Goal: Task Accomplishment & Management: Use online tool/utility

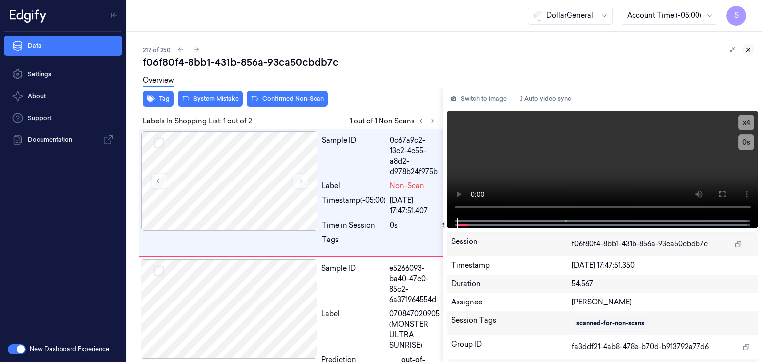
click at [748, 51] on icon at bounding box center [748, 49] width 7 height 7
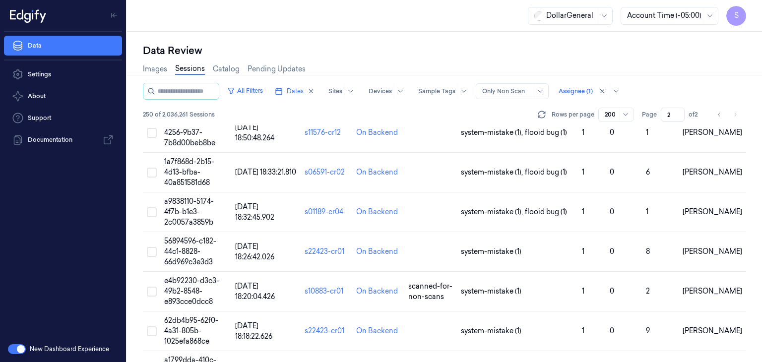
scroll to position [556, 0]
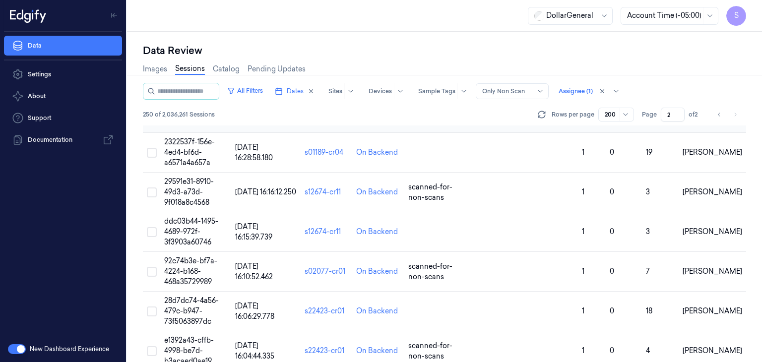
scroll to position [1524, 0]
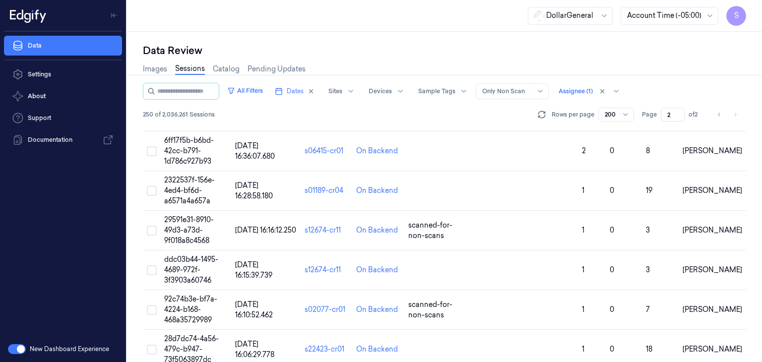
click at [720, 114] on icon "Go to previous page" at bounding box center [719, 115] width 6 height 8
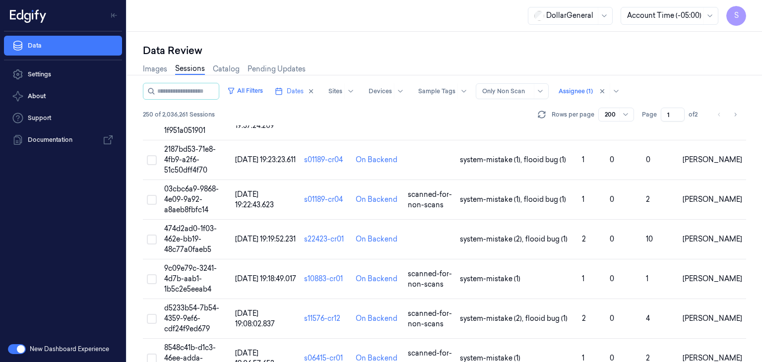
scroll to position [7710, 0]
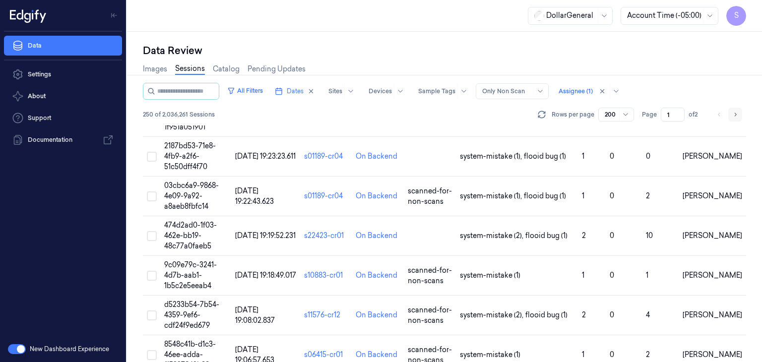
click at [738, 113] on icon "Go to next page" at bounding box center [735, 115] width 6 height 8
type input "2"
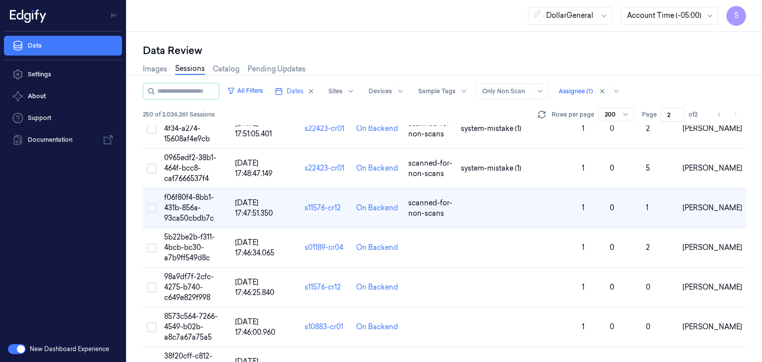
scroll to position [595, 0]
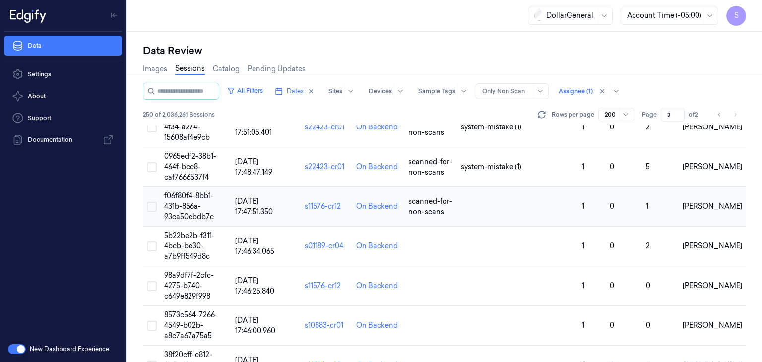
click at [181, 195] on span "f06f80f4-8bb1-431b-856a-93ca50cbdb7c" at bounding box center [189, 206] width 50 height 30
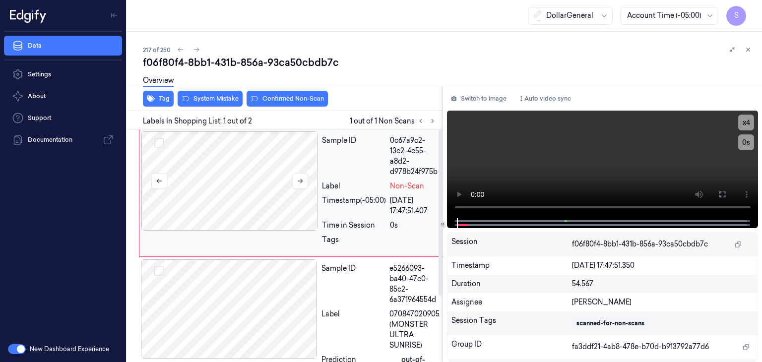
click at [237, 179] on div at bounding box center [229, 180] width 177 height 99
click at [306, 178] on button at bounding box center [300, 181] width 16 height 16
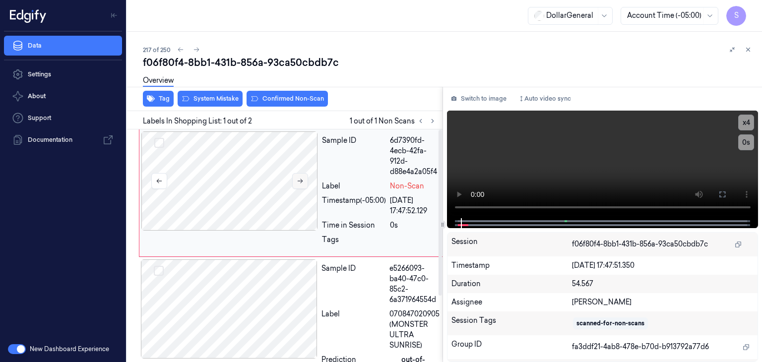
click at [306, 178] on button at bounding box center [300, 181] width 16 height 16
click at [488, 156] on video at bounding box center [603, 165] width 312 height 108
click at [567, 142] on video at bounding box center [603, 165] width 312 height 108
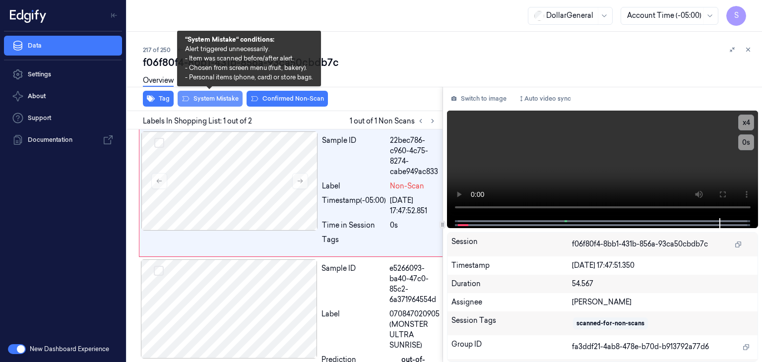
click at [230, 95] on button "System Mistake" at bounding box center [210, 99] width 65 height 16
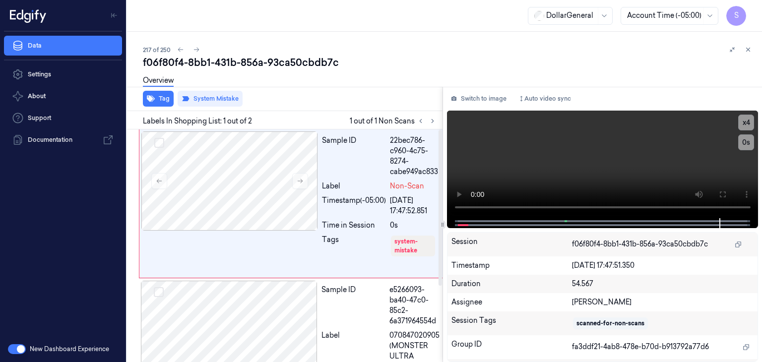
click at [159, 92] on div "Overview" at bounding box center [158, 81] width 31 height 25
click at [159, 97] on button "Tag" at bounding box center [158, 99] width 31 height 16
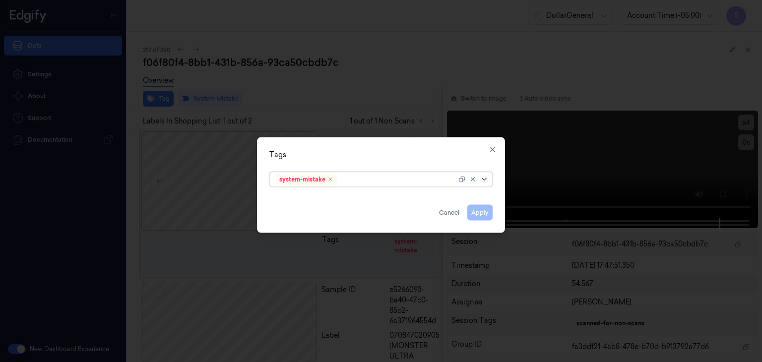
click at [487, 180] on icon at bounding box center [484, 180] width 8 height 8
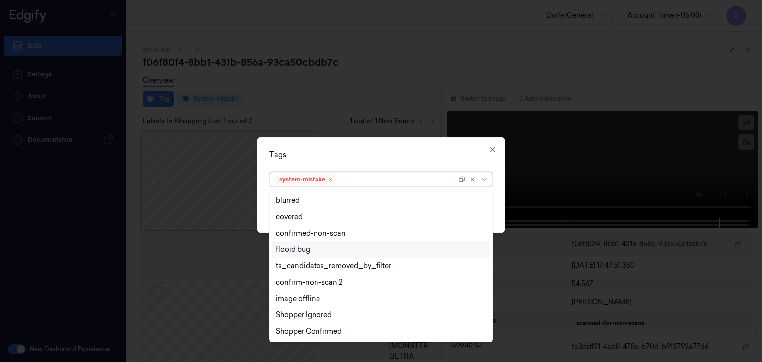
click at [334, 251] on div "flooid bug" at bounding box center [381, 250] width 210 height 10
click at [496, 217] on div "Tags option flooid bug , selected. 21 results available. Use Up and Down to cho…" at bounding box center [381, 185] width 248 height 96
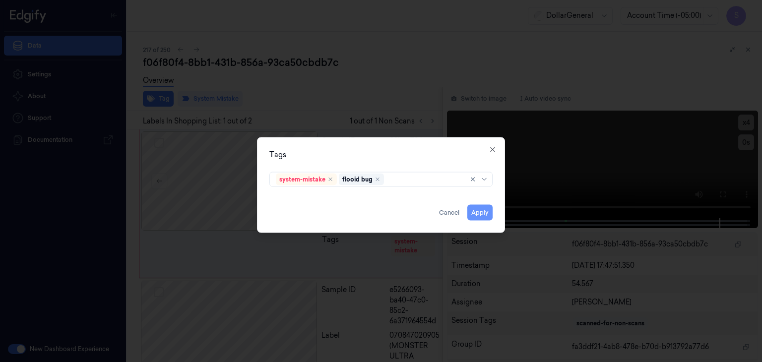
click at [477, 209] on button "Apply" at bounding box center [479, 213] width 25 height 16
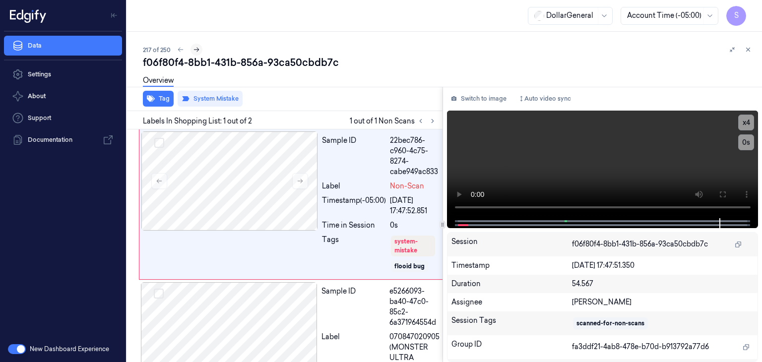
click at [200, 51] on button at bounding box center [196, 50] width 12 height 12
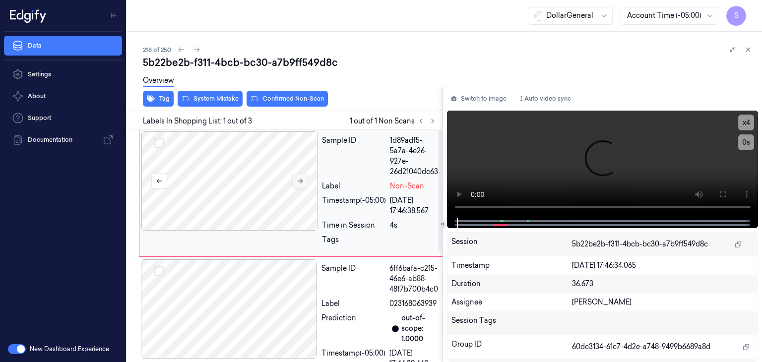
click at [298, 180] on icon at bounding box center [300, 181] width 7 height 7
click at [590, 142] on video at bounding box center [603, 165] width 312 height 108
click at [241, 170] on div at bounding box center [229, 180] width 177 height 99
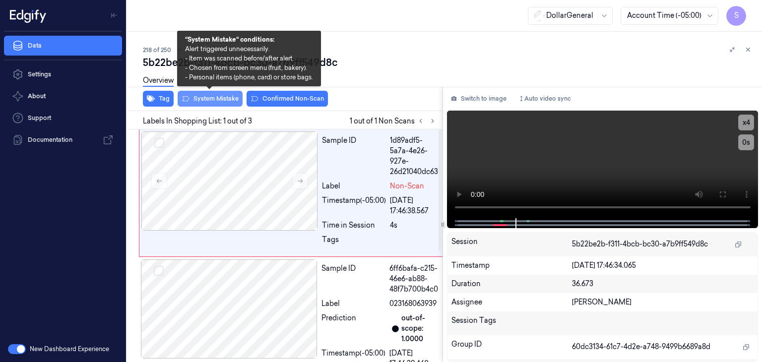
click at [216, 98] on button "System Mistake" at bounding box center [210, 99] width 65 height 16
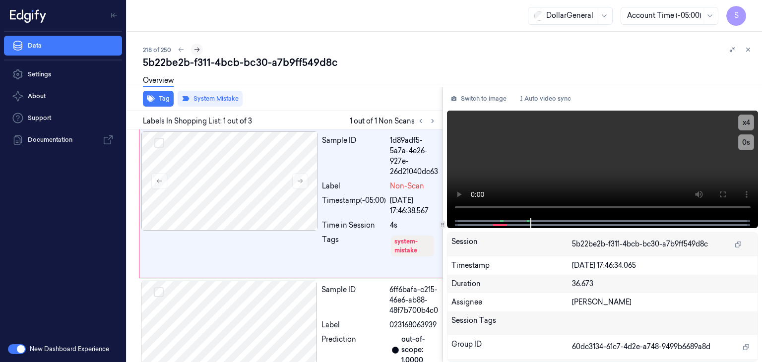
click at [197, 48] on icon at bounding box center [196, 49] width 7 height 7
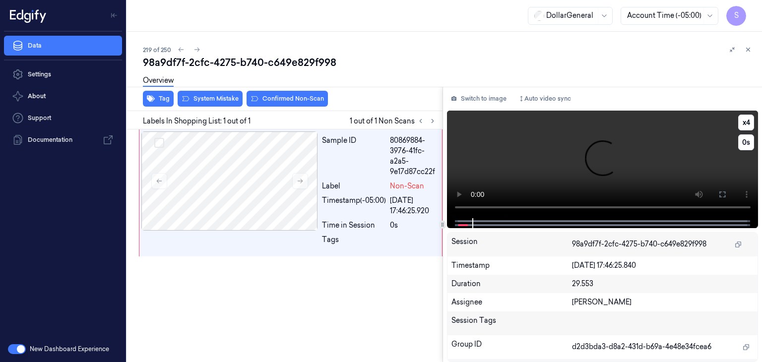
click at [588, 153] on video at bounding box center [603, 165] width 312 height 108
click at [304, 178] on button at bounding box center [300, 181] width 16 height 16
click at [553, 151] on video at bounding box center [603, 165] width 312 height 108
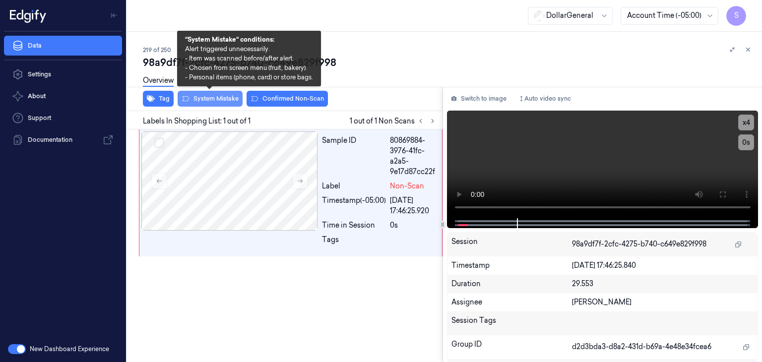
click at [233, 97] on button "System Mistake" at bounding box center [210, 99] width 65 height 16
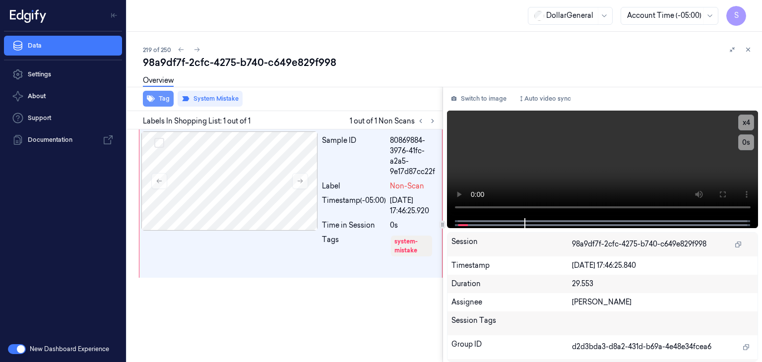
click at [155, 98] on button "Tag" at bounding box center [158, 99] width 31 height 16
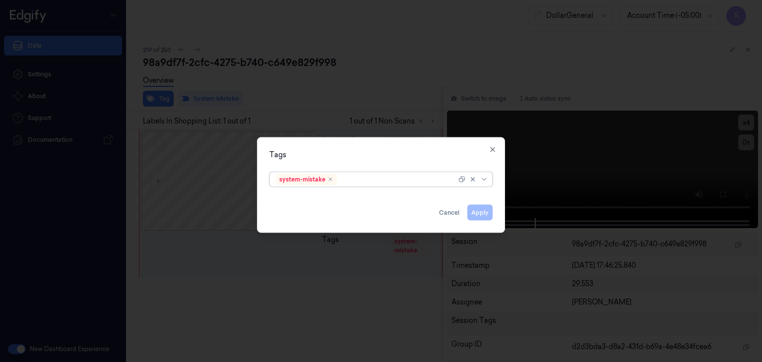
click at [487, 175] on div at bounding box center [474, 180] width 32 height 14
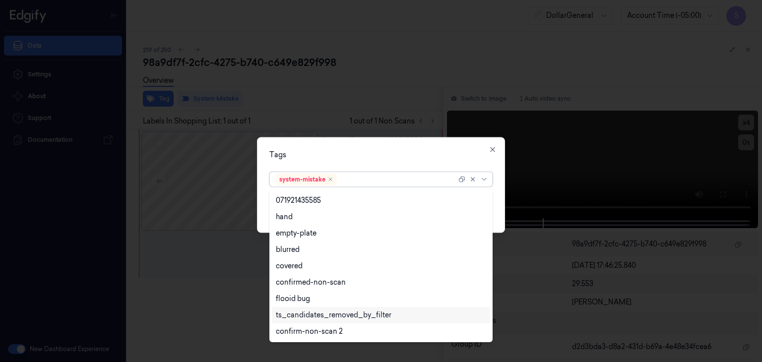
scroll to position [211, 0]
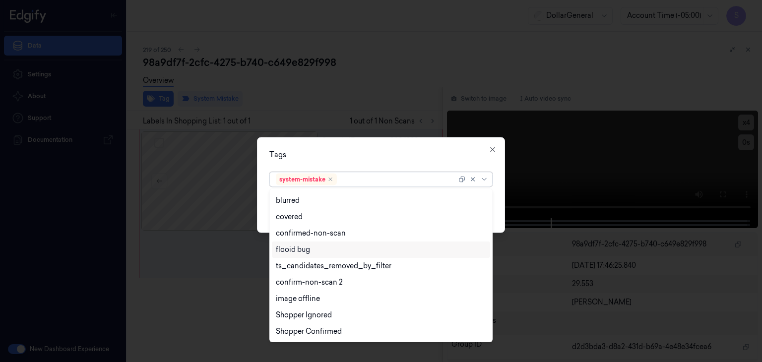
click at [359, 253] on div "flooid bug" at bounding box center [381, 250] width 210 height 10
click at [497, 209] on div "Tags option flooid bug , selected. 21 results available. Use Up and Down to cho…" at bounding box center [381, 185] width 248 height 96
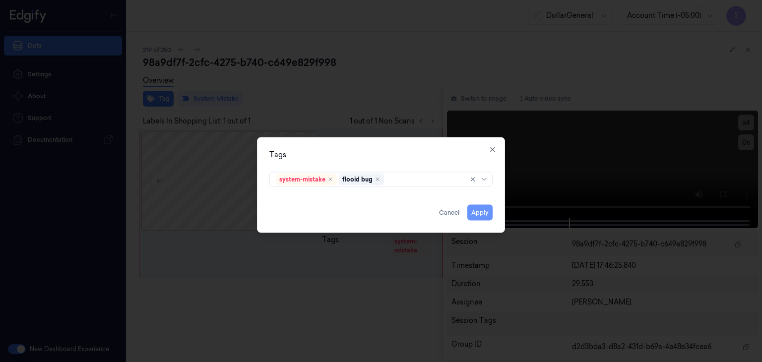
click at [476, 211] on button "Apply" at bounding box center [479, 213] width 25 height 16
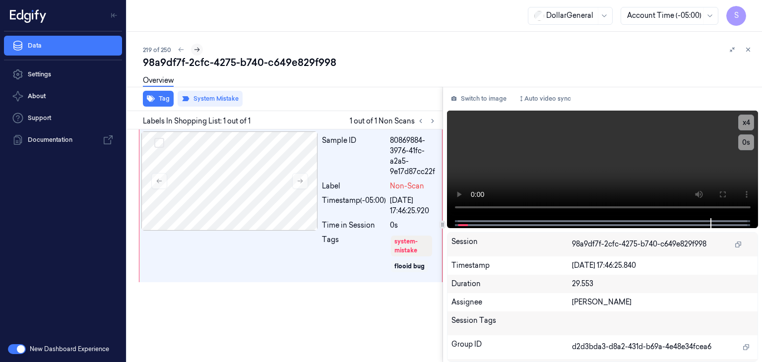
click at [194, 49] on icon at bounding box center [196, 49] width 7 height 7
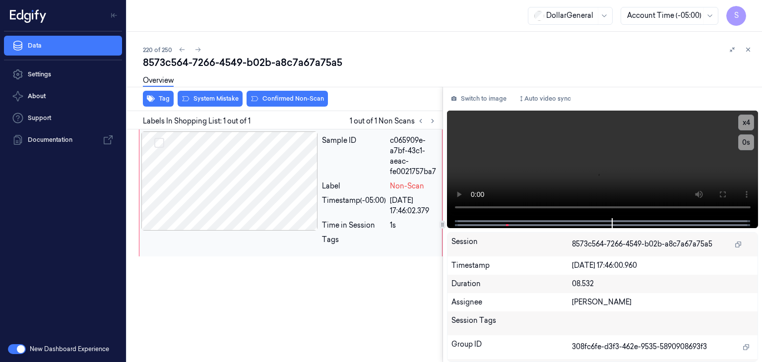
click at [250, 177] on div at bounding box center [229, 180] width 177 height 99
click at [580, 161] on video at bounding box center [603, 165] width 312 height 108
click at [541, 153] on video at bounding box center [603, 165] width 312 height 108
click at [595, 173] on video at bounding box center [603, 165] width 312 height 108
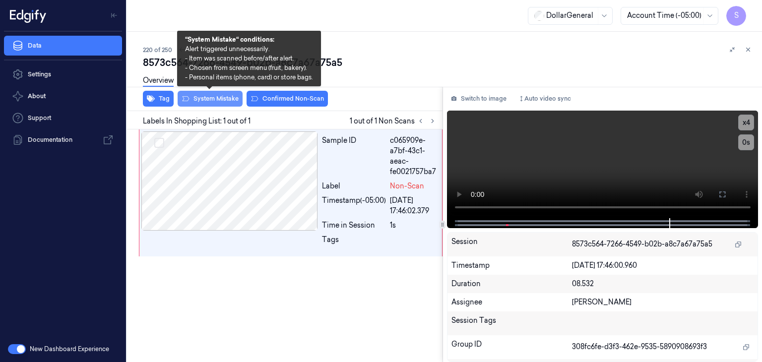
click at [212, 100] on button "System Mistake" at bounding box center [210, 99] width 65 height 16
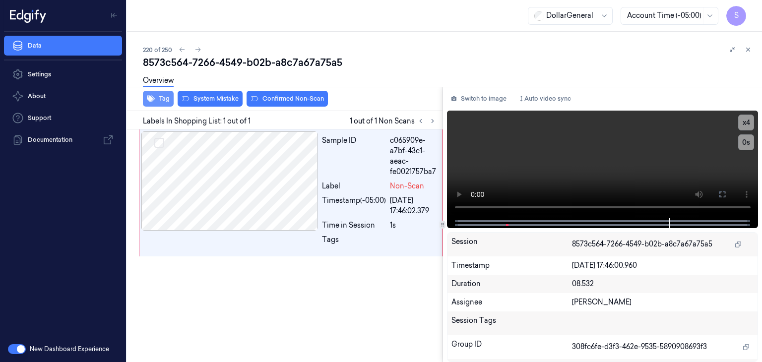
click at [165, 100] on button "Tag" at bounding box center [158, 99] width 31 height 16
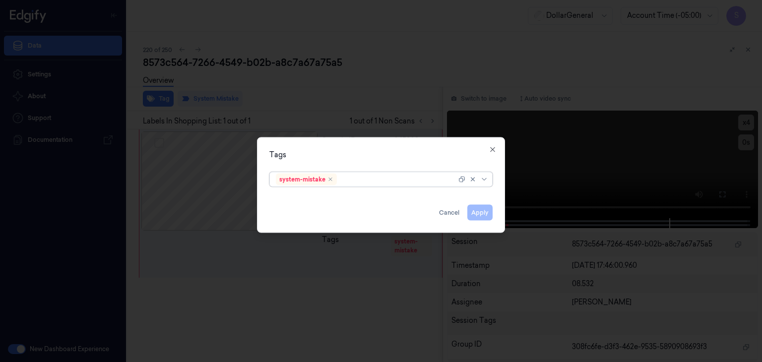
click at [491, 181] on div "system-mistake" at bounding box center [380, 179] width 223 height 15
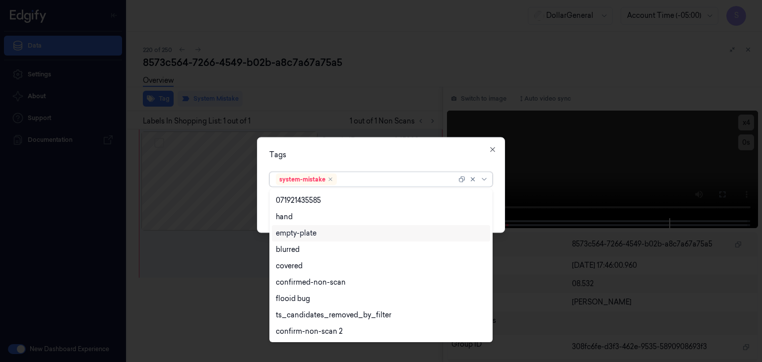
scroll to position [211, 0]
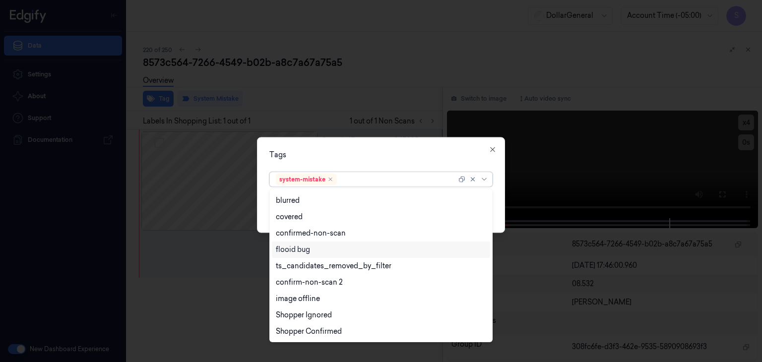
click at [327, 247] on div "flooid bug" at bounding box center [381, 250] width 210 height 10
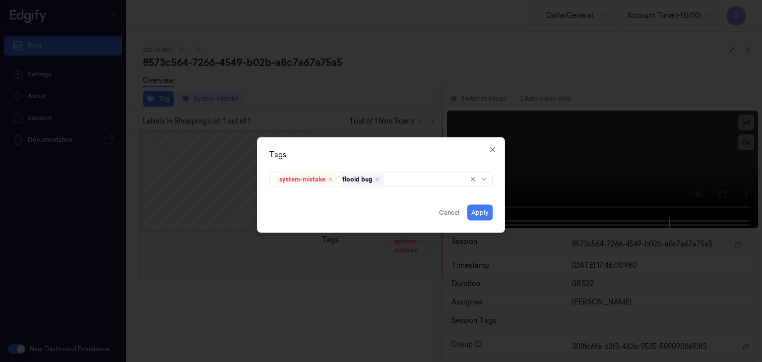
click at [498, 198] on div "Tags system-mistake flooid bug Apply Cancel Close" at bounding box center [381, 185] width 248 height 96
click at [486, 210] on button "Apply" at bounding box center [479, 213] width 25 height 16
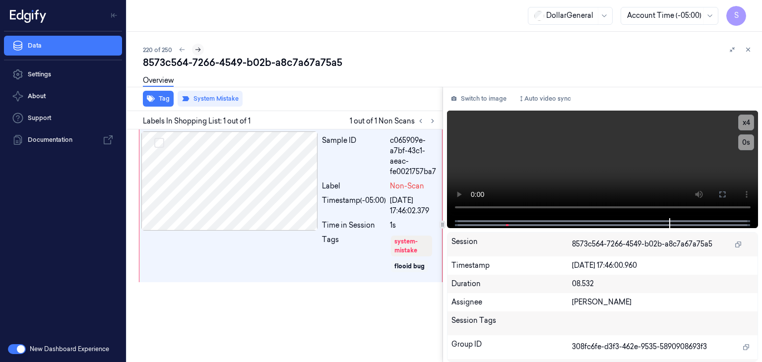
click at [199, 52] on icon at bounding box center [197, 49] width 7 height 7
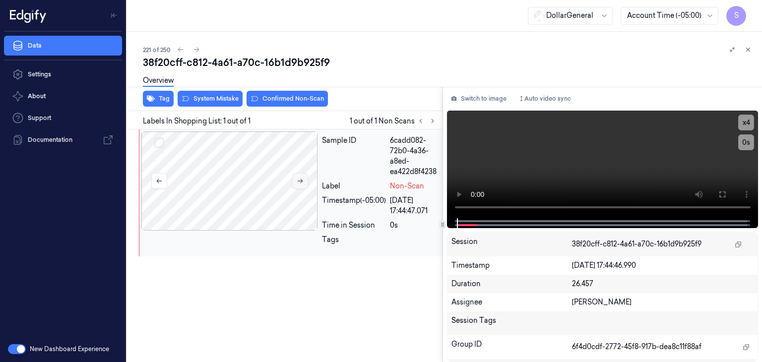
click at [294, 182] on button at bounding box center [300, 181] width 16 height 16
click at [591, 165] on video at bounding box center [603, 165] width 312 height 108
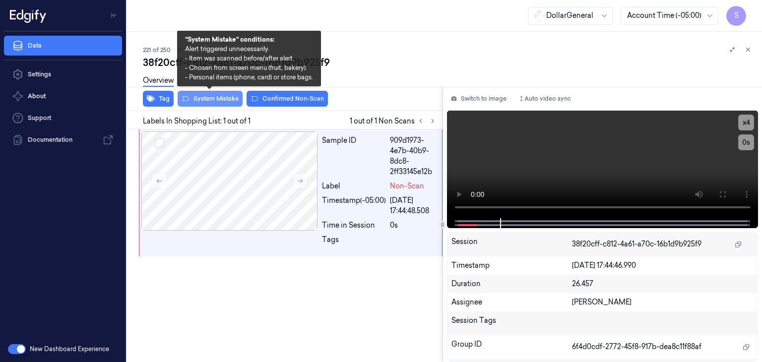
click at [219, 97] on button "System Mistake" at bounding box center [210, 99] width 65 height 16
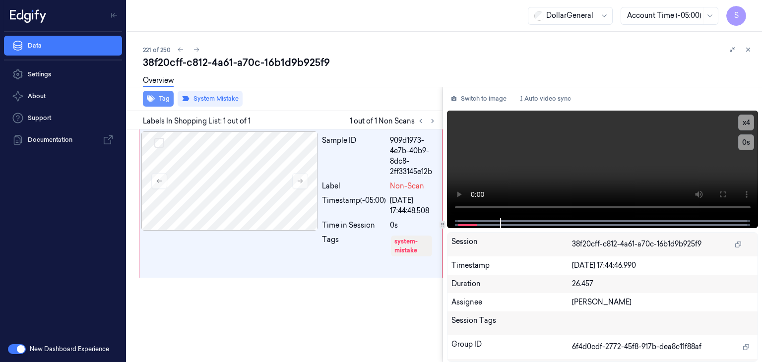
click at [165, 100] on button "Tag" at bounding box center [158, 99] width 31 height 16
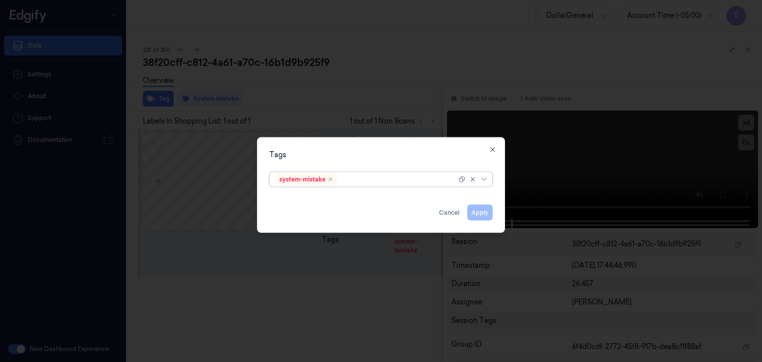
click at [488, 182] on div at bounding box center [485, 180] width 10 height 8
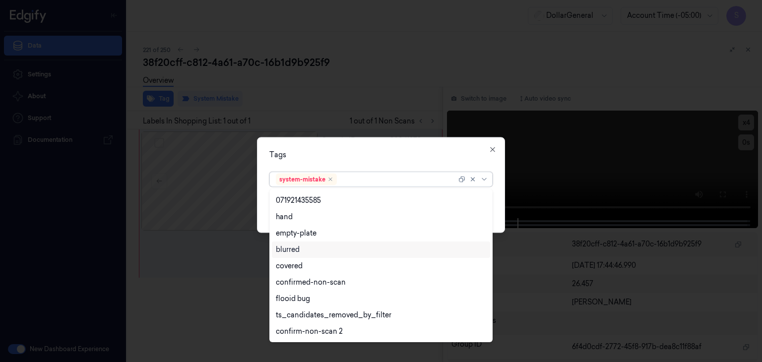
scroll to position [211, 0]
click at [314, 247] on div "flooid bug" at bounding box center [381, 250] width 210 height 10
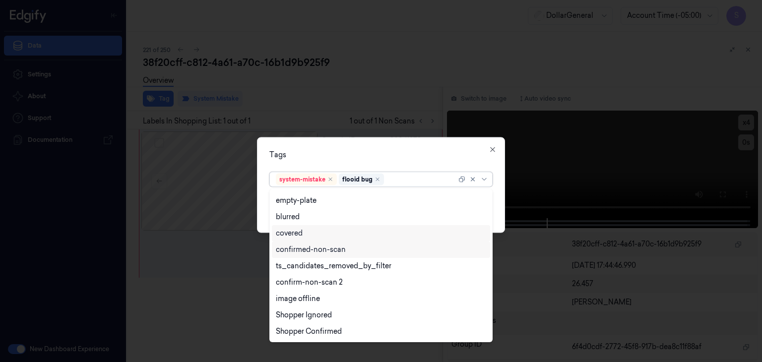
scroll to position [194, 0]
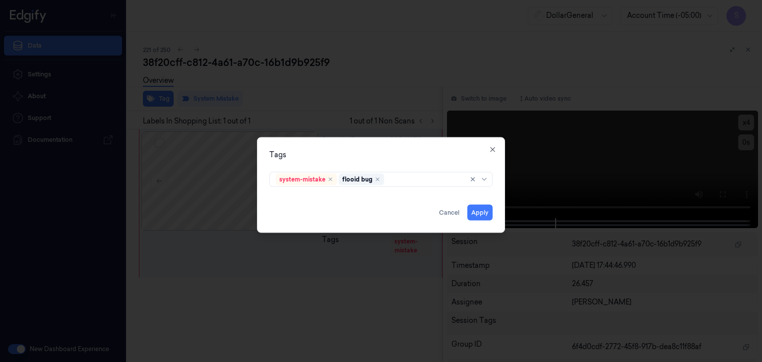
click at [504, 208] on div "Tags system-mistake flooid bug Apply Cancel Close" at bounding box center [381, 185] width 248 height 96
click at [474, 205] on button "Apply" at bounding box center [479, 213] width 25 height 16
click at [477, 210] on button "Apply" at bounding box center [479, 213] width 25 height 16
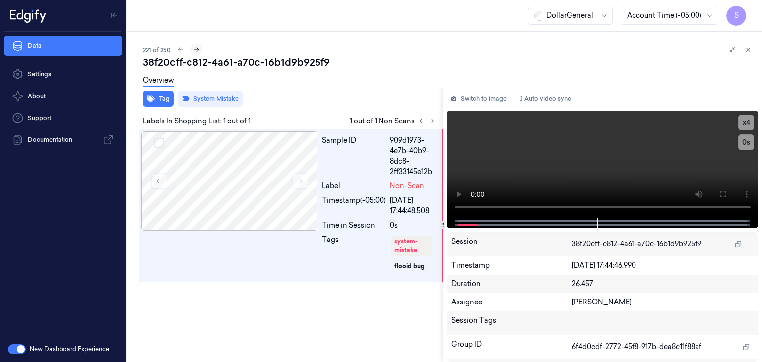
click at [195, 53] on button at bounding box center [196, 50] width 12 height 12
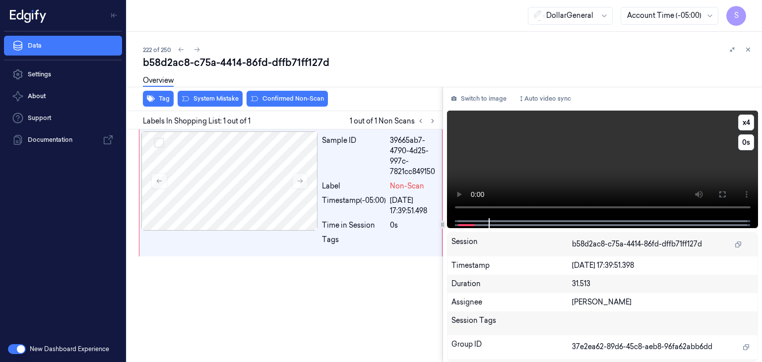
click at [569, 158] on video at bounding box center [603, 165] width 312 height 108
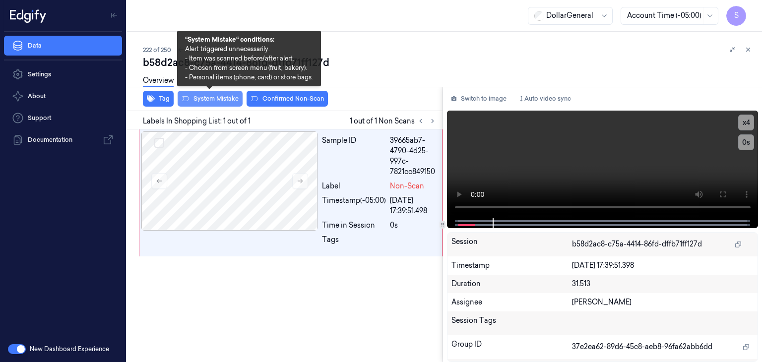
click at [223, 100] on button "System Mistake" at bounding box center [210, 99] width 65 height 16
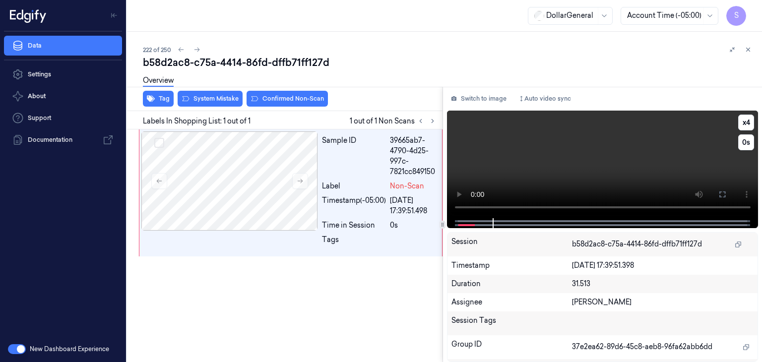
click at [538, 152] on video at bounding box center [603, 165] width 312 height 108
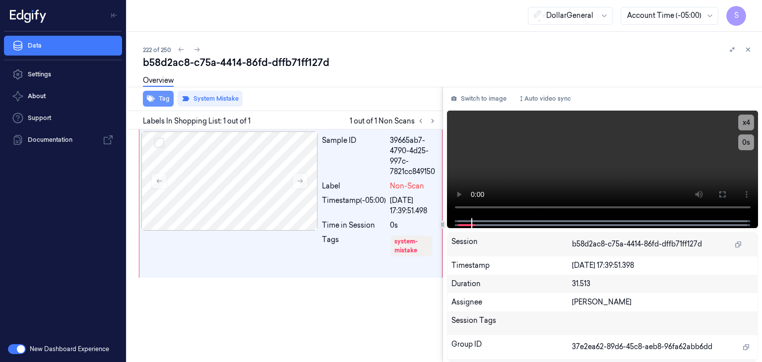
click at [168, 103] on button "Tag" at bounding box center [158, 99] width 31 height 16
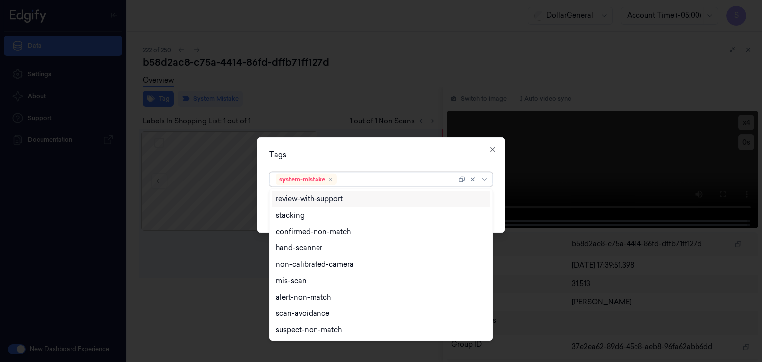
click at [486, 185] on div at bounding box center [474, 180] width 32 height 14
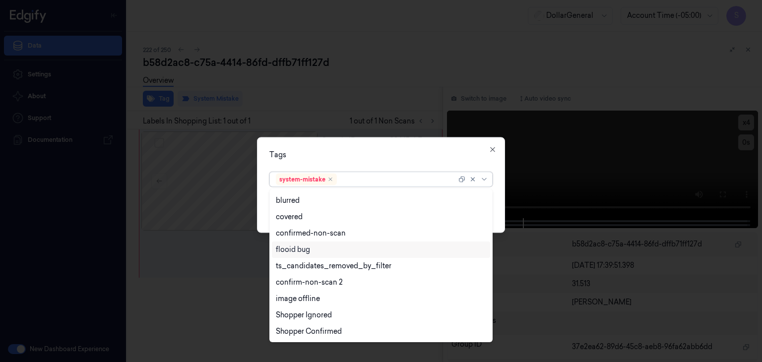
click at [332, 249] on div "flooid bug" at bounding box center [381, 250] width 210 height 10
click at [498, 199] on div "Tags option flooid bug , selected. 21 results available. Use Up and Down to cho…" at bounding box center [381, 185] width 248 height 96
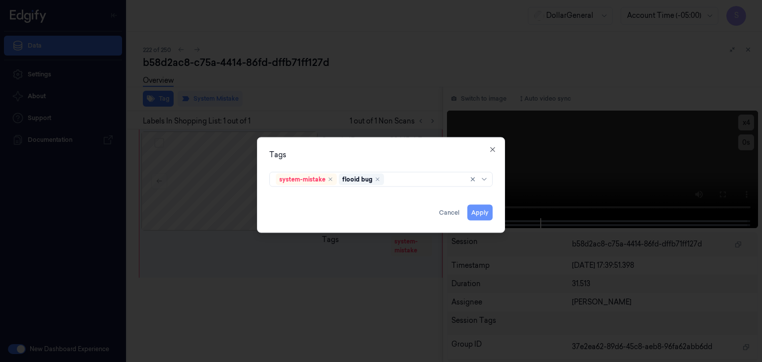
click at [480, 213] on button "Apply" at bounding box center [479, 213] width 25 height 16
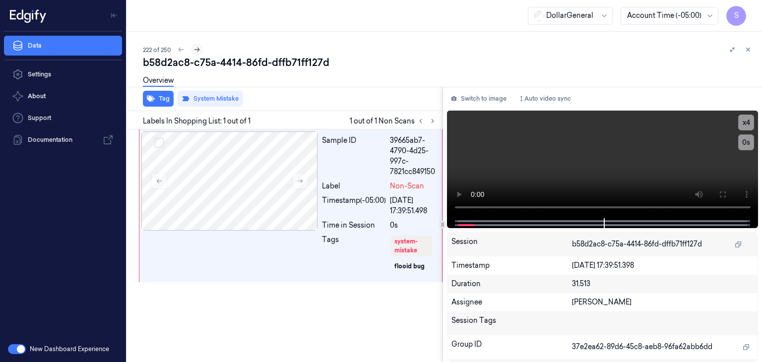
click at [196, 51] on icon at bounding box center [196, 49] width 7 height 7
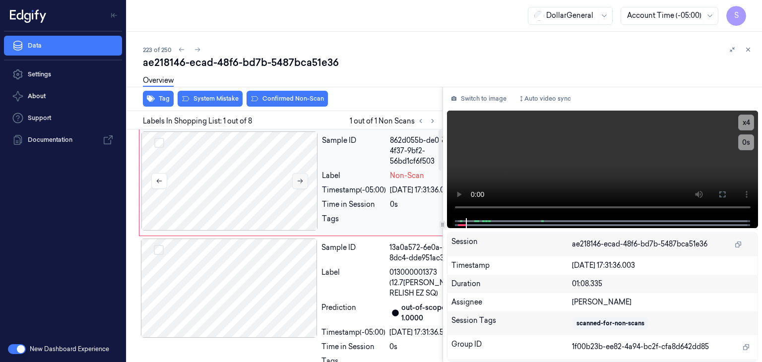
click at [304, 177] on button at bounding box center [300, 181] width 16 height 16
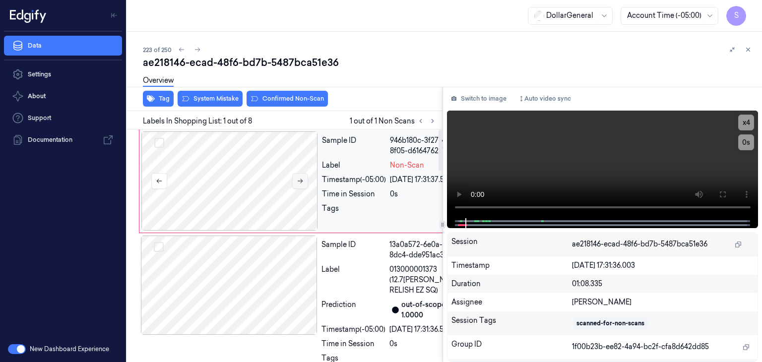
click at [304, 177] on button at bounding box center [300, 181] width 16 height 16
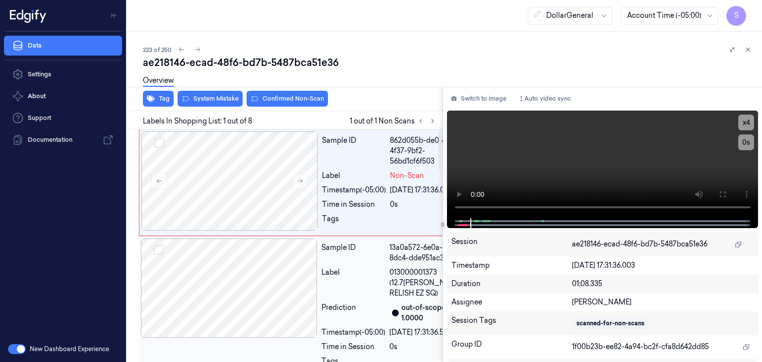
click at [209, 307] on div at bounding box center [229, 288] width 177 height 99
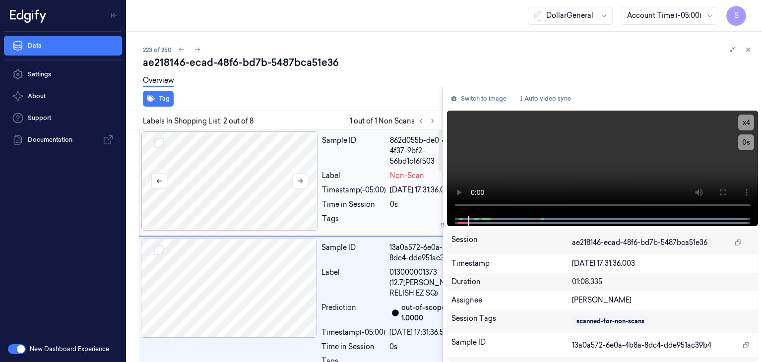
click at [230, 171] on div at bounding box center [229, 180] width 177 height 99
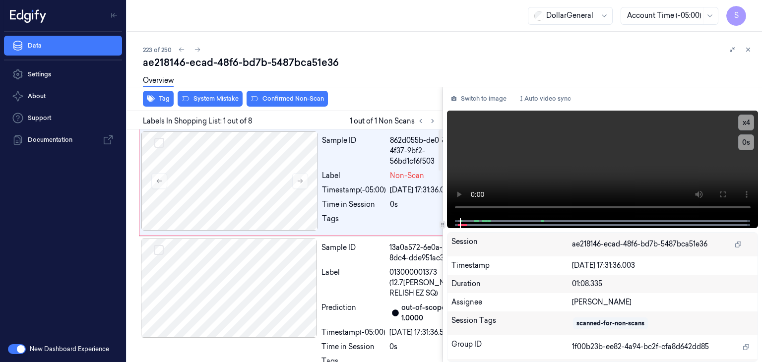
click at [395, 70] on div "Overview" at bounding box center [448, 81] width 611 height 25
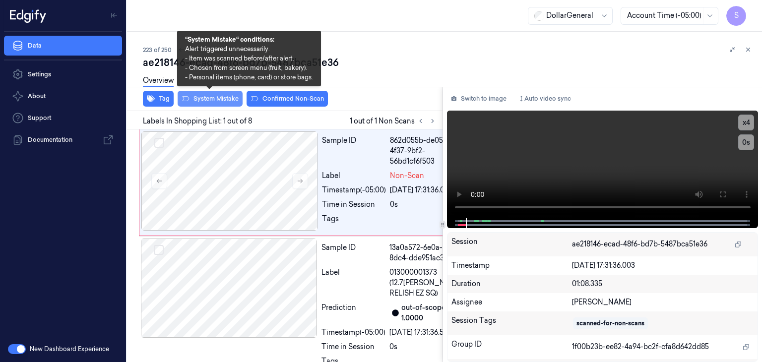
click at [215, 97] on button "System Mistake" at bounding box center [210, 99] width 65 height 16
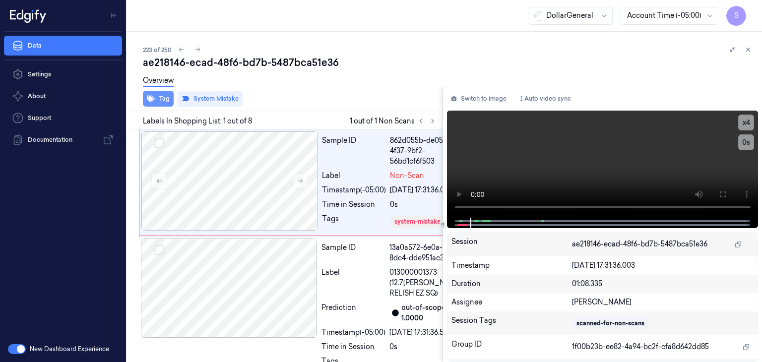
click at [150, 102] on icon "button" at bounding box center [151, 99] width 8 height 8
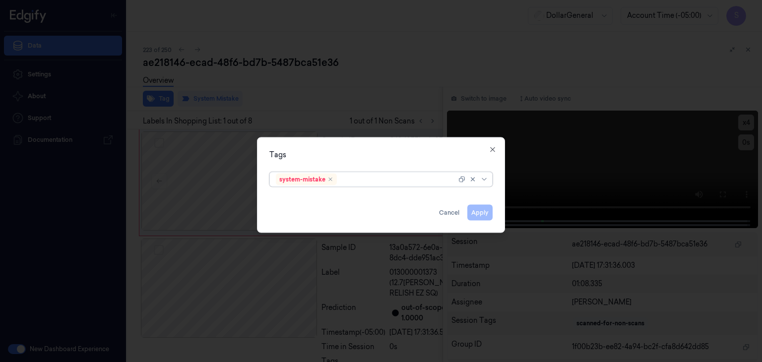
click at [489, 182] on div at bounding box center [485, 180] width 10 height 8
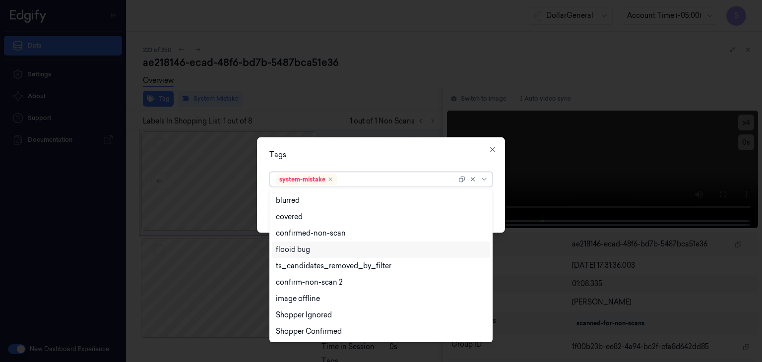
click at [342, 253] on div "flooid bug" at bounding box center [381, 250] width 210 height 10
click at [496, 193] on div "Tags option flooid bug , selected. 21 results available. Use Up and Down to cho…" at bounding box center [381, 185] width 248 height 96
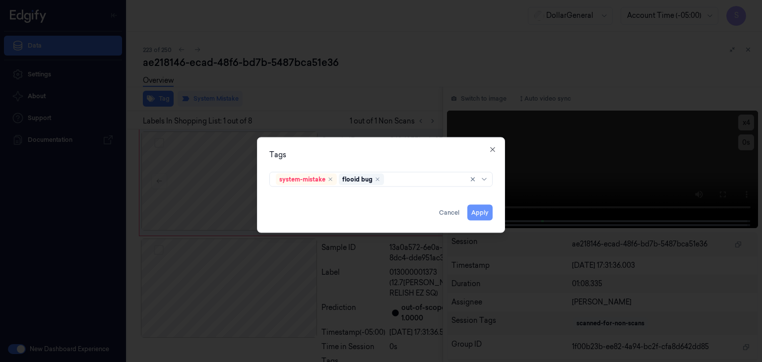
click at [476, 212] on button "Apply" at bounding box center [479, 213] width 25 height 16
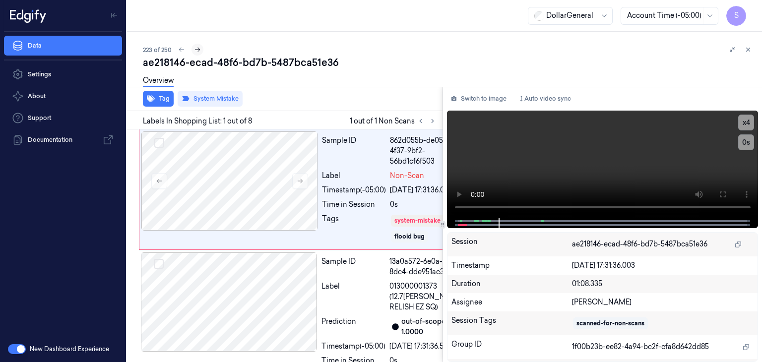
click at [198, 50] on icon at bounding box center [197, 49] width 7 height 7
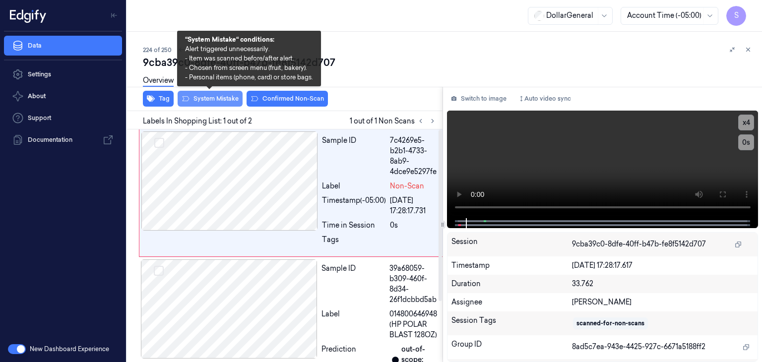
click at [229, 99] on button "System Mistake" at bounding box center [210, 99] width 65 height 16
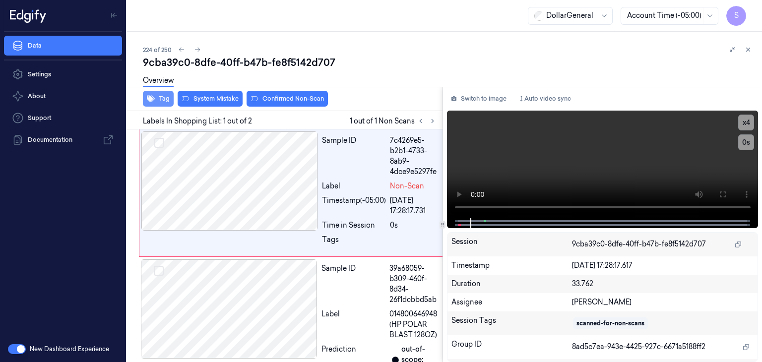
click at [163, 98] on button "Tag" at bounding box center [158, 99] width 31 height 16
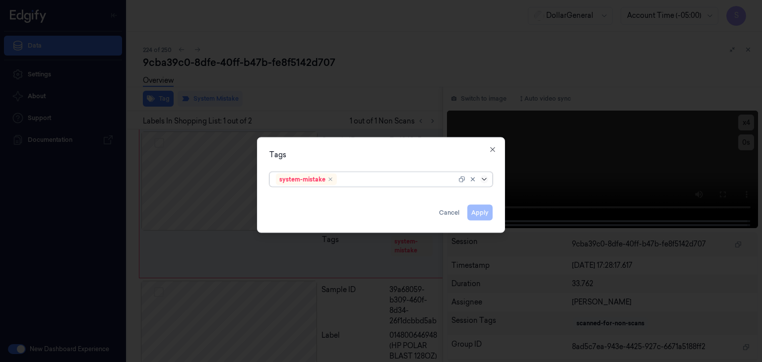
click at [484, 176] on icon at bounding box center [484, 180] width 8 height 8
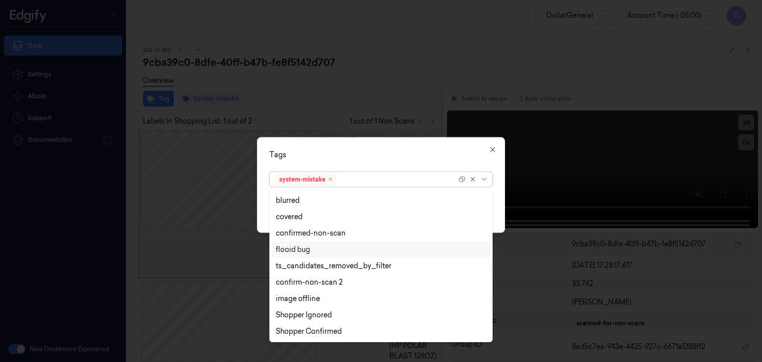
click at [365, 252] on div "flooid bug" at bounding box center [381, 250] width 210 height 10
click at [494, 208] on div "Tags option flooid bug , selected. 21 results available. Use Up and Down to cho…" at bounding box center [381, 185] width 248 height 96
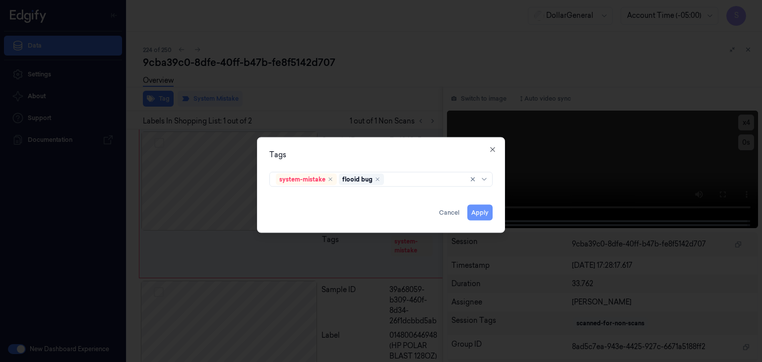
click at [489, 220] on button "Apply" at bounding box center [479, 213] width 25 height 16
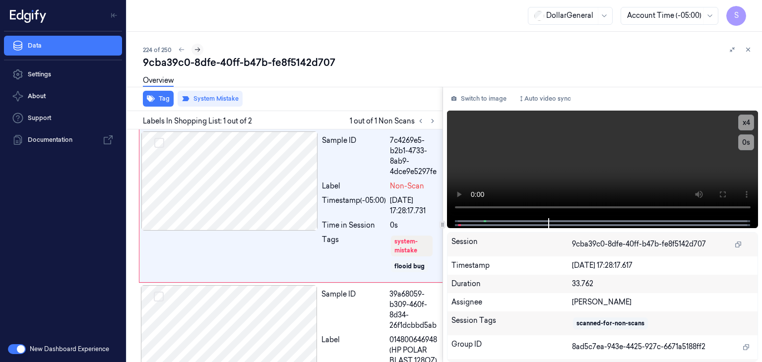
click at [200, 50] on icon at bounding box center [197, 49] width 7 height 7
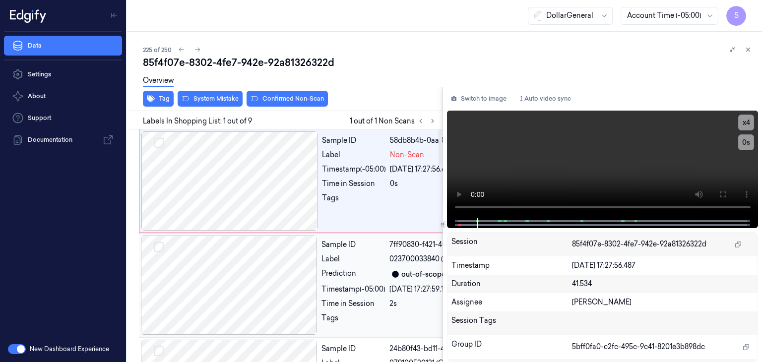
click at [226, 293] on div at bounding box center [229, 285] width 177 height 99
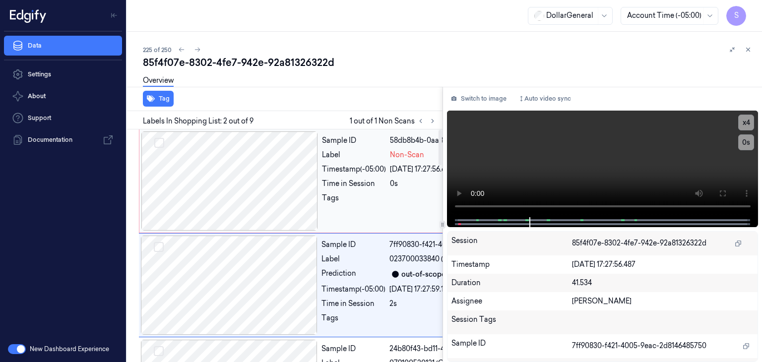
click at [262, 187] on div at bounding box center [229, 180] width 177 height 99
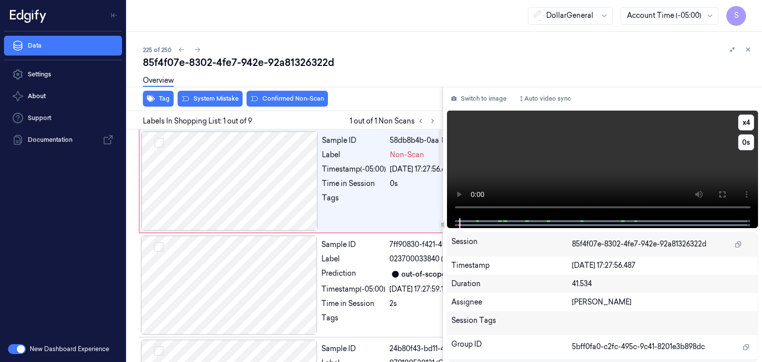
click at [561, 150] on video at bounding box center [603, 165] width 312 height 108
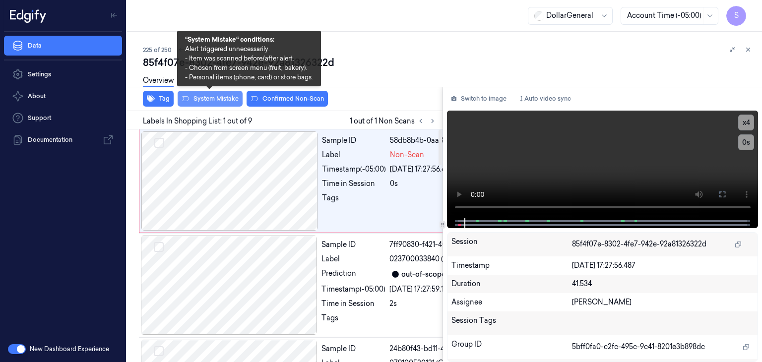
click at [212, 100] on button "System Mistake" at bounding box center [210, 99] width 65 height 16
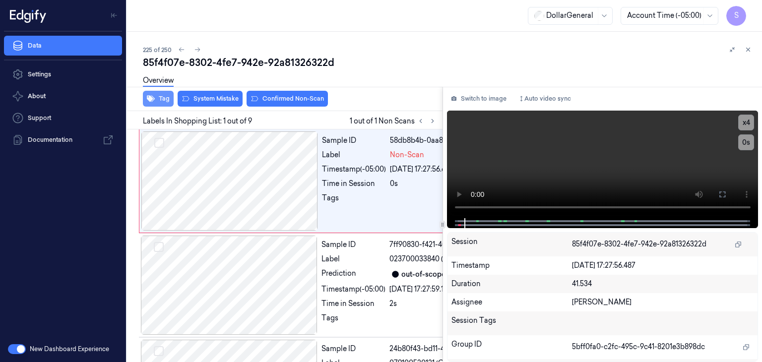
click at [147, 96] on icon "button" at bounding box center [151, 99] width 8 height 6
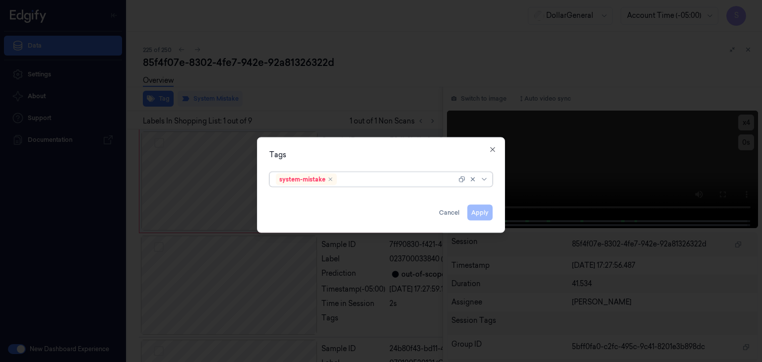
drag, startPoint x: 483, startPoint y: 174, endPoint x: 480, endPoint y: 188, distance: 14.3
click at [483, 174] on div at bounding box center [474, 180] width 32 height 14
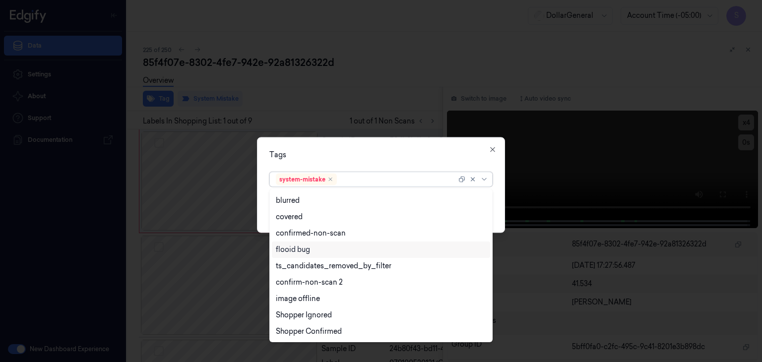
click at [385, 250] on div "flooid bug" at bounding box center [381, 250] width 210 height 10
drag, startPoint x: 498, startPoint y: 186, endPoint x: 492, endPoint y: 197, distance: 13.3
click at [497, 186] on div "option flooid bug , selected. 21 results available. Use Up and Down to choose o…" at bounding box center [380, 178] width 239 height 21
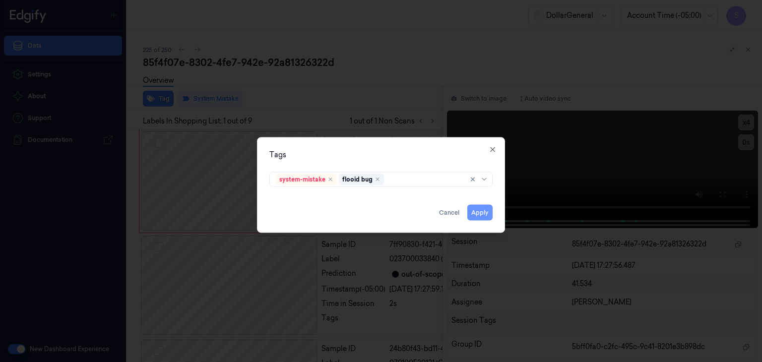
click at [474, 218] on button "Apply" at bounding box center [479, 213] width 25 height 16
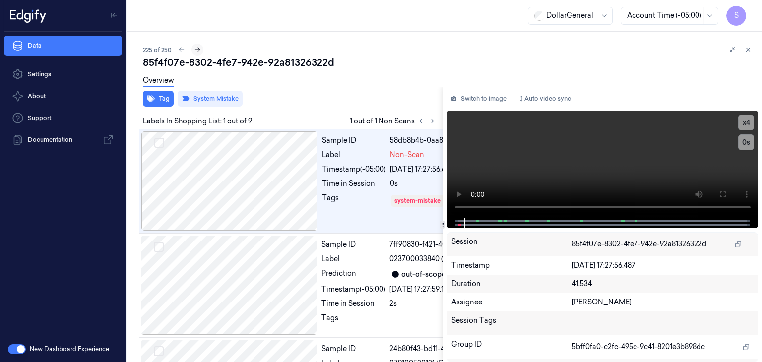
click at [200, 49] on icon at bounding box center [197, 49] width 7 height 7
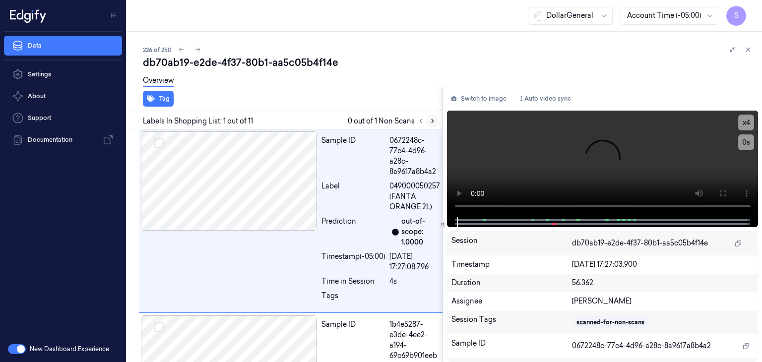
click at [433, 124] on icon at bounding box center [432, 121] width 7 height 7
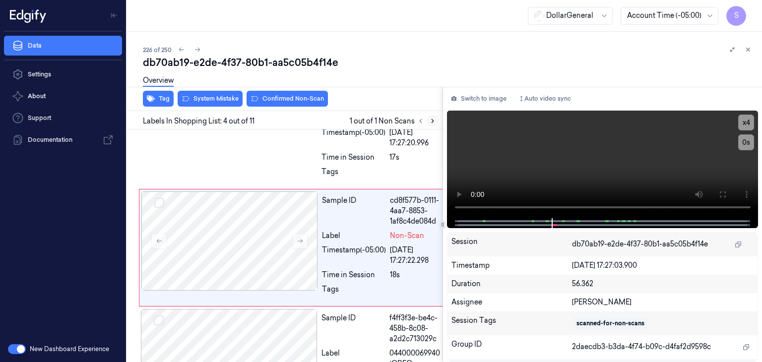
scroll to position [498, 0]
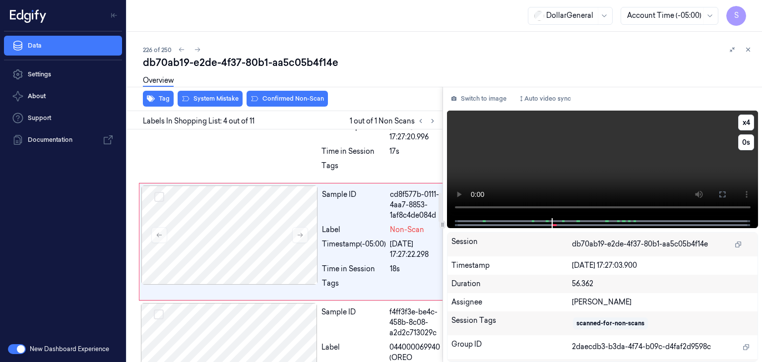
click at [560, 147] on video at bounding box center [603, 165] width 312 height 108
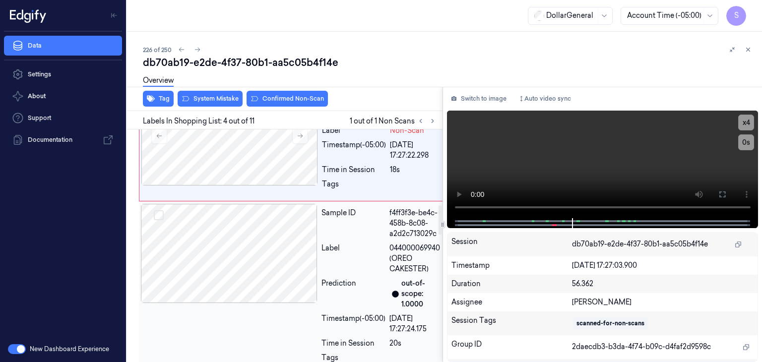
click at [216, 256] on div at bounding box center [229, 253] width 177 height 99
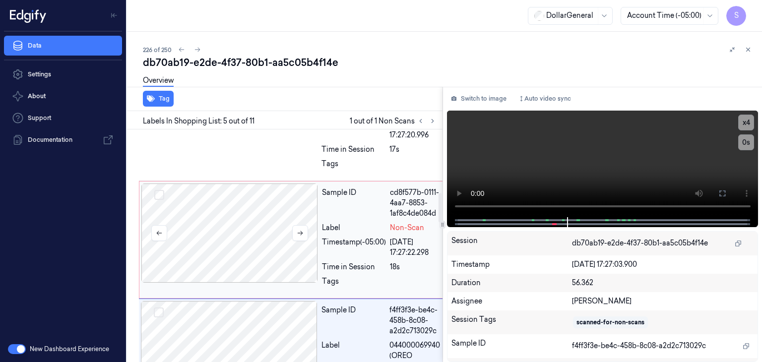
click at [226, 224] on div at bounding box center [229, 233] width 177 height 99
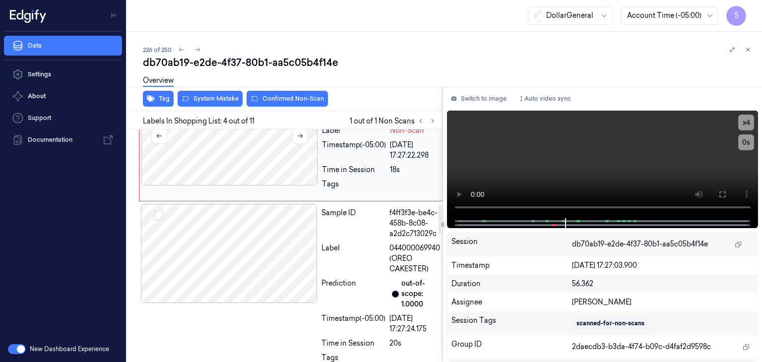
scroll to position [548, 0]
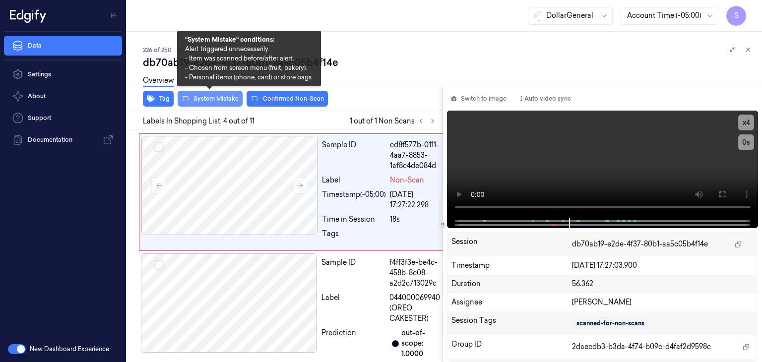
click at [227, 97] on button "System Mistake" at bounding box center [210, 99] width 65 height 16
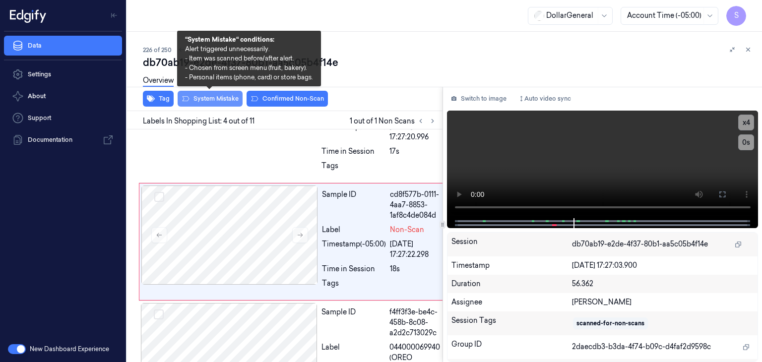
scroll to position [509, 0]
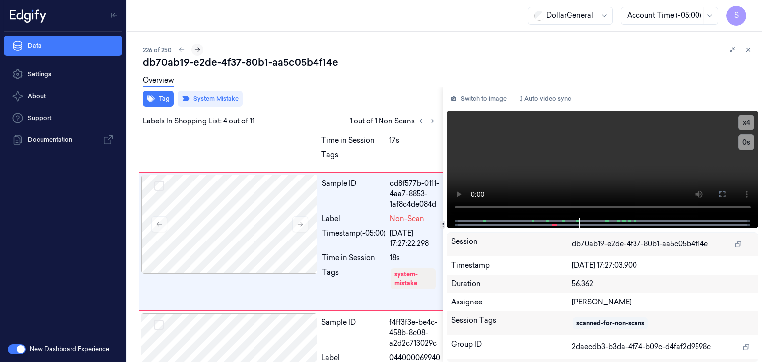
click at [198, 50] on icon at bounding box center [197, 49] width 7 height 7
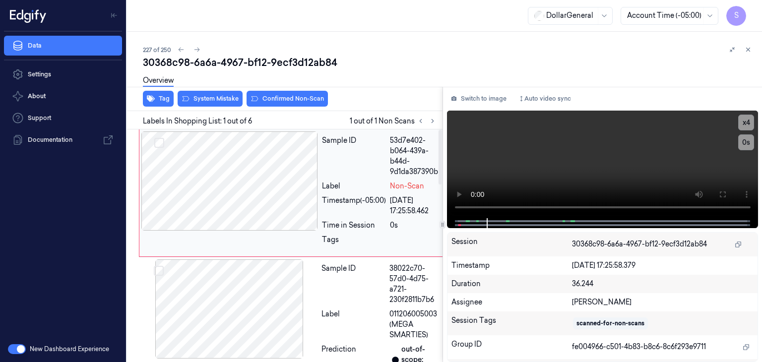
click at [268, 187] on div at bounding box center [229, 180] width 177 height 99
click at [613, 156] on video at bounding box center [603, 165] width 312 height 108
click at [244, 92] on div "Overview" at bounding box center [448, 81] width 611 height 25
click at [234, 94] on button "System Mistake" at bounding box center [210, 99] width 65 height 16
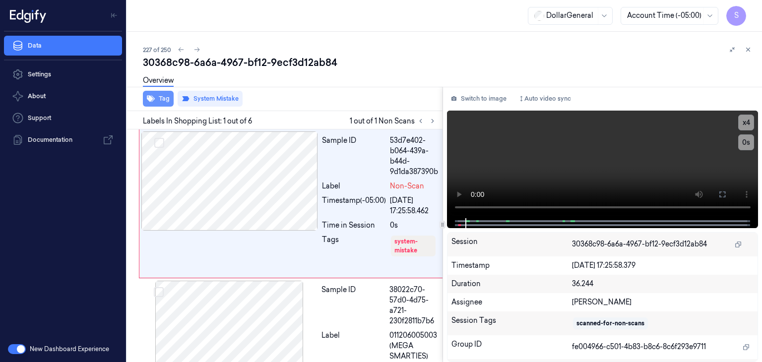
click at [163, 103] on button "Tag" at bounding box center [158, 99] width 31 height 16
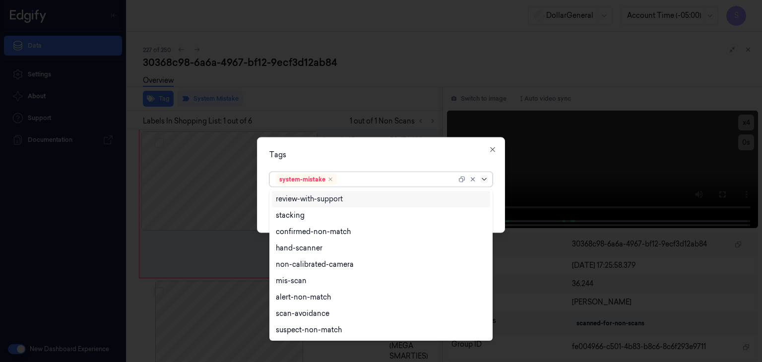
click at [488, 178] on icon at bounding box center [484, 180] width 8 height 8
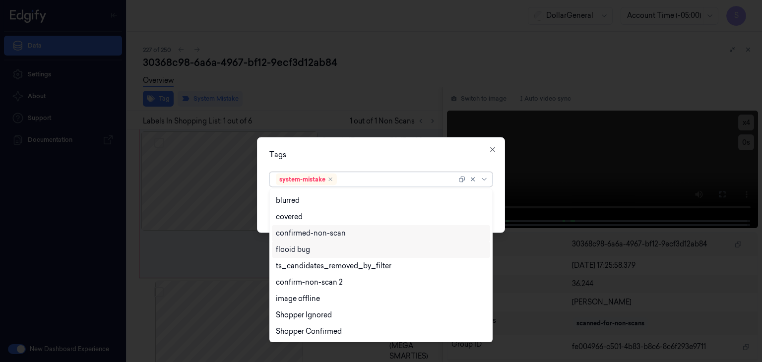
click at [361, 245] on div "flooid bug" at bounding box center [381, 250] width 210 height 10
click at [498, 191] on div "Tags option flooid bug , selected. 21 results available. Use Up and Down to cho…" at bounding box center [381, 185] width 248 height 96
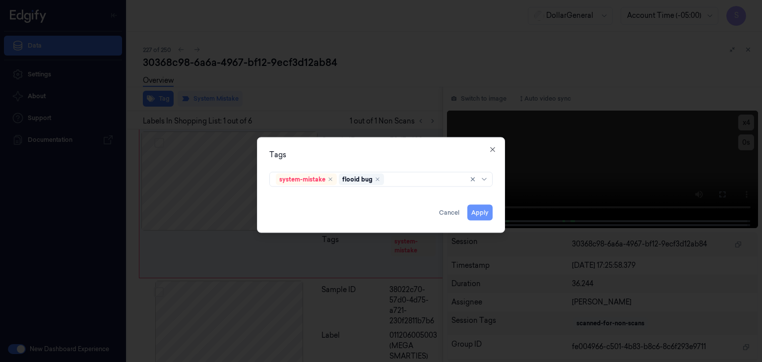
click at [485, 211] on button "Apply" at bounding box center [479, 213] width 25 height 16
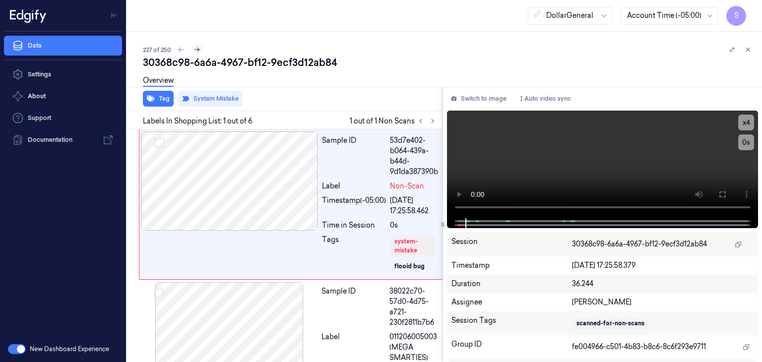
click at [200, 52] on button at bounding box center [197, 50] width 12 height 12
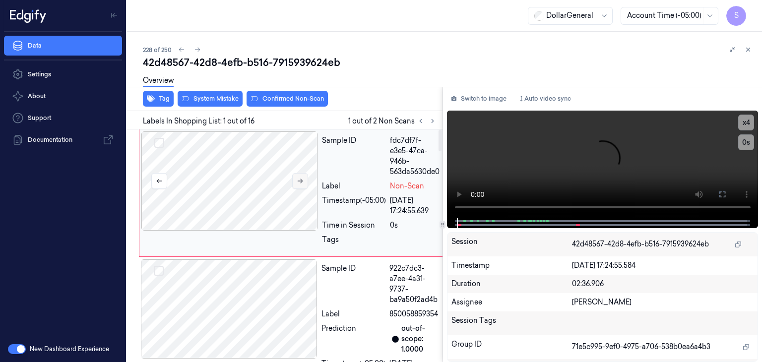
click at [292, 178] on button at bounding box center [300, 181] width 16 height 16
click at [521, 163] on video at bounding box center [603, 165] width 312 height 108
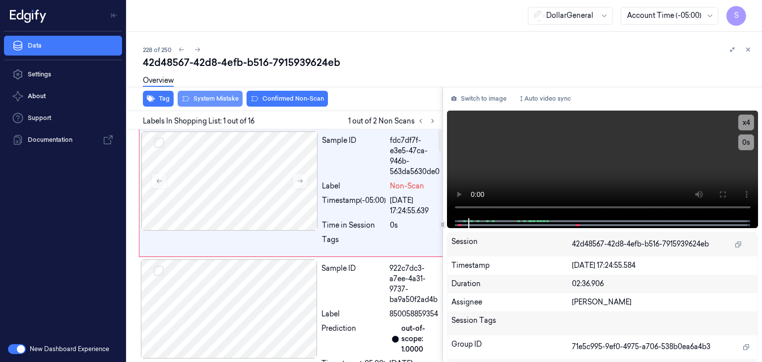
click at [212, 98] on button "System Mistake" at bounding box center [210, 99] width 65 height 16
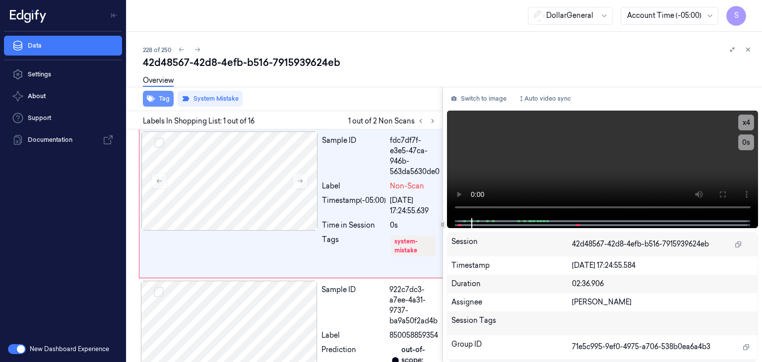
click at [158, 101] on button "Tag" at bounding box center [158, 99] width 31 height 16
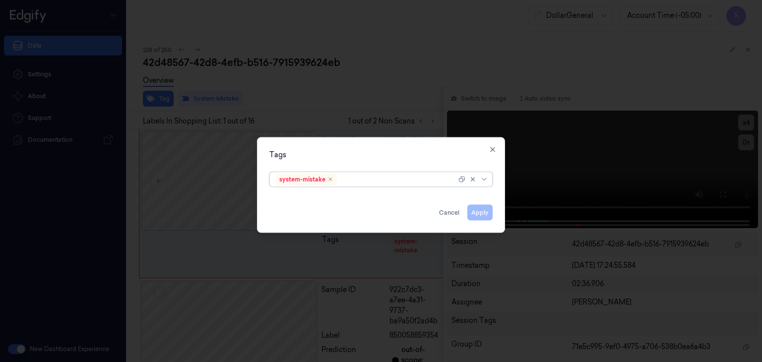
click at [489, 185] on div at bounding box center [474, 180] width 32 height 14
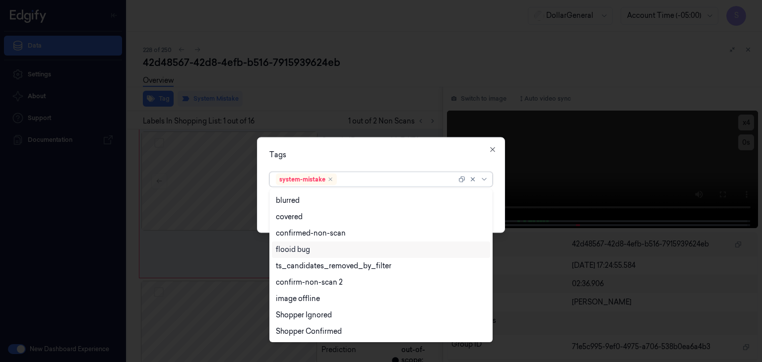
click at [365, 247] on div "flooid bug" at bounding box center [381, 250] width 210 height 10
click at [497, 214] on div "Tags option flooid bug , selected. 21 results available. Use Up and Down to cho…" at bounding box center [381, 185] width 248 height 96
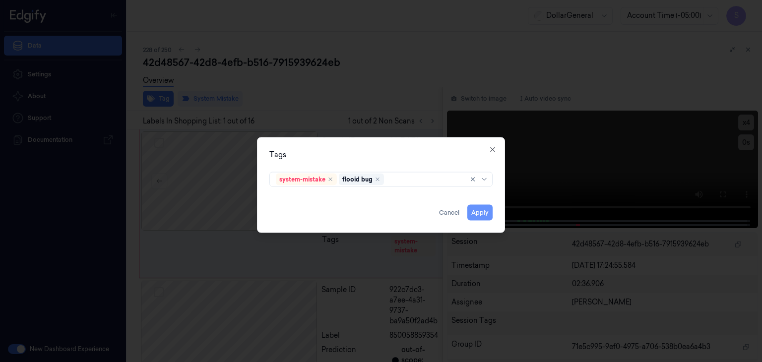
click at [486, 210] on button "Apply" at bounding box center [479, 213] width 25 height 16
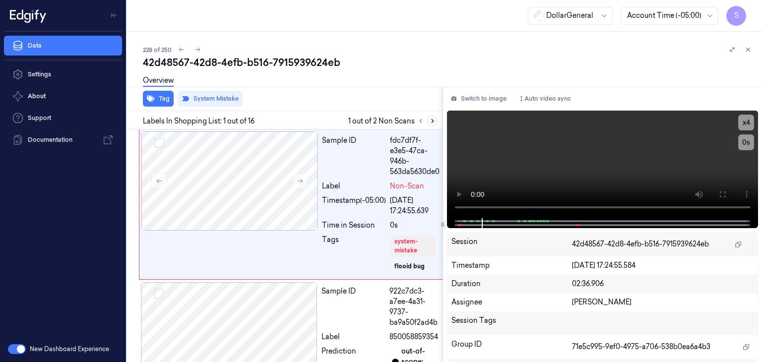
click at [429, 122] on icon at bounding box center [432, 121] width 7 height 7
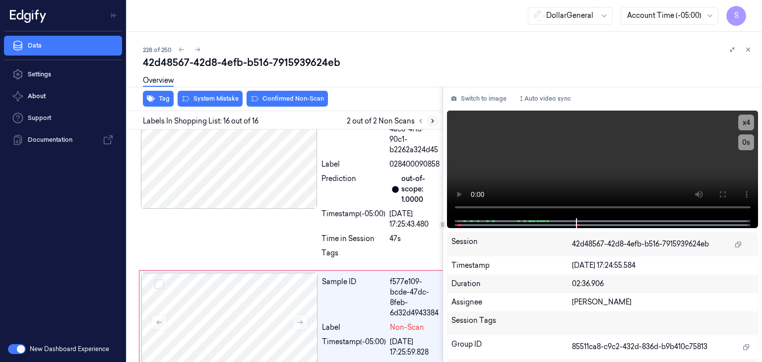
scroll to position [2330, 0]
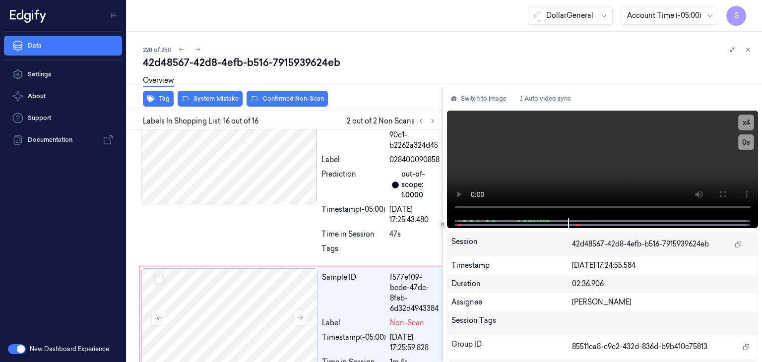
click at [418, 58] on div "42d48567-42d8-4efb-b516-7915939624eb" at bounding box center [448, 63] width 611 height 14
click at [231, 102] on button "System Mistake" at bounding box center [210, 99] width 65 height 16
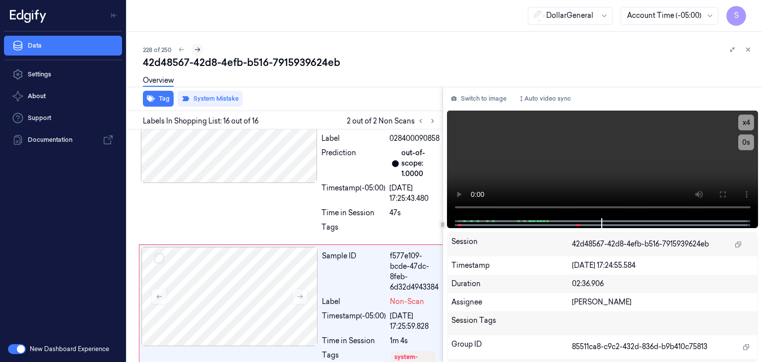
click at [196, 50] on icon at bounding box center [197, 50] width 5 height 4
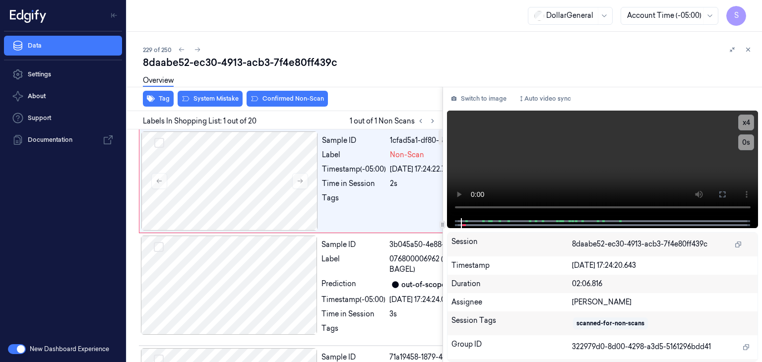
click at [373, 54] on div "229 of 250" at bounding box center [448, 50] width 611 height 12
click at [205, 95] on button "System Mistake" at bounding box center [210, 99] width 65 height 16
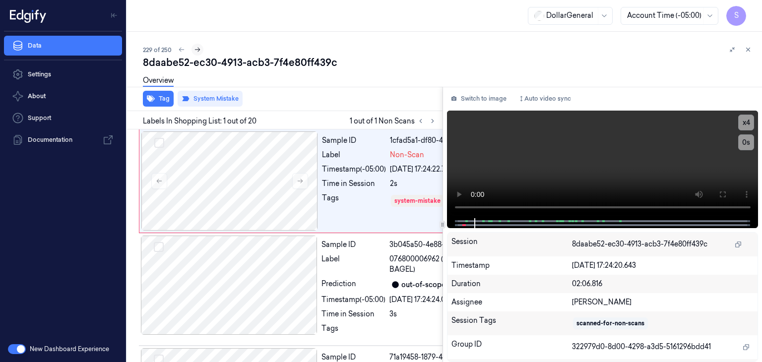
click at [199, 50] on icon at bounding box center [197, 50] width 5 height 4
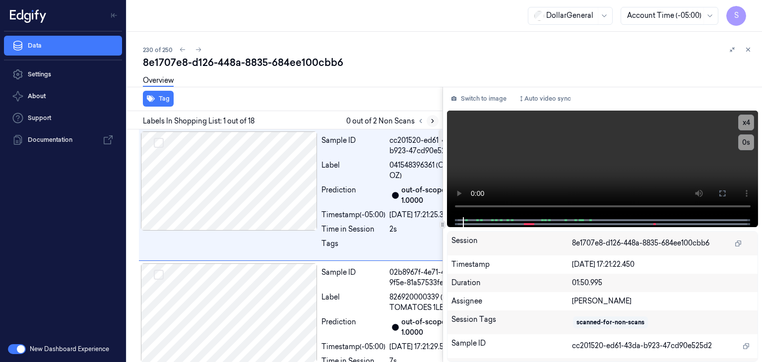
click at [428, 121] on button at bounding box center [433, 121] width 12 height 12
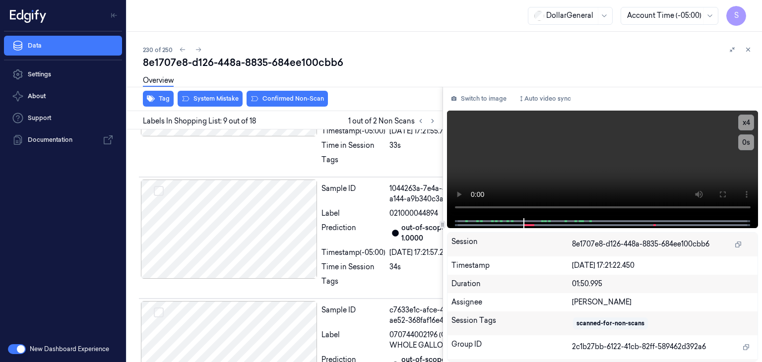
scroll to position [1397, 0]
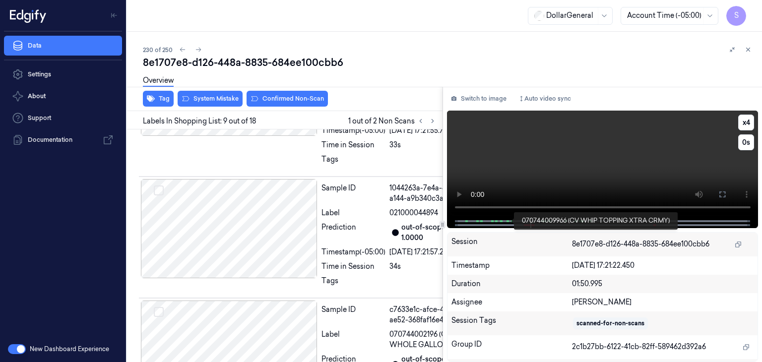
click at [507, 221] on div at bounding box center [507, 221] width 2 height 2
click at [568, 167] on video at bounding box center [603, 165] width 312 height 108
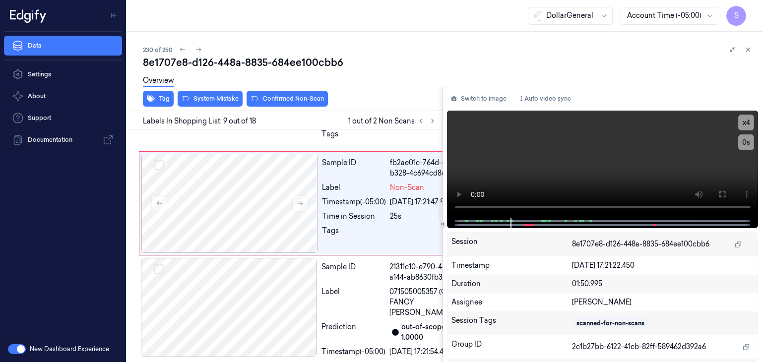
scroll to position [1050, 0]
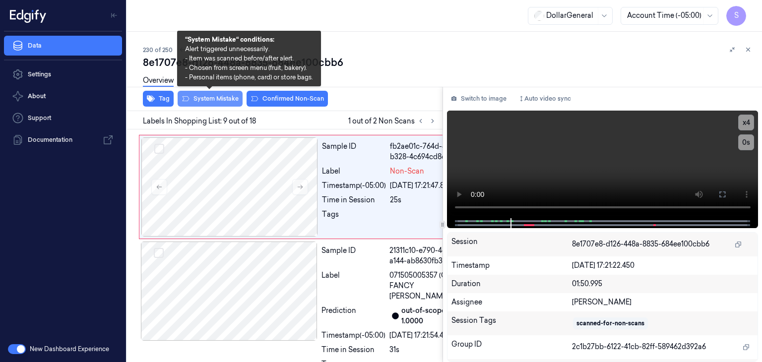
click at [209, 100] on button "System Mistake" at bounding box center [210, 99] width 65 height 16
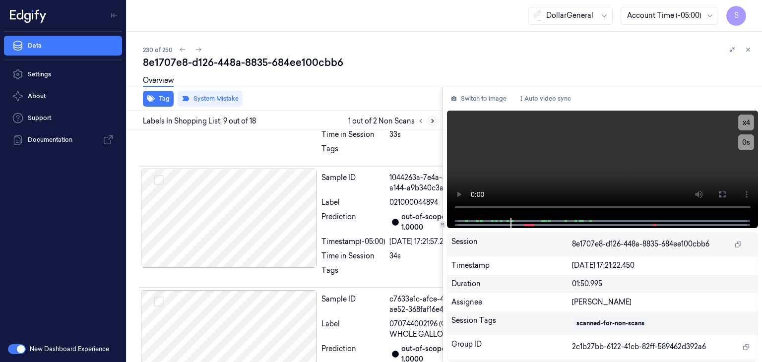
click at [431, 120] on icon at bounding box center [432, 121] width 7 height 7
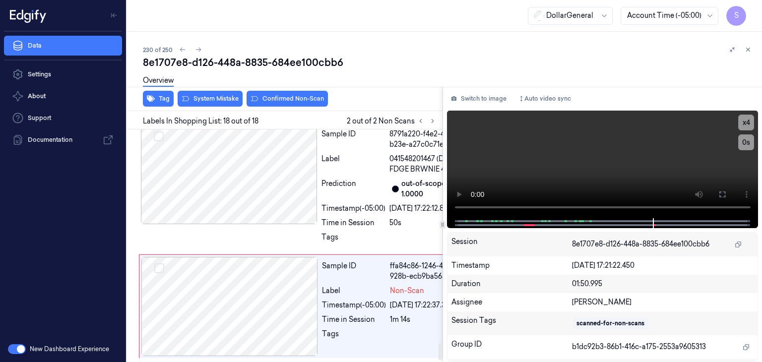
scroll to position [2988, 0]
click at [600, 160] on video at bounding box center [603, 165] width 312 height 108
click at [644, 177] on video at bounding box center [603, 165] width 312 height 108
click at [572, 171] on video at bounding box center [603, 165] width 312 height 108
click at [413, 69] on div "Overview" at bounding box center [448, 81] width 611 height 25
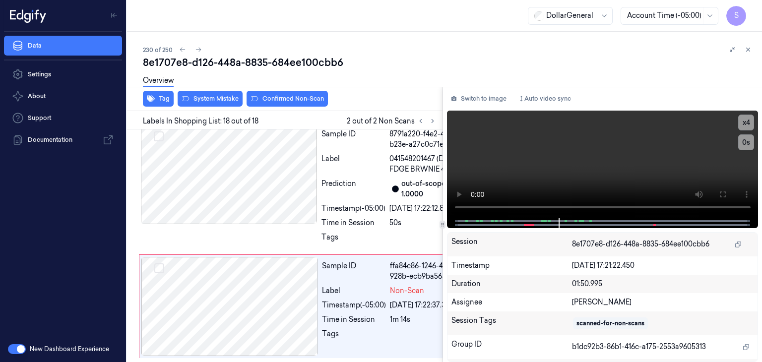
click at [501, 41] on div "230 of 250 8e1707e8-d126-448a-8835-684ee100cbb6 Overview Tag System Mistake Con…" at bounding box center [444, 197] width 635 height 330
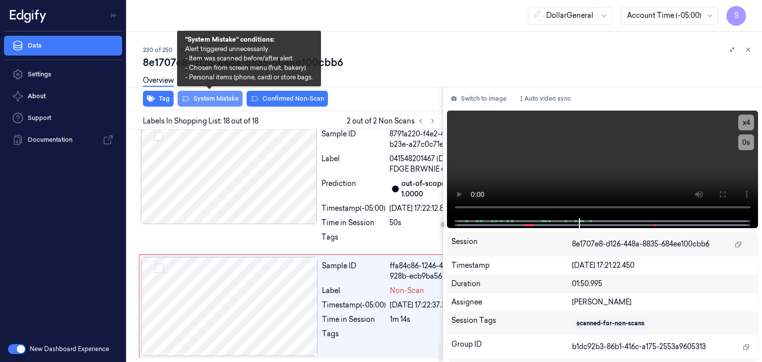
click at [224, 96] on button "System Mistake" at bounding box center [210, 99] width 65 height 16
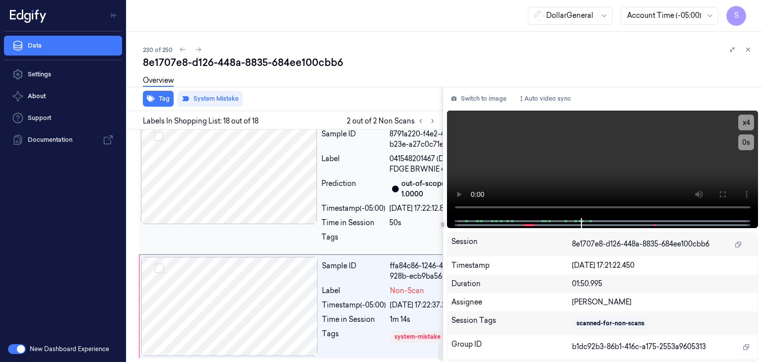
scroll to position [3010, 0]
click at [199, 50] on icon at bounding box center [198, 50] width 5 height 4
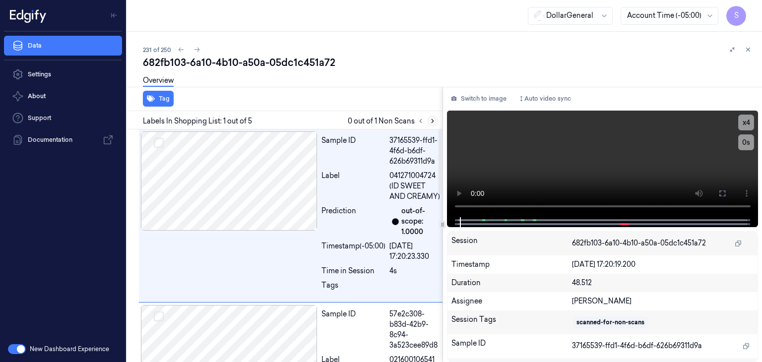
click at [429, 122] on icon at bounding box center [432, 121] width 7 height 7
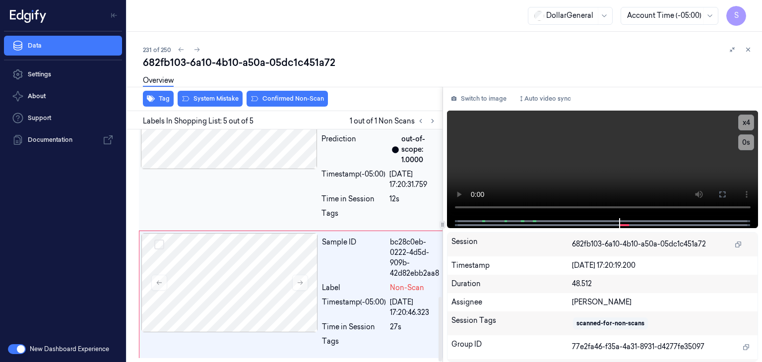
scroll to position [602, 0]
click at [253, 298] on div at bounding box center [229, 282] width 177 height 99
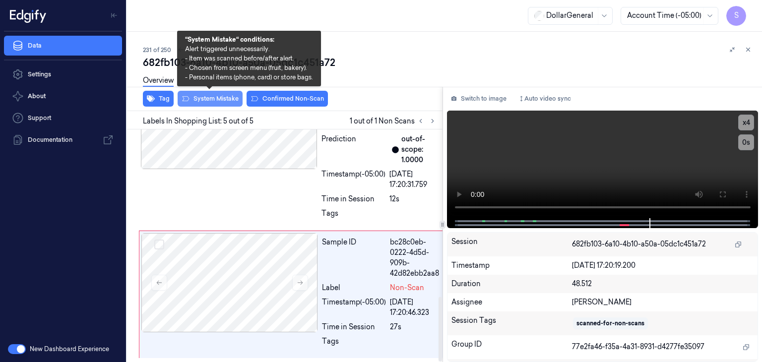
click at [208, 100] on button "System Mistake" at bounding box center [210, 99] width 65 height 16
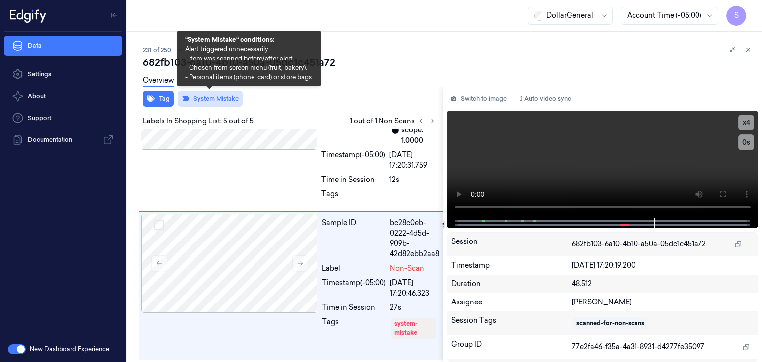
scroll to position [623, 0]
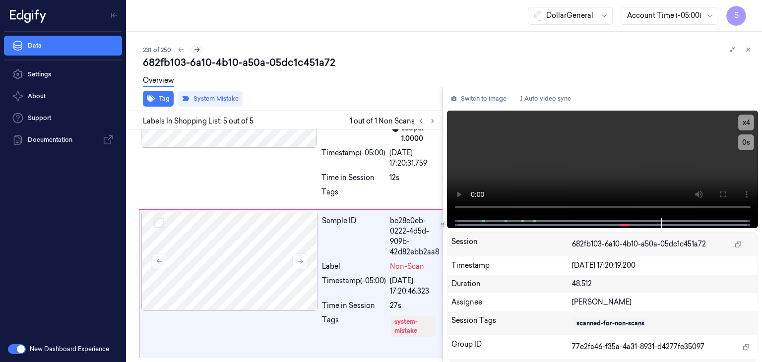
click at [199, 50] on icon at bounding box center [196, 49] width 7 height 7
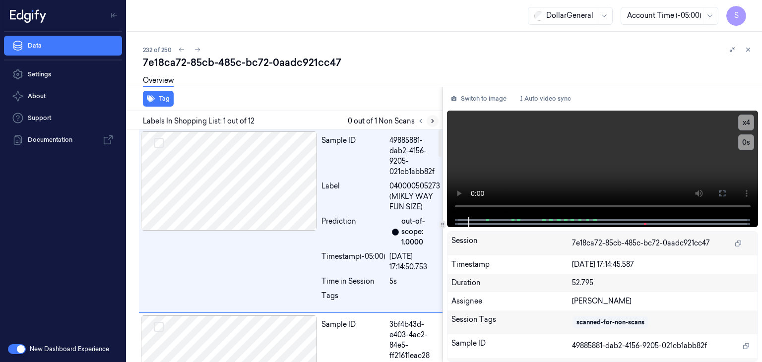
click at [431, 121] on icon at bounding box center [432, 121] width 7 height 7
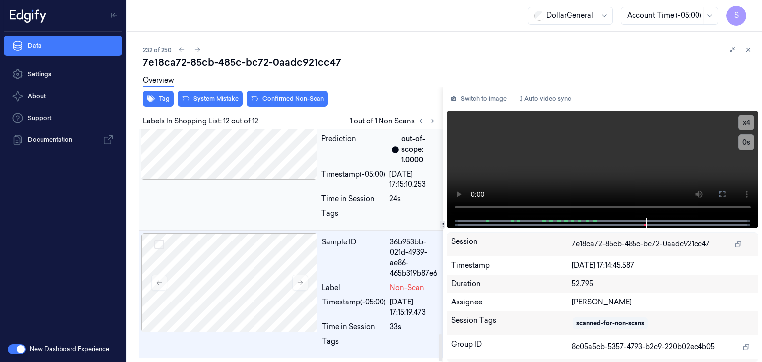
scroll to position [1774, 0]
click at [306, 287] on button at bounding box center [300, 283] width 16 height 16
click at [570, 170] on video at bounding box center [603, 165] width 312 height 108
click at [569, 159] on video at bounding box center [603, 165] width 312 height 108
click at [370, 56] on div "7e18ca72-85cb-485c-bc72-0aadc921cc47" at bounding box center [448, 63] width 611 height 14
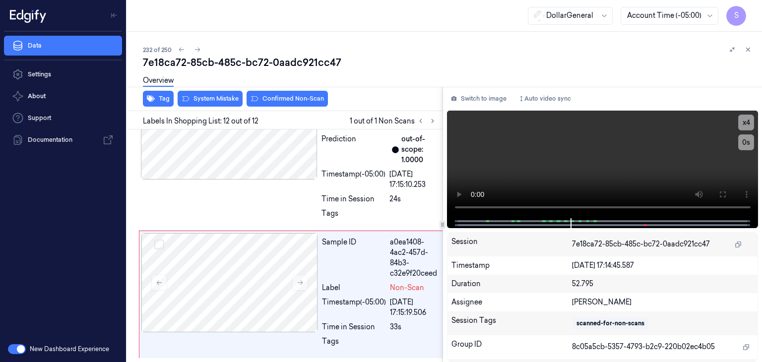
click at [497, 78] on div "Overview" at bounding box center [448, 81] width 611 height 25
click at [551, 175] on video at bounding box center [603, 165] width 312 height 108
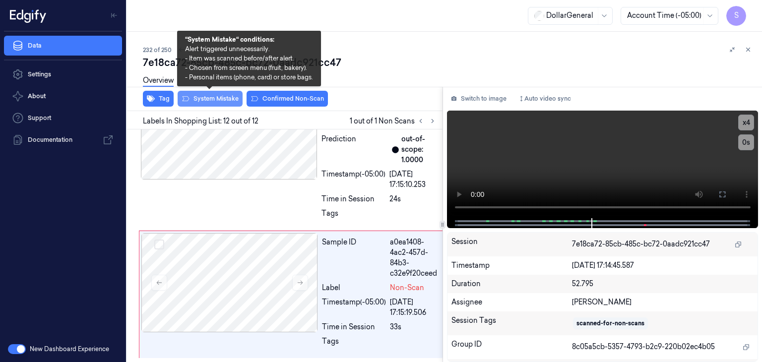
click at [216, 99] on button "System Mistake" at bounding box center [210, 99] width 65 height 16
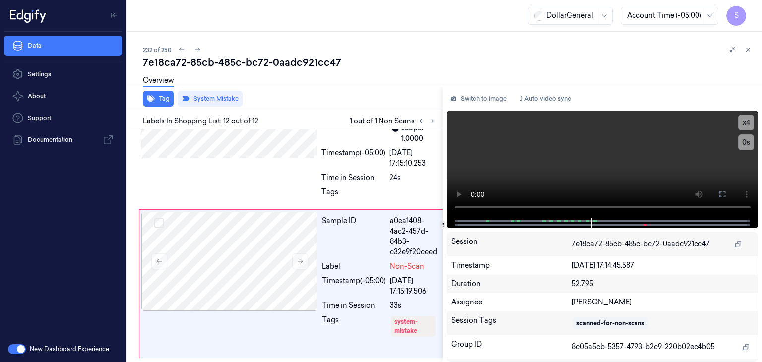
click at [364, 82] on div "Overview" at bounding box center [448, 81] width 611 height 25
click at [201, 50] on button at bounding box center [197, 50] width 12 height 12
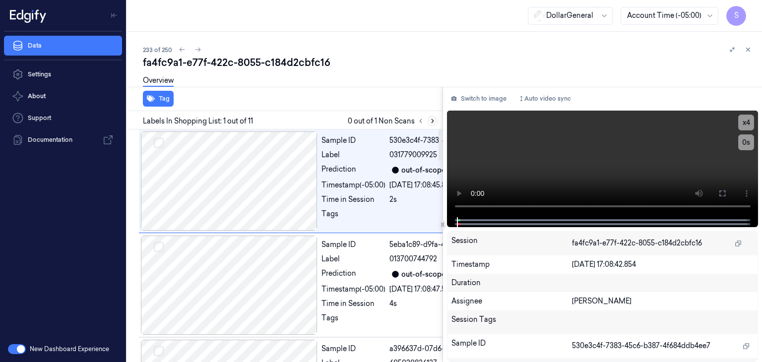
click at [433, 123] on icon at bounding box center [432, 121] width 7 height 7
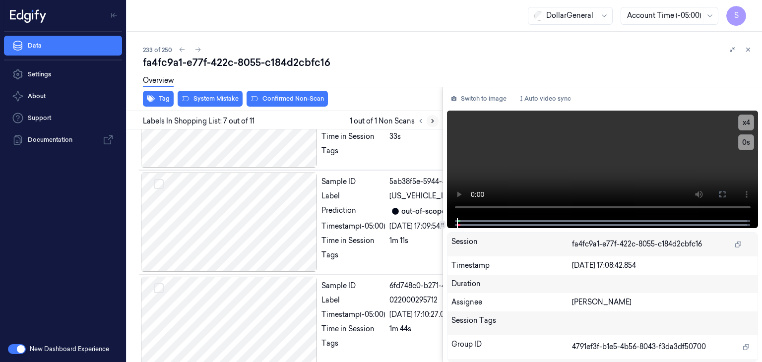
scroll to position [915, 0]
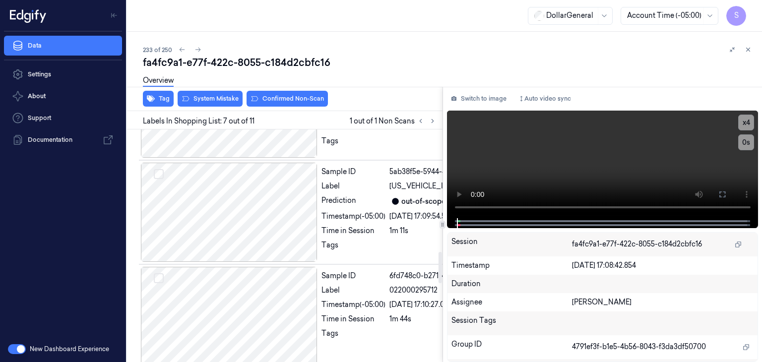
click at [647, 166] on video at bounding box center [603, 165] width 312 height 108
click at [581, 179] on video at bounding box center [603, 165] width 312 height 108
click at [623, 169] on video at bounding box center [603, 165] width 312 height 108
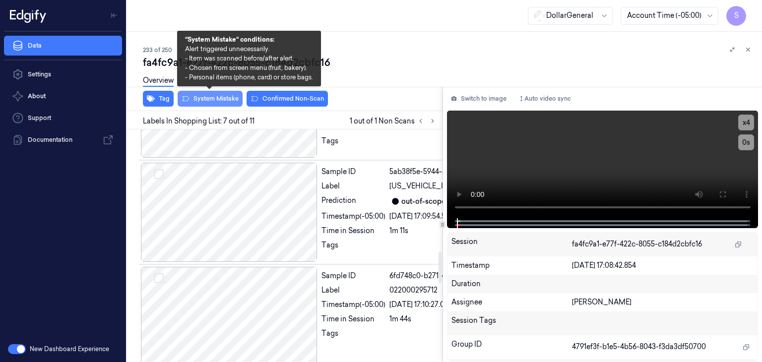
click at [226, 103] on button "System Mistake" at bounding box center [210, 99] width 65 height 16
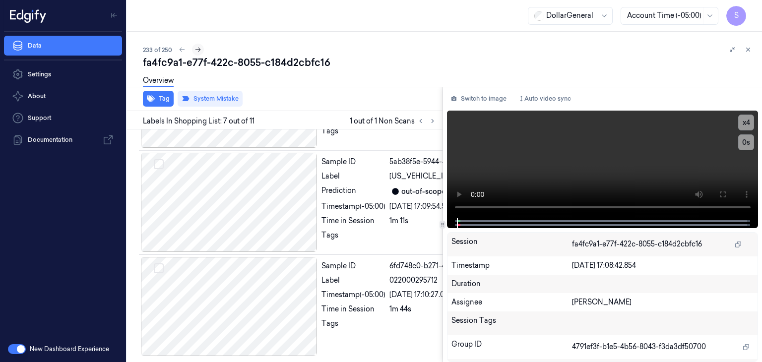
click at [198, 50] on icon at bounding box center [197, 50] width 5 height 4
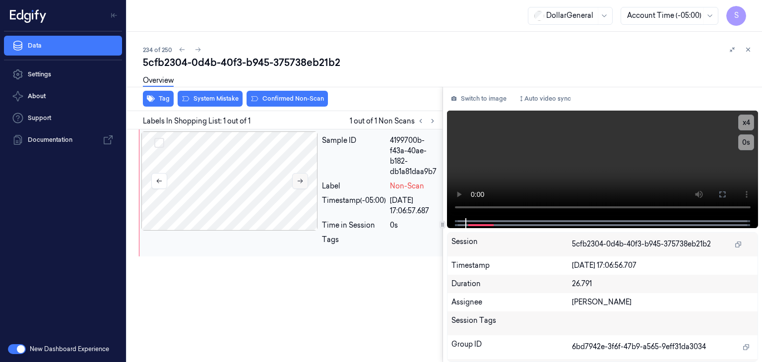
click at [298, 181] on icon at bounding box center [300, 181] width 5 height 4
click at [298, 180] on icon at bounding box center [300, 181] width 7 height 7
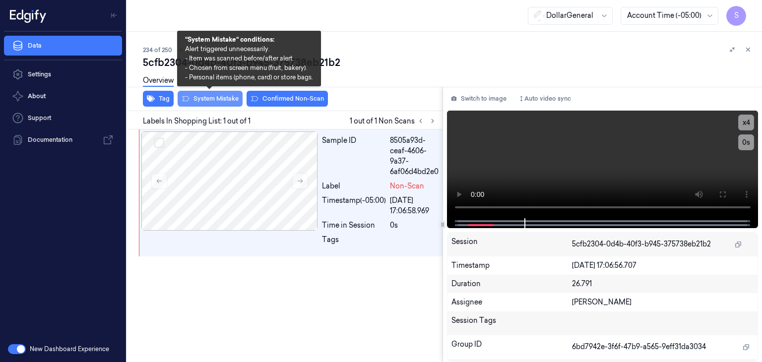
click at [214, 99] on button "System Mistake" at bounding box center [210, 99] width 65 height 16
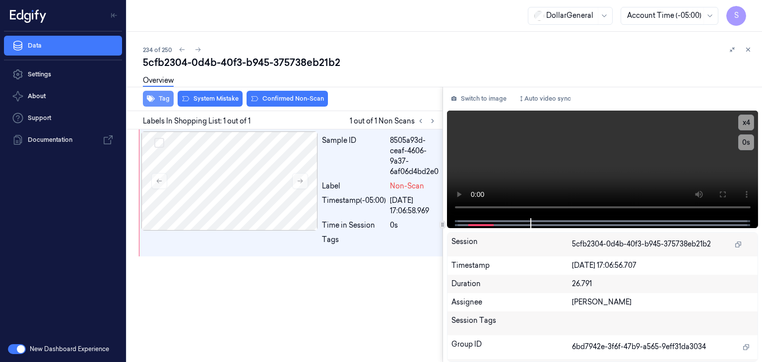
click at [152, 97] on icon "button" at bounding box center [151, 99] width 8 height 8
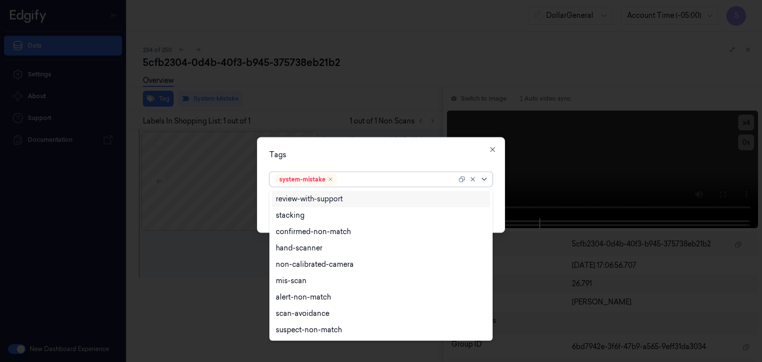
click at [486, 179] on icon at bounding box center [484, 179] width 4 height 2
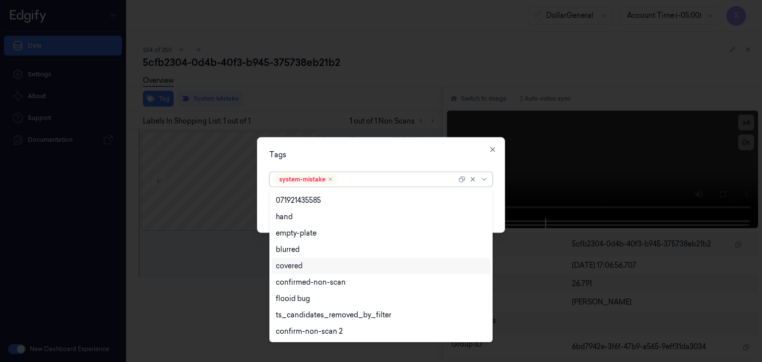
scroll to position [211, 0]
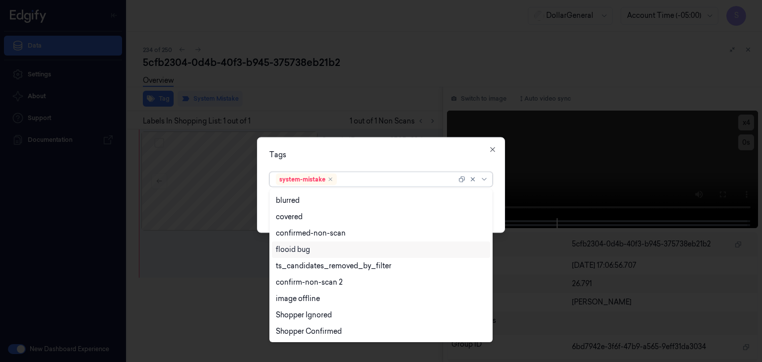
click at [347, 251] on div "flooid bug" at bounding box center [381, 250] width 210 height 10
click at [502, 191] on div "Tags option flooid bug , selected. 21 results available. Use Up and Down to cho…" at bounding box center [381, 185] width 248 height 96
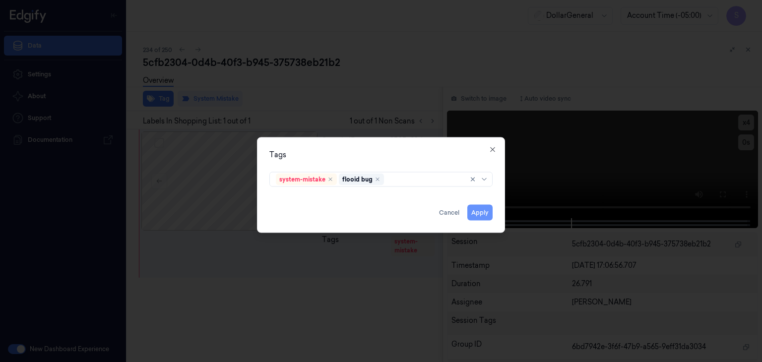
click at [489, 218] on button "Apply" at bounding box center [479, 213] width 25 height 16
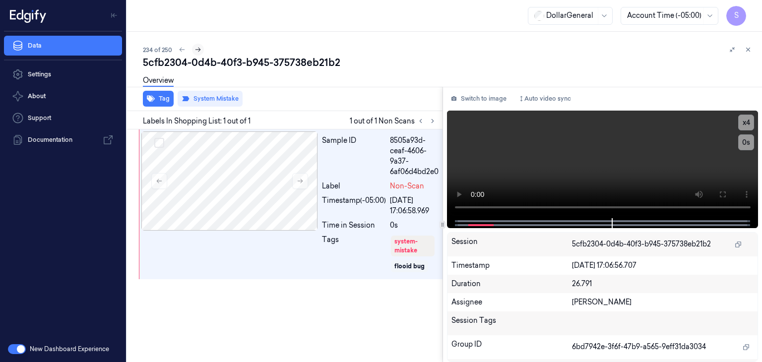
click at [196, 47] on icon at bounding box center [197, 49] width 7 height 7
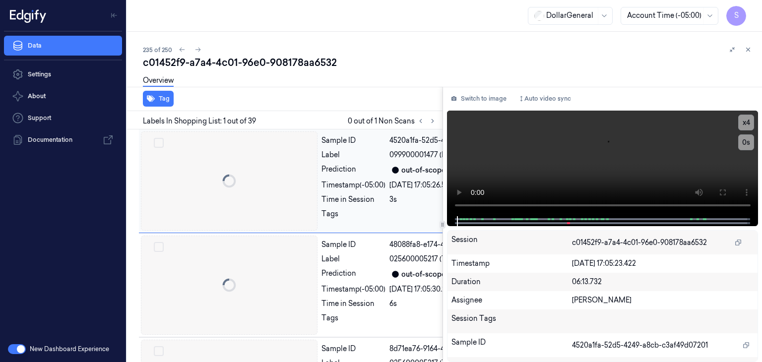
scroll to position [0, 16]
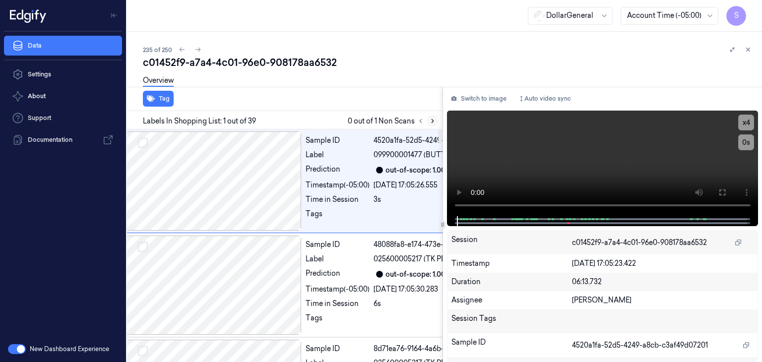
click at [433, 123] on icon at bounding box center [432, 121] width 7 height 7
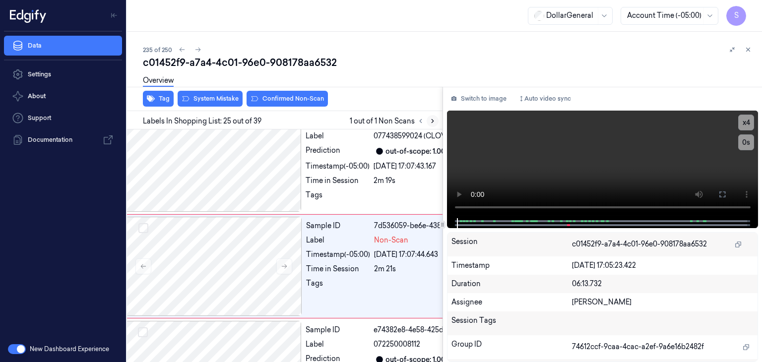
scroll to position [2431, 16]
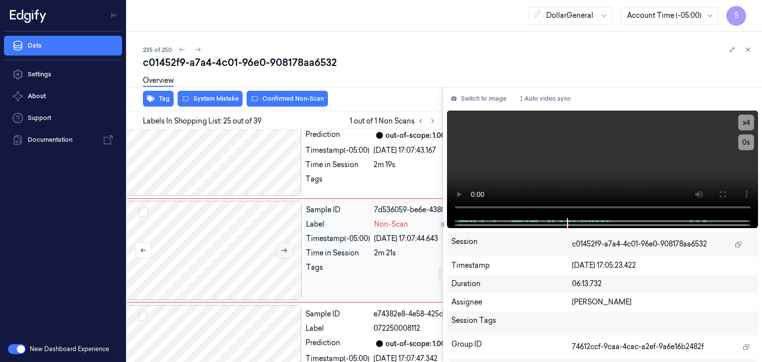
click at [286, 251] on button at bounding box center [284, 251] width 16 height 16
click at [559, 222] on div at bounding box center [602, 223] width 291 height 10
click at [449, 54] on div "235 of 250" at bounding box center [448, 50] width 611 height 12
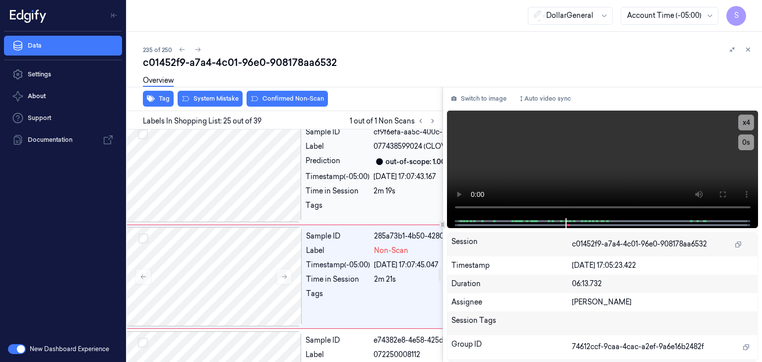
scroll to position [2381, 16]
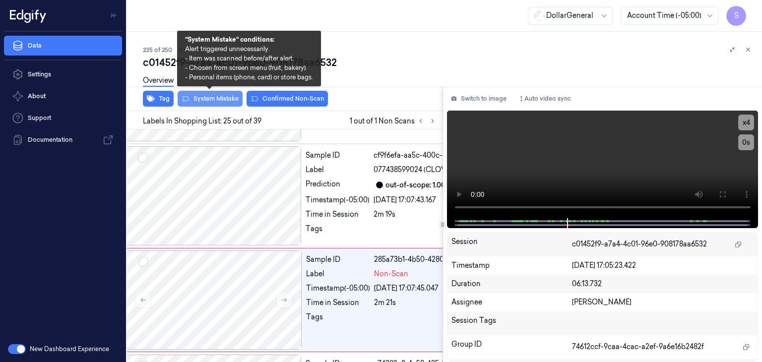
click at [219, 98] on button "System Mistake" at bounding box center [210, 99] width 65 height 16
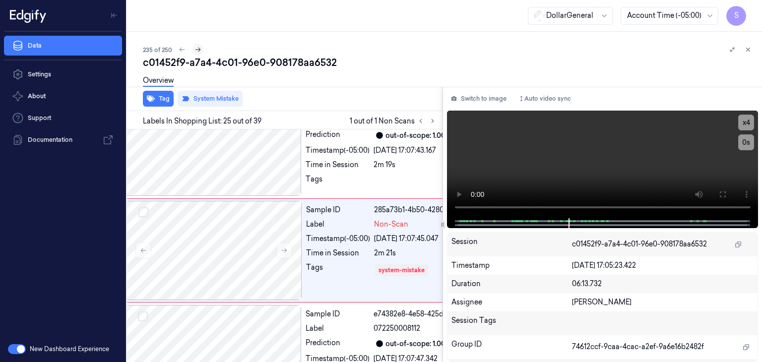
click at [199, 51] on icon at bounding box center [197, 49] width 7 height 7
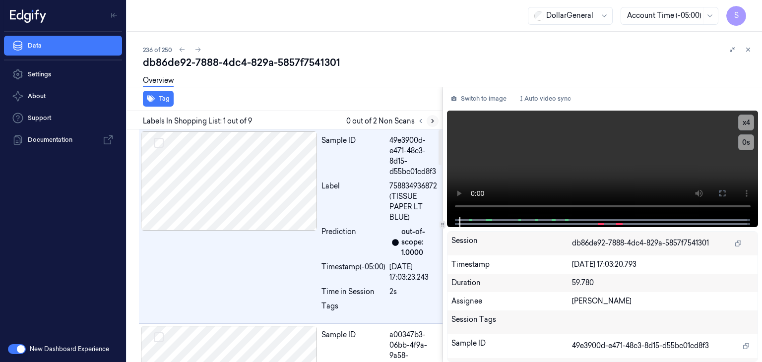
click at [431, 123] on icon at bounding box center [432, 121] width 7 height 7
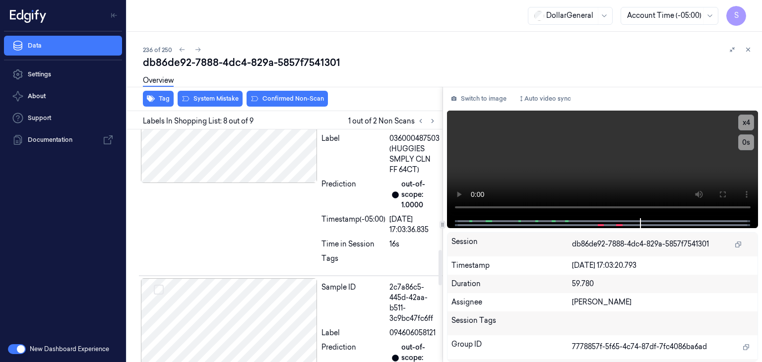
scroll to position [777, 0]
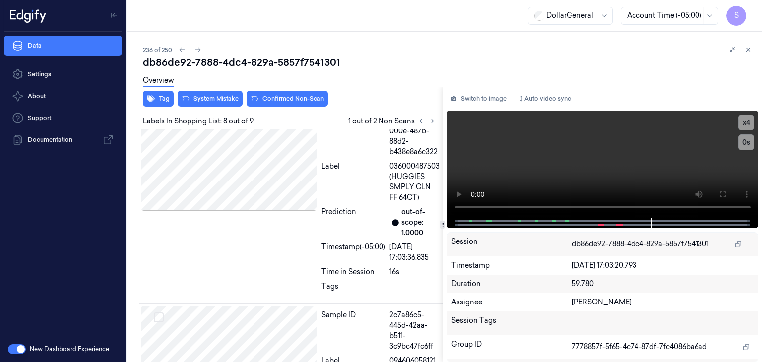
click at [217, 94] on div "Overview" at bounding box center [448, 81] width 611 height 25
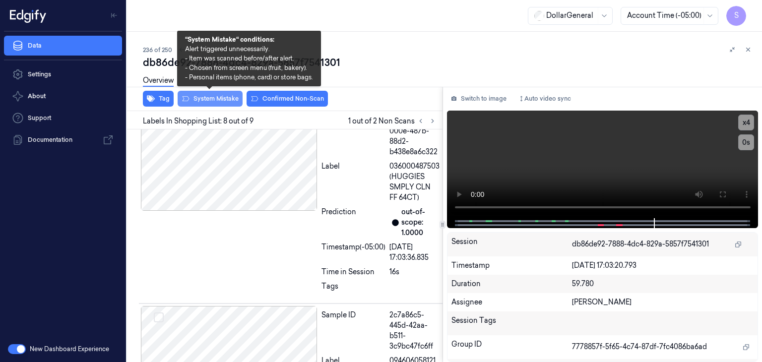
click at [218, 101] on button "System Mistake" at bounding box center [210, 99] width 65 height 16
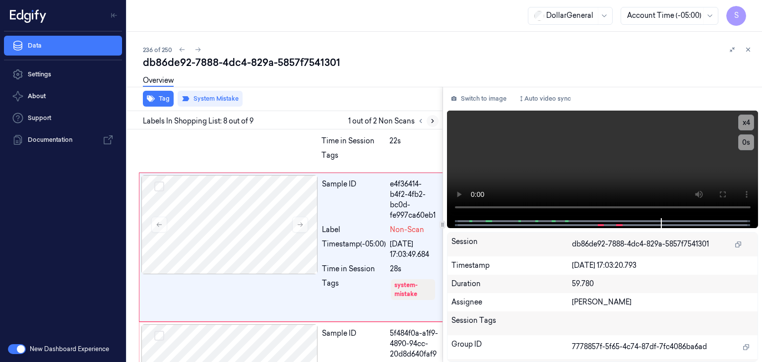
click at [430, 120] on icon at bounding box center [432, 121] width 7 height 7
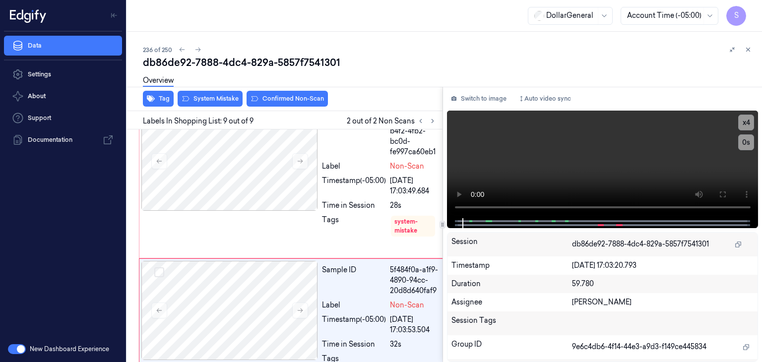
scroll to position [1324, 0]
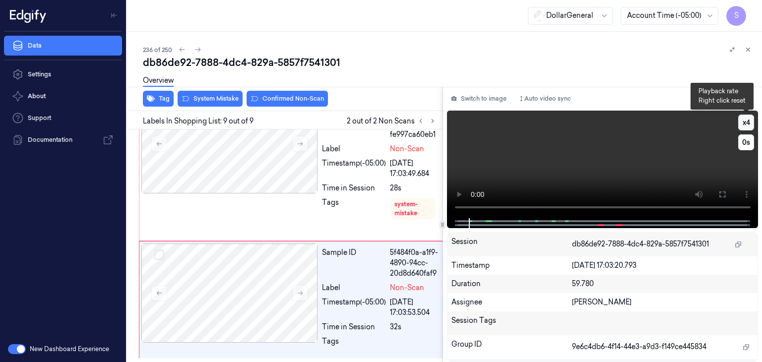
click at [744, 125] on button "x 4" at bounding box center [746, 123] width 16 height 16
click at [744, 125] on button "x 1" at bounding box center [746, 123] width 16 height 16
click at [744, 125] on button "x 2" at bounding box center [746, 123] width 16 height 16
click at [240, 276] on div at bounding box center [229, 293] width 177 height 99
click at [562, 141] on video at bounding box center [603, 165] width 312 height 108
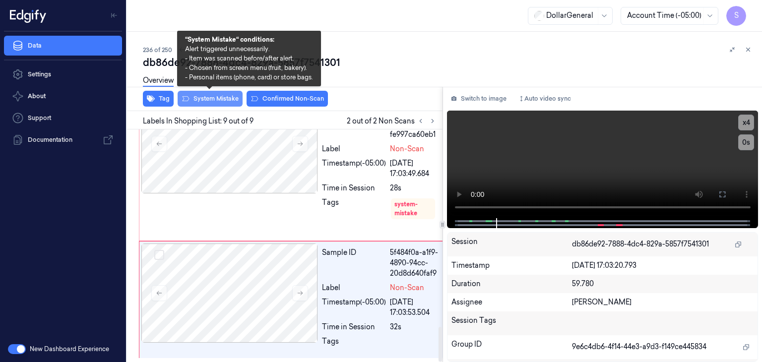
click at [226, 102] on button "System Mistake" at bounding box center [210, 99] width 65 height 16
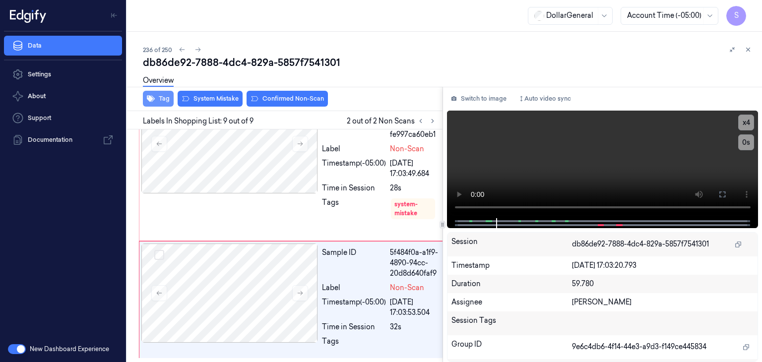
click at [147, 97] on icon "button" at bounding box center [151, 99] width 8 height 6
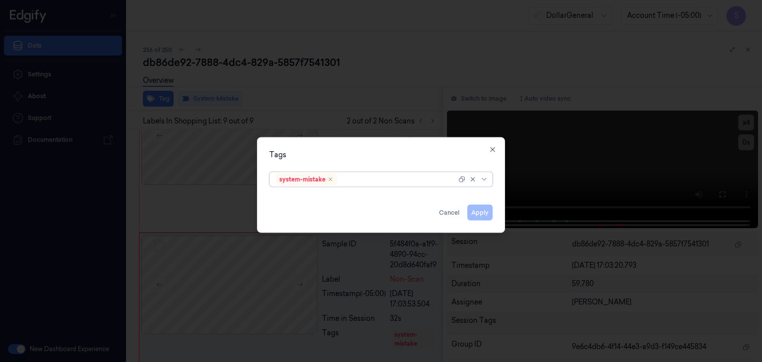
scroll to position [1344, 0]
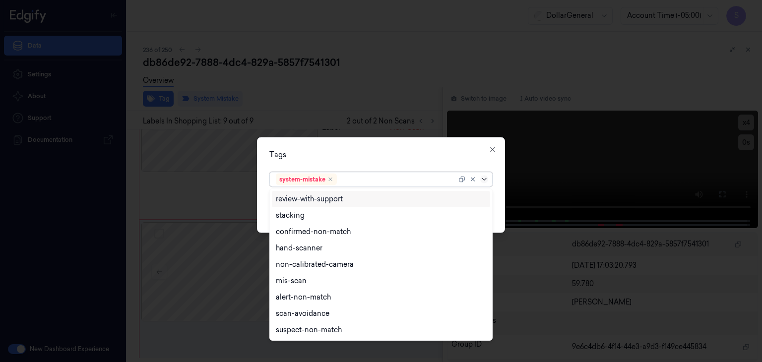
click at [485, 180] on icon at bounding box center [484, 180] width 8 height 8
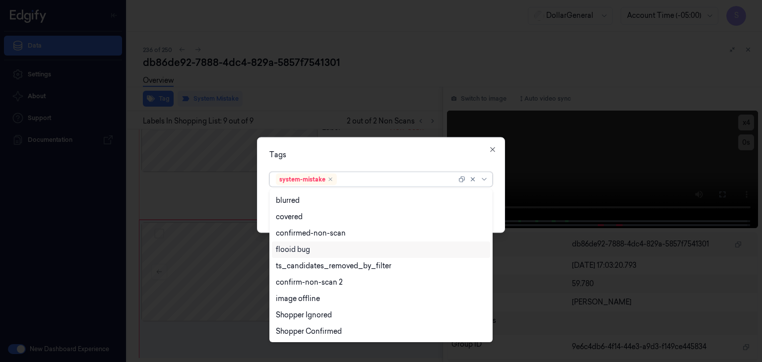
click at [323, 255] on div "flooid bug" at bounding box center [381, 250] width 218 height 16
click at [498, 190] on div "Tags option flooid bug , selected. 21 results available. Use Up and Down to cho…" at bounding box center [381, 185] width 248 height 96
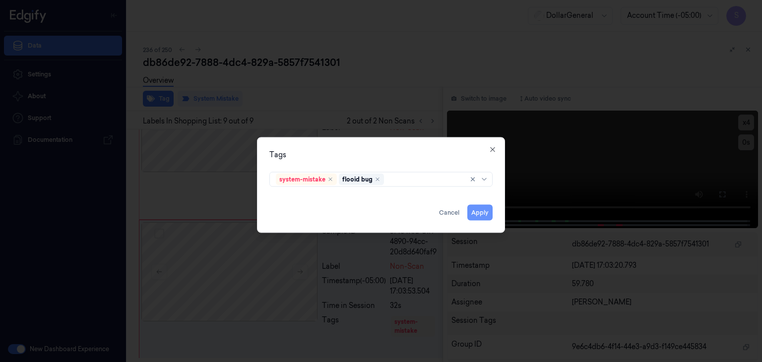
click at [482, 209] on button "Apply" at bounding box center [479, 213] width 25 height 16
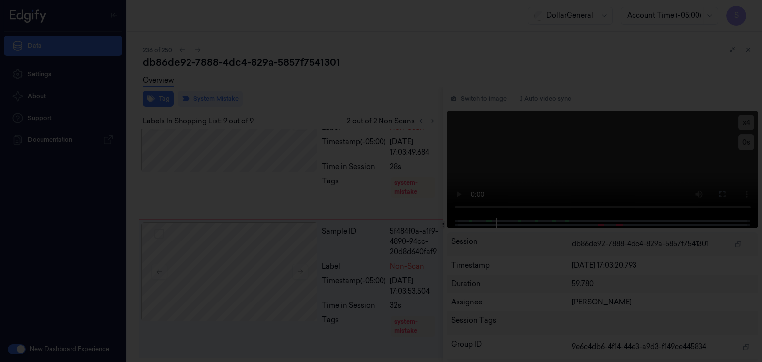
scroll to position [1349, 0]
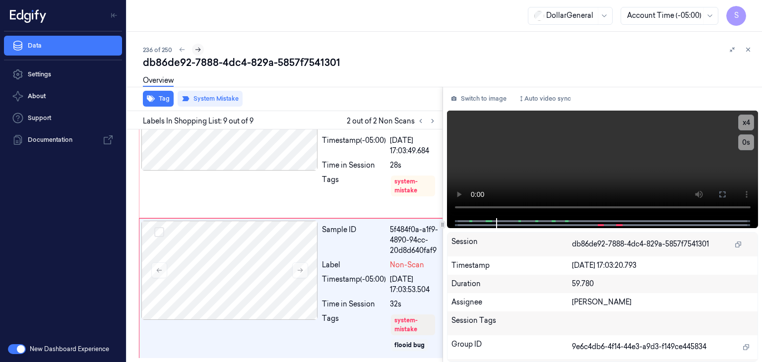
click at [198, 51] on icon at bounding box center [197, 50] width 5 height 4
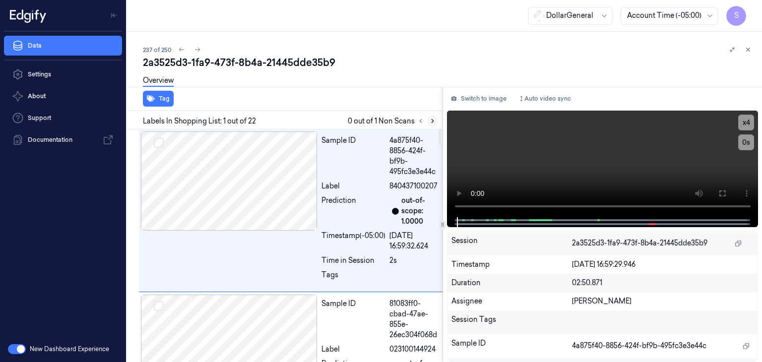
click at [433, 125] on button at bounding box center [433, 121] width 12 height 12
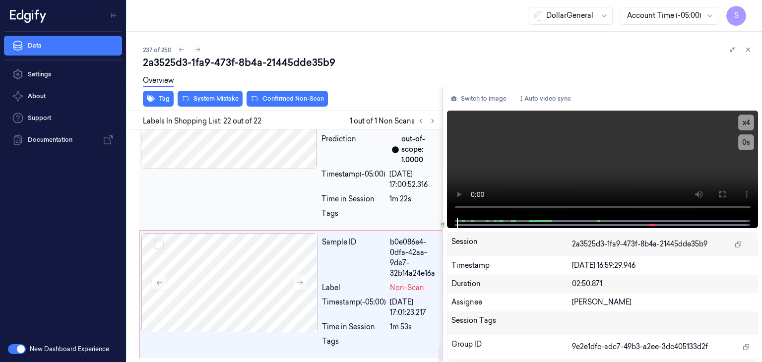
scroll to position [3383, 0]
click at [302, 279] on icon at bounding box center [300, 282] width 7 height 7
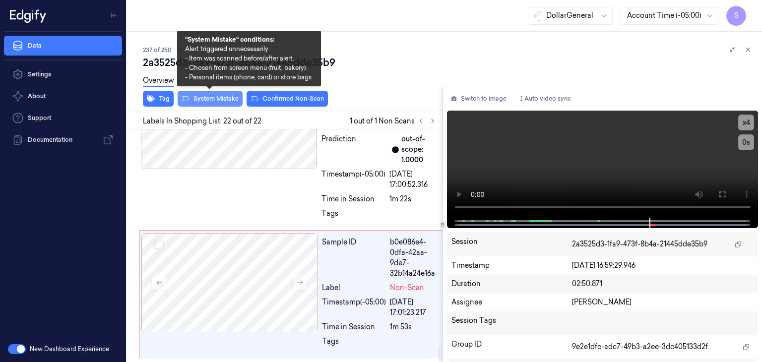
click at [225, 99] on button "System Mistake" at bounding box center [210, 99] width 65 height 16
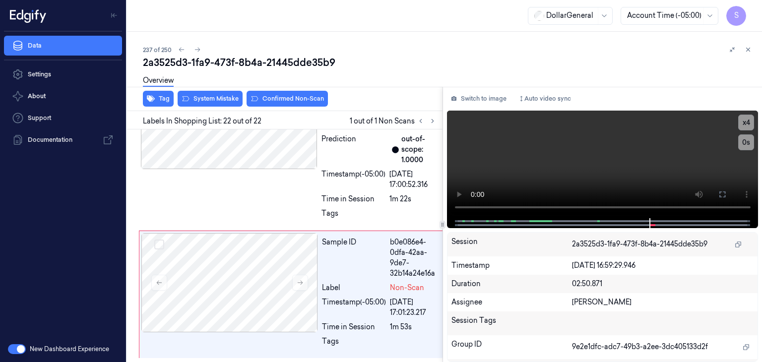
scroll to position [3405, 0]
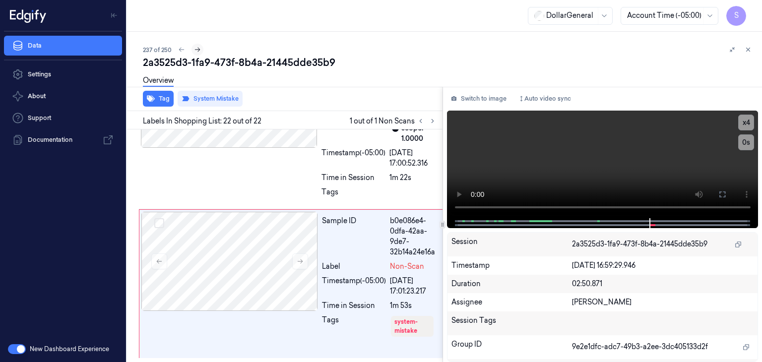
click at [201, 50] on button at bounding box center [197, 50] width 12 height 12
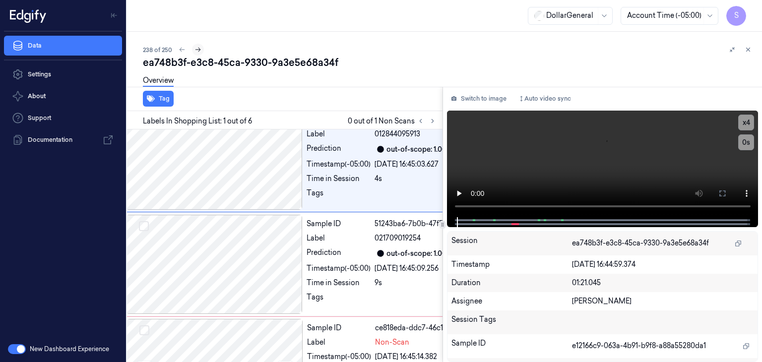
scroll to position [0, 16]
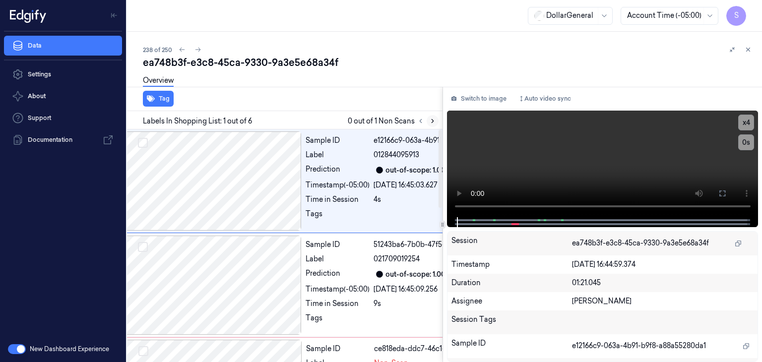
click at [432, 125] on button at bounding box center [433, 121] width 12 height 12
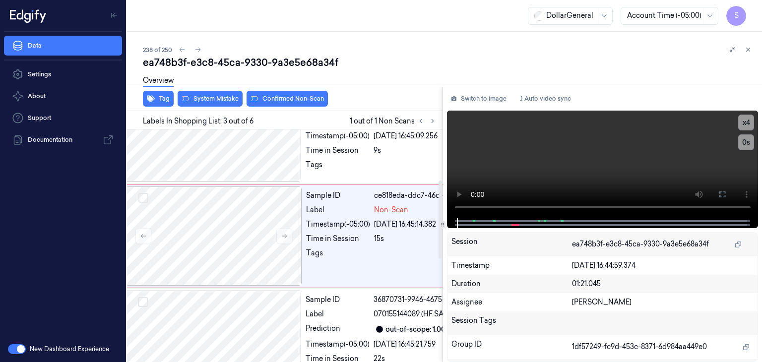
scroll to position [160, 16]
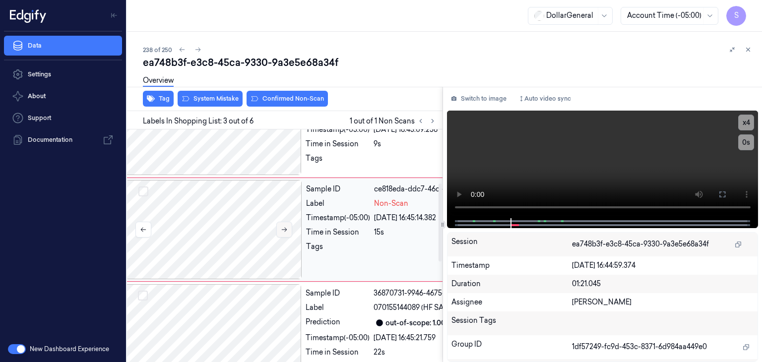
click at [284, 233] on icon at bounding box center [284, 229] width 7 height 7
click at [569, 167] on video at bounding box center [603, 165] width 312 height 108
click at [465, 51] on div "238 of 250" at bounding box center [448, 50] width 611 height 12
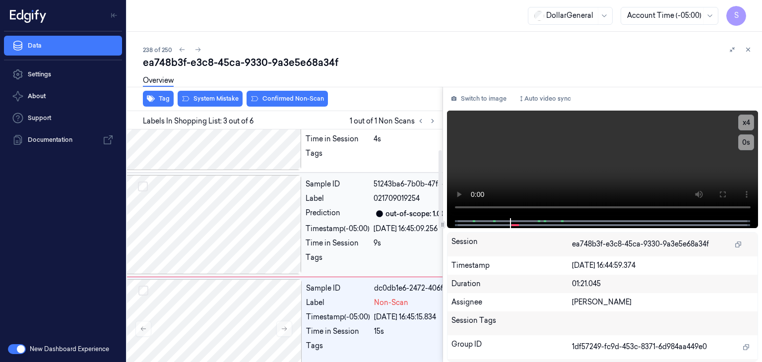
scroll to position [110, 16]
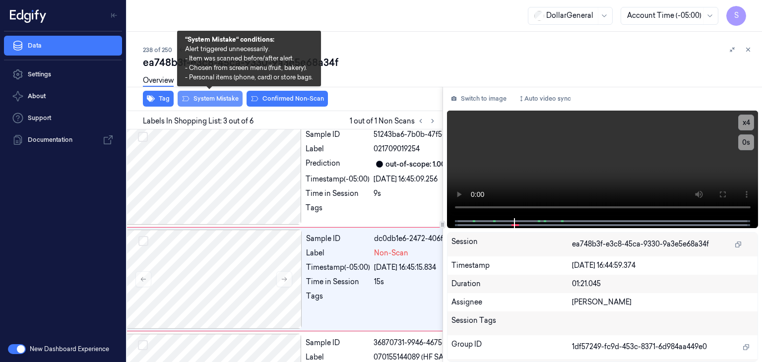
click at [220, 98] on button "System Mistake" at bounding box center [210, 99] width 65 height 16
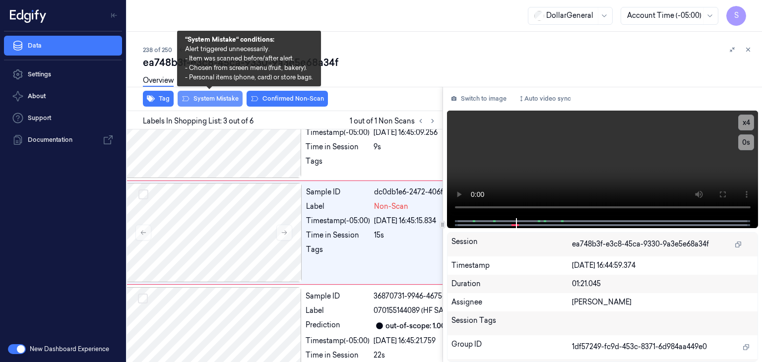
scroll to position [160, 16]
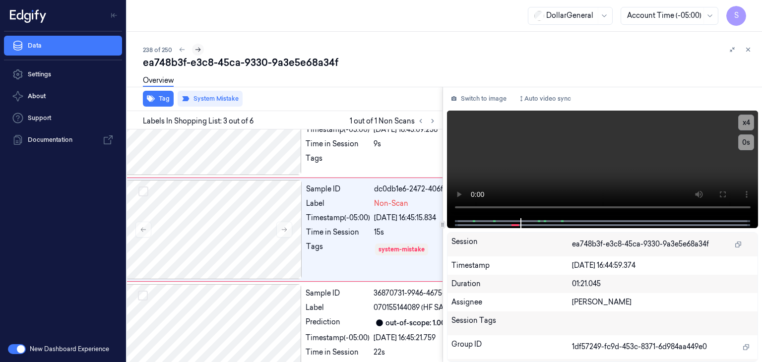
click at [198, 53] on icon at bounding box center [197, 49] width 7 height 7
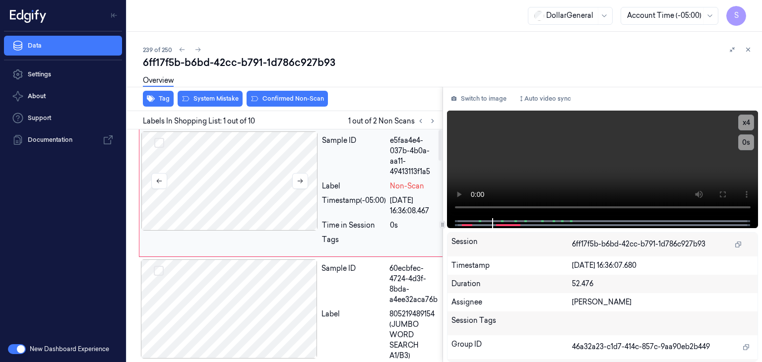
click at [291, 184] on div at bounding box center [229, 180] width 177 height 99
click at [296, 181] on button at bounding box center [300, 181] width 16 height 16
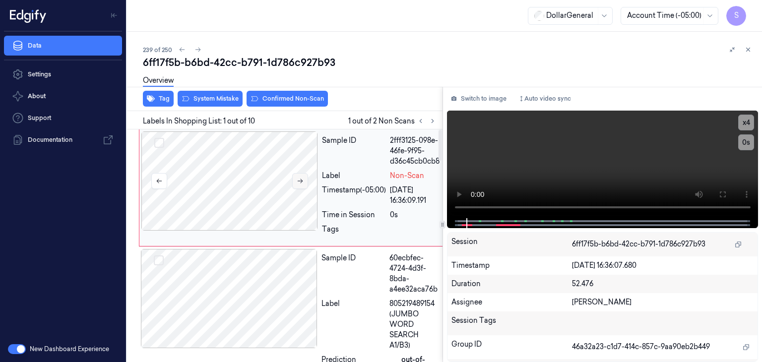
click at [296, 181] on button at bounding box center [300, 181] width 16 height 16
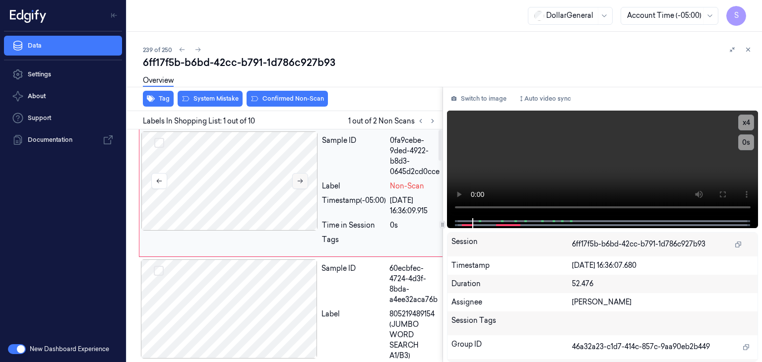
click at [301, 179] on icon at bounding box center [300, 181] width 5 height 4
click at [558, 168] on video at bounding box center [603, 165] width 312 height 108
click at [223, 94] on div "Overview" at bounding box center [448, 81] width 611 height 25
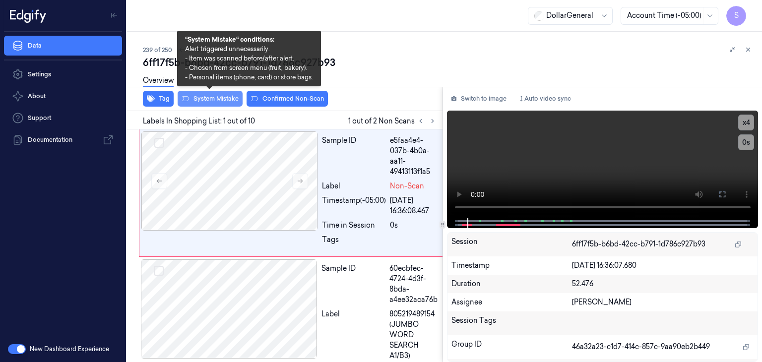
click at [217, 99] on button "System Mistake" at bounding box center [210, 99] width 65 height 16
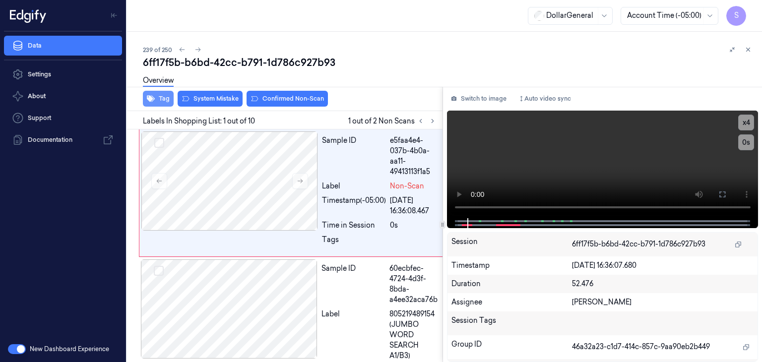
click at [155, 102] on button "Tag" at bounding box center [158, 99] width 31 height 16
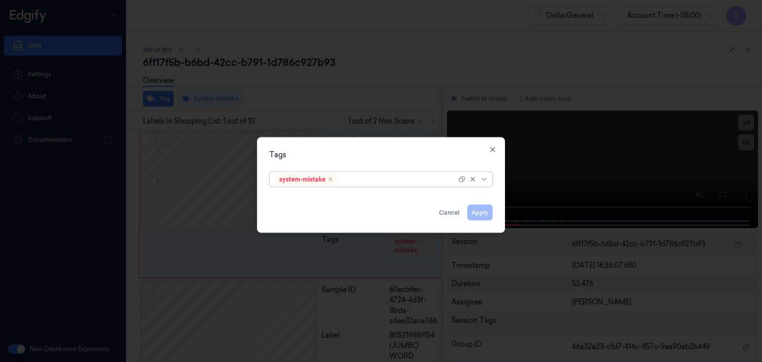
click at [480, 181] on icon at bounding box center [484, 180] width 8 height 8
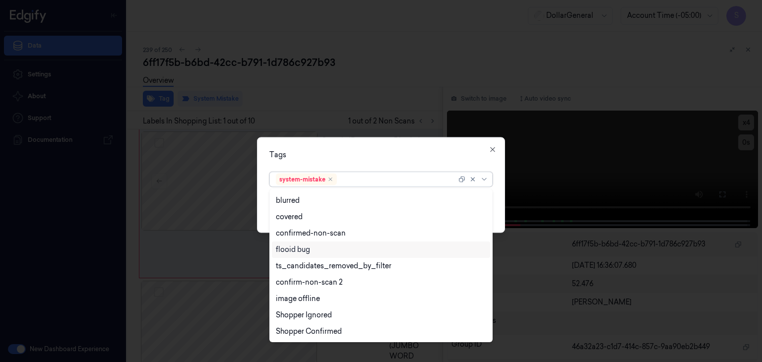
click at [345, 253] on div "flooid bug" at bounding box center [381, 250] width 210 height 10
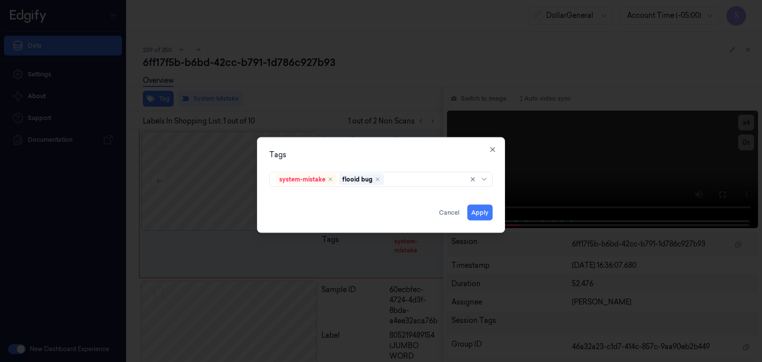
click at [498, 198] on div "Tags system-mistake flooid bug Apply Cancel Close" at bounding box center [381, 185] width 248 height 96
click at [483, 213] on button "Apply" at bounding box center [479, 213] width 25 height 16
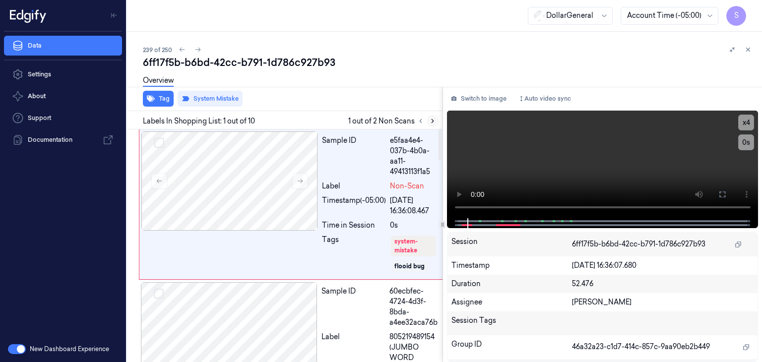
click at [430, 122] on icon at bounding box center [432, 121] width 7 height 7
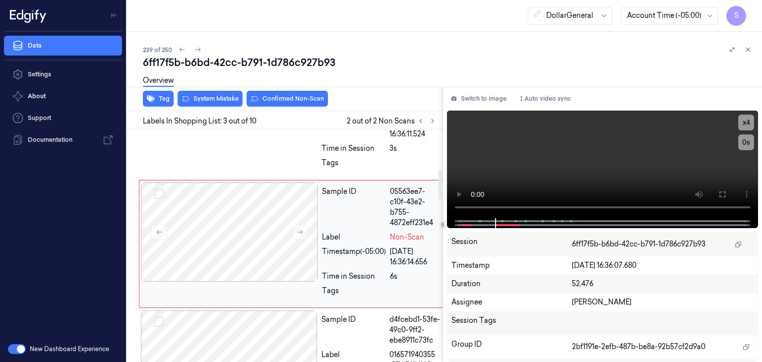
scroll to position [305, 0]
click at [273, 226] on div at bounding box center [229, 231] width 177 height 99
click at [622, 155] on video at bounding box center [603, 165] width 312 height 108
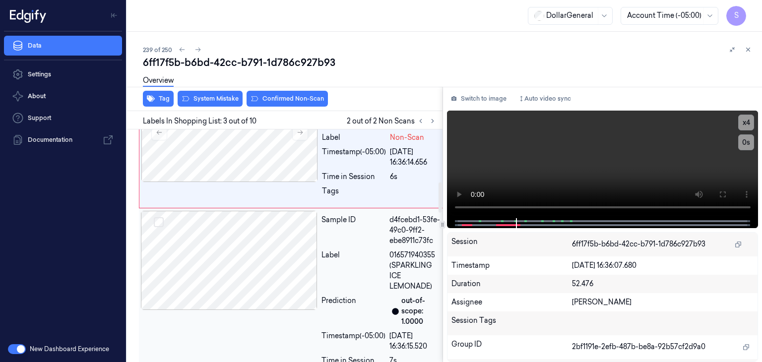
click at [231, 281] on div at bounding box center [229, 260] width 177 height 99
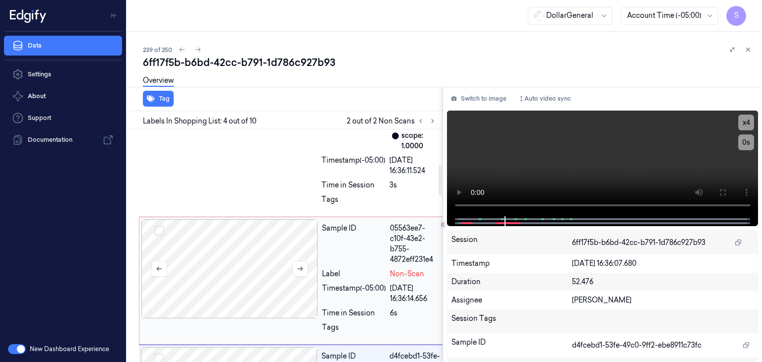
click at [262, 229] on div at bounding box center [229, 268] width 177 height 99
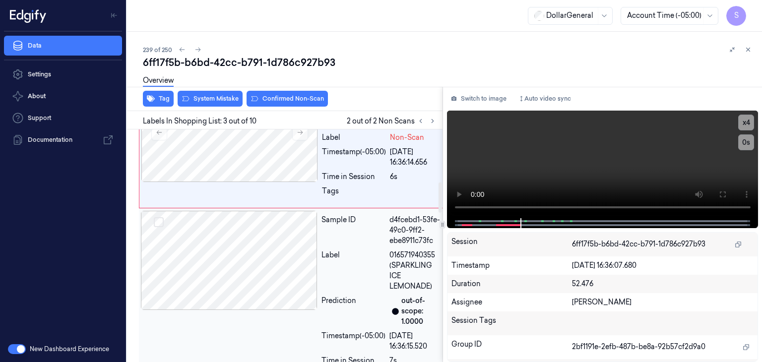
click at [218, 249] on div at bounding box center [229, 260] width 177 height 99
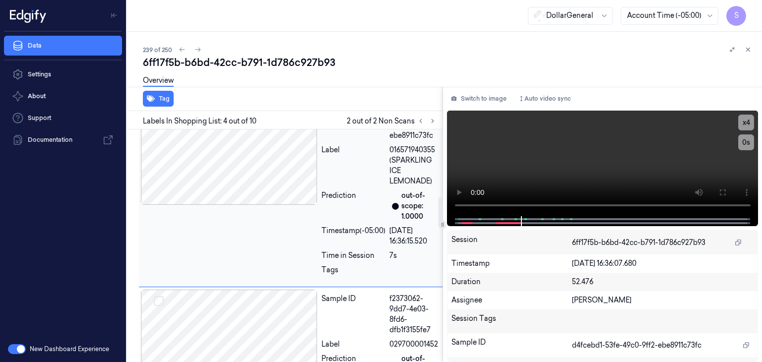
scroll to position [566, 0]
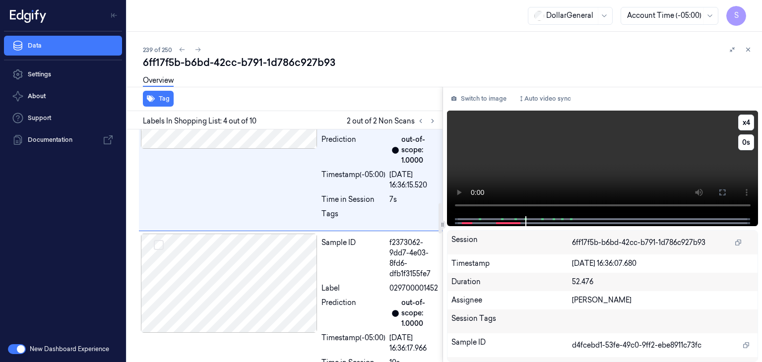
click at [659, 145] on video at bounding box center [603, 164] width 312 height 106
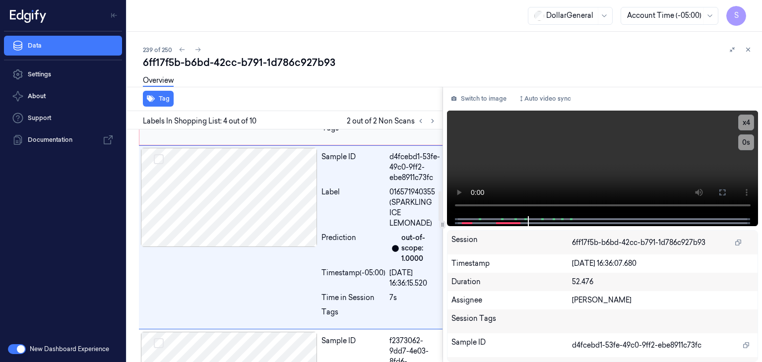
scroll to position [466, 0]
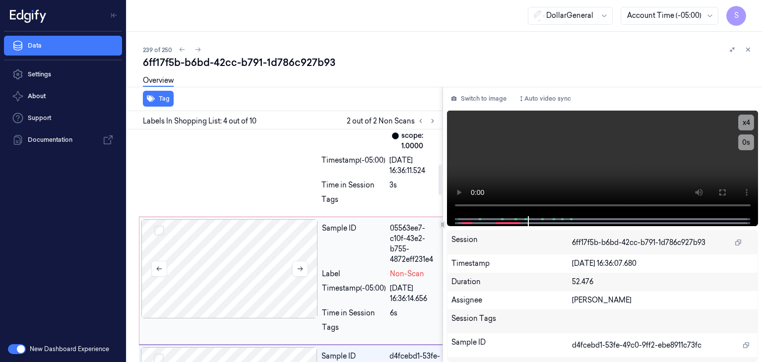
click at [264, 264] on div at bounding box center [229, 268] width 177 height 99
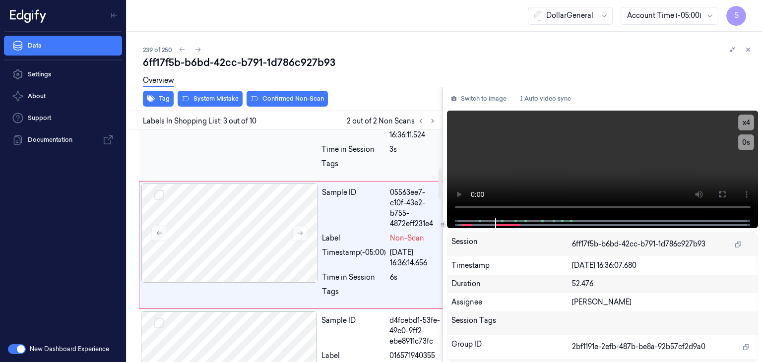
scroll to position [305, 0]
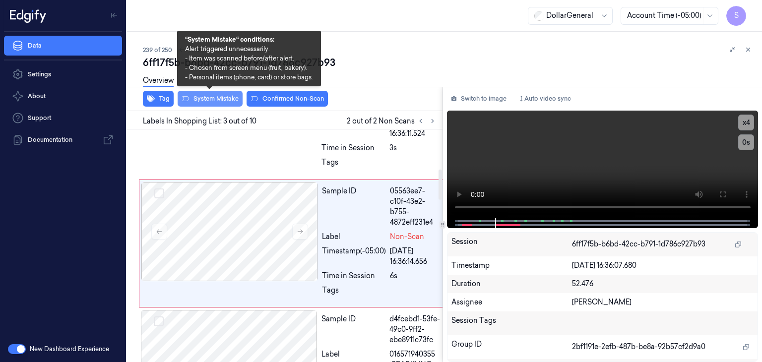
click at [221, 102] on button "System Mistake" at bounding box center [210, 99] width 65 height 16
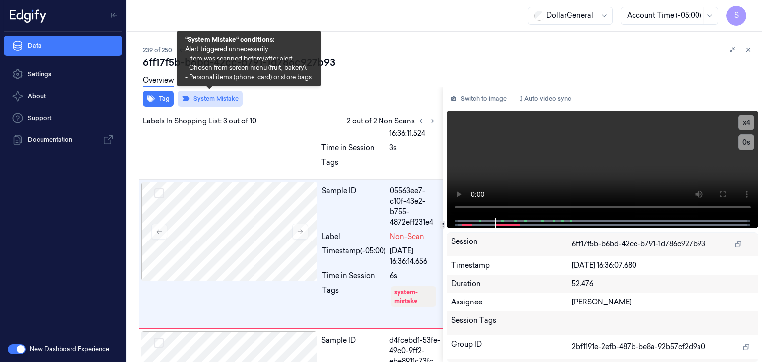
scroll to position [316, 0]
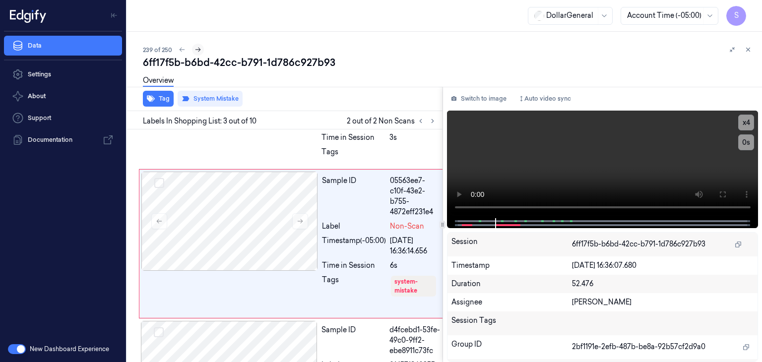
click at [196, 47] on icon at bounding box center [197, 49] width 7 height 7
click at [196, 50] on icon at bounding box center [197, 50] width 5 height 4
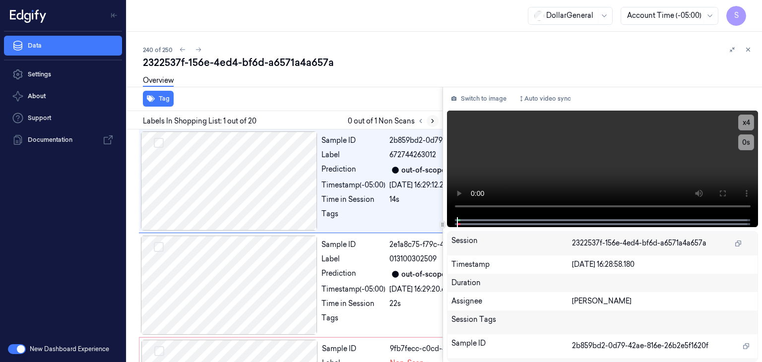
click at [431, 124] on button at bounding box center [433, 121] width 12 height 12
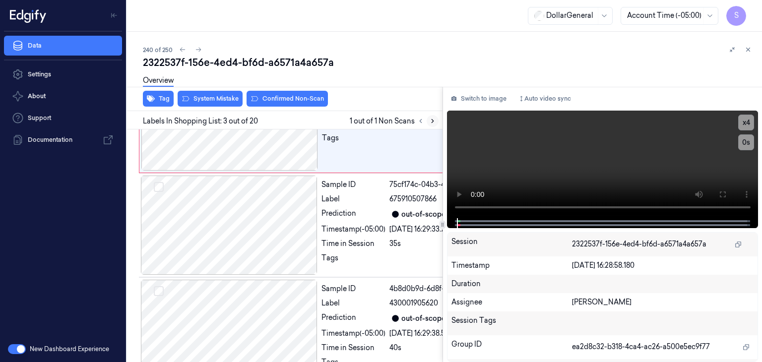
scroll to position [273, 0]
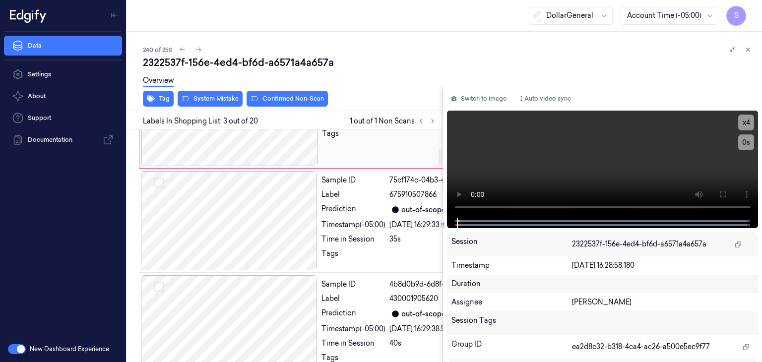
click at [305, 125] on button at bounding box center [300, 117] width 16 height 16
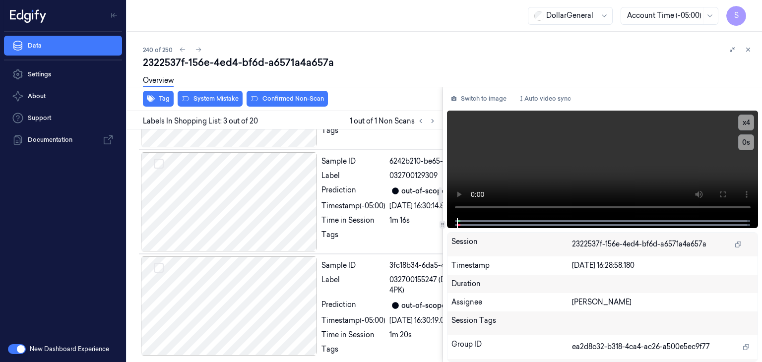
scroll to position [819, 0]
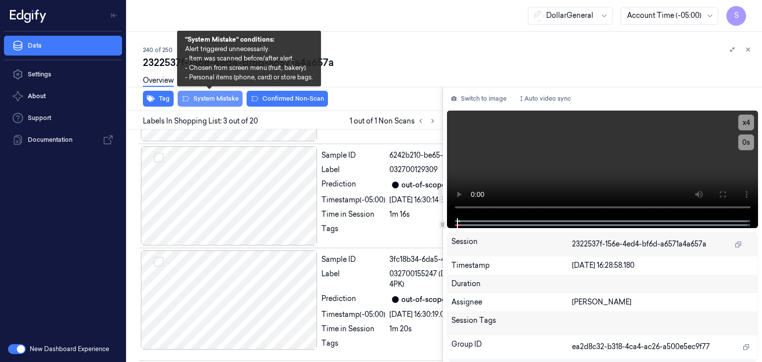
click at [225, 97] on button "System Mistake" at bounding box center [210, 99] width 65 height 16
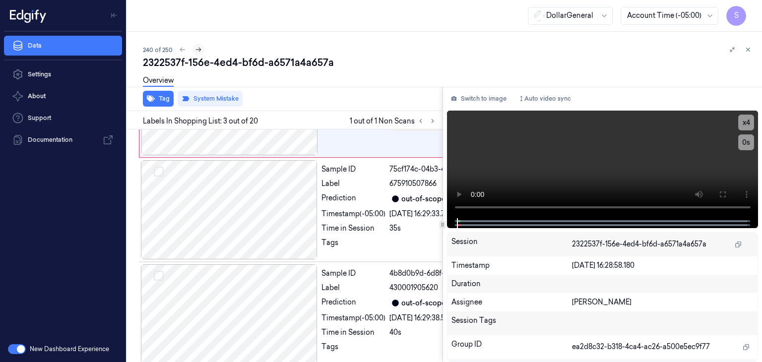
click at [197, 52] on icon at bounding box center [198, 49] width 7 height 7
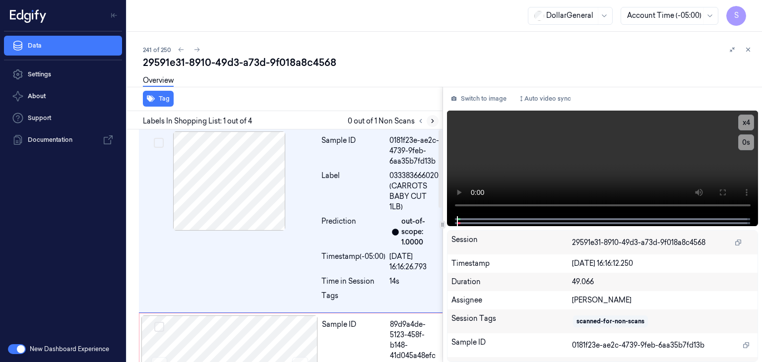
click at [433, 118] on icon at bounding box center [432, 121] width 7 height 7
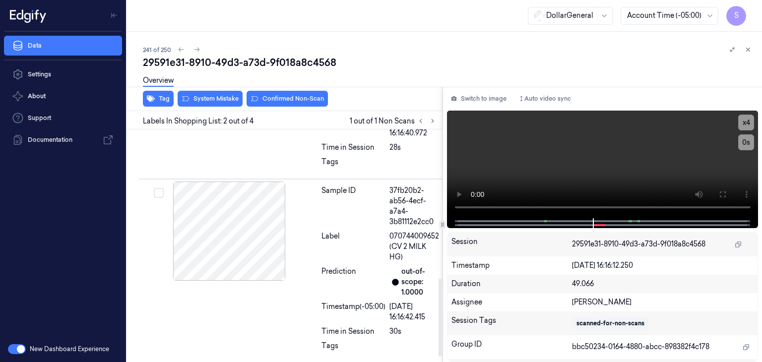
scroll to position [460, 0]
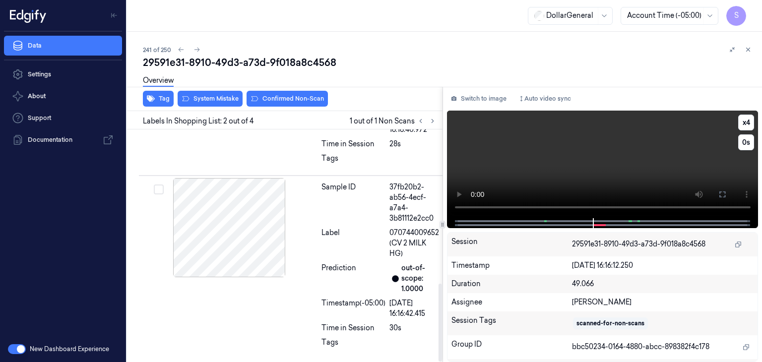
click at [539, 167] on video at bounding box center [603, 165] width 312 height 108
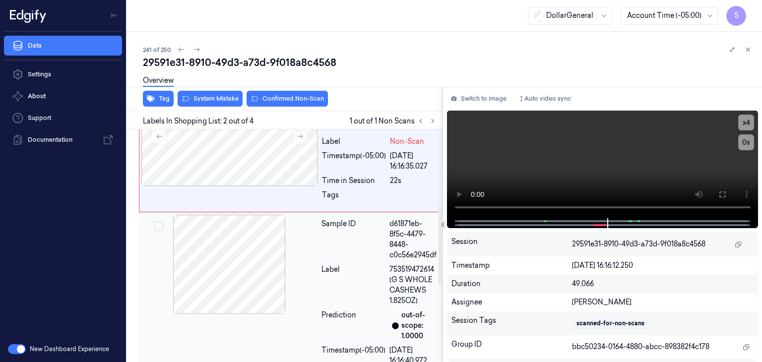
scroll to position [230, 0]
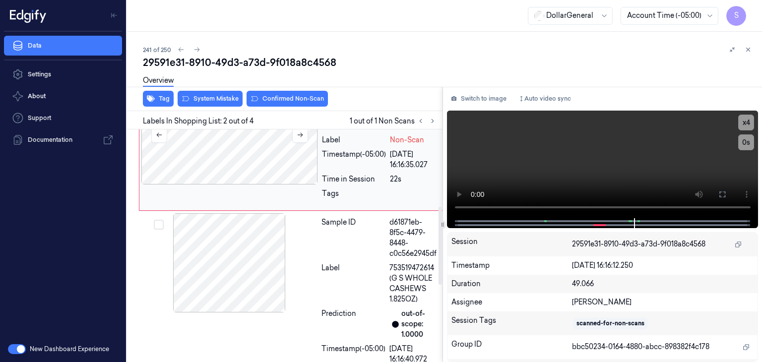
click at [259, 158] on div at bounding box center [229, 134] width 177 height 99
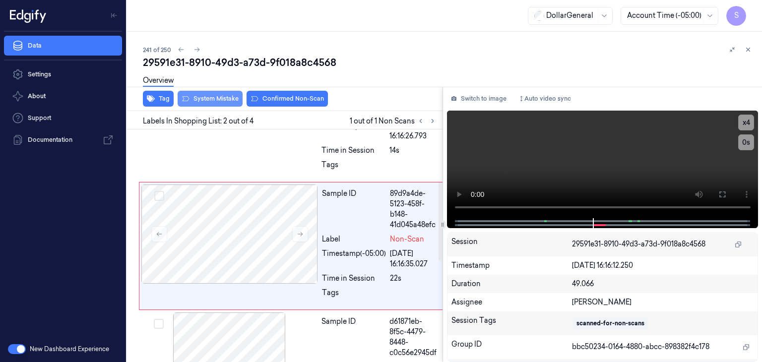
scroll to position [131, 0]
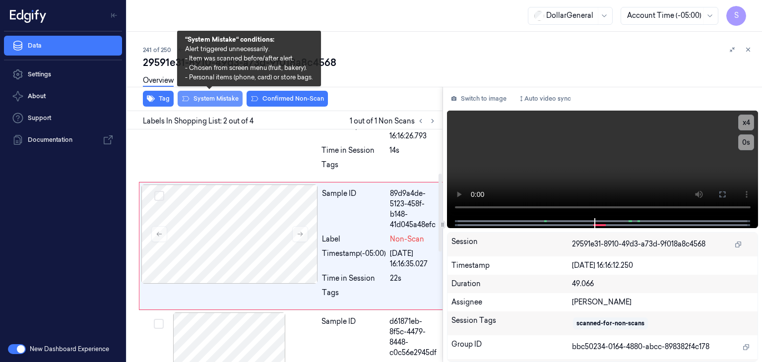
click at [231, 97] on button "System Mistake" at bounding box center [210, 99] width 65 height 16
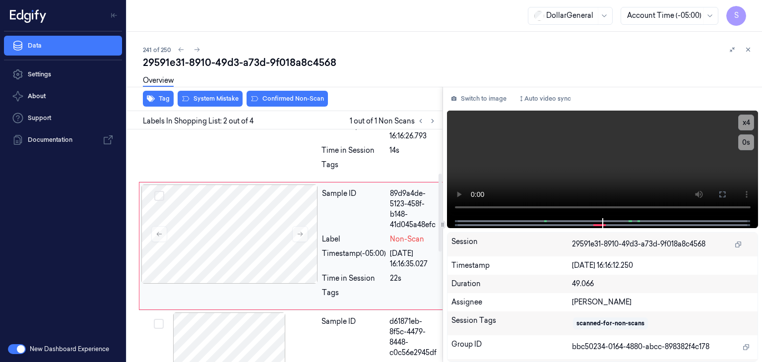
scroll to position [141, 0]
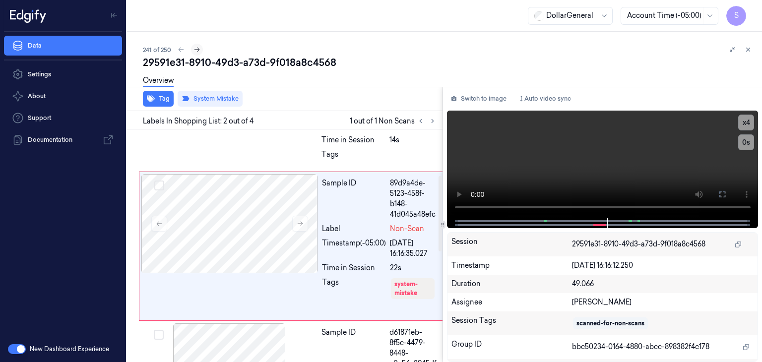
click at [196, 49] on icon at bounding box center [196, 49] width 7 height 7
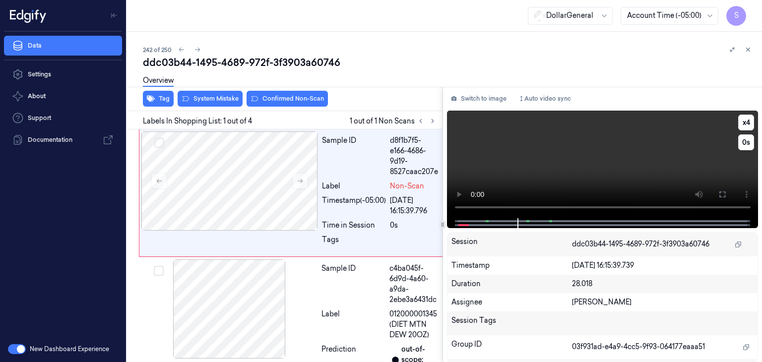
click at [599, 161] on video at bounding box center [603, 165] width 312 height 108
click at [585, 150] on video at bounding box center [603, 165] width 312 height 108
click at [559, 172] on video at bounding box center [603, 165] width 312 height 108
click at [221, 98] on button "System Mistake" at bounding box center [210, 99] width 65 height 16
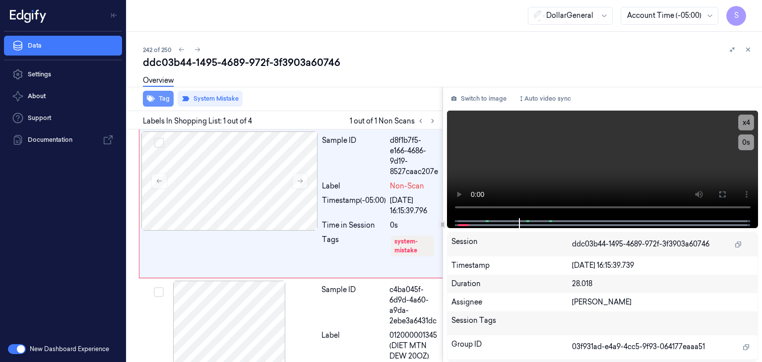
click at [165, 98] on button "Tag" at bounding box center [158, 99] width 31 height 16
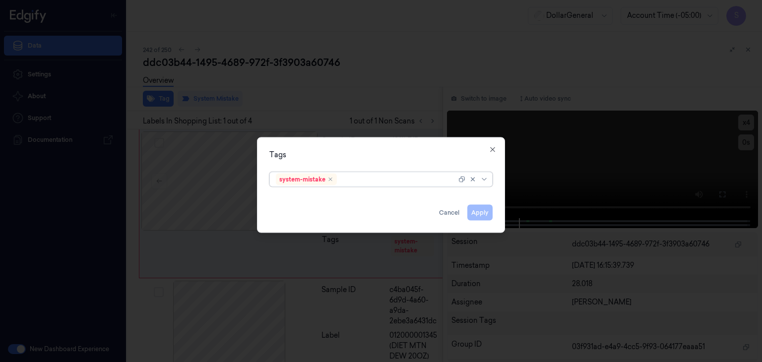
drag, startPoint x: 486, startPoint y: 179, endPoint x: 480, endPoint y: 187, distance: 10.2
click at [486, 179] on icon at bounding box center [484, 180] width 8 height 8
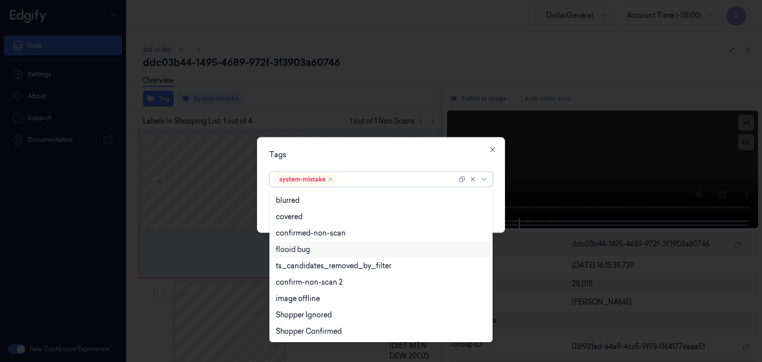
click at [393, 246] on div "flooid bug" at bounding box center [381, 250] width 210 height 10
click at [502, 187] on div "Tags option flooid bug , selected. 21 results available. Use Up and Down to cho…" at bounding box center [381, 185] width 248 height 96
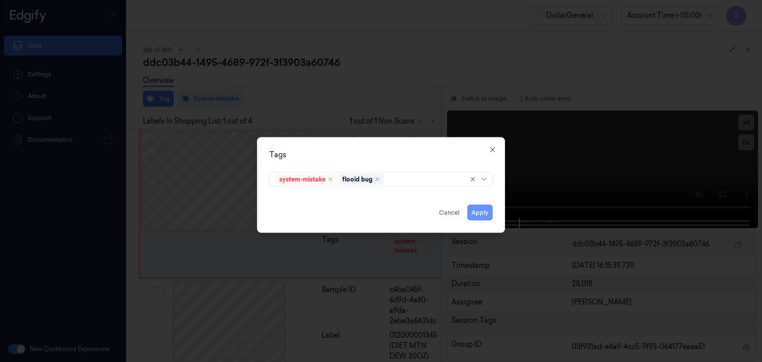
click at [484, 215] on button "Apply" at bounding box center [479, 213] width 25 height 16
click at [485, 215] on button "Apply" at bounding box center [479, 213] width 25 height 16
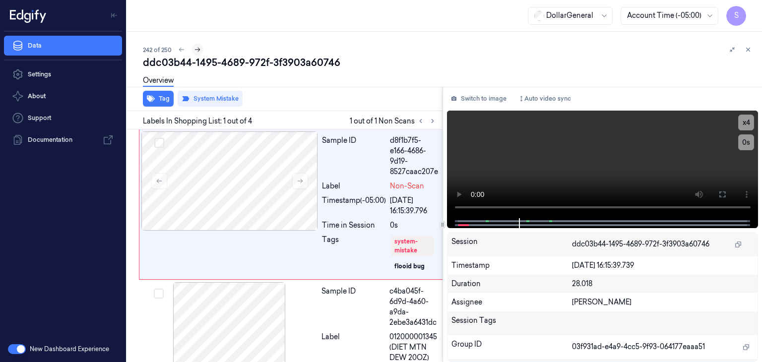
click at [197, 50] on icon at bounding box center [197, 50] width 5 height 4
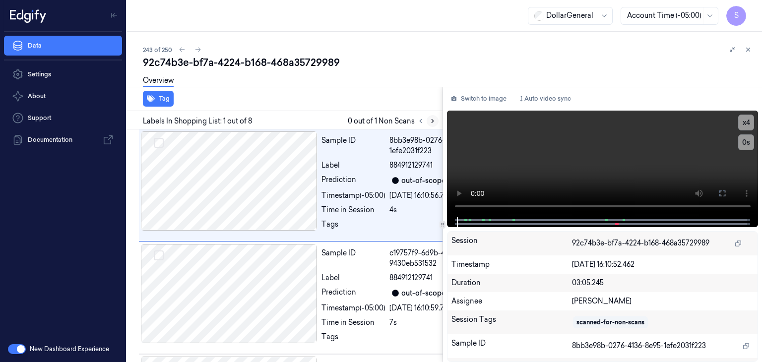
click at [428, 123] on button at bounding box center [433, 121] width 12 height 12
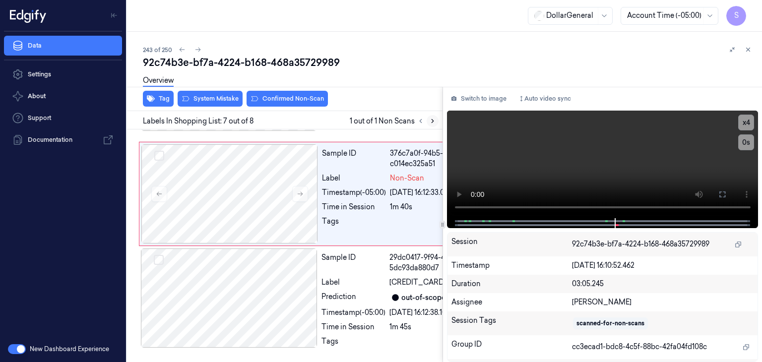
scroll to position [946, 0]
click at [297, 197] on icon at bounding box center [300, 193] width 7 height 7
click at [427, 51] on div "243 of 250" at bounding box center [448, 50] width 611 height 12
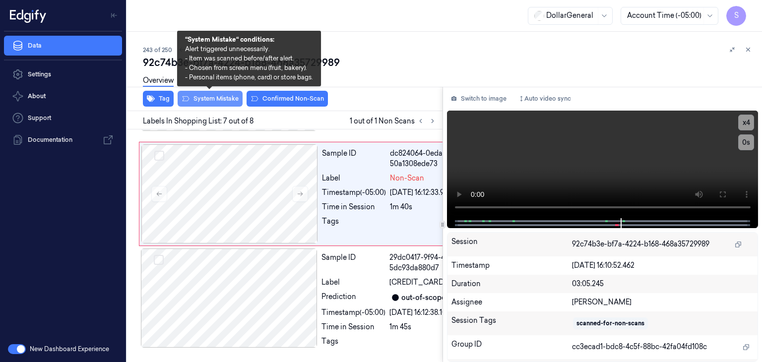
click at [219, 102] on button "System Mistake" at bounding box center [210, 99] width 65 height 16
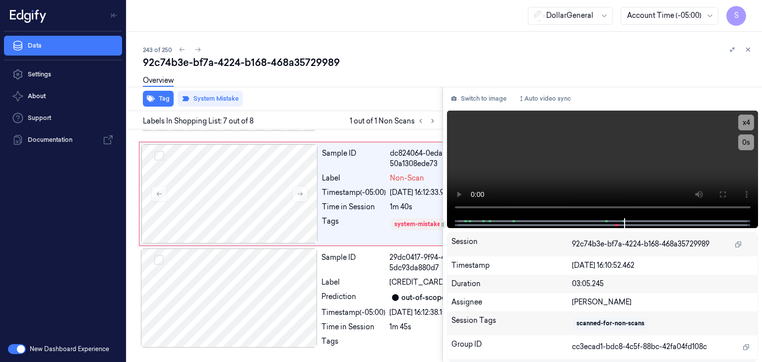
scroll to position [956, 0]
click at [197, 48] on icon at bounding box center [197, 49] width 7 height 7
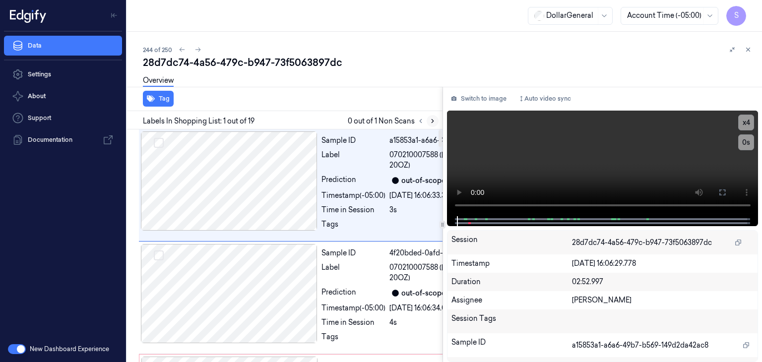
click at [431, 123] on icon at bounding box center [432, 121] width 7 height 7
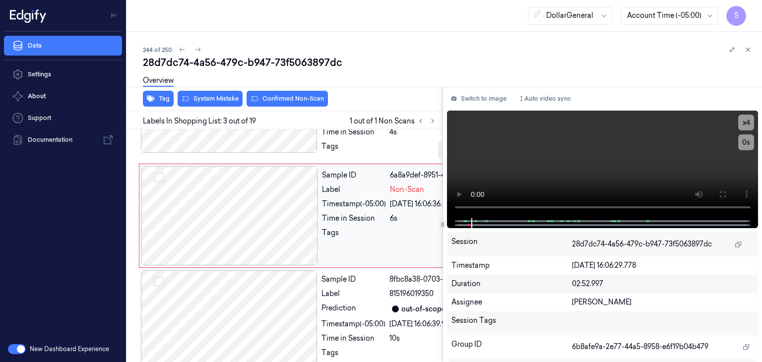
scroll to position [166, 0]
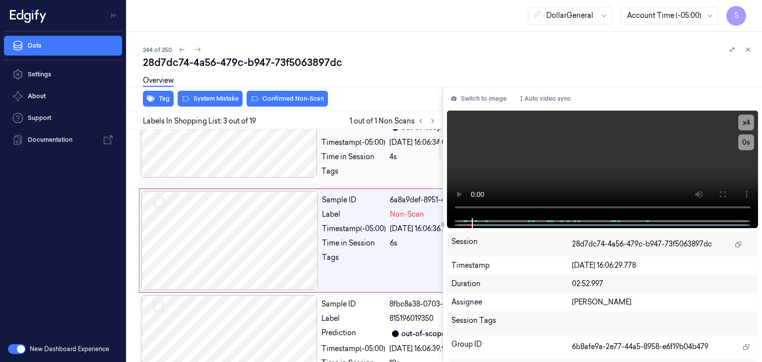
click at [270, 178] on div at bounding box center [229, 127] width 177 height 99
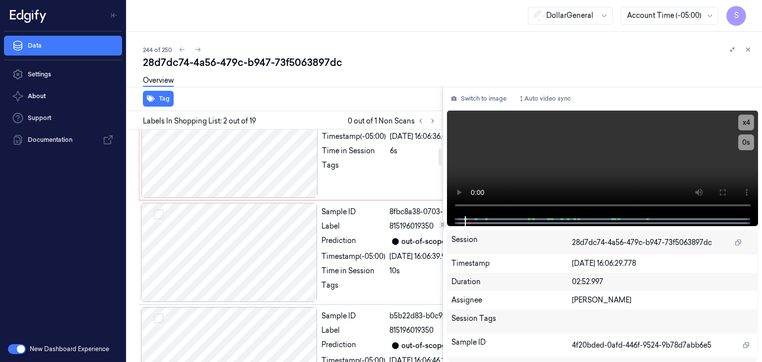
scroll to position [258, 0]
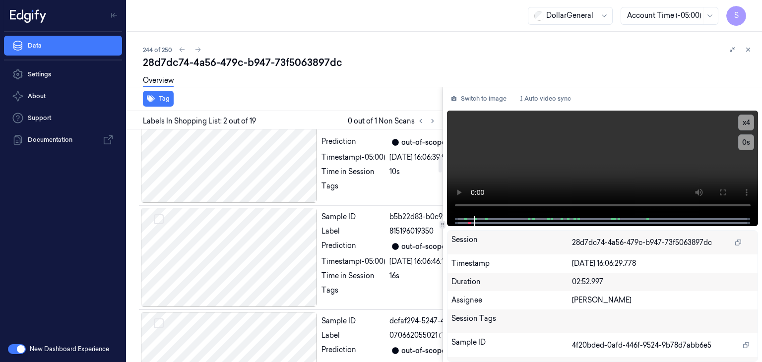
click at [252, 99] on div at bounding box center [229, 49] width 177 height 99
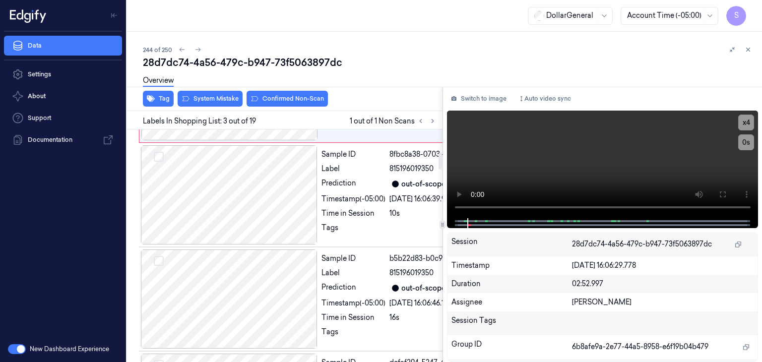
scroll to position [315, 0]
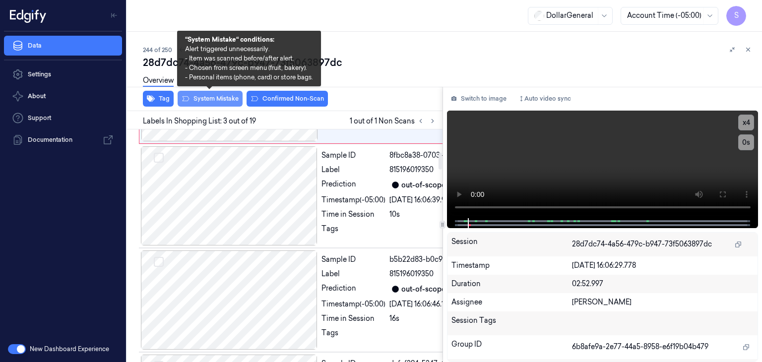
click at [210, 95] on button "System Mistake" at bounding box center [210, 99] width 65 height 16
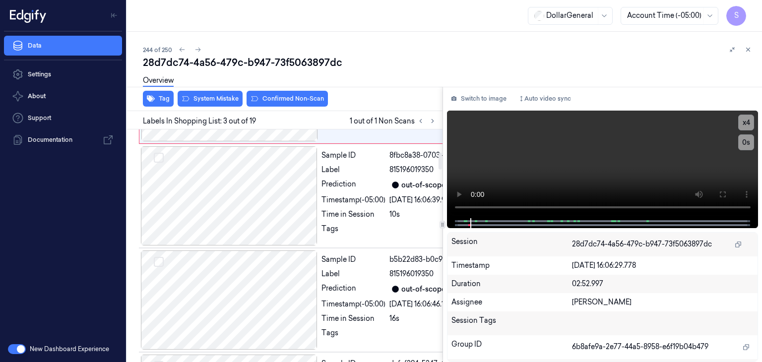
scroll to position [325, 0]
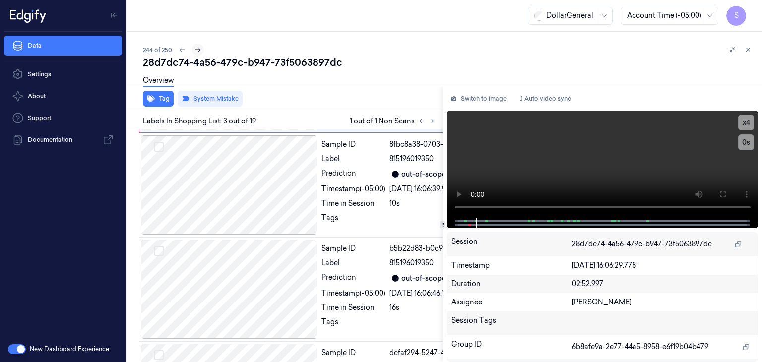
click at [198, 50] on icon at bounding box center [197, 49] width 7 height 7
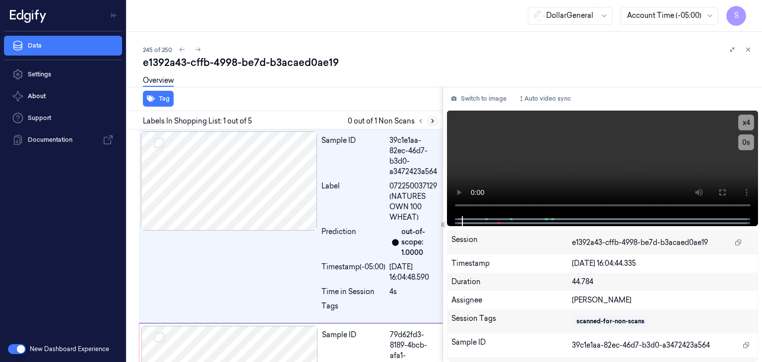
click at [429, 121] on icon at bounding box center [432, 121] width 7 height 7
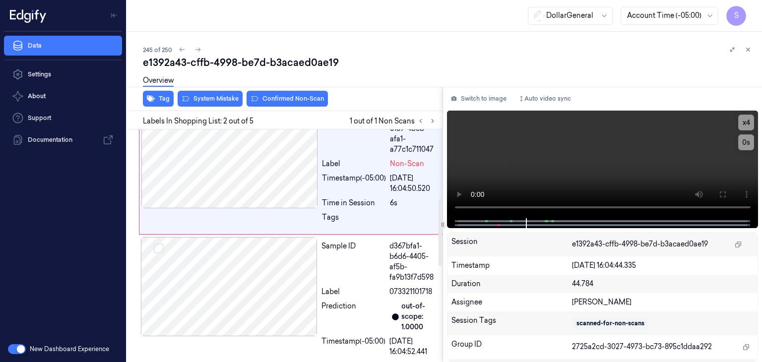
scroll to position [240, 0]
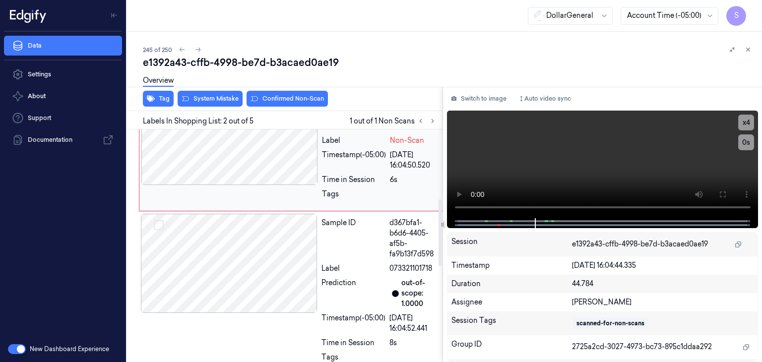
click at [259, 173] on div at bounding box center [229, 135] width 177 height 99
click at [224, 284] on div at bounding box center [229, 263] width 177 height 99
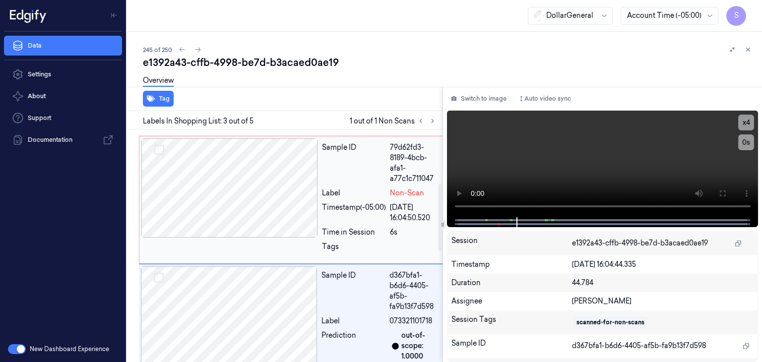
click at [256, 206] on div at bounding box center [229, 187] width 177 height 99
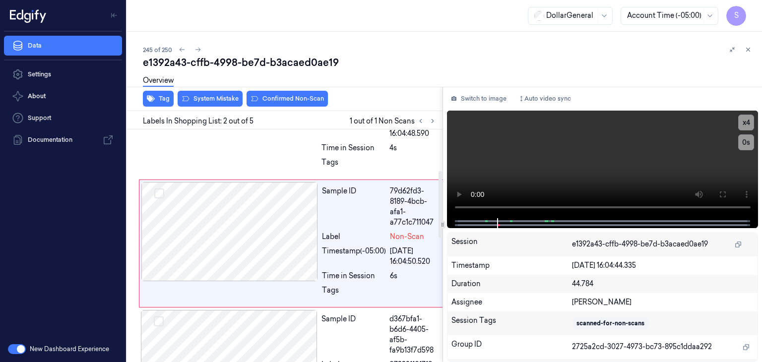
scroll to position [141, 0]
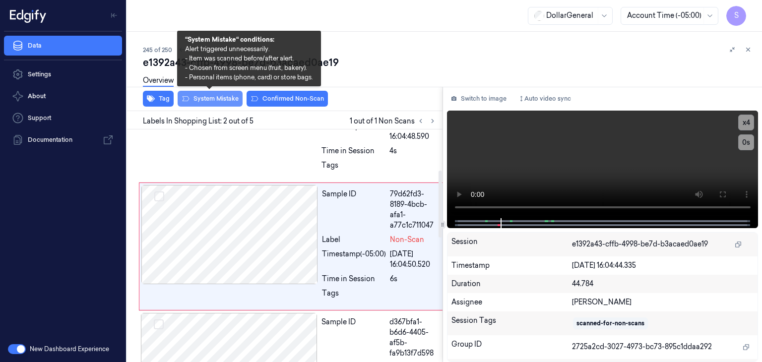
click at [224, 98] on button "System Mistake" at bounding box center [210, 99] width 65 height 16
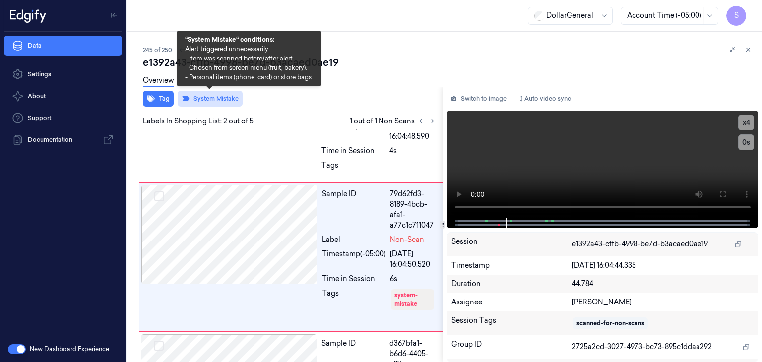
scroll to position [152, 0]
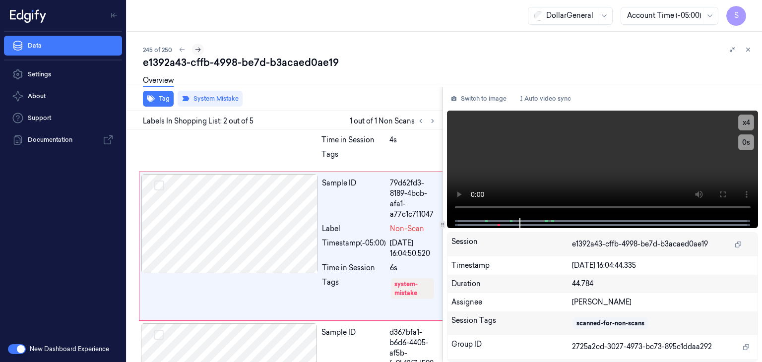
click at [201, 48] on button at bounding box center [198, 50] width 12 height 12
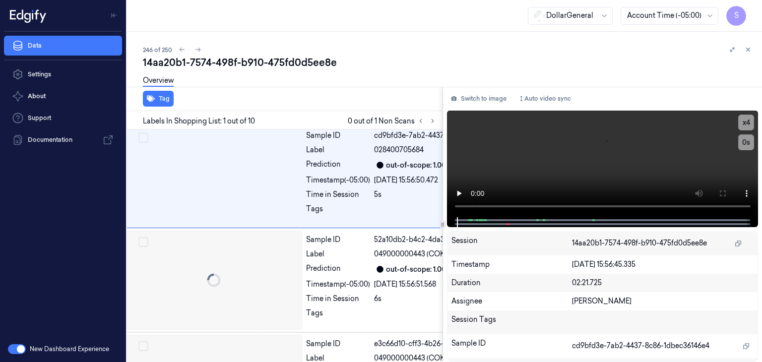
scroll to position [0, 16]
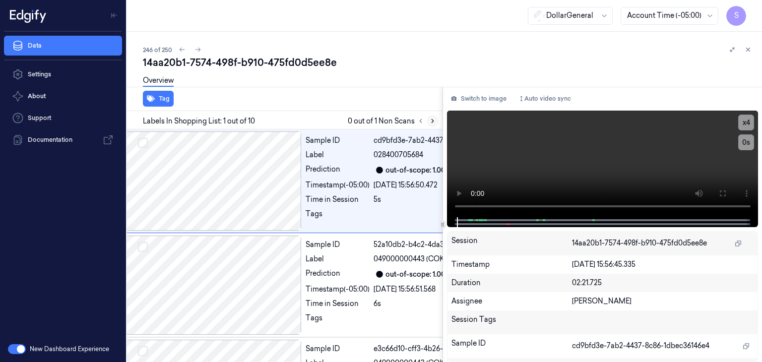
click at [434, 124] on icon at bounding box center [432, 121] width 7 height 7
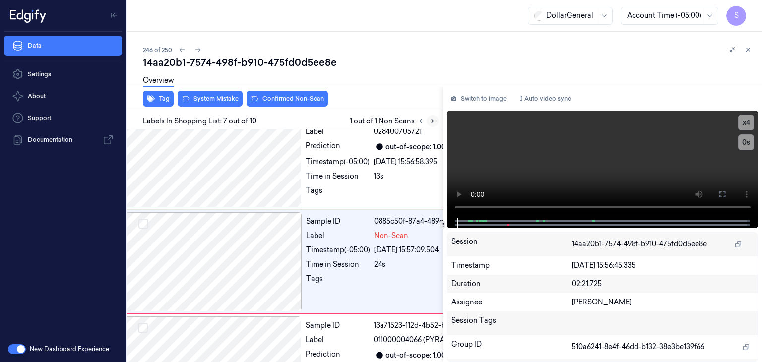
scroll to position [559, 16]
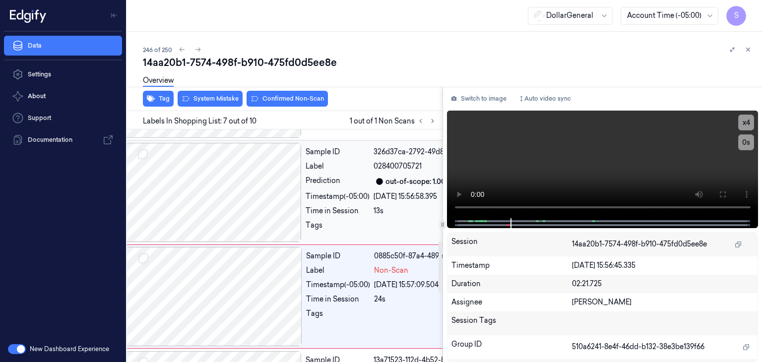
click at [219, 197] on div at bounding box center [213, 192] width 177 height 99
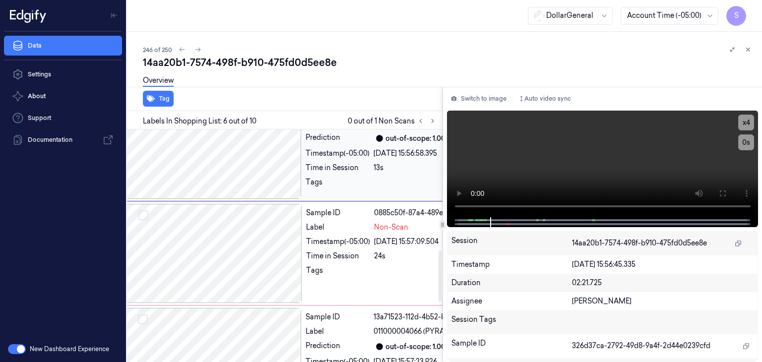
scroll to position [554, 16]
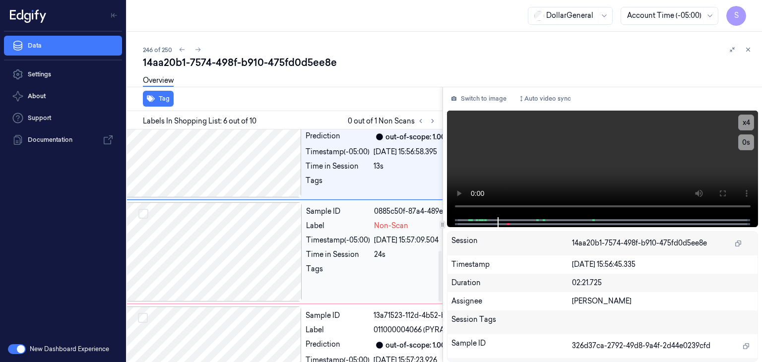
click at [243, 221] on div at bounding box center [214, 251] width 177 height 99
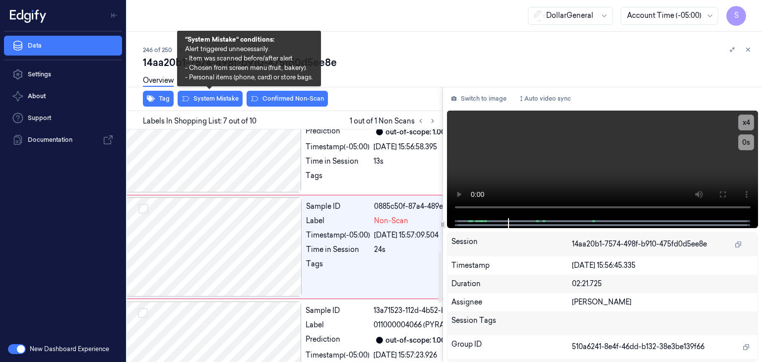
click at [206, 92] on div "Overview" at bounding box center [448, 81] width 611 height 25
click at [206, 101] on button "System Mistake" at bounding box center [210, 99] width 65 height 16
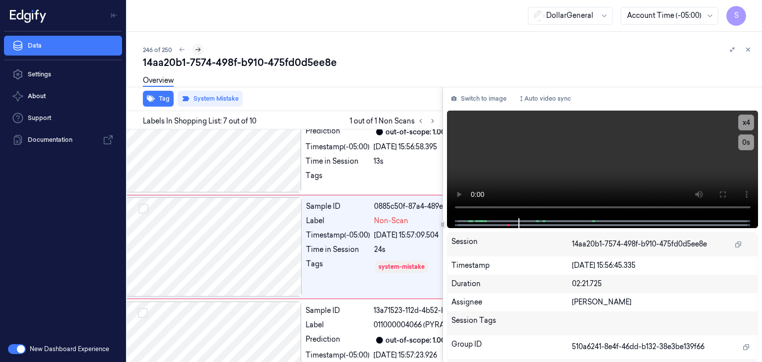
click at [200, 48] on icon at bounding box center [197, 49] width 7 height 7
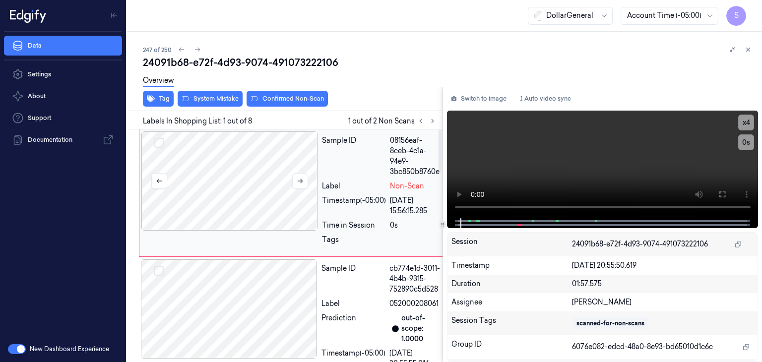
click at [202, 175] on div at bounding box center [229, 180] width 177 height 99
click at [279, 175] on div at bounding box center [229, 180] width 177 height 99
click at [225, 102] on button "System Mistake" at bounding box center [210, 99] width 65 height 16
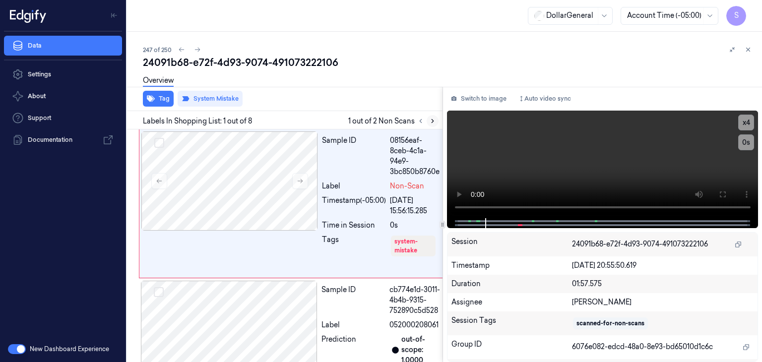
click at [435, 122] on icon at bounding box center [432, 121] width 7 height 7
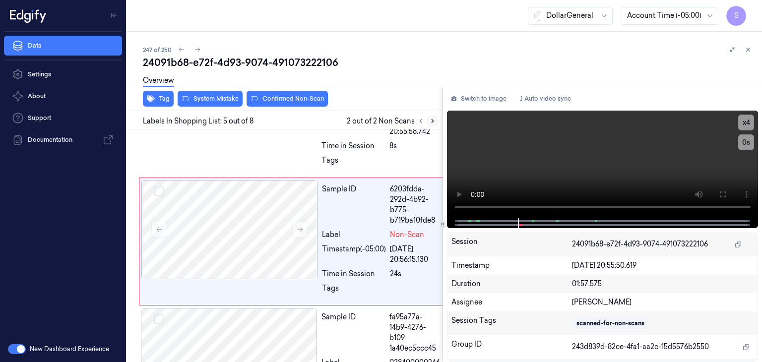
scroll to position [627, 0]
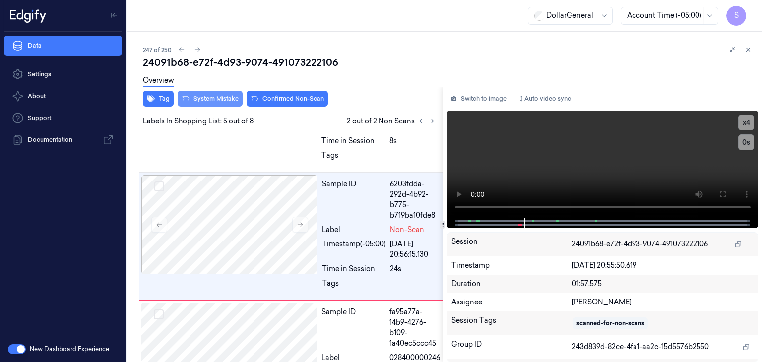
click at [214, 96] on button "System Mistake" at bounding box center [210, 99] width 65 height 16
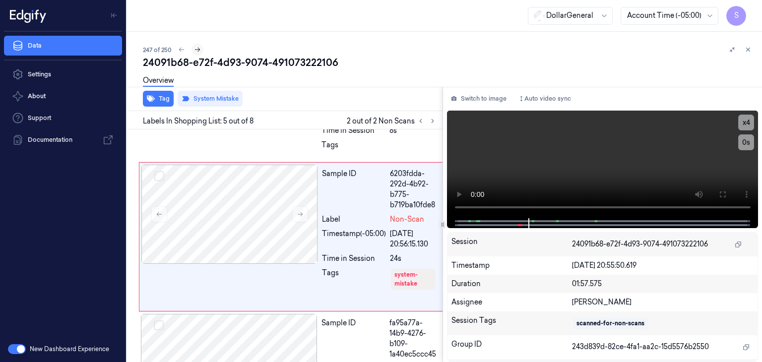
click at [196, 48] on icon at bounding box center [197, 49] width 7 height 7
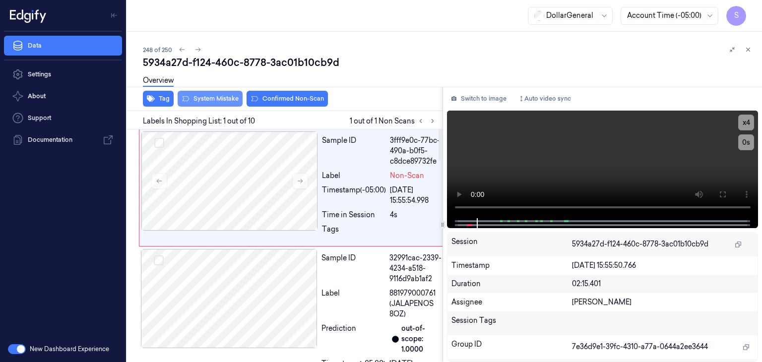
click at [228, 96] on button "System Mistake" at bounding box center [210, 99] width 65 height 16
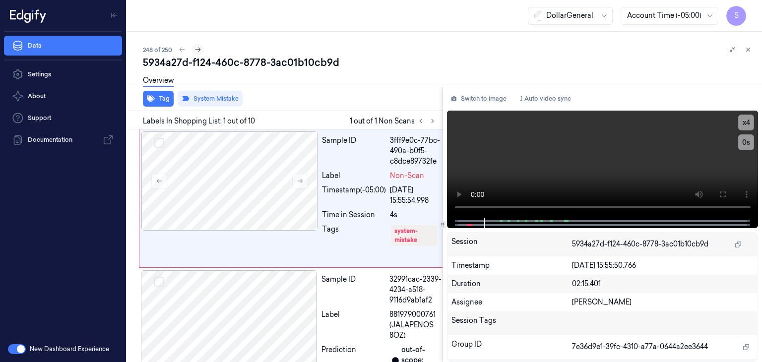
click at [198, 47] on icon at bounding box center [197, 49] width 7 height 7
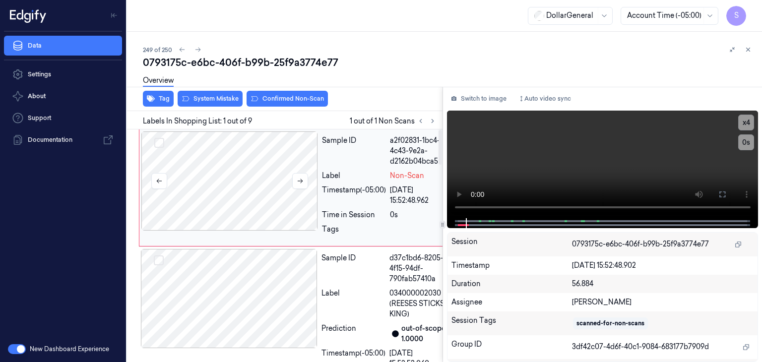
click at [308, 181] on div at bounding box center [229, 180] width 177 height 99
click at [226, 99] on button "System Mistake" at bounding box center [210, 99] width 65 height 16
click at [159, 98] on button "Tag" at bounding box center [158, 99] width 31 height 16
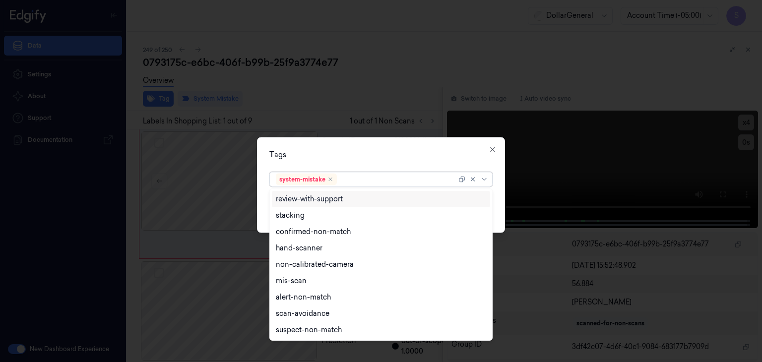
click at [490, 181] on div "system-mistake" at bounding box center [380, 179] width 223 height 15
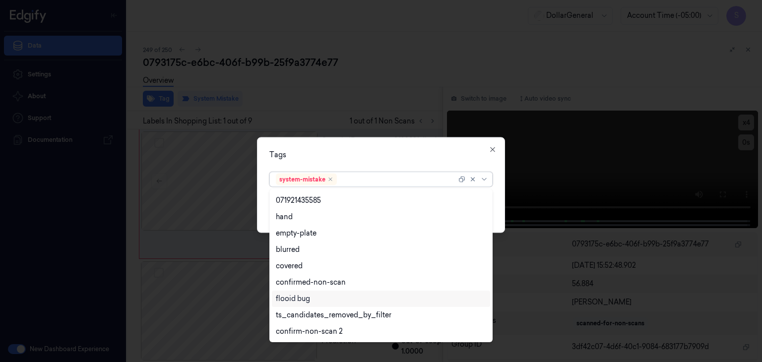
scroll to position [211, 0]
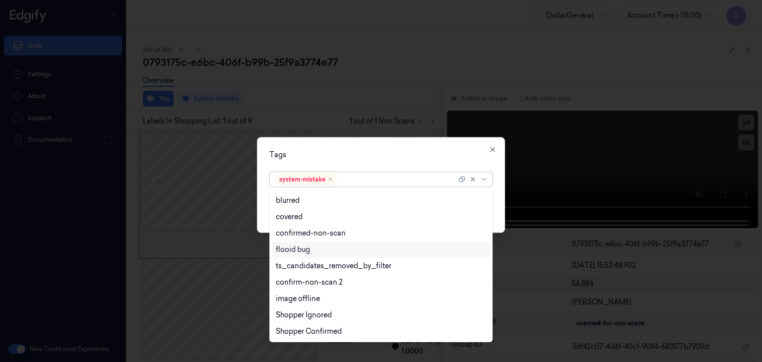
click at [311, 250] on div "flooid bug" at bounding box center [381, 250] width 210 height 10
click at [499, 196] on div "Tags option flooid bug , selected. 21 results available. Use Up and Down to cho…" at bounding box center [381, 185] width 248 height 96
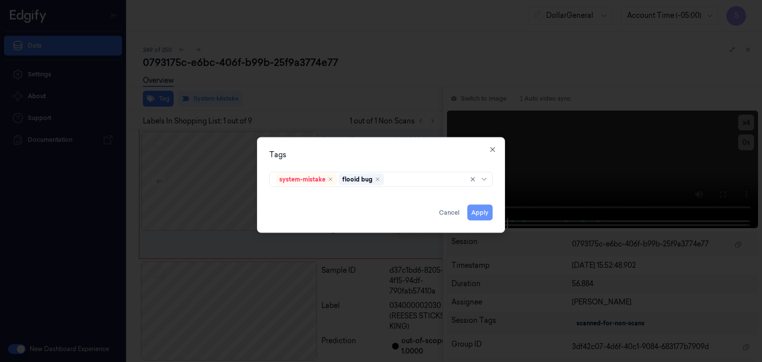
click at [489, 212] on button "Apply" at bounding box center [479, 213] width 25 height 16
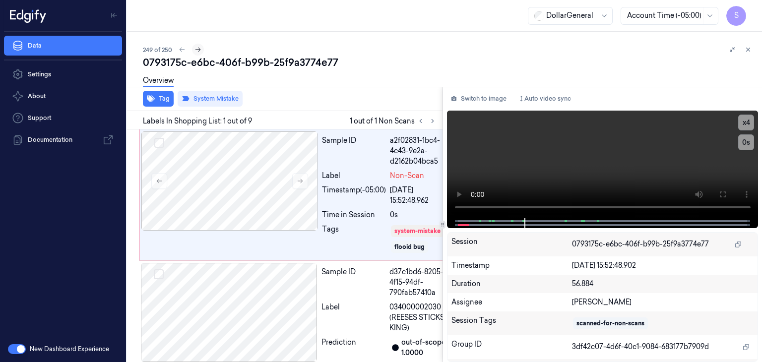
click at [198, 47] on icon at bounding box center [197, 49] width 7 height 7
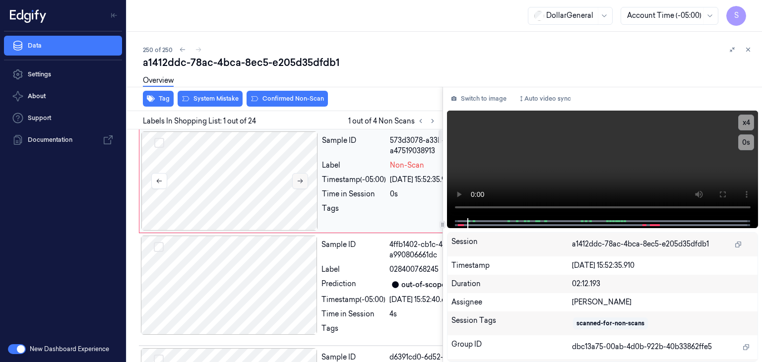
click at [298, 178] on icon at bounding box center [300, 181] width 7 height 7
click at [218, 96] on button "System Mistake" at bounding box center [210, 99] width 65 height 16
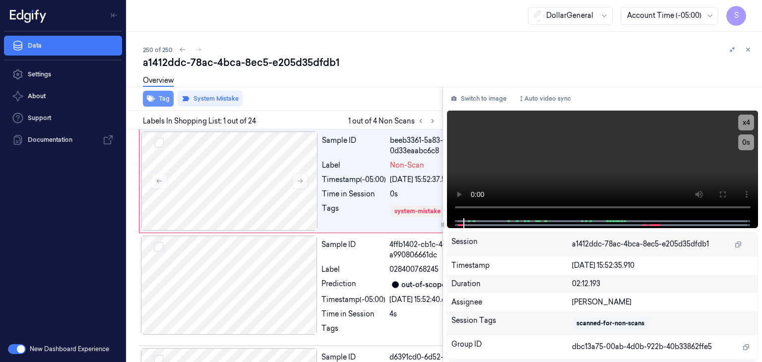
click at [156, 98] on button "Tag" at bounding box center [158, 99] width 31 height 16
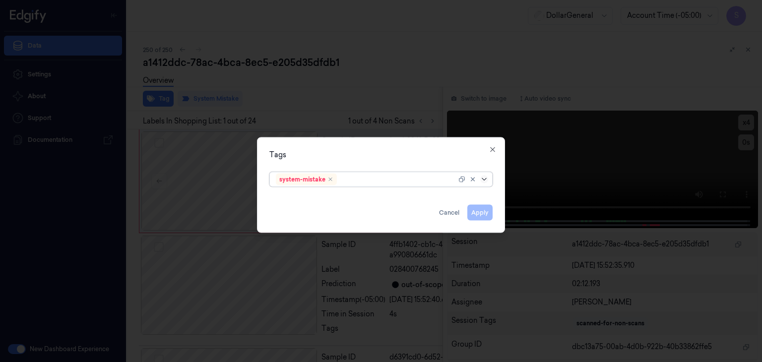
click at [482, 180] on icon at bounding box center [484, 180] width 8 height 8
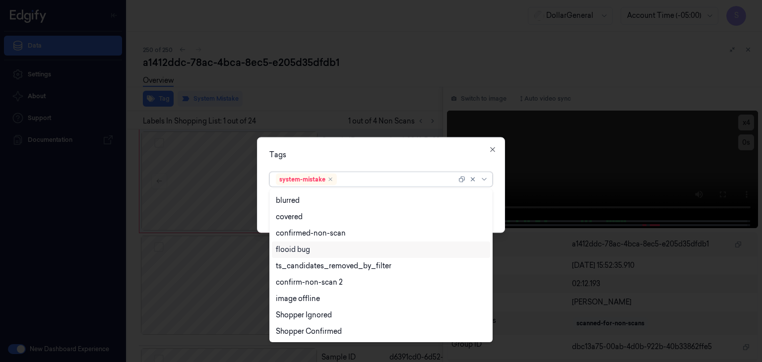
click at [348, 245] on div "flooid bug" at bounding box center [381, 250] width 210 height 10
click at [497, 191] on div "Tags option flooid bug , selected. 21 results available. Use Up and Down to cho…" at bounding box center [381, 185] width 248 height 96
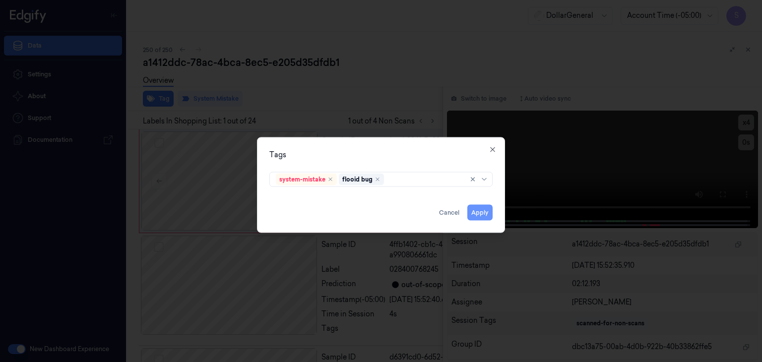
click at [478, 213] on button "Apply" at bounding box center [479, 213] width 25 height 16
click at [486, 209] on button "Apply" at bounding box center [479, 213] width 25 height 16
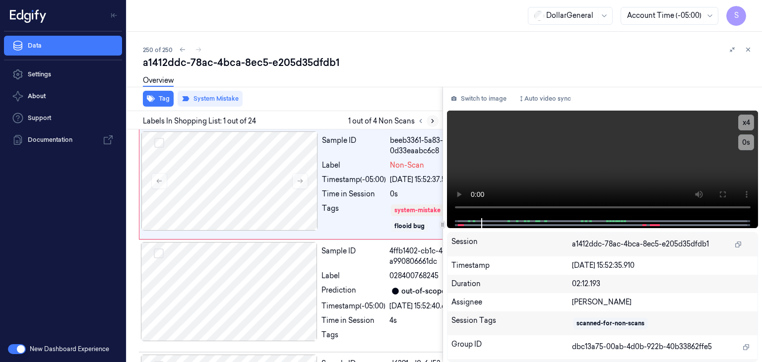
click at [431, 125] on button at bounding box center [433, 121] width 12 height 12
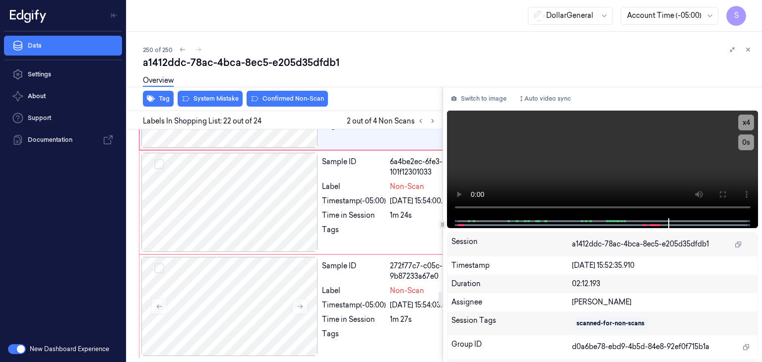
scroll to position [2971, 0]
click at [229, 102] on button "System Mistake" at bounding box center [210, 99] width 65 height 16
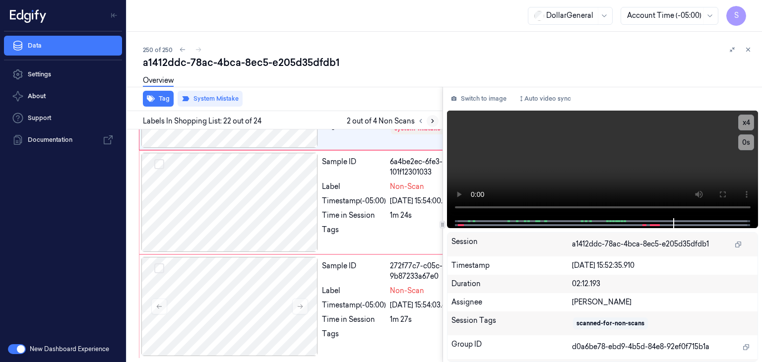
click at [429, 123] on icon at bounding box center [432, 121] width 7 height 7
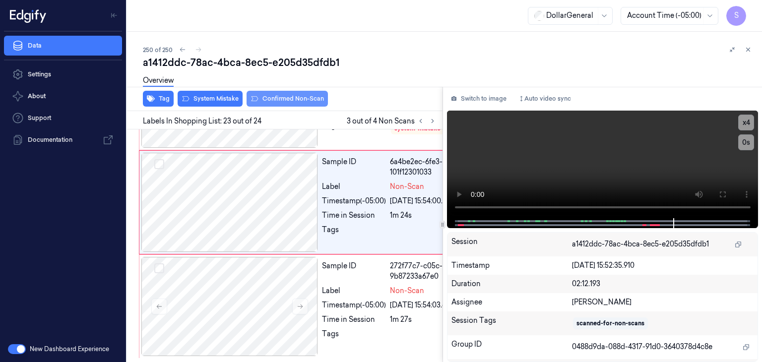
scroll to position [3715, 0]
click at [230, 100] on button "System Mistake" at bounding box center [210, 99] width 65 height 16
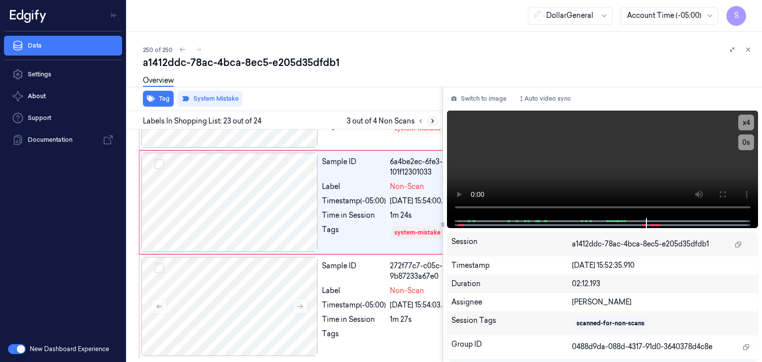
click at [436, 122] on button at bounding box center [433, 121] width 12 height 12
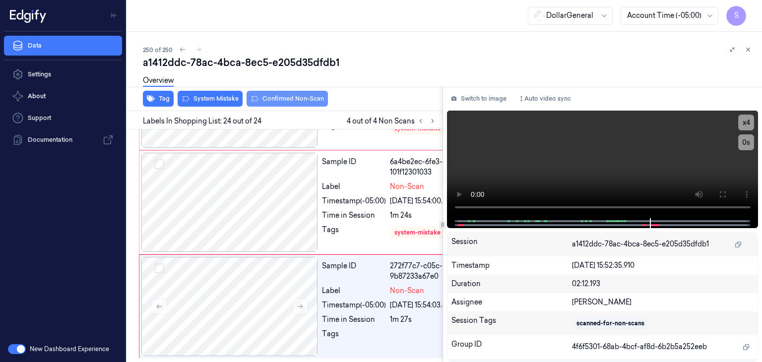
scroll to position [3814, 0]
click at [234, 100] on button "System Mistake" at bounding box center [210, 99] width 65 height 16
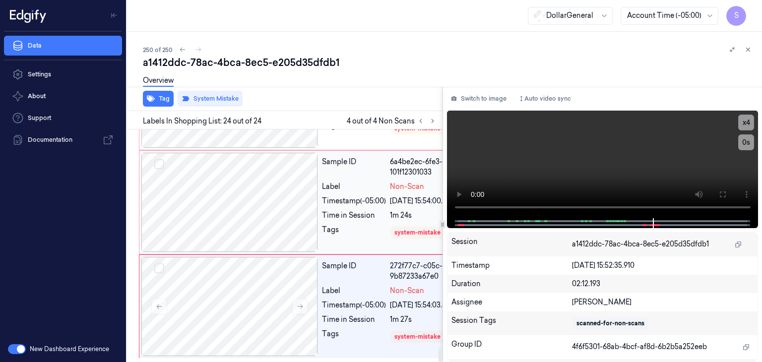
scroll to position [3836, 0]
click at [752, 50] on button at bounding box center [748, 50] width 12 height 12
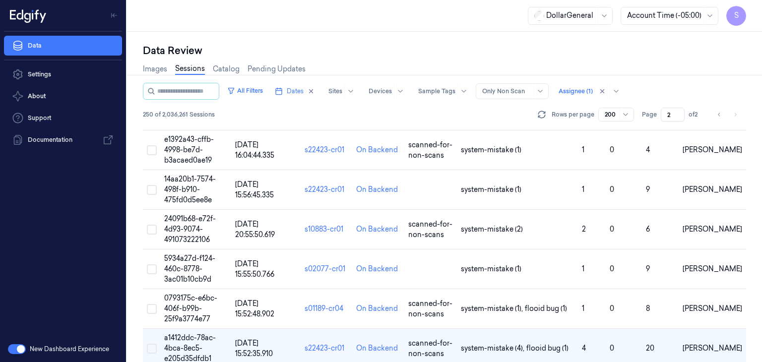
scroll to position [1772, 0]
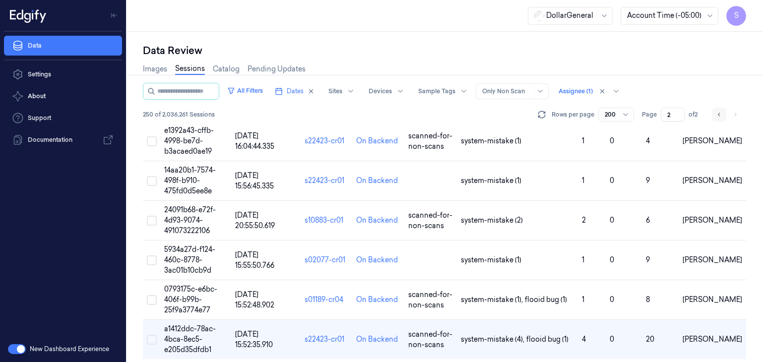
click at [716, 114] on button "Go to previous page" at bounding box center [719, 115] width 14 height 14
type input "1"
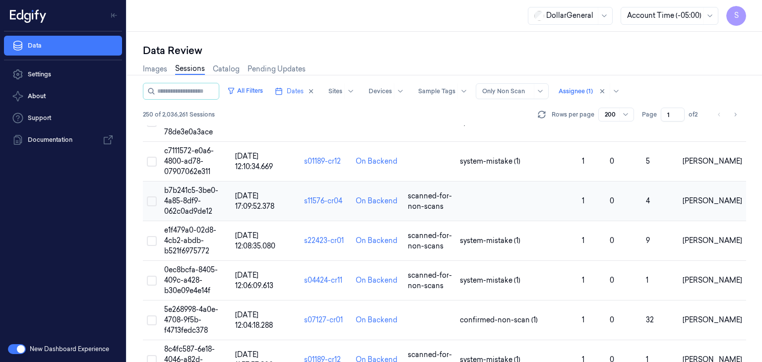
scroll to position [248, 0]
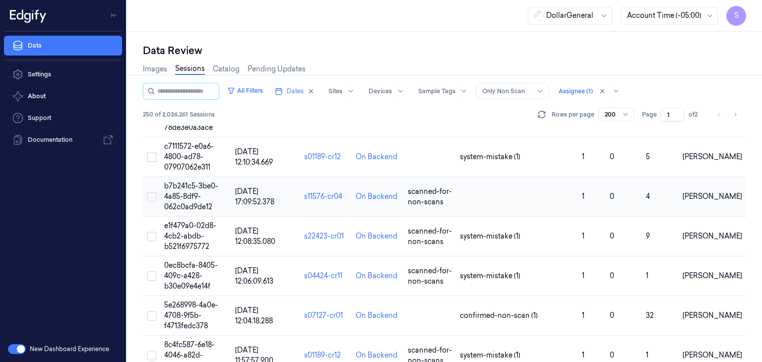
click at [198, 194] on span "b7b241c5-3be0-4a85-8df9-062c0ad9de12" at bounding box center [191, 197] width 54 height 30
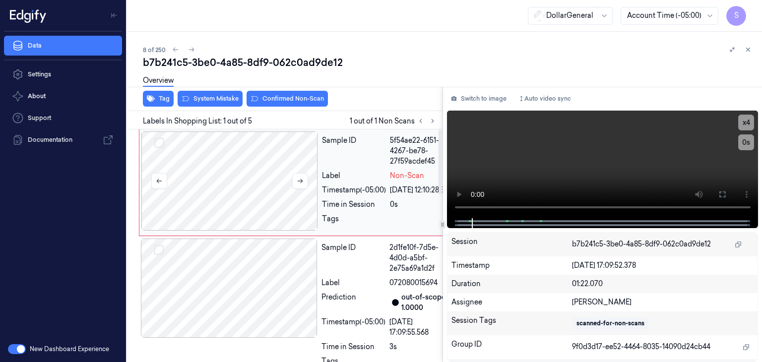
click at [208, 179] on div at bounding box center [229, 180] width 177 height 99
click at [306, 180] on button at bounding box center [300, 181] width 16 height 16
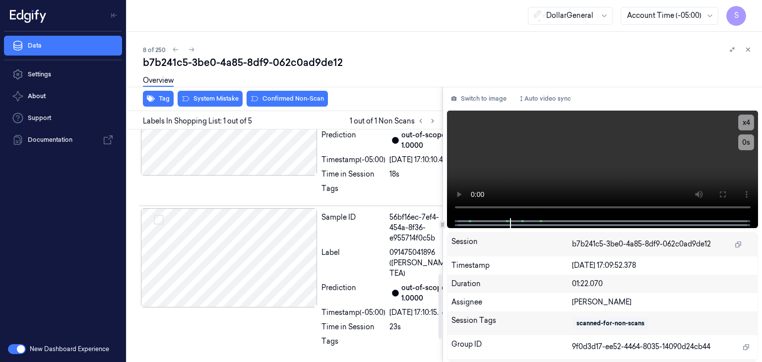
scroll to position [602, 0]
click at [238, 308] on div at bounding box center [229, 257] width 177 height 99
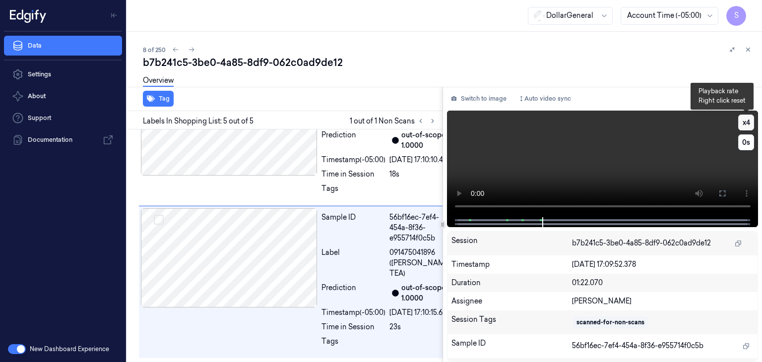
click at [748, 122] on button "x 4" at bounding box center [746, 123] width 16 height 16
click at [682, 152] on video at bounding box center [603, 164] width 312 height 107
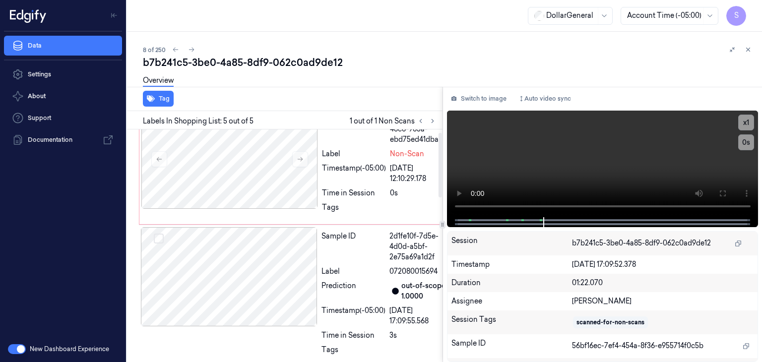
scroll to position [0, 0]
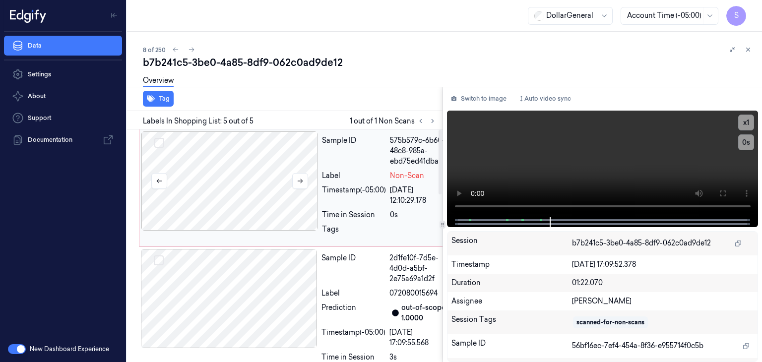
click at [232, 190] on div at bounding box center [229, 180] width 177 height 99
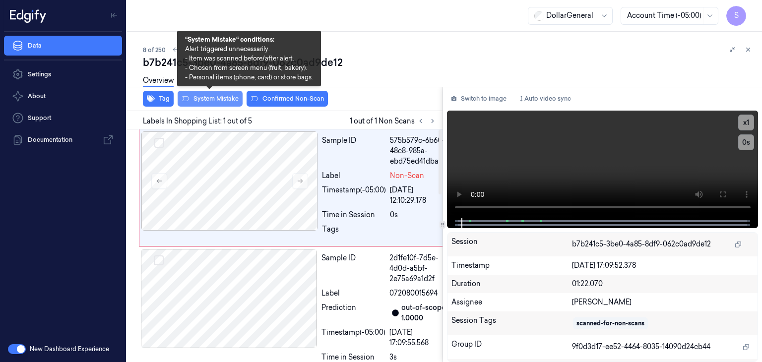
click at [204, 95] on button "System Mistake" at bounding box center [210, 99] width 65 height 16
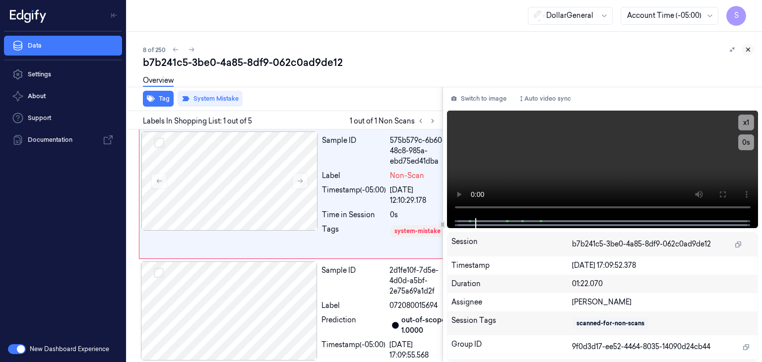
click at [747, 51] on icon at bounding box center [748, 49] width 3 height 3
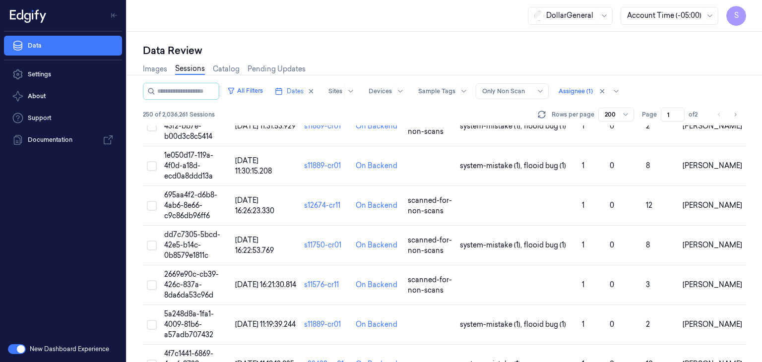
scroll to position [1193, 0]
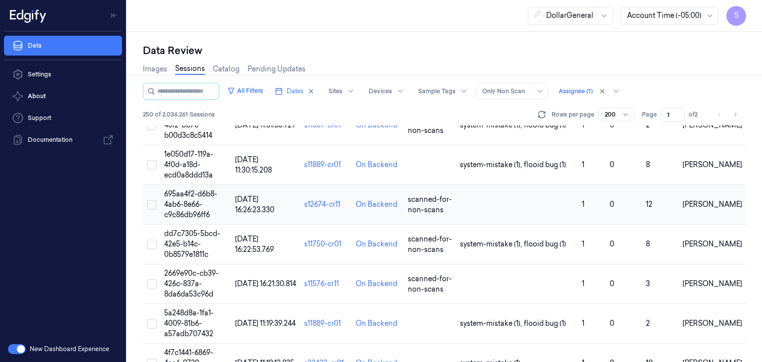
click at [180, 202] on span "695aa4f2-d6b8-4ab6-8e66-c9c86db96ff6" at bounding box center [190, 205] width 53 height 30
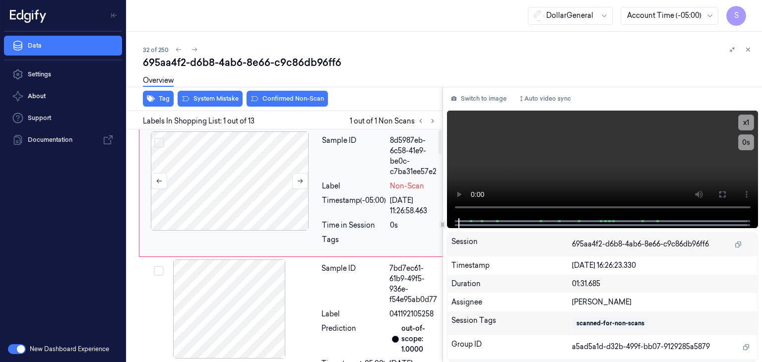
click at [242, 167] on div at bounding box center [229, 180] width 177 height 99
click at [304, 180] on button at bounding box center [300, 181] width 16 height 16
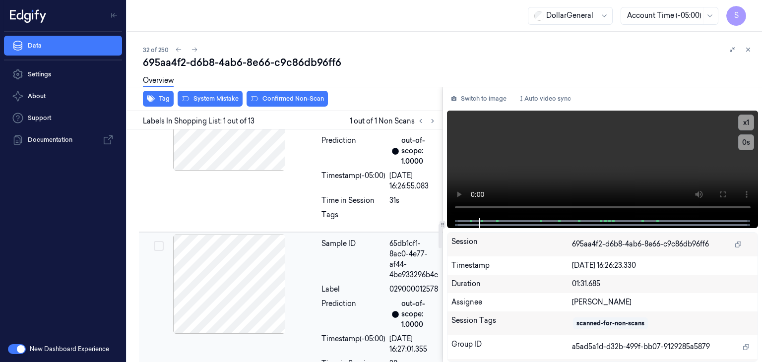
click at [220, 265] on div at bounding box center [229, 284] width 177 height 99
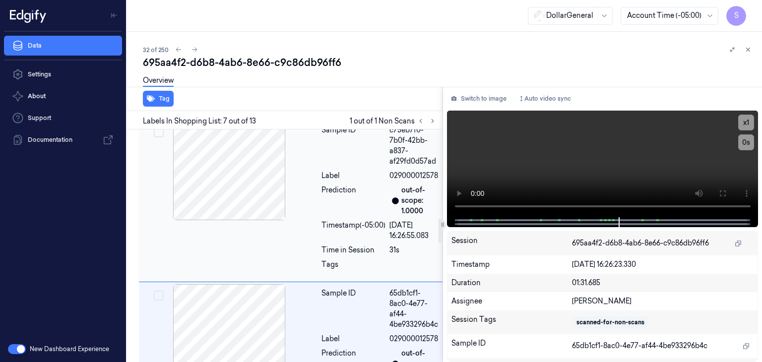
click at [243, 210] on div at bounding box center [229, 170] width 177 height 99
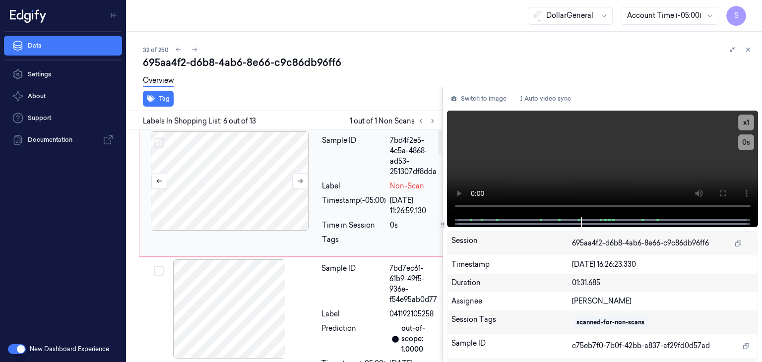
click at [239, 188] on div at bounding box center [229, 180] width 177 height 99
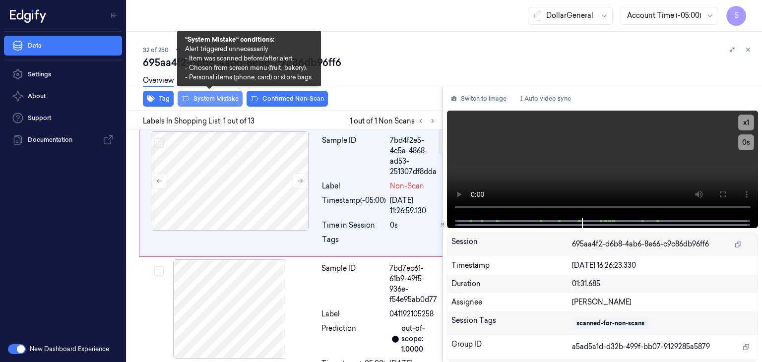
click at [214, 101] on button "System Mistake" at bounding box center [210, 99] width 65 height 16
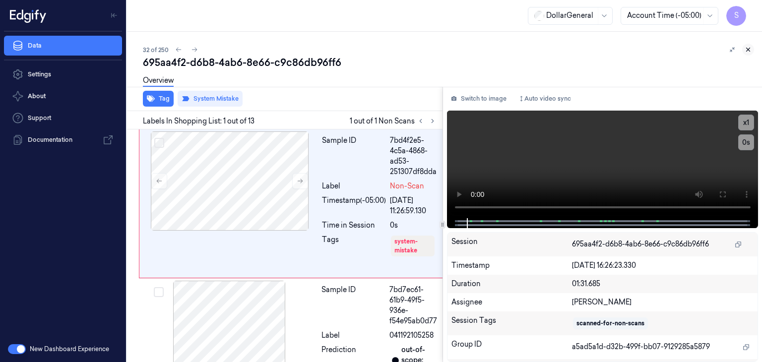
click at [751, 50] on icon at bounding box center [748, 49] width 7 height 7
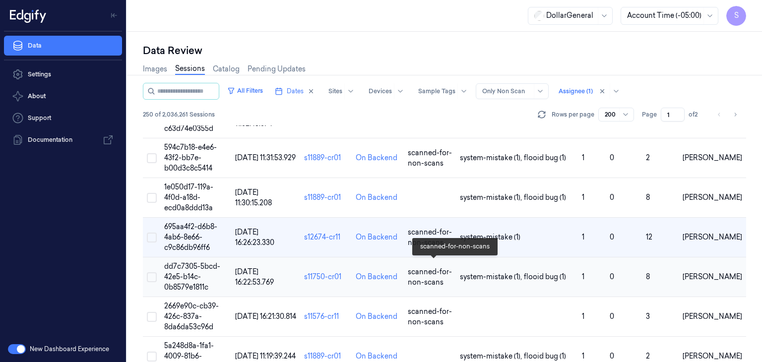
scroll to position [1209, 0]
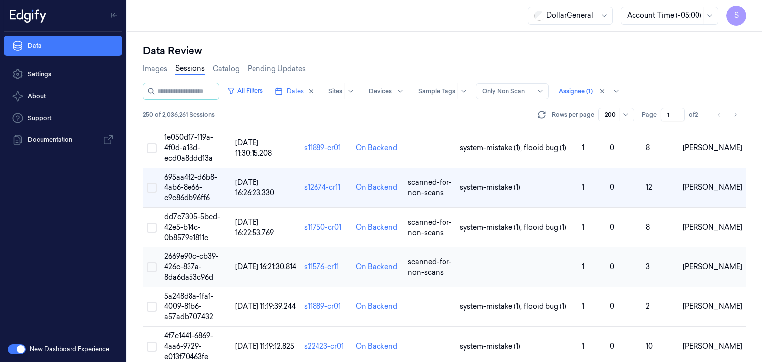
click at [190, 263] on span "2669e90c-cb39-426c-837a-8da6da53c96d" at bounding box center [191, 267] width 55 height 30
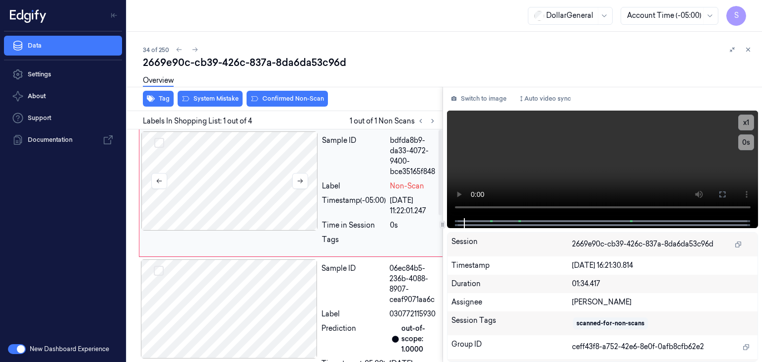
click at [232, 200] on div at bounding box center [229, 180] width 177 height 99
click at [304, 185] on button at bounding box center [300, 181] width 16 height 16
click at [745, 126] on button "x 1" at bounding box center [746, 123] width 16 height 16
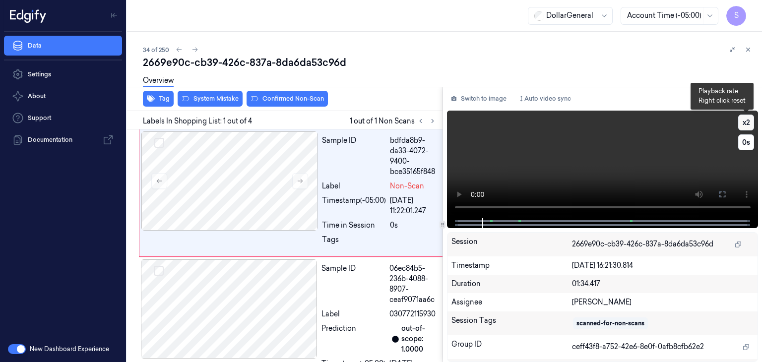
click at [745, 126] on button "x 2" at bounding box center [746, 123] width 16 height 16
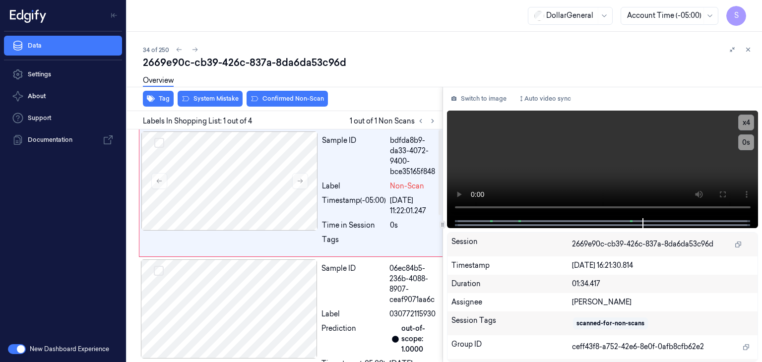
drag, startPoint x: 230, startPoint y: 183, endPoint x: 223, endPoint y: 126, distance: 57.5
click at [230, 182] on div at bounding box center [229, 180] width 177 height 99
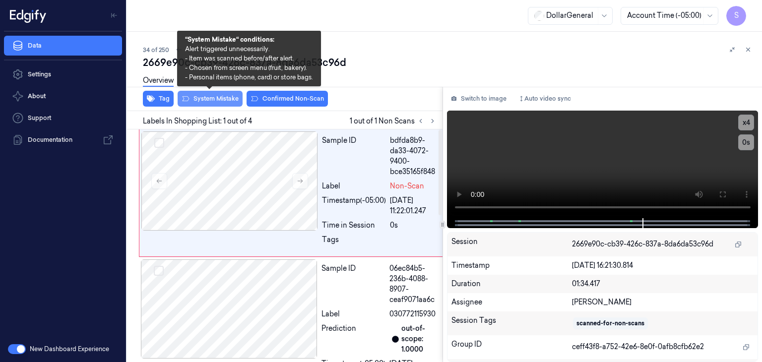
click at [221, 96] on button "System Mistake" at bounding box center [210, 99] width 65 height 16
click at [216, 98] on button "System Mistake" at bounding box center [210, 99] width 65 height 16
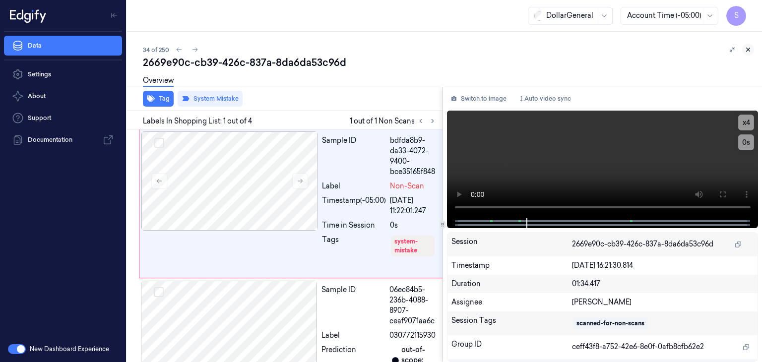
click at [747, 48] on icon at bounding box center [748, 49] width 3 height 3
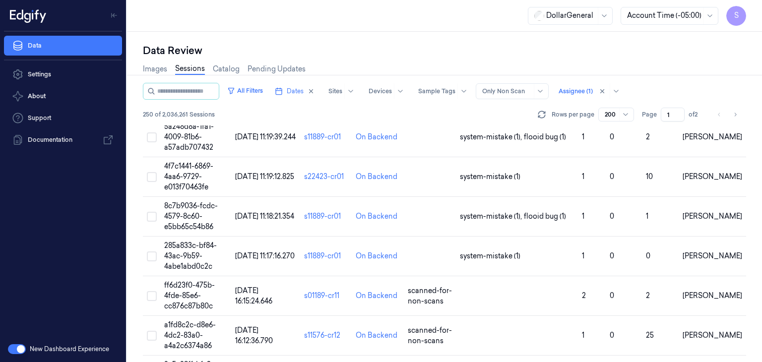
scroll to position [1443, 0]
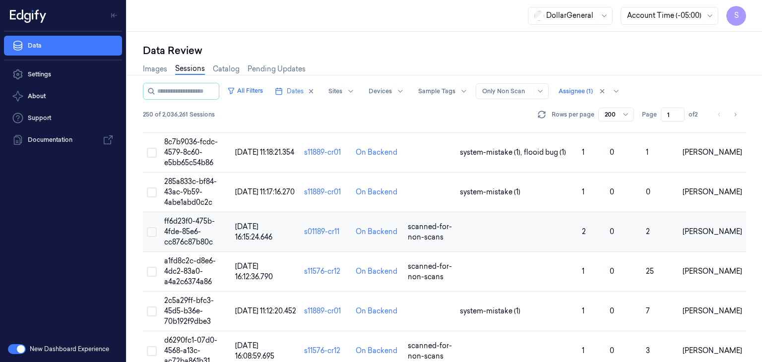
click at [188, 225] on span "ff6d23f0-475b-4fde-85e6-cc876c87b80c" at bounding box center [189, 232] width 51 height 30
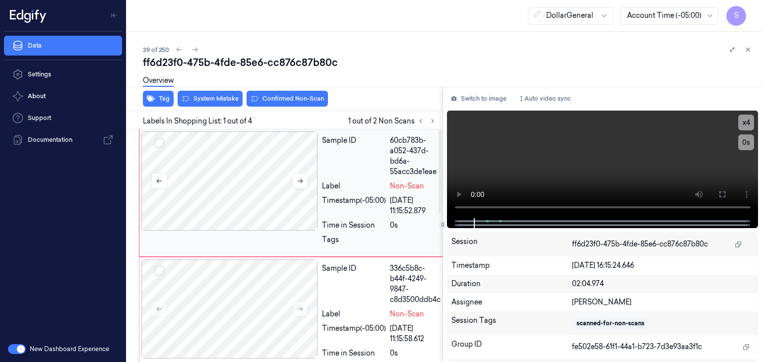
click at [250, 201] on div at bounding box center [229, 180] width 177 height 99
click at [534, 165] on video at bounding box center [603, 165] width 312 height 108
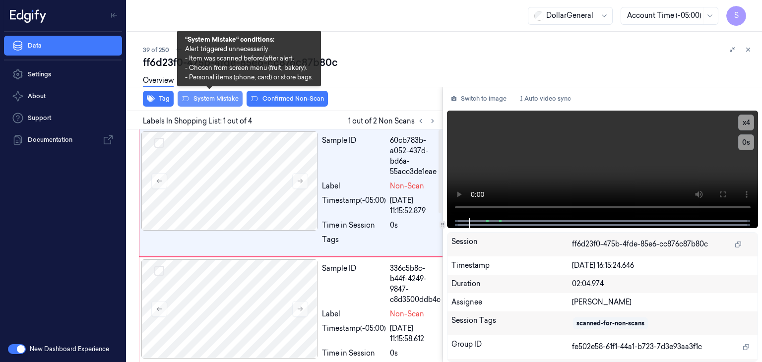
click at [232, 102] on button "System Mistake" at bounding box center [210, 99] width 65 height 16
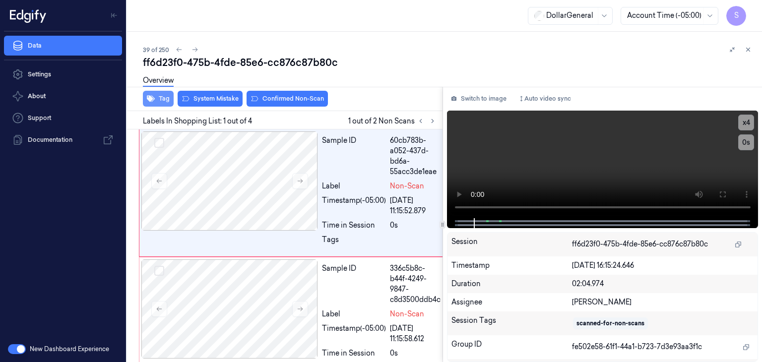
click at [165, 100] on button "Tag" at bounding box center [158, 99] width 31 height 16
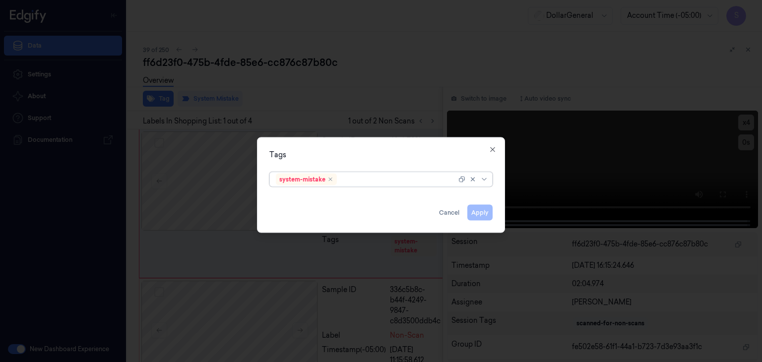
click at [491, 176] on div "system-mistake" at bounding box center [380, 179] width 223 height 15
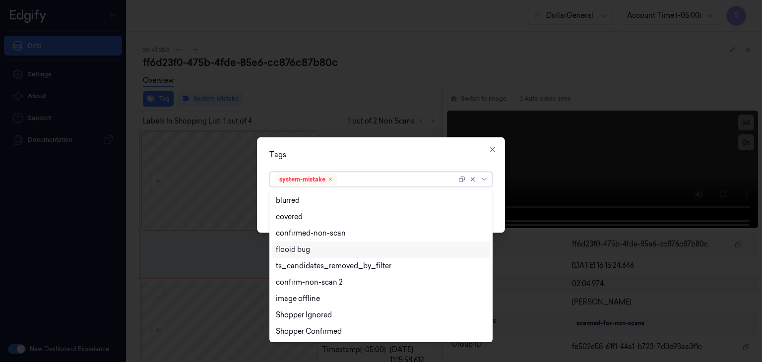
click at [386, 255] on div "flooid bug" at bounding box center [381, 250] width 218 height 16
click at [496, 199] on div "Tags option flooid bug , selected. 21 results available. Use Up and Down to cho…" at bounding box center [381, 185] width 248 height 96
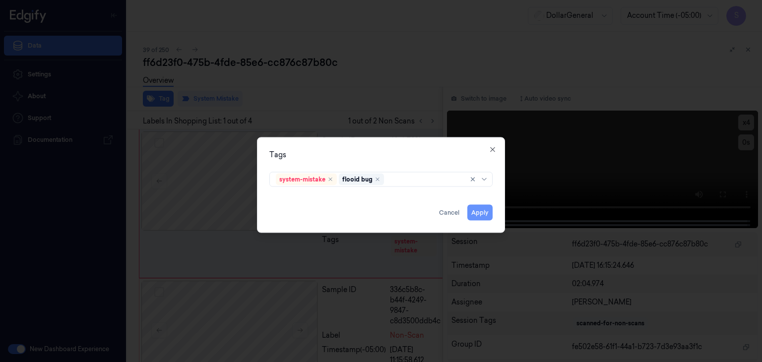
click at [485, 206] on button "Apply" at bounding box center [479, 213] width 25 height 16
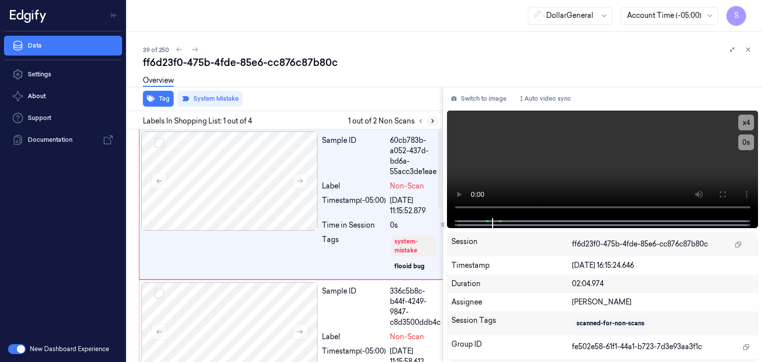
click at [437, 120] on button at bounding box center [433, 121] width 12 height 12
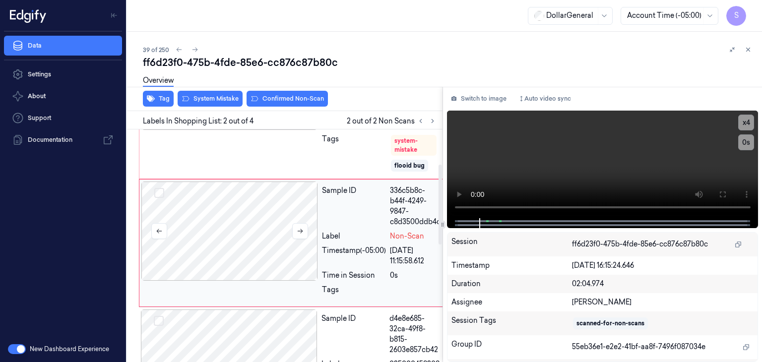
scroll to position [200, 0]
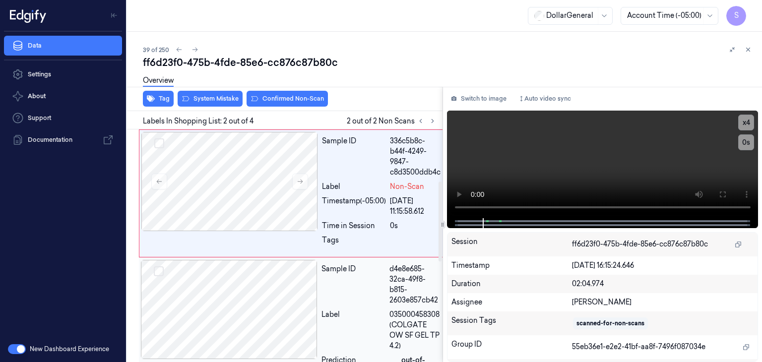
click at [201, 296] on div at bounding box center [229, 309] width 177 height 99
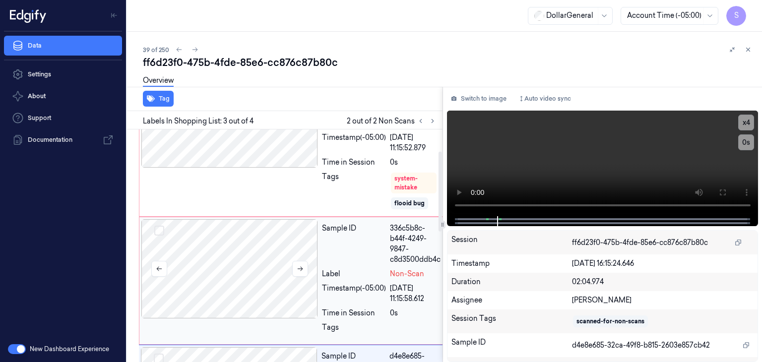
click at [211, 250] on div at bounding box center [229, 268] width 177 height 99
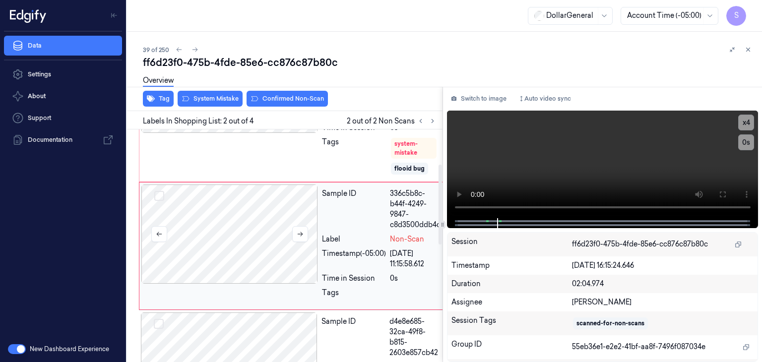
scroll to position [101, 0]
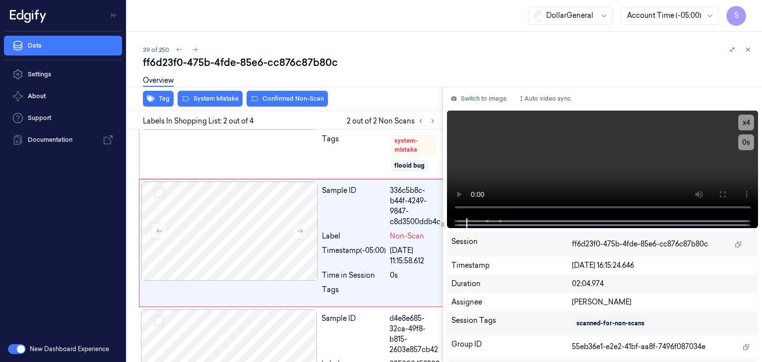
click at [229, 94] on div "Overview" at bounding box center [448, 81] width 611 height 25
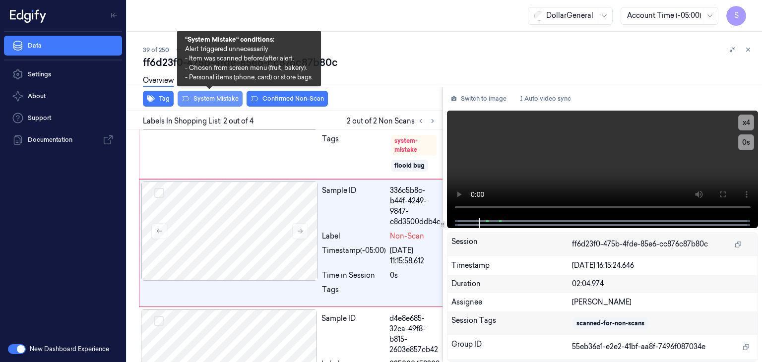
click at [228, 102] on button "System Mistake" at bounding box center [210, 99] width 65 height 16
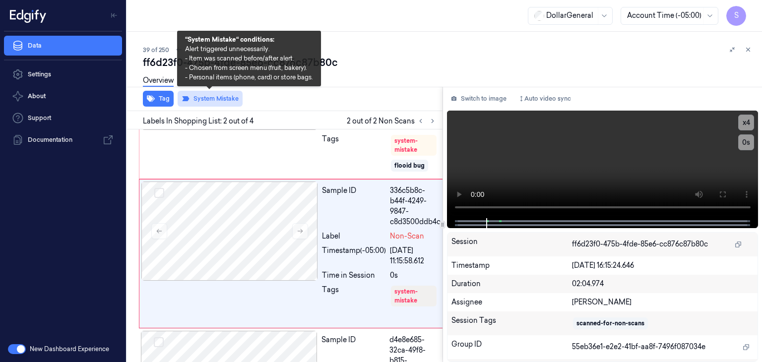
scroll to position [111, 0]
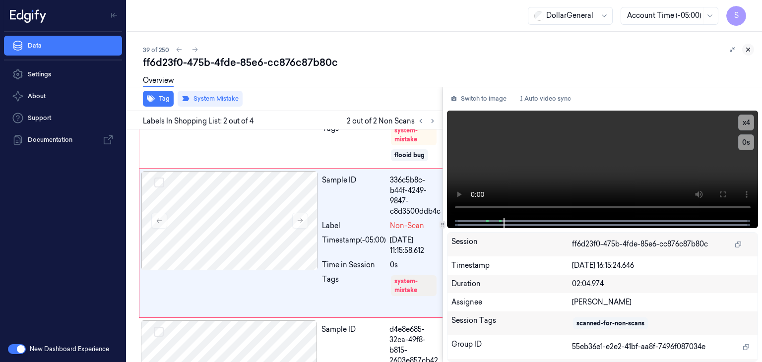
click at [750, 50] on icon at bounding box center [748, 49] width 7 height 7
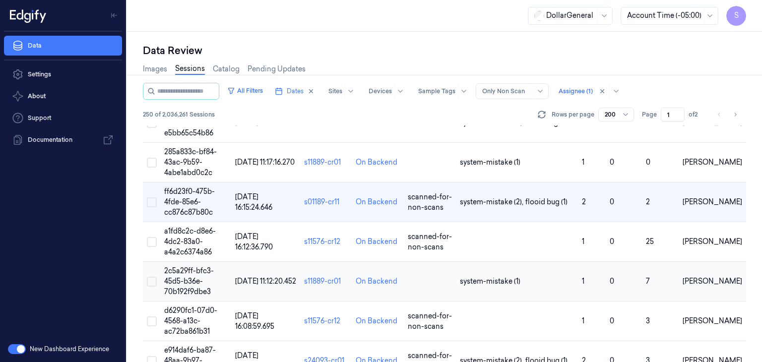
scroll to position [1484, 0]
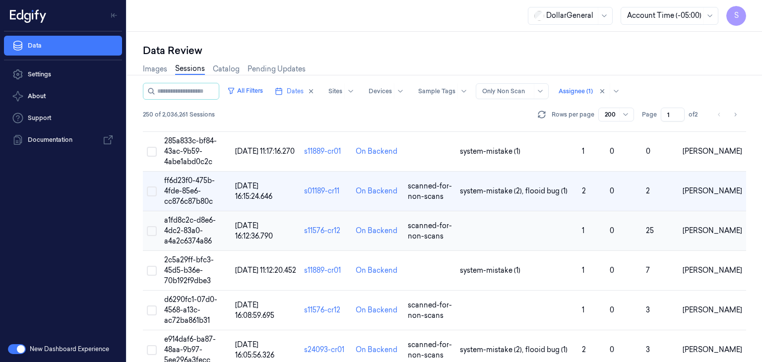
click at [185, 226] on span "a1fd8c2c-d8e6-4dc2-83a0-a4a2c6374a86" at bounding box center [190, 231] width 52 height 30
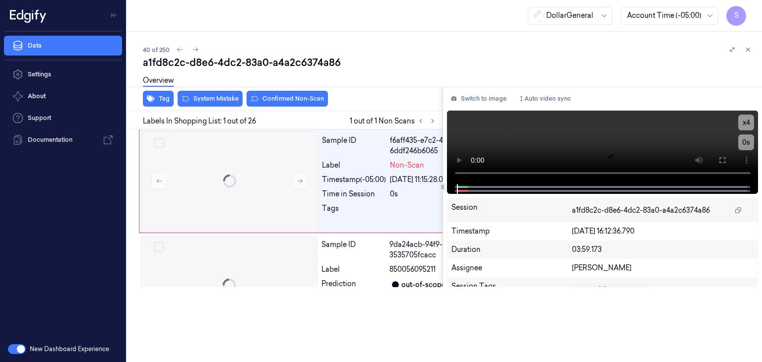
scroll to position [0, 16]
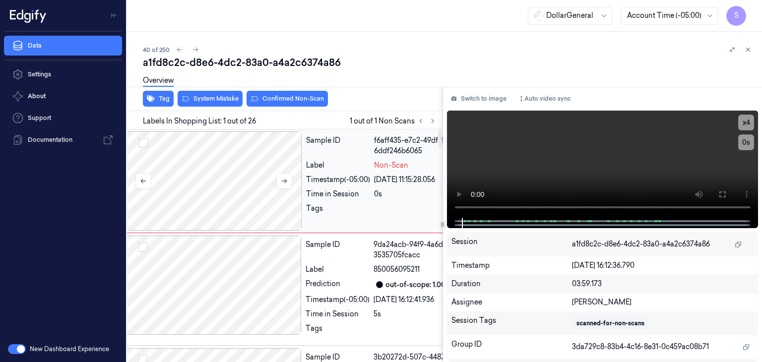
click at [254, 183] on div at bounding box center [214, 180] width 177 height 99
click at [250, 177] on div at bounding box center [214, 180] width 177 height 99
click at [287, 180] on icon at bounding box center [284, 181] width 7 height 7
click at [259, 247] on div at bounding box center [213, 285] width 177 height 99
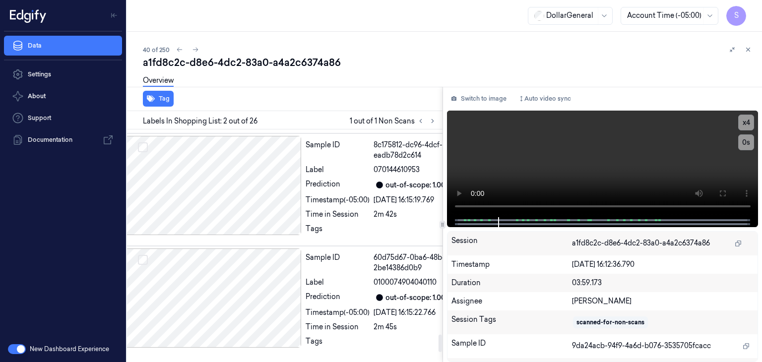
scroll to position [2851, 16]
click at [239, 189] on div at bounding box center [213, 185] width 177 height 99
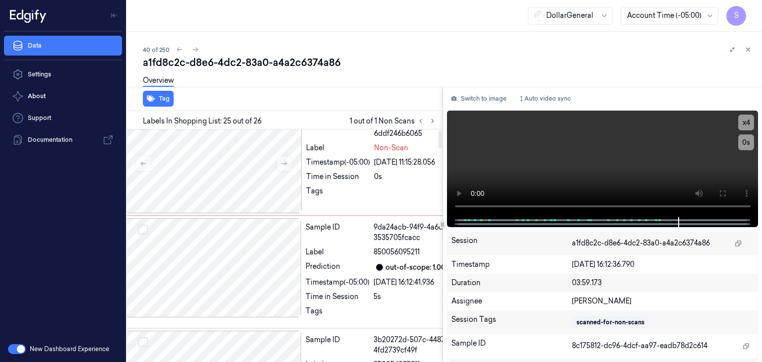
scroll to position [0, 16]
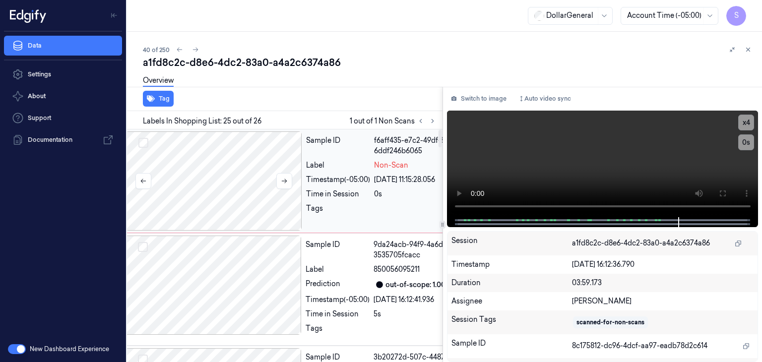
click at [237, 180] on div at bounding box center [214, 180] width 177 height 99
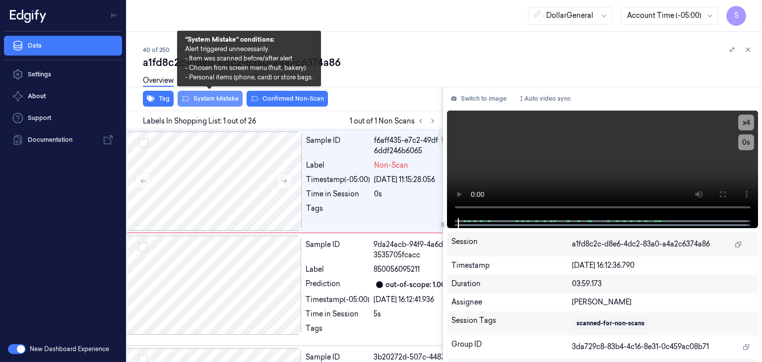
click at [216, 98] on button "System Mistake" at bounding box center [210, 99] width 65 height 16
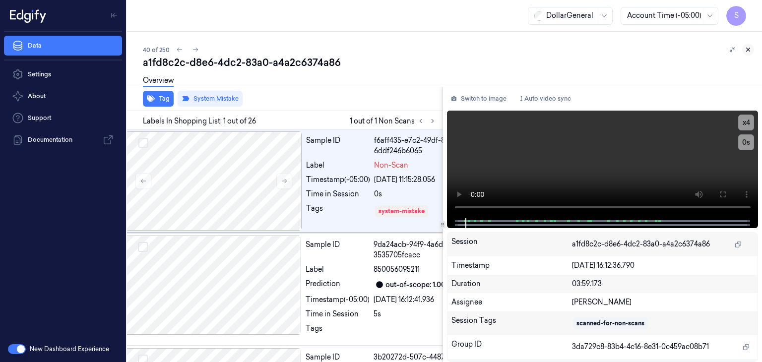
click at [748, 52] on icon at bounding box center [748, 49] width 7 height 7
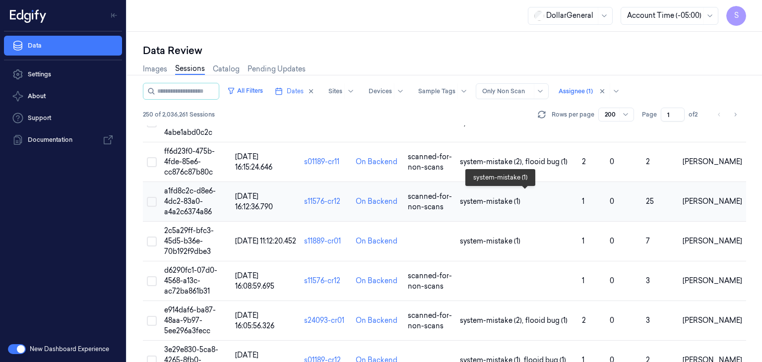
scroll to position [1563, 0]
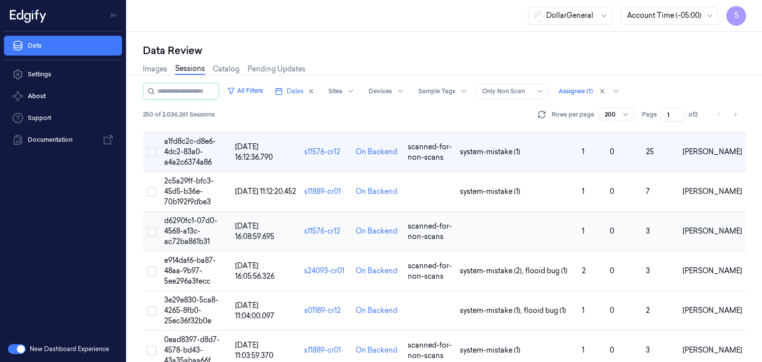
click at [190, 229] on span "d6290fc1-07d0-4568-a13c-ac72ba861b31" at bounding box center [190, 231] width 53 height 30
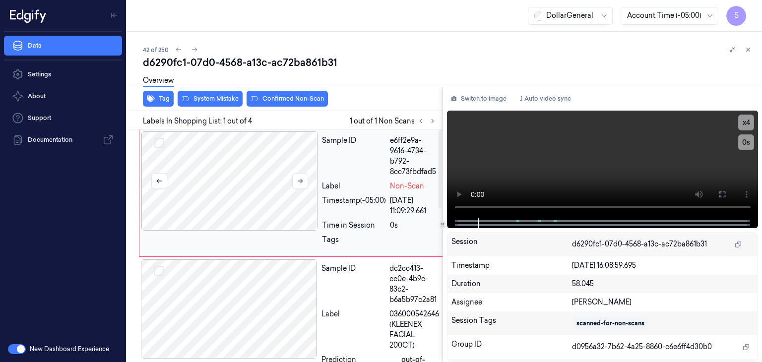
click at [271, 173] on div at bounding box center [229, 180] width 177 height 99
click at [297, 180] on icon at bounding box center [300, 181] width 7 height 7
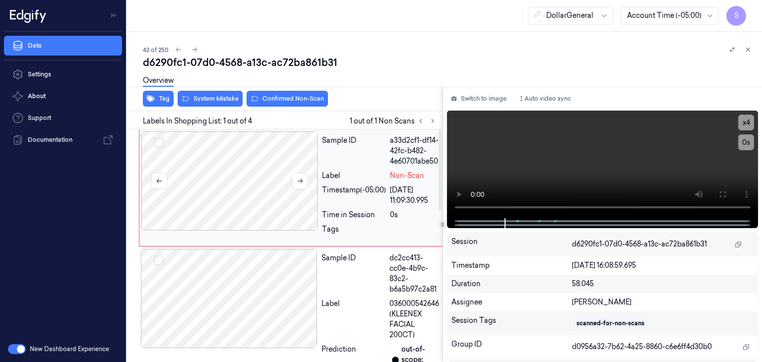
scroll to position [50, 0]
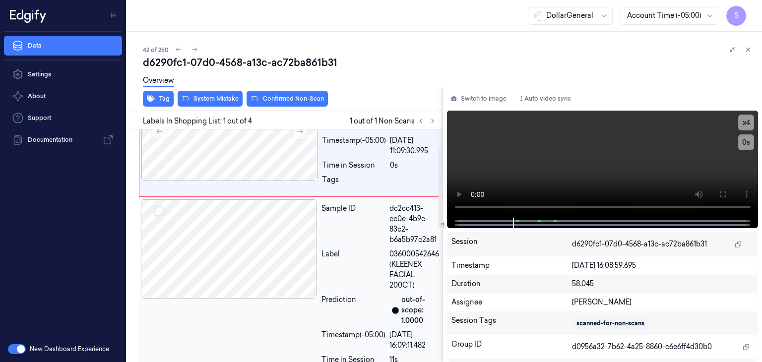
click at [248, 244] on div at bounding box center [229, 248] width 177 height 99
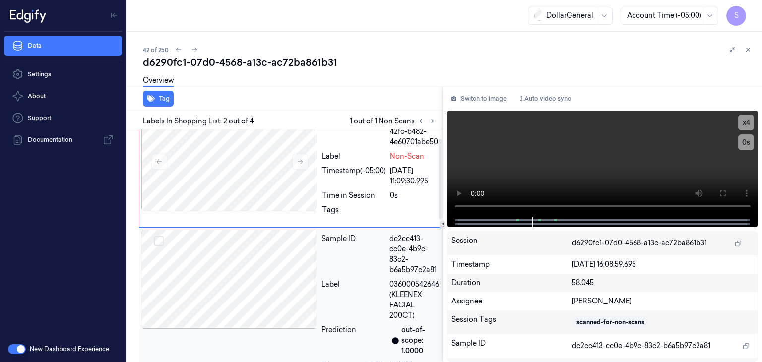
scroll to position [0, 0]
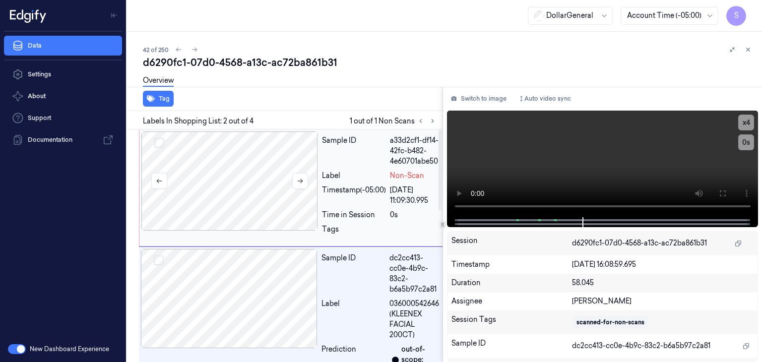
click at [248, 201] on div at bounding box center [229, 180] width 177 height 99
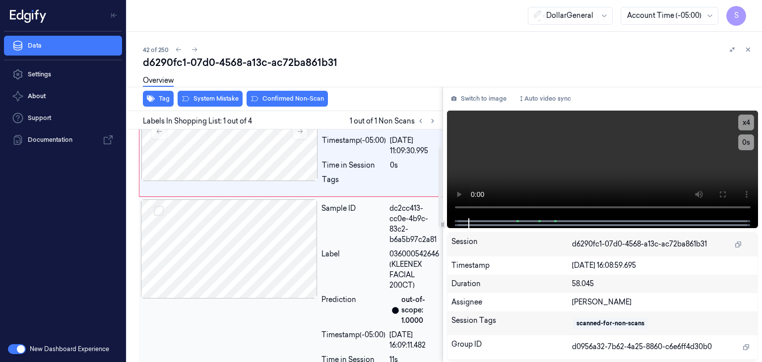
click at [246, 222] on div at bounding box center [229, 248] width 177 height 99
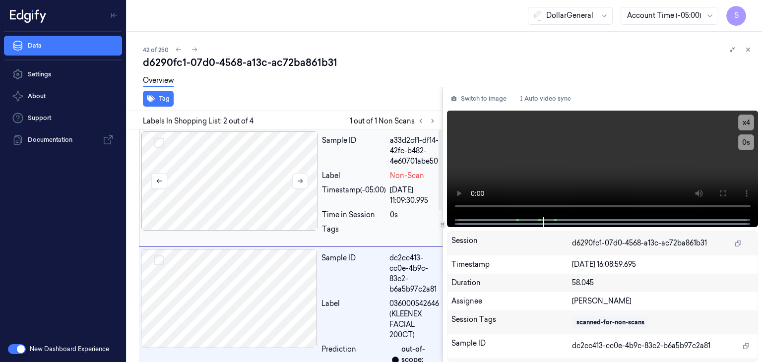
click at [234, 194] on div at bounding box center [229, 180] width 177 height 99
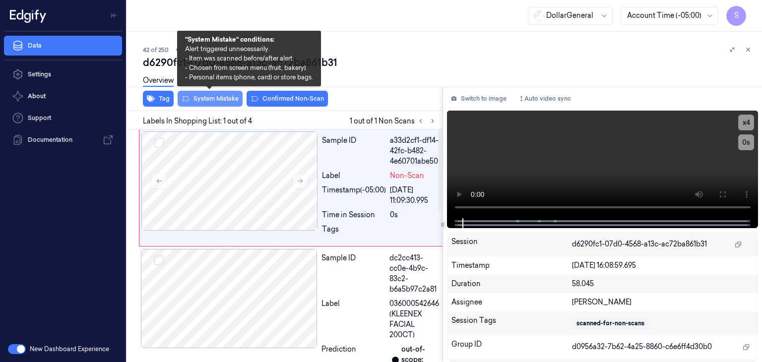
drag, startPoint x: 226, startPoint y: 106, endPoint x: 225, endPoint y: 96, distance: 9.5
click at [226, 104] on button "System Mistake" at bounding box center [210, 99] width 65 height 16
click at [225, 96] on button "System Mistake" at bounding box center [210, 99] width 65 height 16
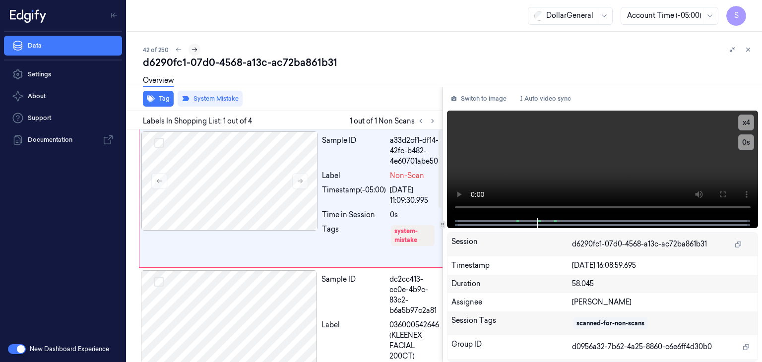
click at [195, 48] on icon at bounding box center [194, 50] width 5 height 4
click at [746, 48] on icon at bounding box center [748, 49] width 7 height 7
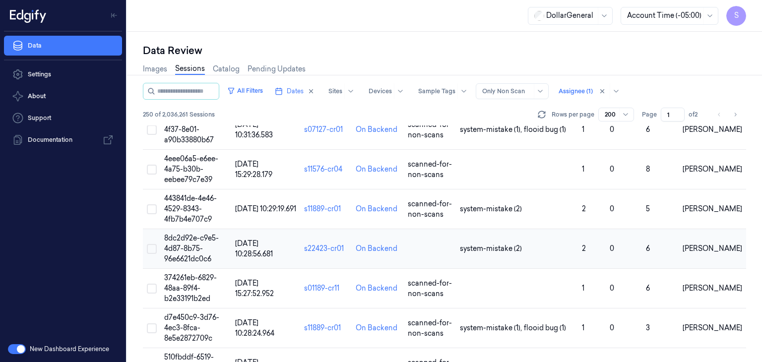
scroll to position [2276, 0]
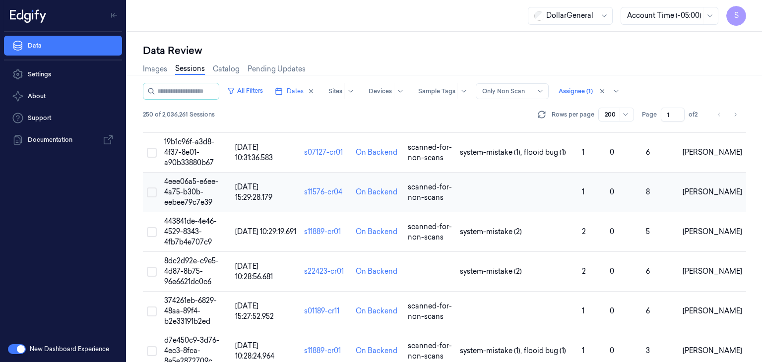
click at [182, 178] on span "4eee06a5-e6ee-4a75-b30b-eebee79c7e39" at bounding box center [191, 192] width 54 height 30
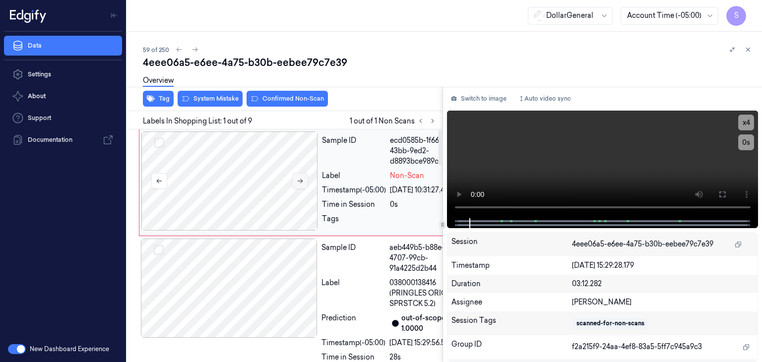
click at [303, 181] on icon at bounding box center [300, 181] width 7 height 7
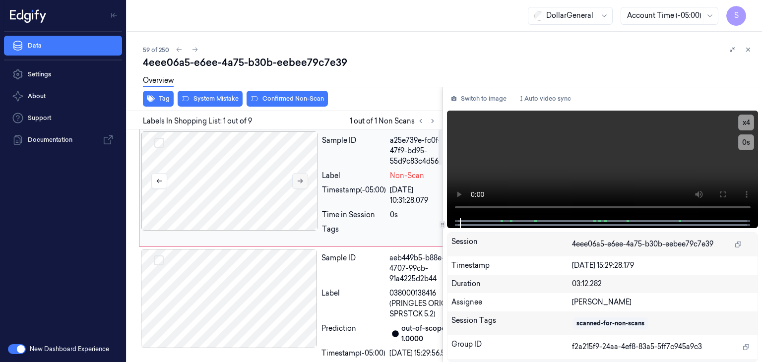
click at [303, 181] on icon at bounding box center [300, 181] width 7 height 7
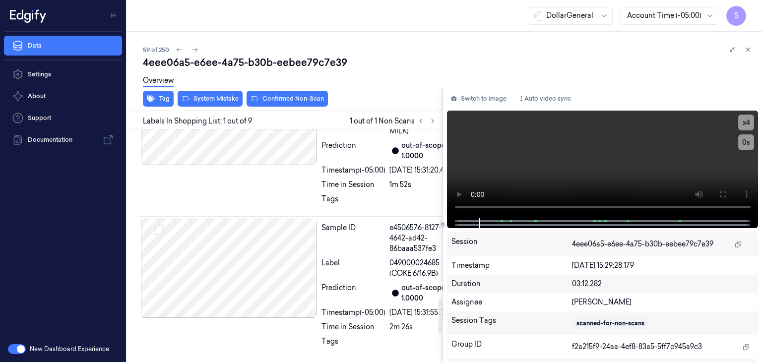
scroll to position [1191, 0]
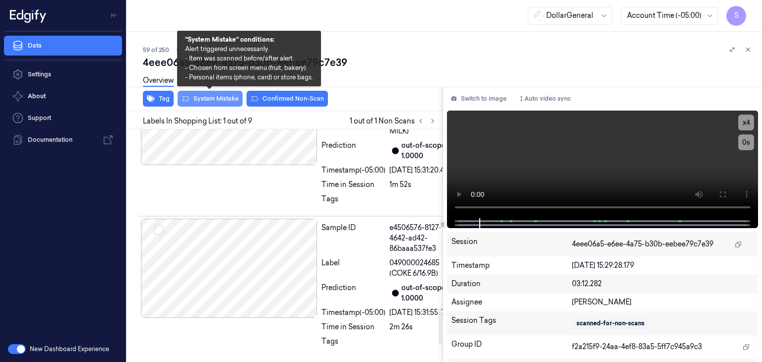
click at [224, 98] on button "System Mistake" at bounding box center [210, 99] width 65 height 16
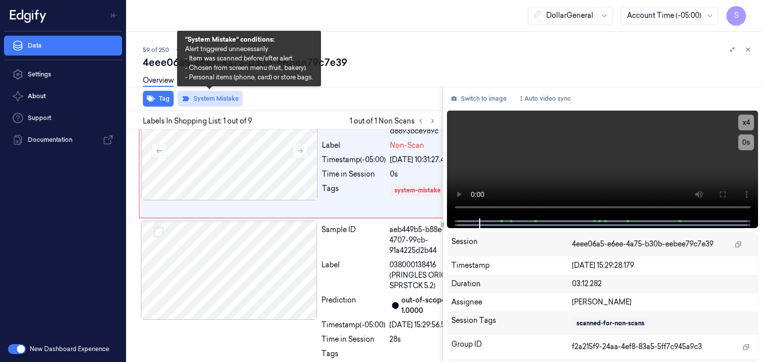
scroll to position [0, 0]
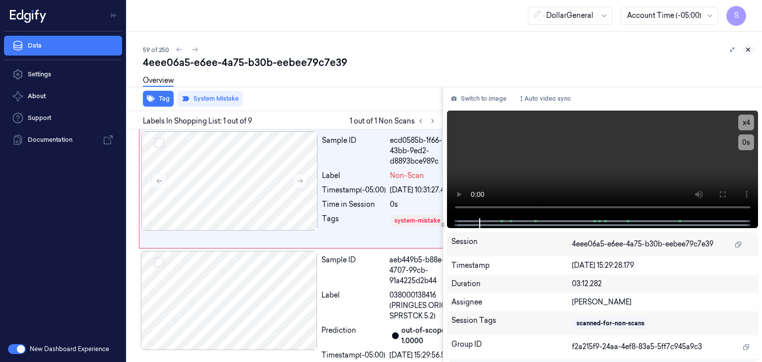
click at [752, 52] on button at bounding box center [748, 50] width 12 height 12
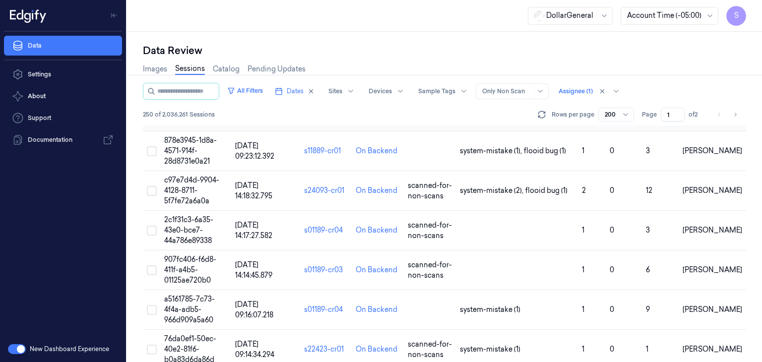
scroll to position [3591, 0]
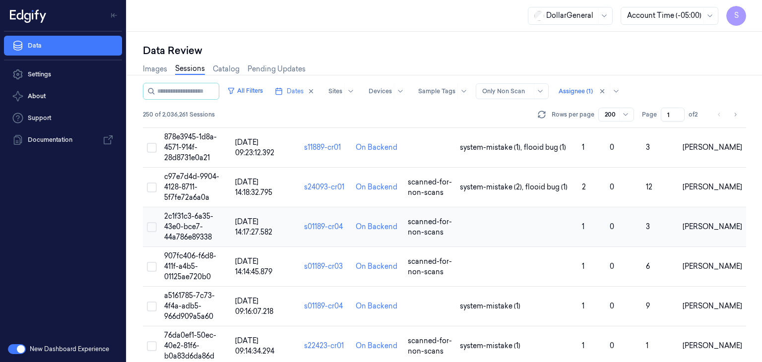
click at [193, 212] on span "2c1f31c3-6a35-43e0-bce7-44a786e89338" at bounding box center [188, 227] width 49 height 30
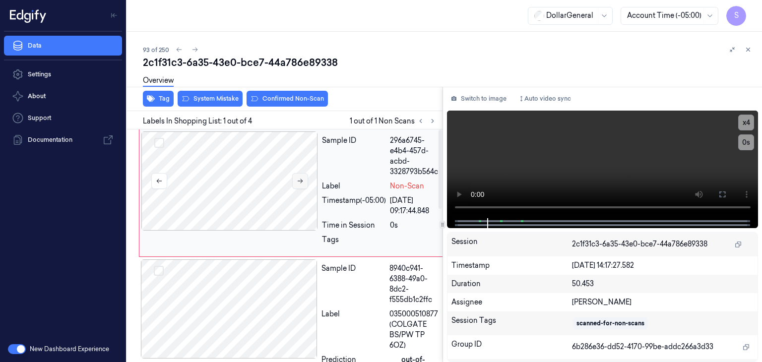
click at [303, 183] on icon at bounding box center [300, 181] width 7 height 7
click at [212, 102] on button "System Mistake" at bounding box center [210, 99] width 65 height 16
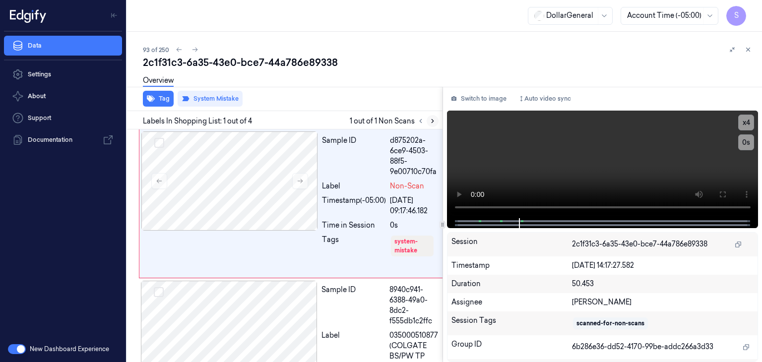
click at [435, 124] on button at bounding box center [433, 121] width 12 height 12
click at [750, 51] on icon at bounding box center [748, 49] width 3 height 3
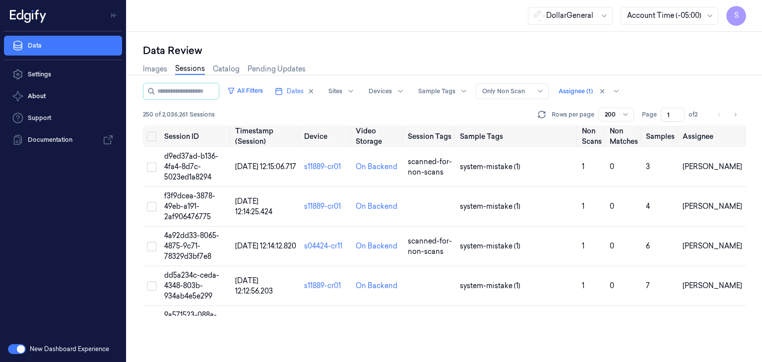
scroll to position [3565, 0]
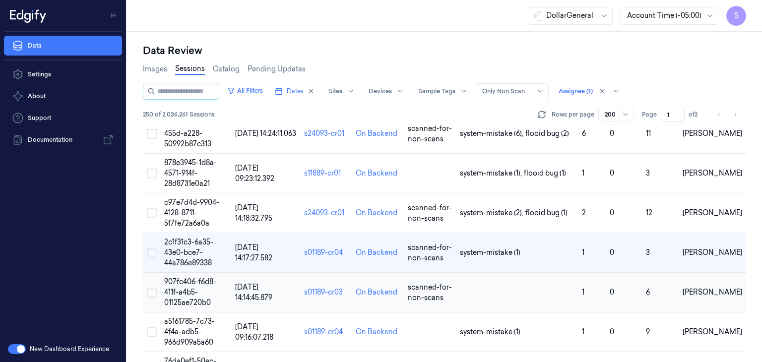
click at [204, 279] on td "907fc406-f6d8-411f-a4b5-01125ae720b0" at bounding box center [195, 293] width 70 height 40
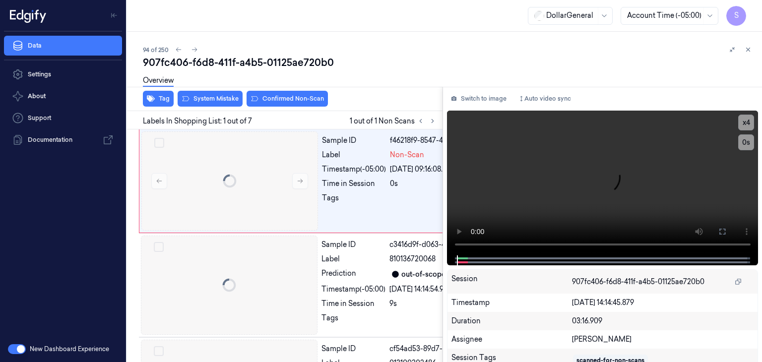
scroll to position [0, 16]
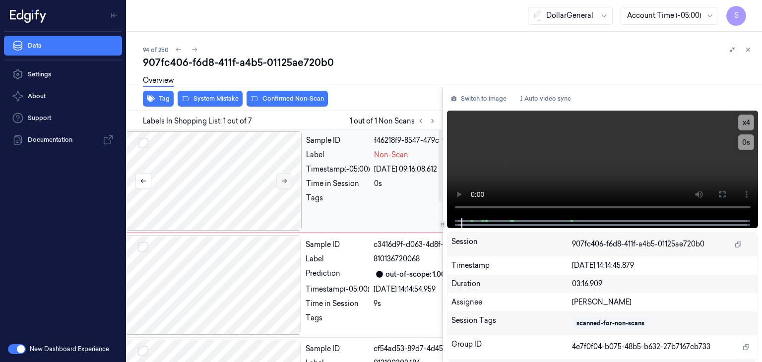
click at [278, 188] on button at bounding box center [284, 181] width 16 height 16
click at [278, 187] on button at bounding box center [284, 181] width 16 height 16
click at [441, 208] on div "Tag System Mistake Confirmed Non-Scan Labels In Shopping List: 1 out of 7 1 out…" at bounding box center [442, 224] width 639 height 275
drag, startPoint x: 560, startPoint y: 283, endPoint x: 575, endPoint y: 320, distance: 40.5
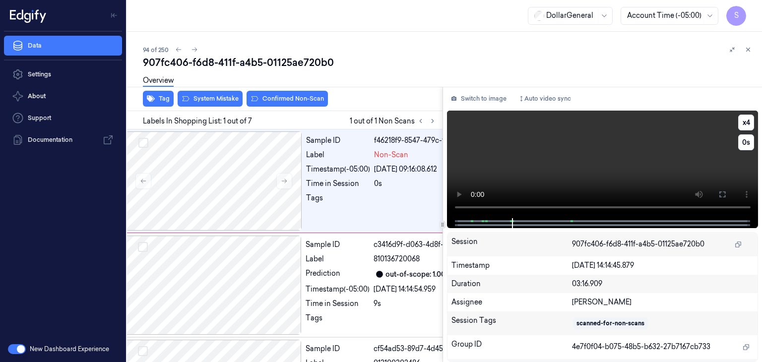
drag, startPoint x: 575, startPoint y: 320, endPoint x: 587, endPoint y: 128, distance: 191.8
click at [610, 74] on div "Overview" at bounding box center [448, 81] width 611 height 25
click at [547, 160] on video at bounding box center [603, 165] width 312 height 108
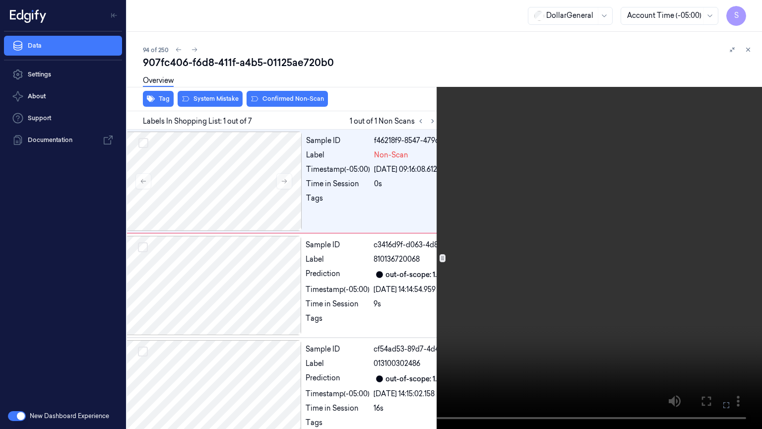
click at [0, 0] on button at bounding box center [0, 0] width 0 height 0
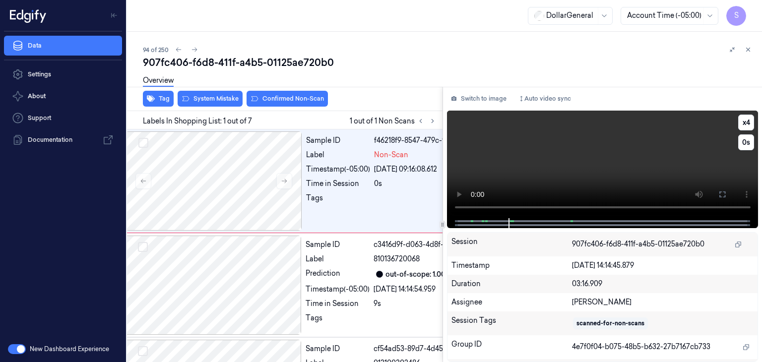
click at [508, 161] on video at bounding box center [603, 165] width 312 height 108
click at [573, 173] on video at bounding box center [603, 165] width 312 height 108
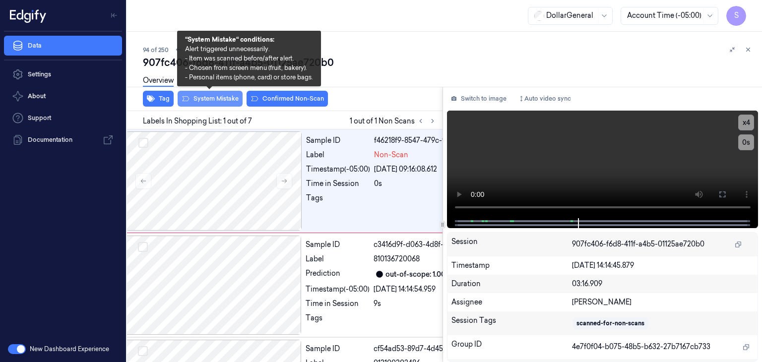
click at [221, 97] on button "System Mistake" at bounding box center [210, 99] width 65 height 16
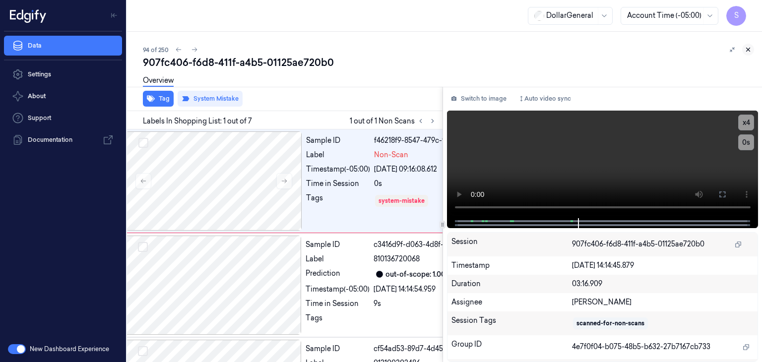
click at [746, 50] on icon at bounding box center [748, 49] width 7 height 7
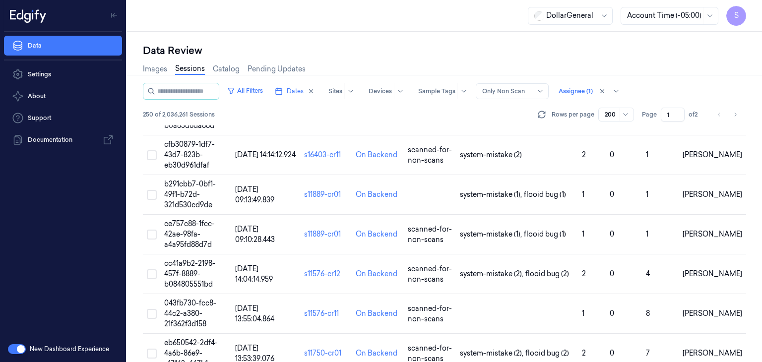
scroll to position [3938, 0]
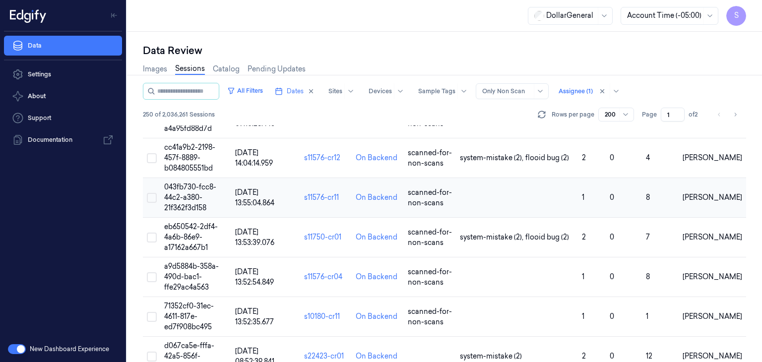
click at [181, 186] on span "043fb730-fcc8-44c2-a380-21f362f3d158" at bounding box center [190, 198] width 52 height 30
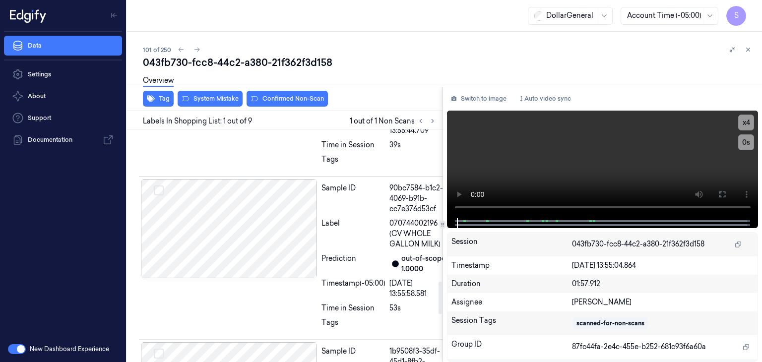
scroll to position [1141, 0]
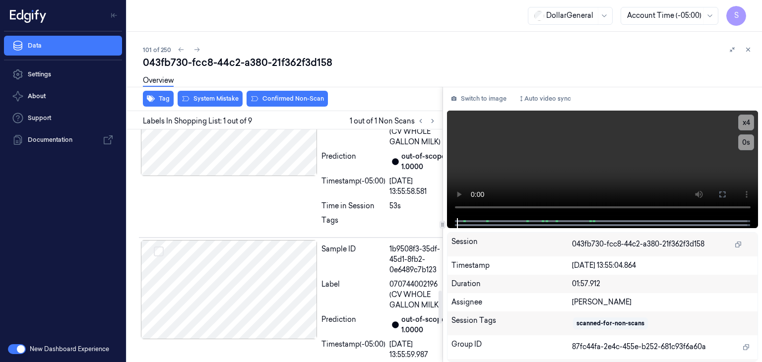
click at [232, 92] on div "Overview" at bounding box center [448, 81] width 611 height 25
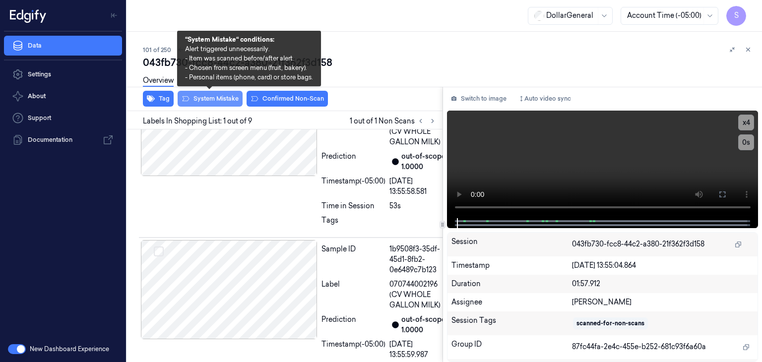
click at [228, 98] on button "System Mistake" at bounding box center [210, 99] width 65 height 16
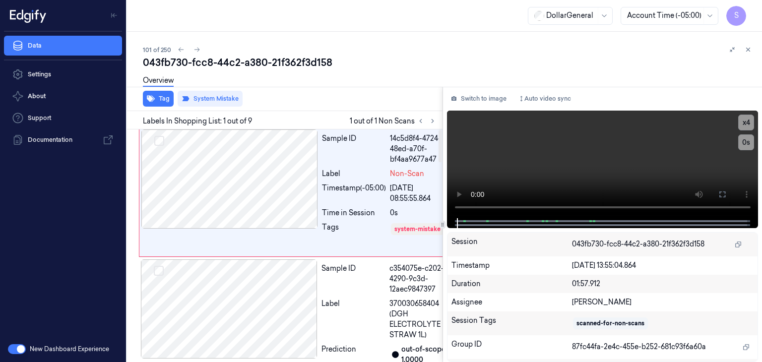
scroll to position [0, 0]
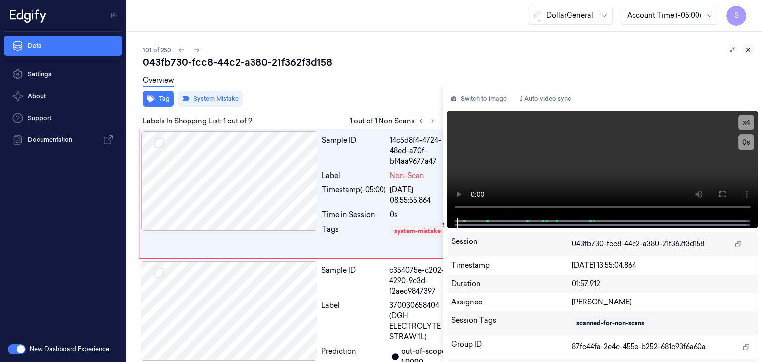
click at [754, 50] on button at bounding box center [748, 50] width 12 height 12
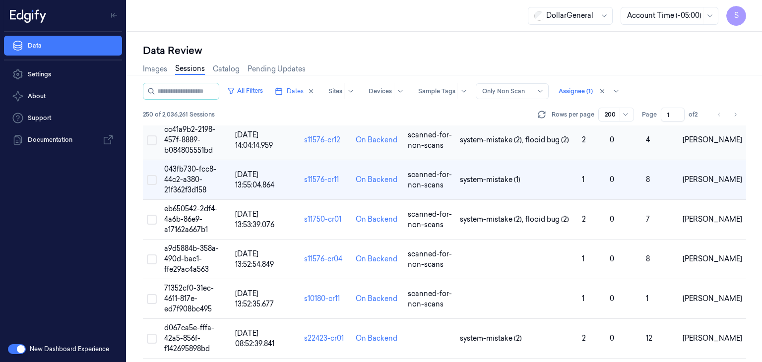
scroll to position [3981, 0]
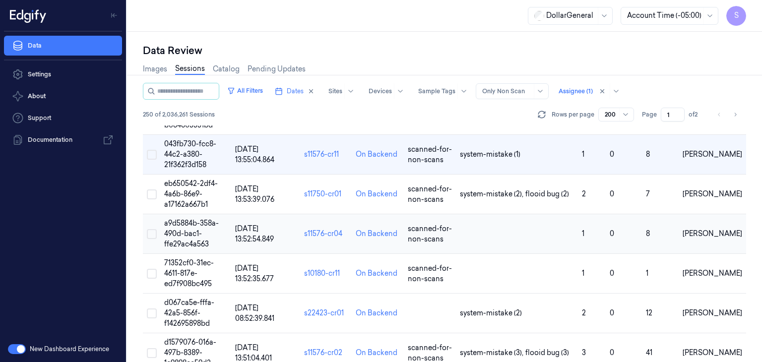
click at [189, 219] on span "a9d5884b-358a-490d-bac1-ffe29ac4a563" at bounding box center [191, 234] width 55 height 30
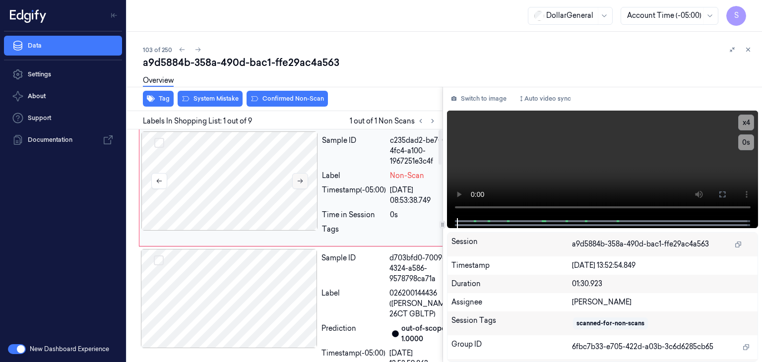
click at [296, 177] on button at bounding box center [300, 181] width 16 height 16
click at [221, 187] on div at bounding box center [229, 180] width 177 height 99
click at [558, 158] on video at bounding box center [603, 165] width 312 height 108
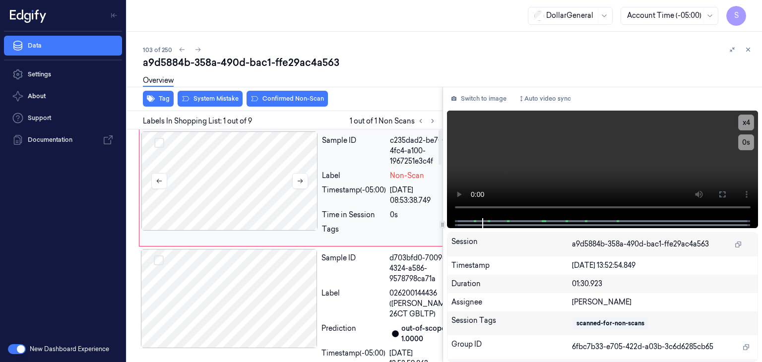
click at [249, 168] on div at bounding box center [229, 180] width 177 height 99
click at [547, 179] on video at bounding box center [603, 165] width 312 height 108
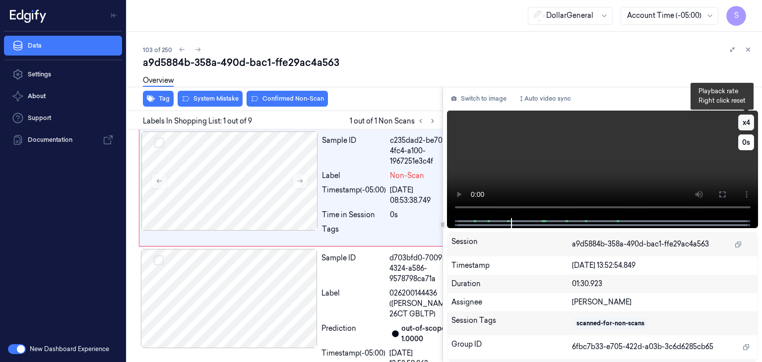
click at [744, 121] on button "x 4" at bounding box center [746, 123] width 16 height 16
click at [705, 97] on div "Switch to image Auto video sync" at bounding box center [603, 99] width 312 height 16
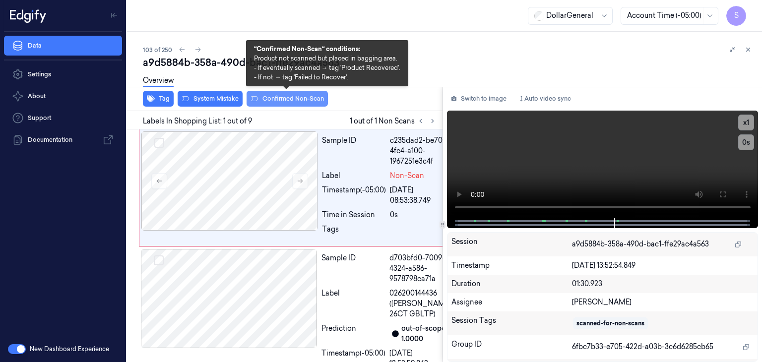
click at [290, 96] on button "Confirmed Non-Scan" at bounding box center [287, 99] width 81 height 16
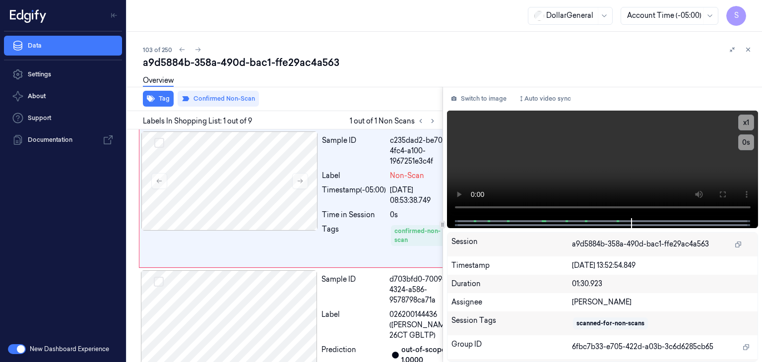
click at [749, 50] on icon at bounding box center [748, 49] width 3 height 3
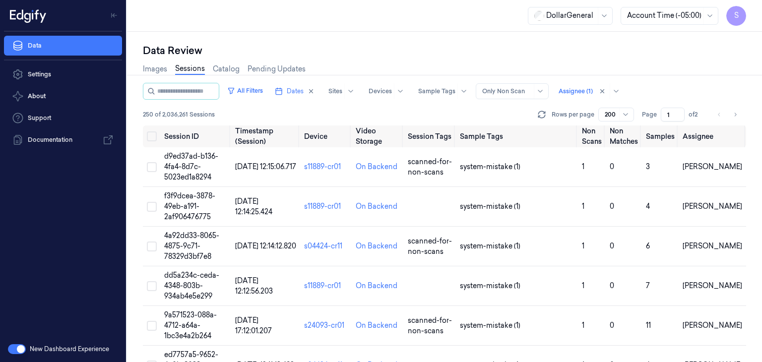
scroll to position [3981, 0]
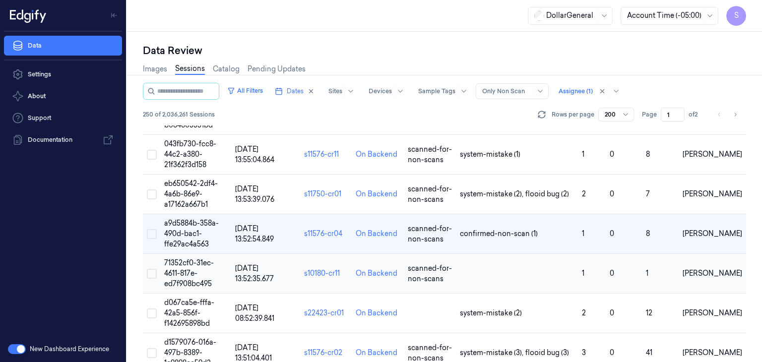
click at [190, 257] on td "71352cf0-31ec-4611-817e-ed7f908bc495" at bounding box center [195, 274] width 70 height 40
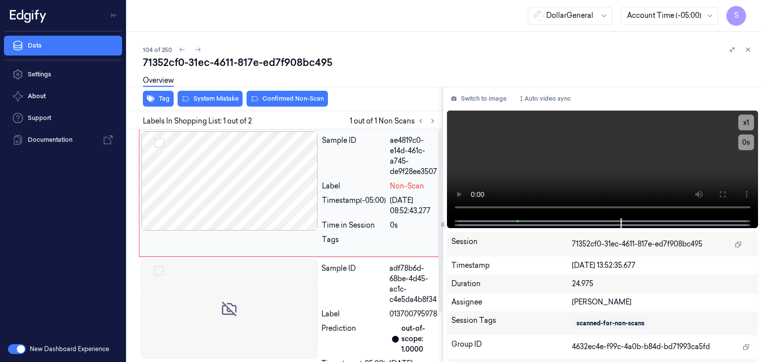
click at [274, 201] on div at bounding box center [229, 180] width 177 height 99
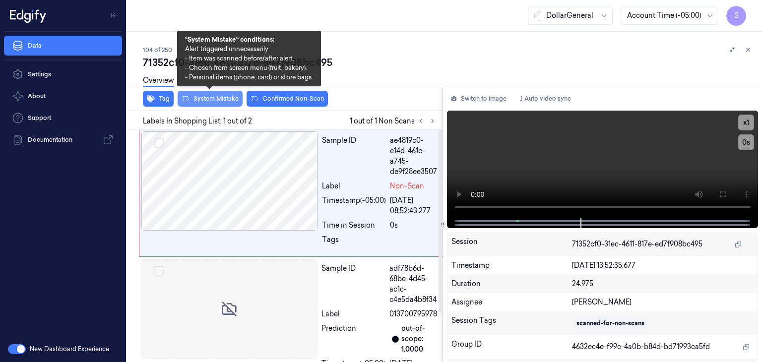
click at [224, 95] on button "System Mistake" at bounding box center [210, 99] width 65 height 16
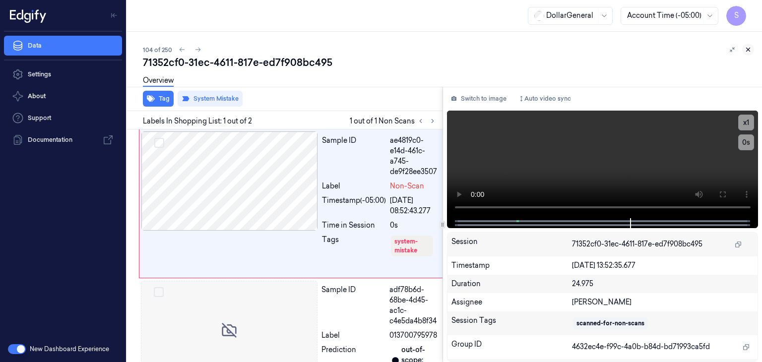
click at [750, 48] on icon at bounding box center [748, 49] width 7 height 7
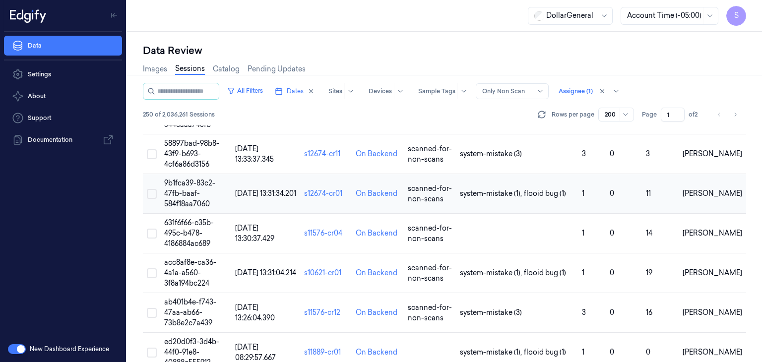
scroll to position [4435, 0]
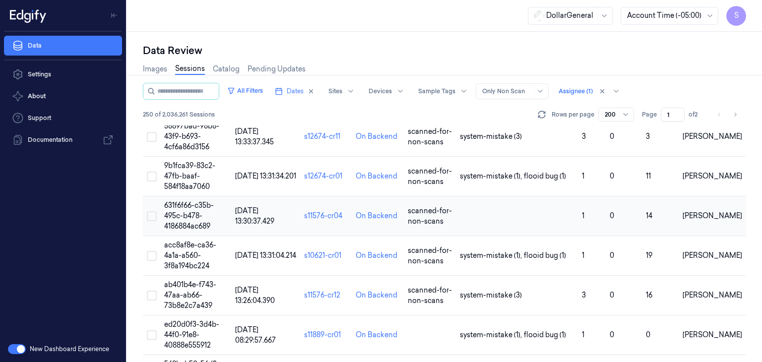
click at [195, 201] on span "631f6f66-c35b-495c-b478-4186884ac689" at bounding box center [189, 216] width 50 height 30
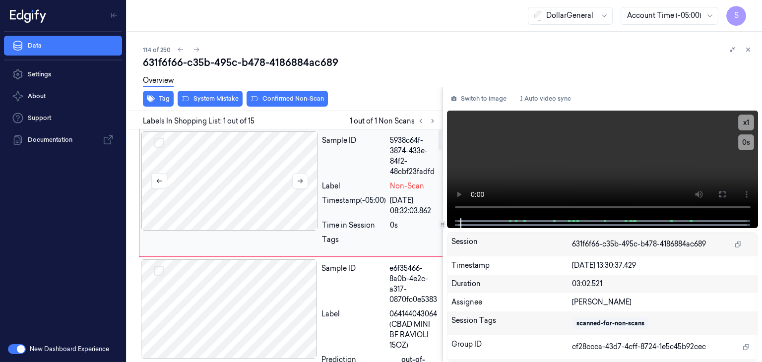
click at [253, 185] on div at bounding box center [229, 180] width 177 height 99
click at [546, 157] on video at bounding box center [603, 165] width 312 height 108
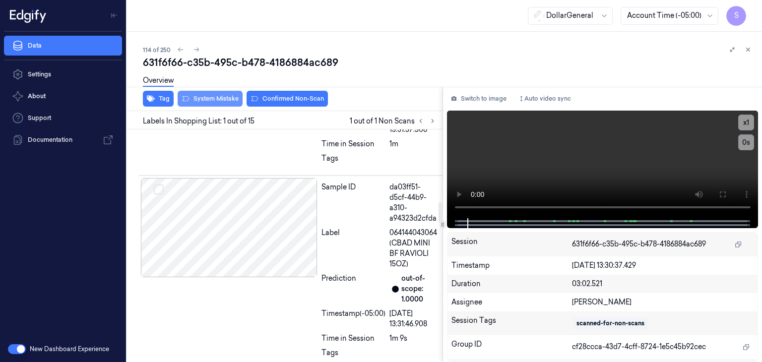
scroll to position [794, 0]
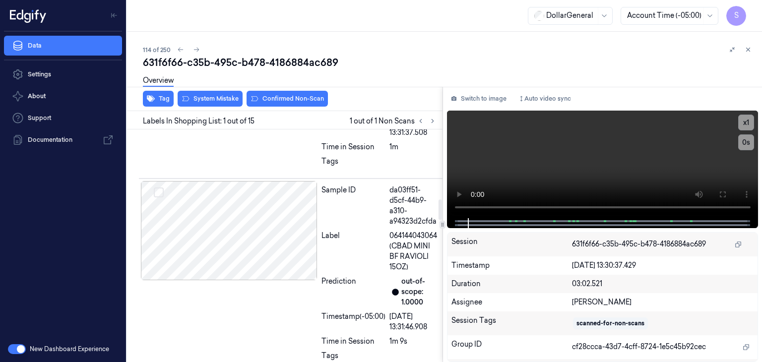
click at [222, 93] on div "Overview" at bounding box center [448, 81] width 611 height 25
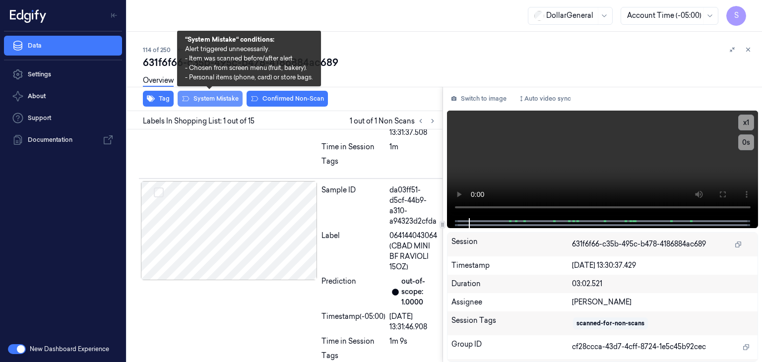
click at [220, 98] on button "System Mistake" at bounding box center [210, 99] width 65 height 16
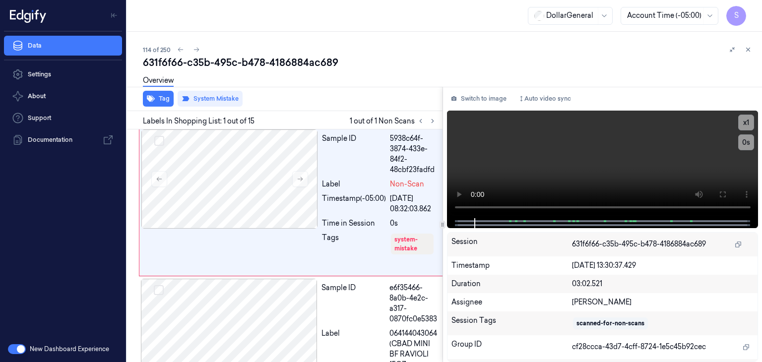
scroll to position [0, 0]
click at [747, 50] on icon at bounding box center [748, 49] width 3 height 3
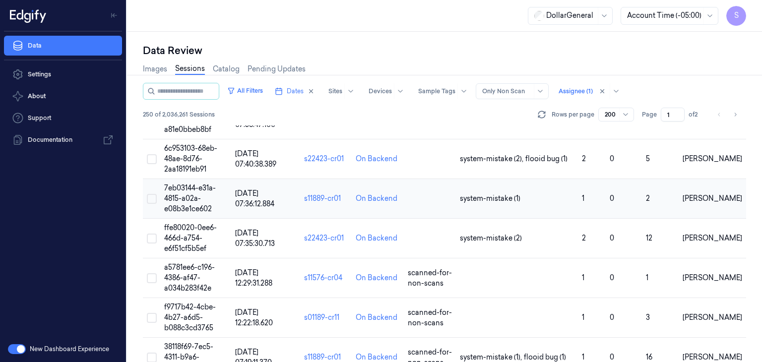
scroll to position [5058, 0]
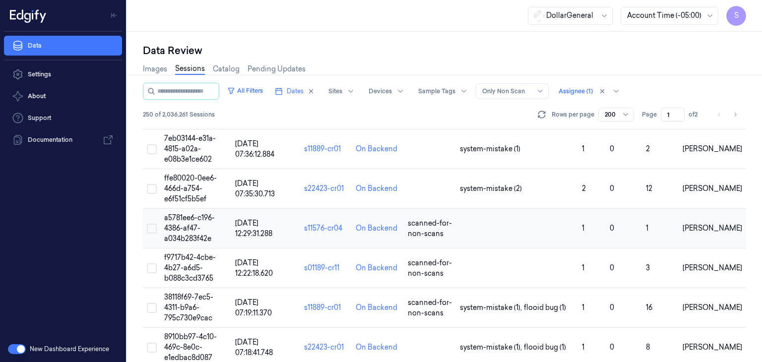
click at [190, 213] on span "a5781ee6-c196-4386-af47-a034b283f42e" at bounding box center [189, 228] width 51 height 30
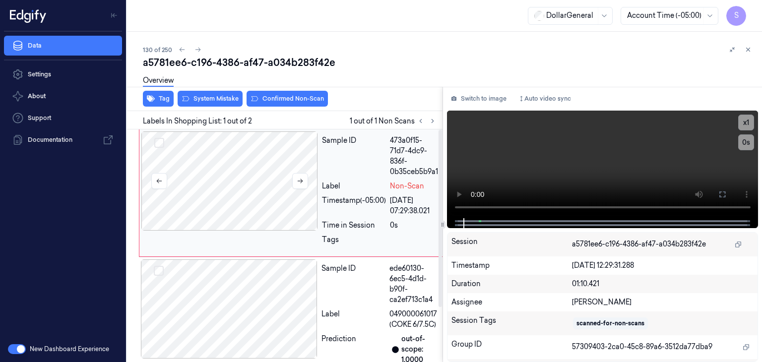
click at [262, 174] on div at bounding box center [229, 180] width 177 height 99
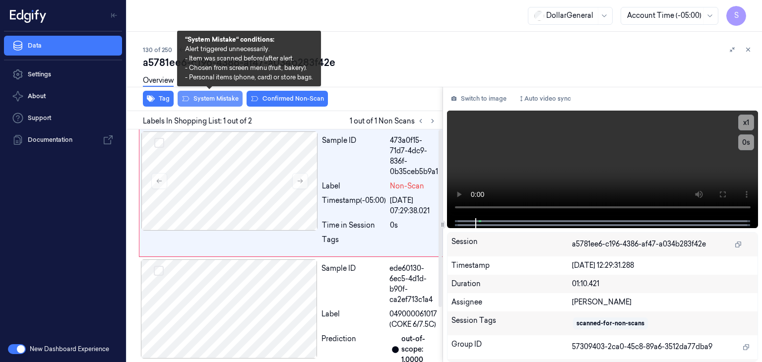
click at [224, 98] on button "System Mistake" at bounding box center [210, 99] width 65 height 16
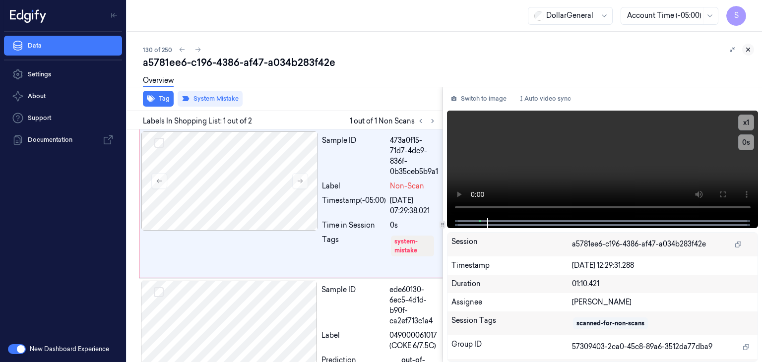
click at [746, 50] on icon at bounding box center [748, 49] width 7 height 7
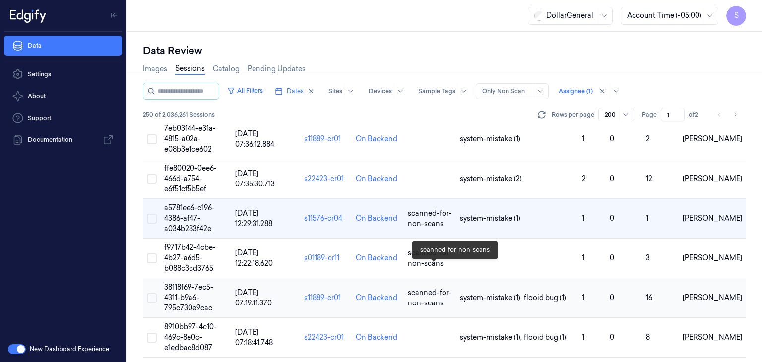
scroll to position [5079, 0]
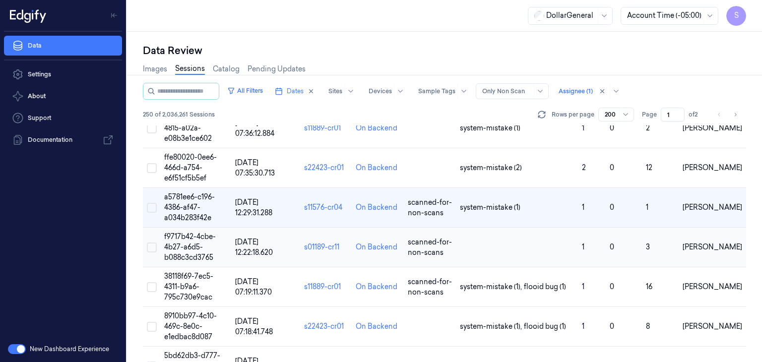
click at [187, 232] on span "f9717b42-4cbe-4b27-a6d5-b088c3cd3765" at bounding box center [190, 247] width 52 height 30
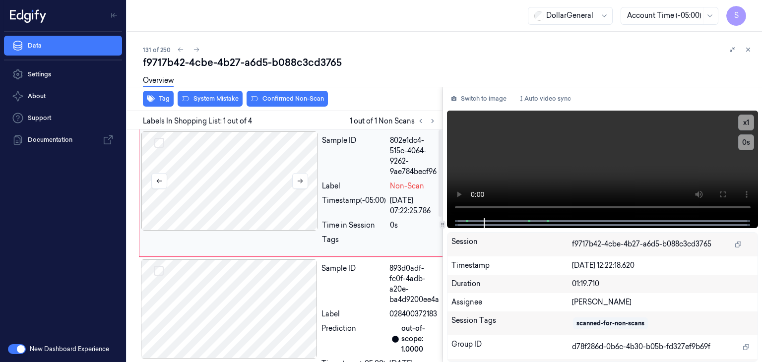
click at [254, 194] on div at bounding box center [229, 180] width 177 height 99
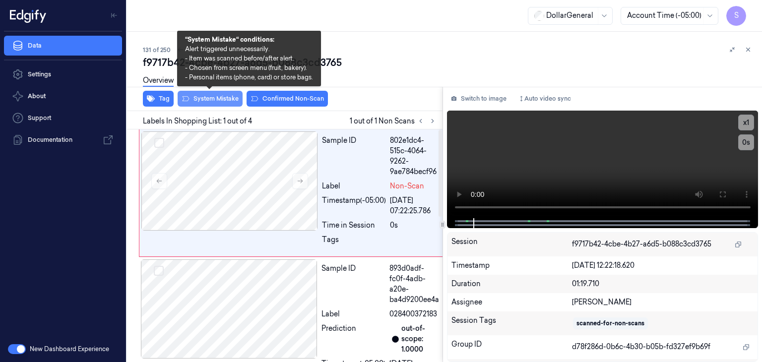
click at [234, 102] on button "System Mistake" at bounding box center [210, 99] width 65 height 16
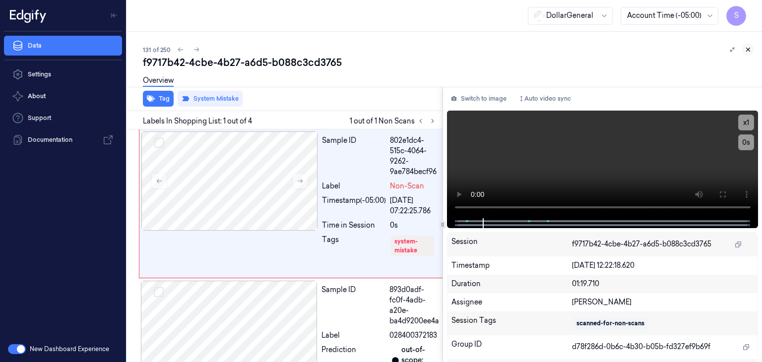
click at [748, 49] on icon at bounding box center [748, 49] width 3 height 3
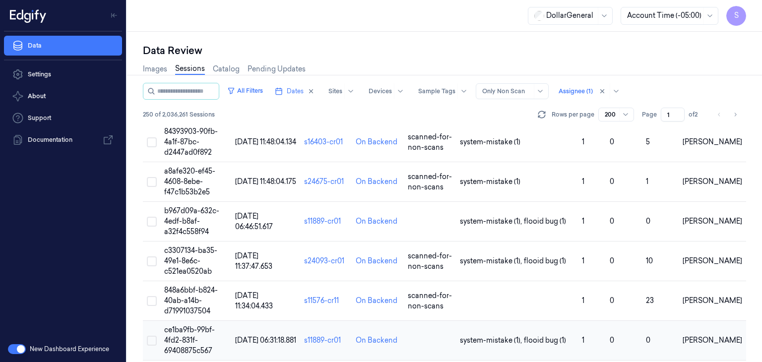
scroll to position [5516, 0]
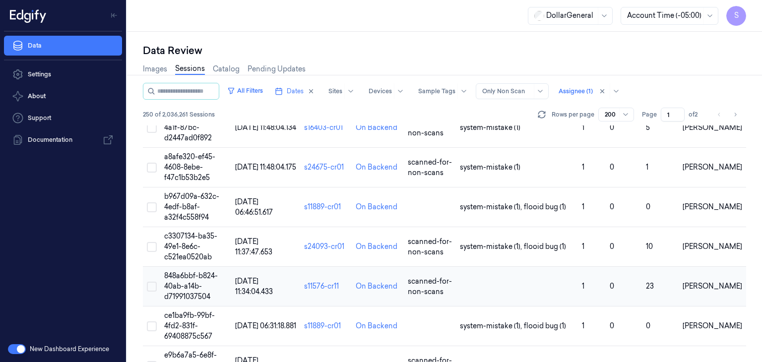
click at [197, 275] on span "848a6bbf-b824-40ab-a14b-d71991037504" at bounding box center [191, 286] width 54 height 30
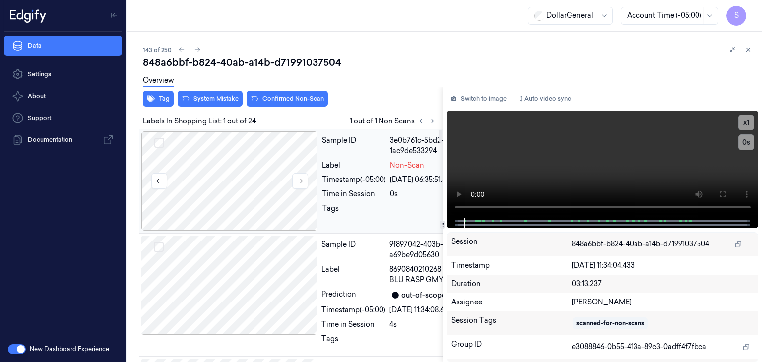
click at [233, 199] on div at bounding box center [229, 180] width 177 height 99
drag, startPoint x: 553, startPoint y: 163, endPoint x: 529, endPoint y: 174, distance: 26.2
click at [553, 162] on video at bounding box center [603, 165] width 312 height 108
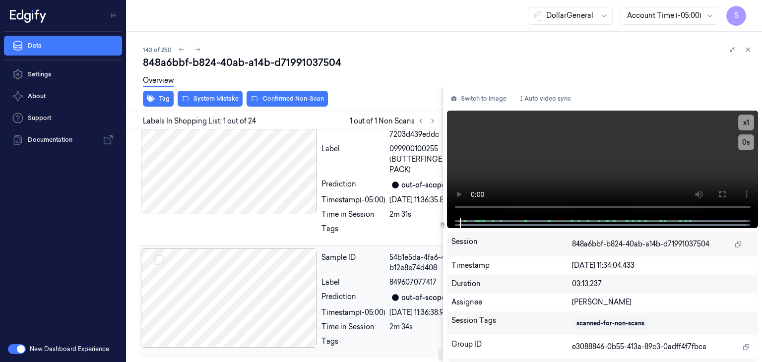
scroll to position [3918, 0]
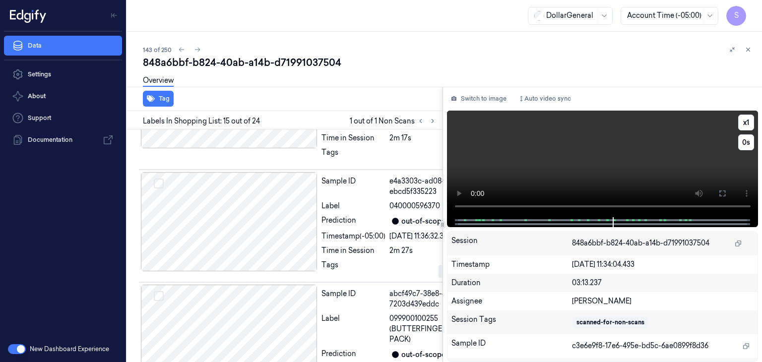
click at [536, 163] on video at bounding box center [603, 164] width 312 height 107
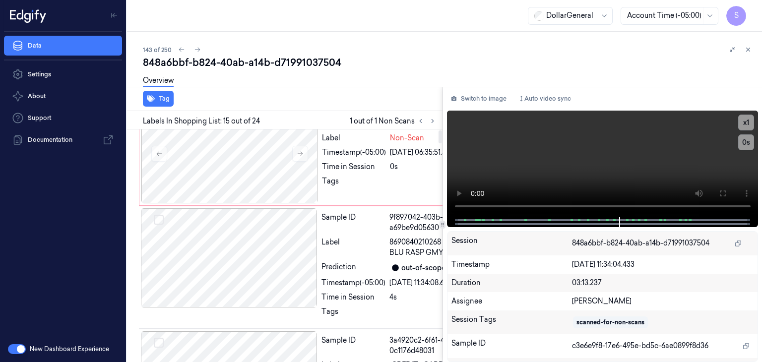
scroll to position [0, 0]
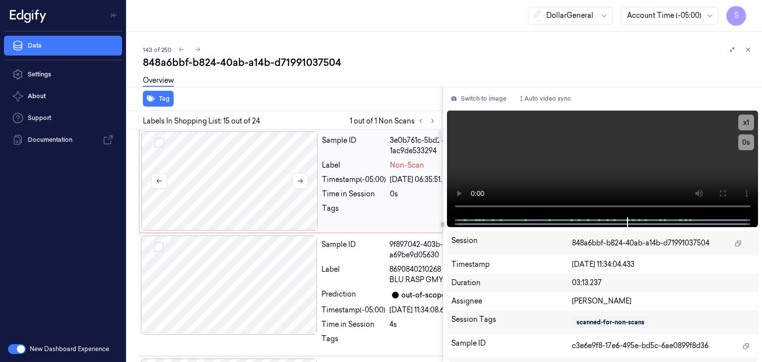
click at [253, 189] on div at bounding box center [229, 180] width 177 height 99
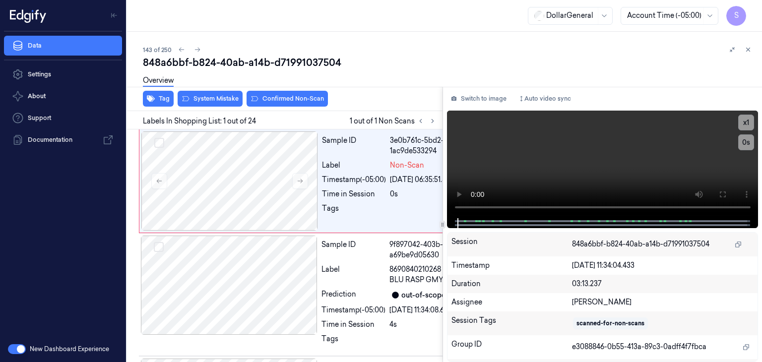
click at [218, 93] on div "Overview" at bounding box center [448, 81] width 611 height 25
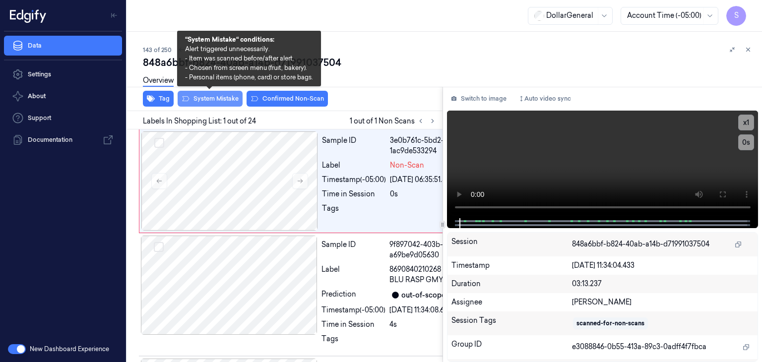
click at [218, 98] on button "System Mistake" at bounding box center [210, 99] width 65 height 16
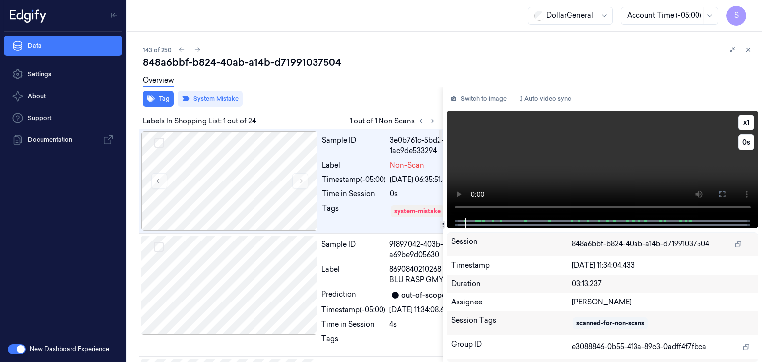
click at [627, 165] on video at bounding box center [603, 165] width 312 height 108
click at [750, 50] on icon at bounding box center [748, 49] width 7 height 7
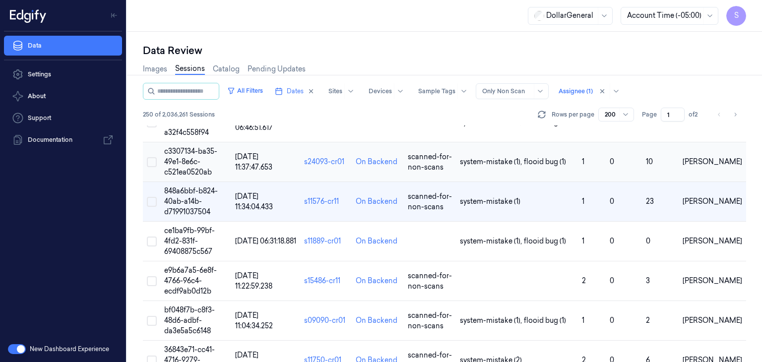
scroll to position [5643, 0]
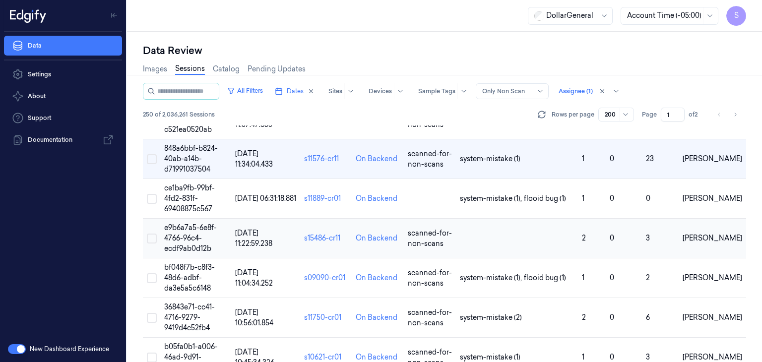
click at [188, 227] on span "e9b6a7a5-6e8f-4766-96c4-ecdf9ab0d12b" at bounding box center [190, 238] width 53 height 30
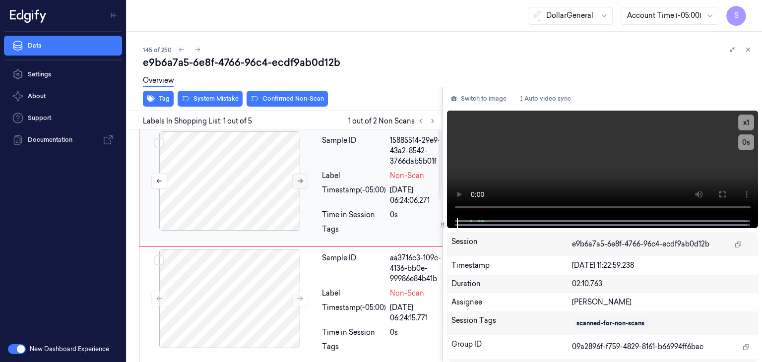
click at [302, 179] on icon at bounding box center [300, 181] width 7 height 7
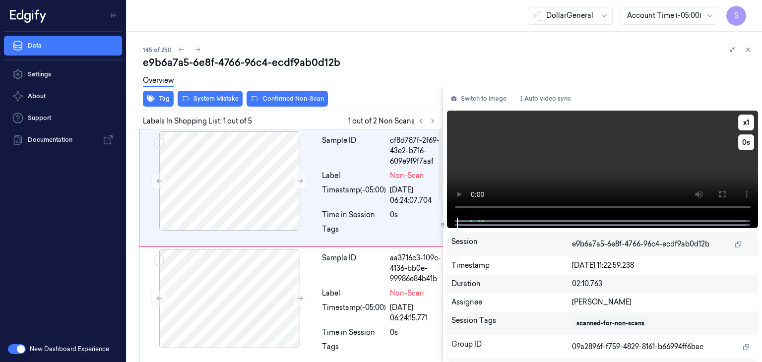
click at [538, 135] on video at bounding box center [603, 165] width 312 height 108
click at [258, 197] on div at bounding box center [229, 180] width 177 height 99
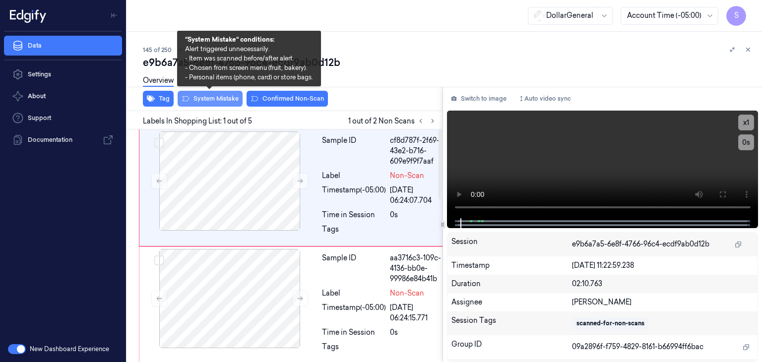
click at [228, 99] on button "System Mistake" at bounding box center [210, 99] width 65 height 16
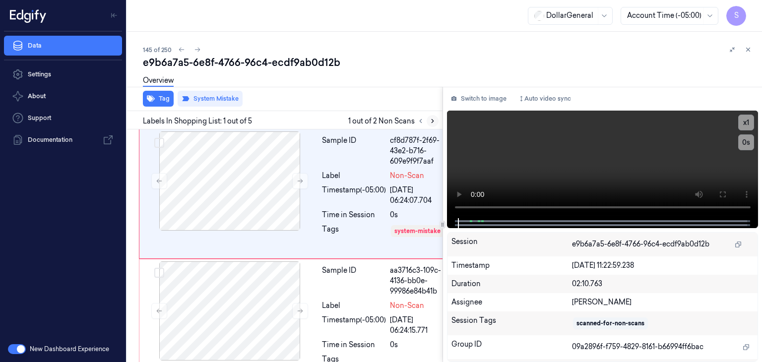
click at [435, 121] on icon at bounding box center [432, 121] width 7 height 7
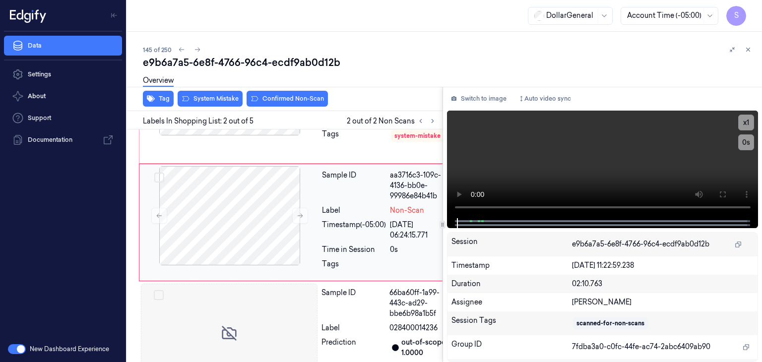
scroll to position [96, 0]
click at [294, 223] on button at bounding box center [300, 215] width 16 height 16
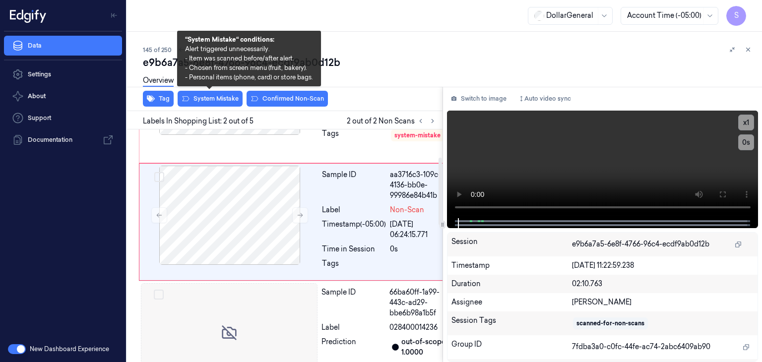
click at [224, 92] on div "Overview" at bounding box center [448, 81] width 611 height 25
click at [224, 98] on button "System Mistake" at bounding box center [210, 99] width 65 height 16
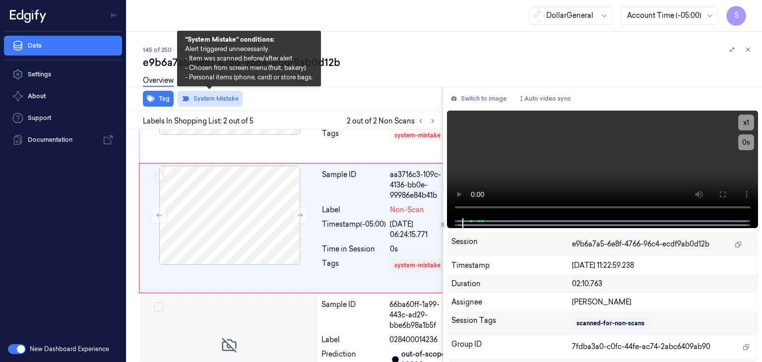
scroll to position [107, 0]
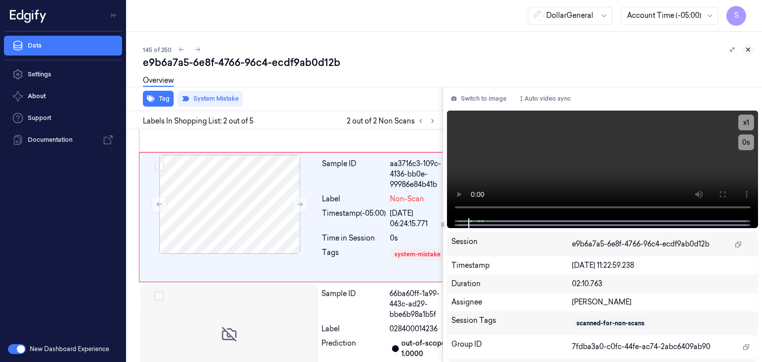
click at [752, 49] on button at bounding box center [748, 50] width 12 height 12
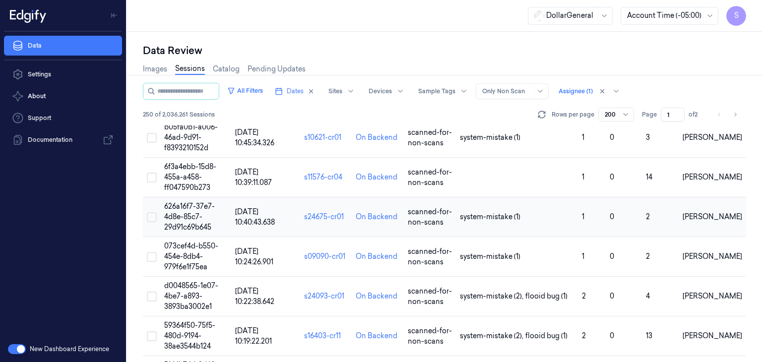
scroll to position [5872, 0]
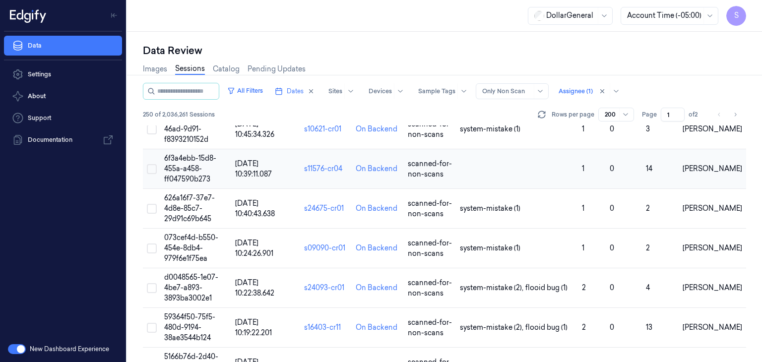
click at [192, 156] on span "6f3a4ebb-15d8-455a-a458-ff047590b273" at bounding box center [190, 169] width 52 height 30
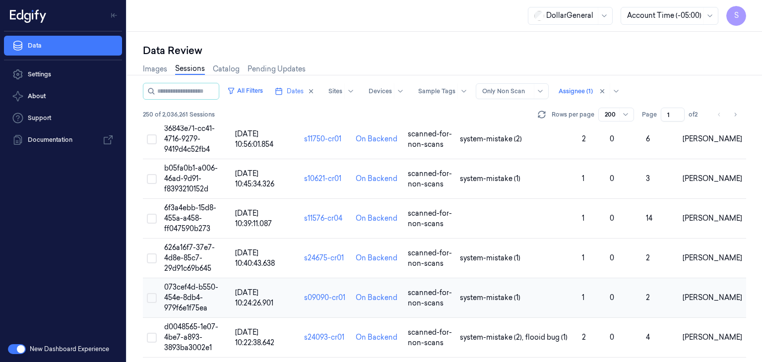
scroll to position [5822, 0]
click at [188, 203] on span "6f3a4ebb-15d8-455a-a458-ff047590b273" at bounding box center [190, 218] width 52 height 30
click at [177, 203] on span "6f3a4ebb-15d8-455a-a458-ff047590b273" at bounding box center [190, 218] width 52 height 30
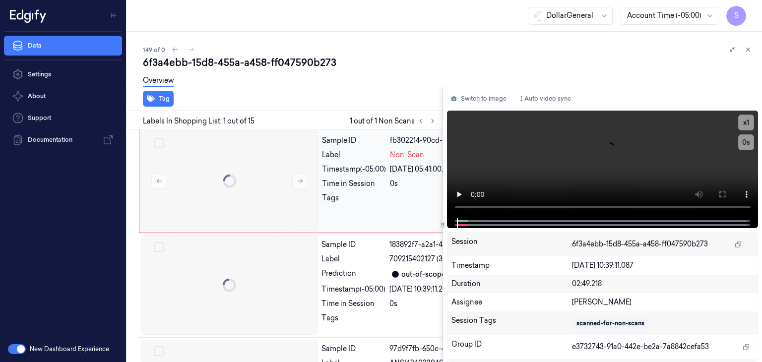
scroll to position [0, 16]
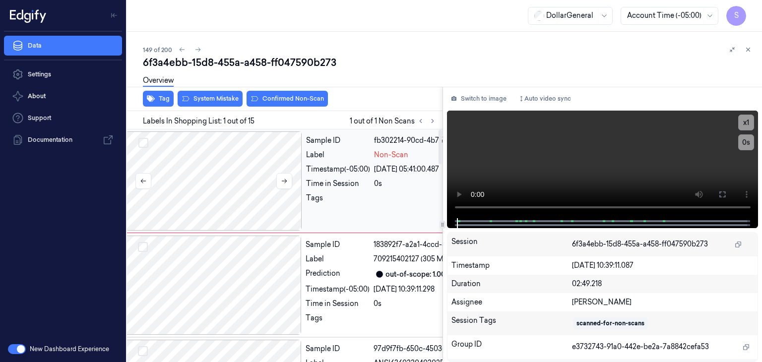
click at [261, 172] on div at bounding box center [214, 180] width 177 height 99
click at [280, 177] on button at bounding box center [284, 181] width 16 height 16
click at [641, 157] on video at bounding box center [603, 165] width 312 height 108
click at [246, 181] on div at bounding box center [214, 180] width 177 height 99
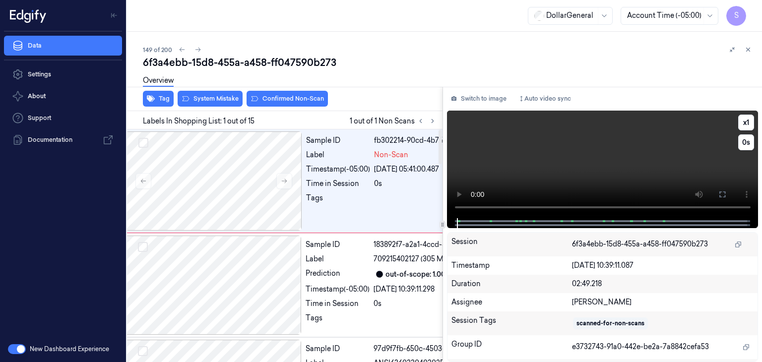
click at [652, 151] on video at bounding box center [603, 165] width 312 height 108
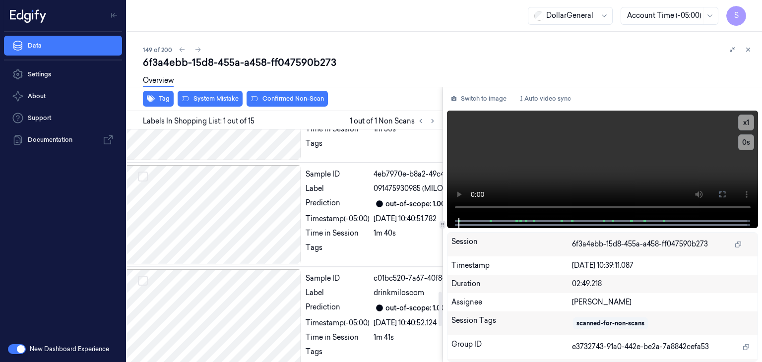
scroll to position [1191, 16]
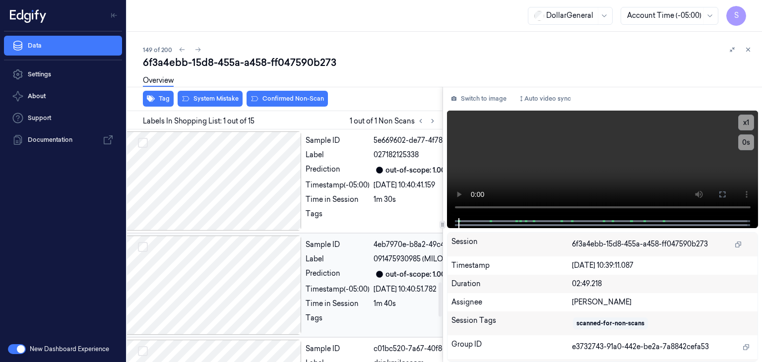
click at [251, 264] on div at bounding box center [213, 285] width 177 height 99
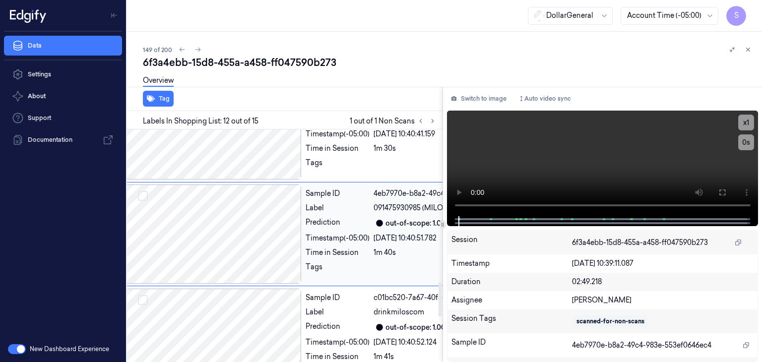
scroll to position [1097, 16]
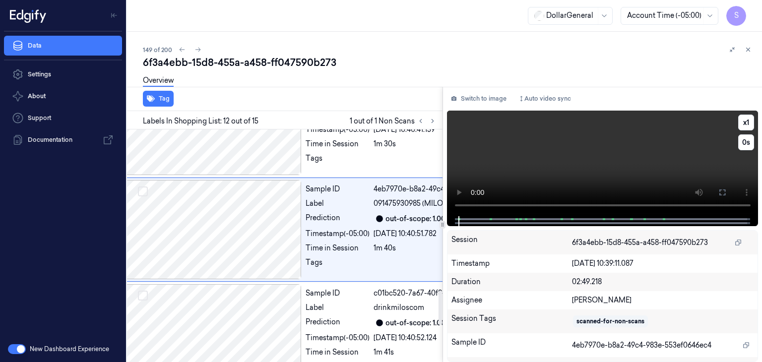
click at [502, 167] on video at bounding box center [603, 164] width 312 height 106
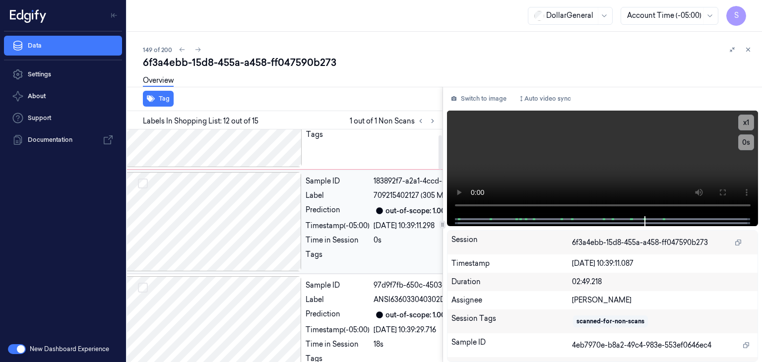
scroll to position [0, 16]
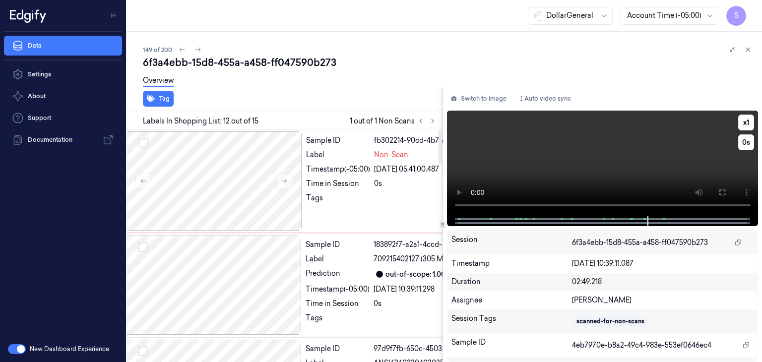
drag, startPoint x: 534, startPoint y: 153, endPoint x: 510, endPoint y: 153, distance: 23.3
click at [534, 153] on video at bounding box center [603, 164] width 312 height 106
click at [263, 188] on div at bounding box center [214, 180] width 177 height 99
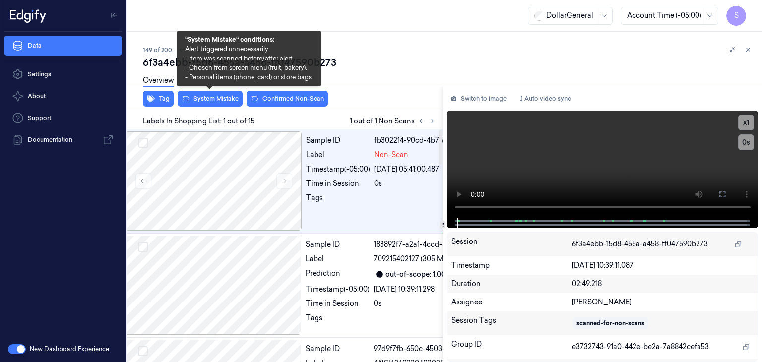
click at [220, 94] on div "Overview" at bounding box center [448, 81] width 611 height 25
click at [220, 101] on button "System Mistake" at bounding box center [210, 99] width 65 height 16
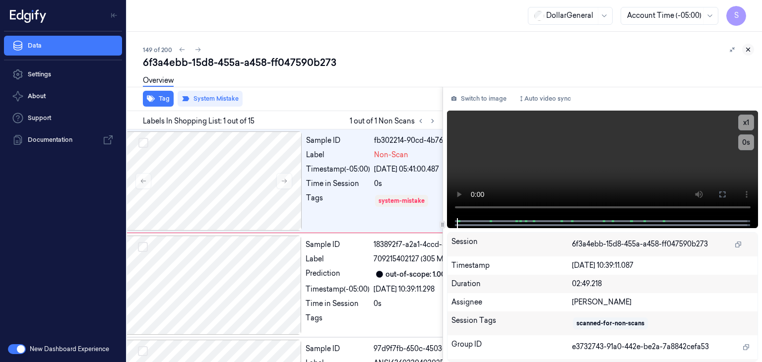
click at [749, 47] on icon at bounding box center [748, 49] width 7 height 7
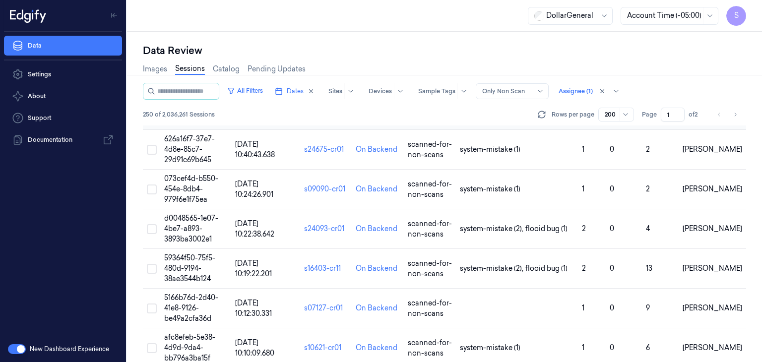
scroll to position [5980, 0]
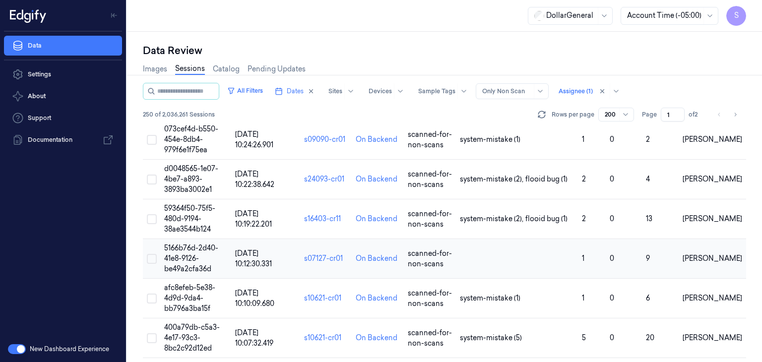
click at [185, 244] on span "5166b76d-2d40-41e8-9126-be49a2cfa36d" at bounding box center [191, 259] width 54 height 30
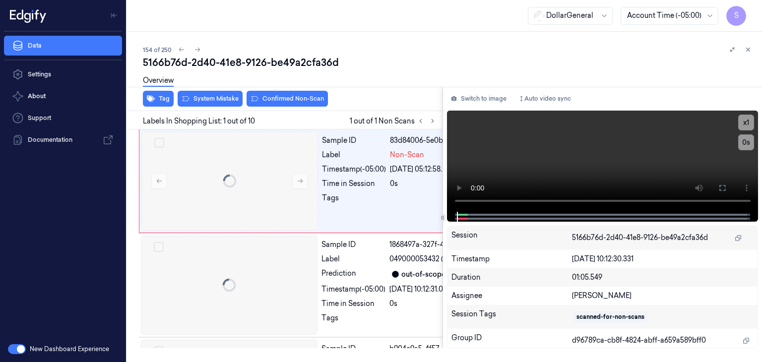
scroll to position [0, 16]
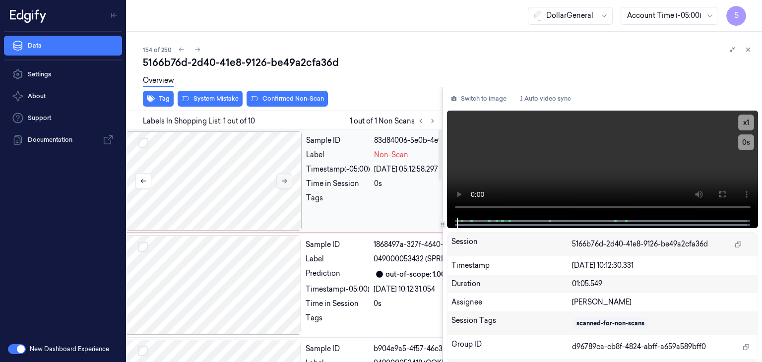
click at [282, 179] on icon at bounding box center [284, 181] width 7 height 7
click at [564, 163] on video at bounding box center [603, 165] width 312 height 108
click at [226, 183] on div at bounding box center [214, 180] width 177 height 99
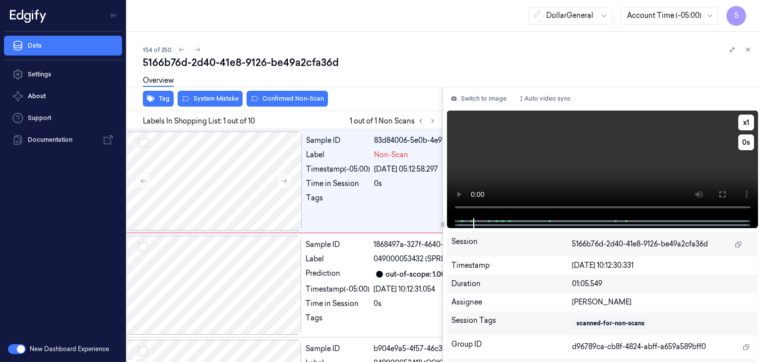
click at [567, 164] on video at bounding box center [603, 165] width 312 height 108
click at [220, 270] on div at bounding box center [213, 285] width 177 height 99
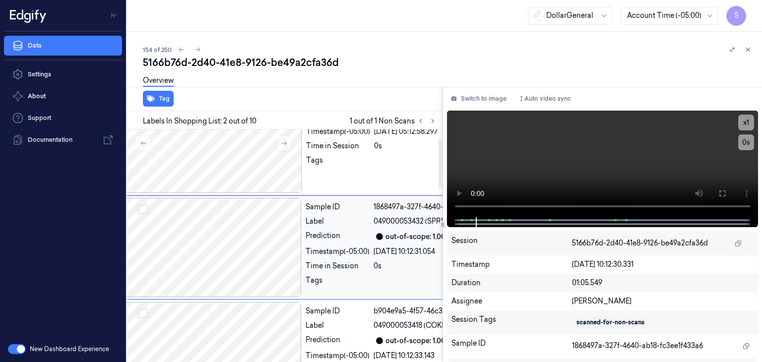
scroll to position [39, 16]
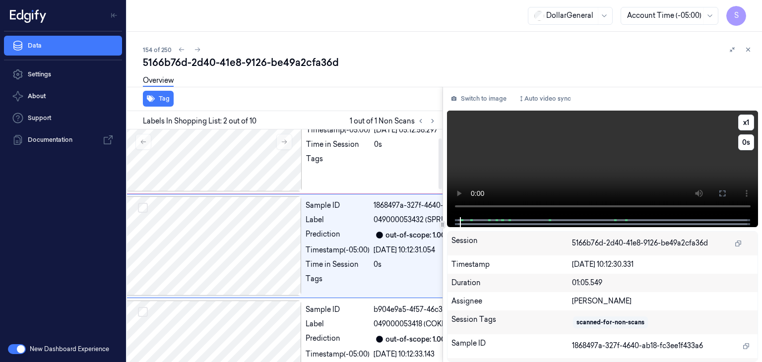
click at [560, 167] on video at bounding box center [603, 164] width 312 height 107
click at [243, 160] on div at bounding box center [214, 141] width 177 height 99
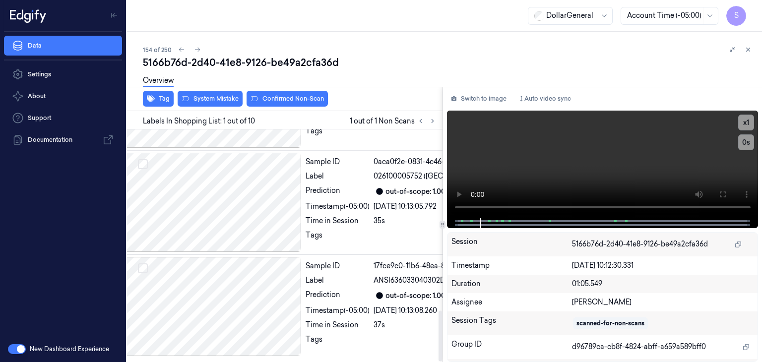
scroll to position [829, 16]
click at [222, 177] on div at bounding box center [213, 202] width 177 height 99
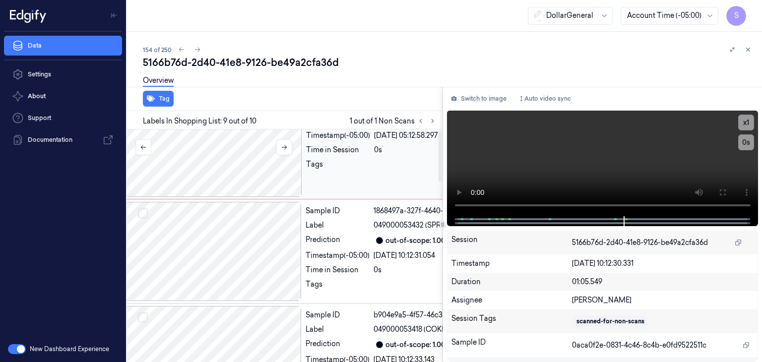
scroll to position [0, 16]
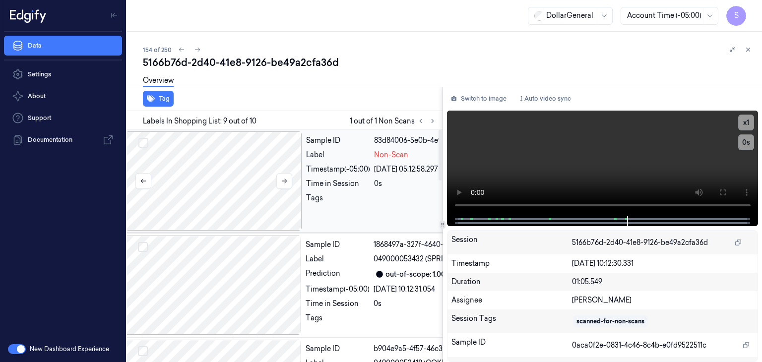
click at [221, 179] on div at bounding box center [214, 180] width 177 height 99
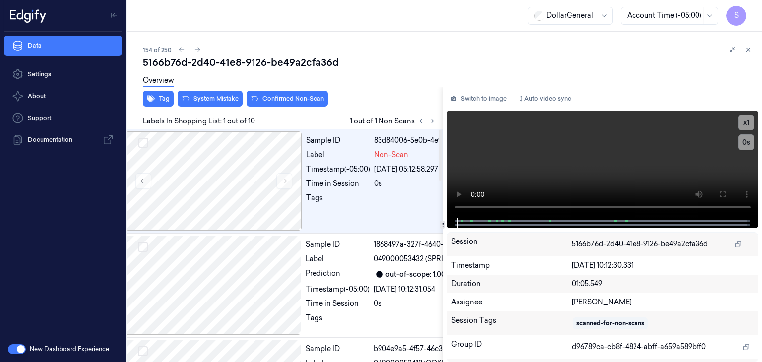
click at [401, 60] on div "5166b76d-2d40-41e8-9126-be49a2cfa36d" at bounding box center [448, 63] width 611 height 14
click at [417, 204] on div "Tag System Mistake Confirmed Non-Scan Labels In Shopping List: 1 out of 10 1 ou…" at bounding box center [442, 224] width 639 height 275
click at [548, 172] on video at bounding box center [603, 165] width 312 height 108
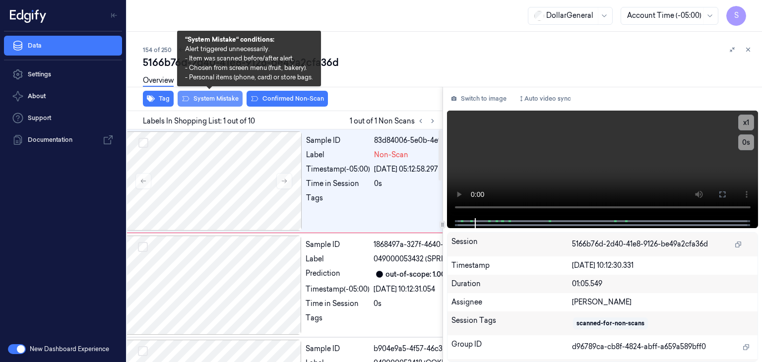
click at [223, 97] on button "System Mistake" at bounding box center [210, 99] width 65 height 16
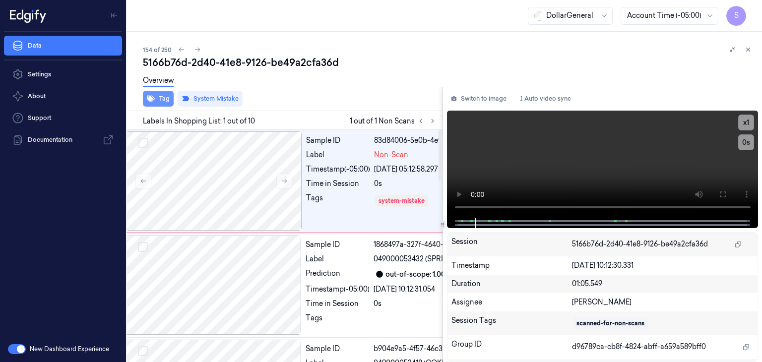
click at [166, 101] on button "Tag" at bounding box center [158, 99] width 31 height 16
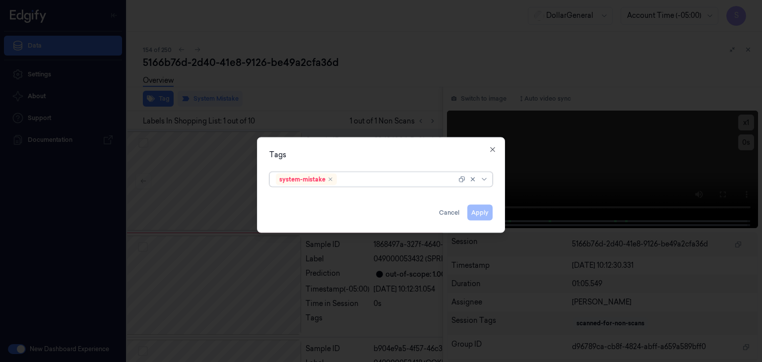
click at [490, 182] on div "system-mistake" at bounding box center [380, 179] width 223 height 15
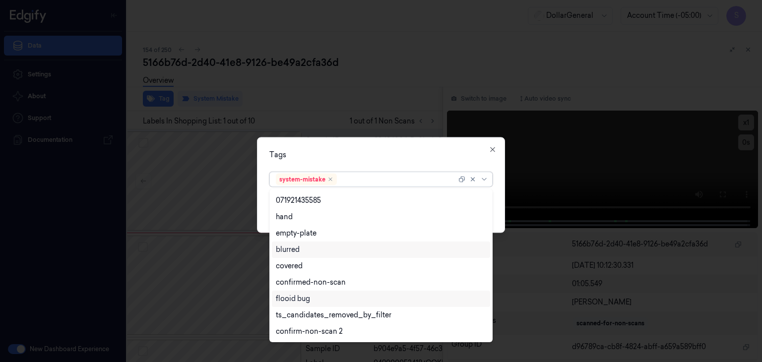
scroll to position [211, 0]
click at [324, 251] on div "flooid bug" at bounding box center [381, 250] width 210 height 10
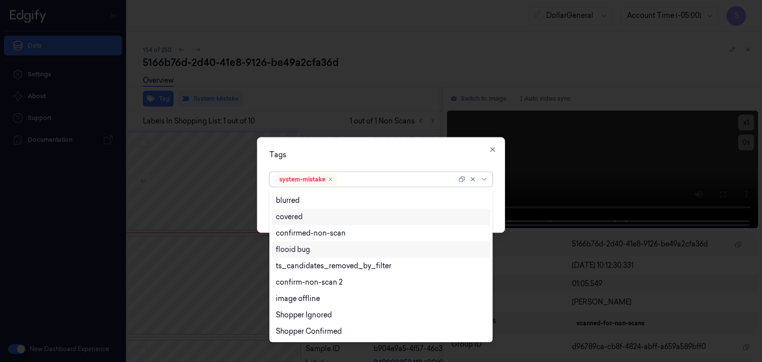
scroll to position [194, 0]
click at [504, 202] on div "Tags option flooid bug , selected. 21 results available. Use Up and Down to cho…" at bounding box center [381, 185] width 248 height 96
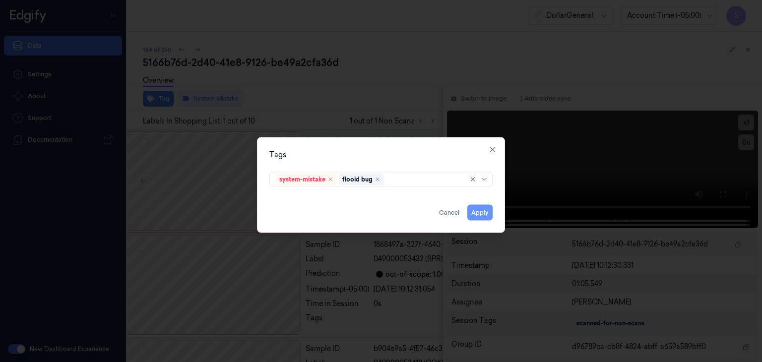
click at [487, 211] on button "Apply" at bounding box center [479, 213] width 25 height 16
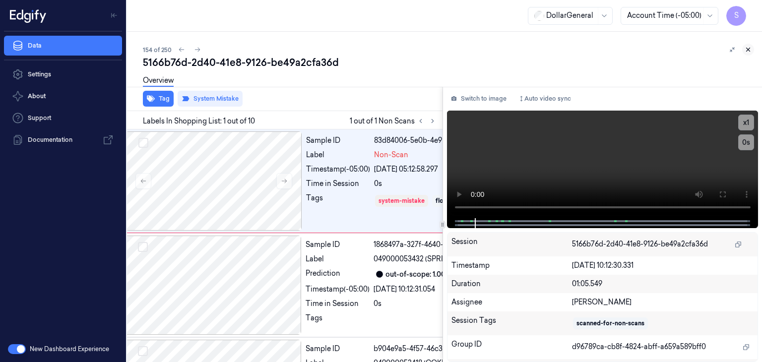
click at [750, 46] on icon at bounding box center [748, 49] width 7 height 7
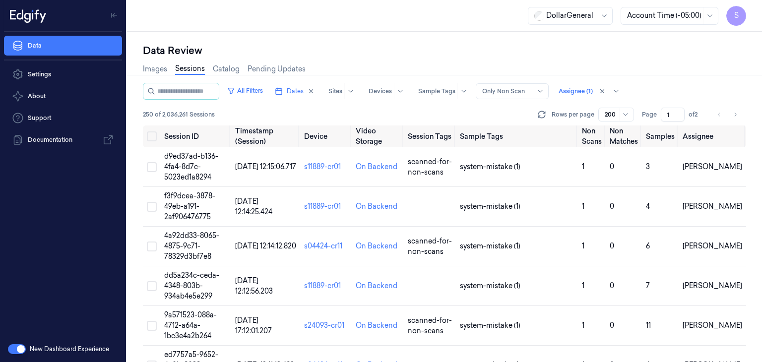
scroll to position [6495, 0]
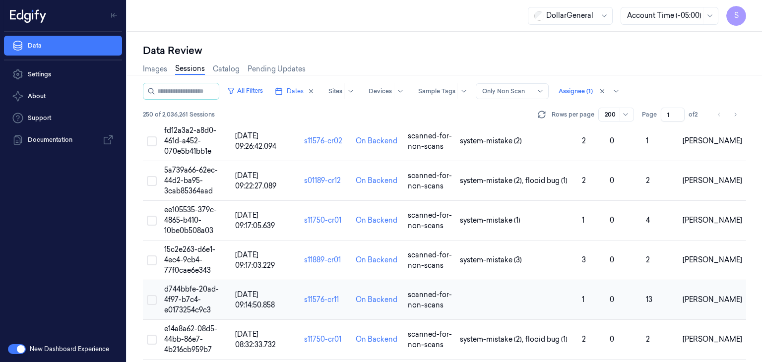
click at [183, 285] on span "d744bbfe-20ad-4f97-b7c4-e0173254c9c3" at bounding box center [191, 300] width 55 height 30
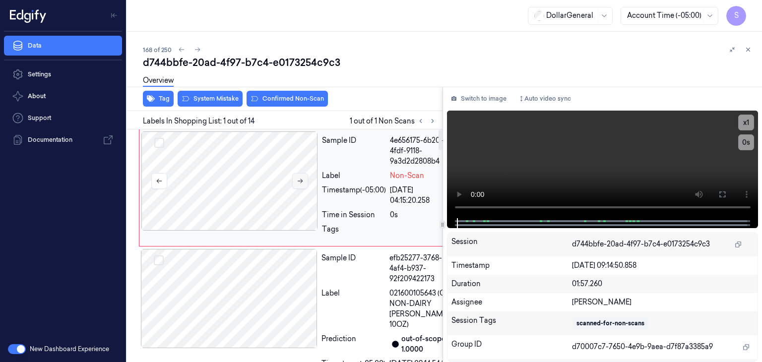
click at [301, 179] on icon at bounding box center [300, 181] width 7 height 7
click at [565, 161] on video at bounding box center [603, 165] width 312 height 108
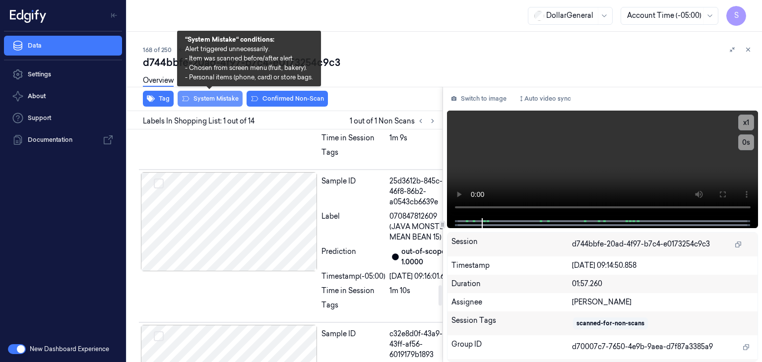
click at [235, 96] on button "System Mistake" at bounding box center [210, 99] width 65 height 16
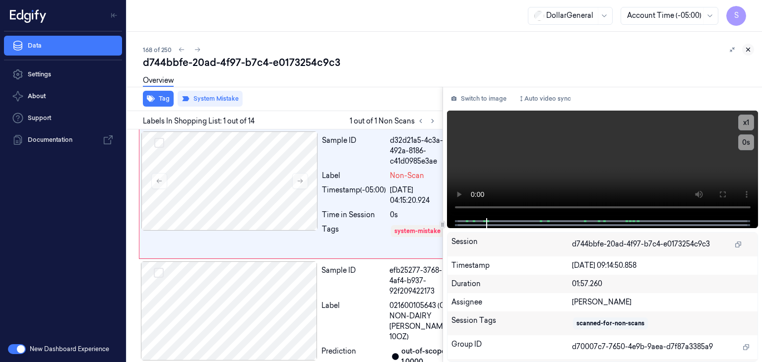
click at [748, 49] on icon at bounding box center [748, 49] width 7 height 7
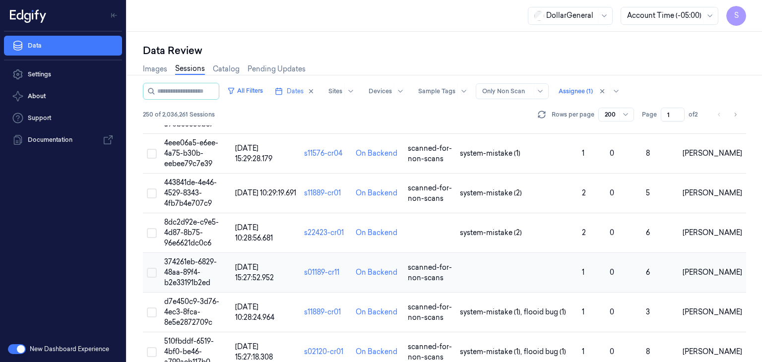
scroll to position [2332, 0]
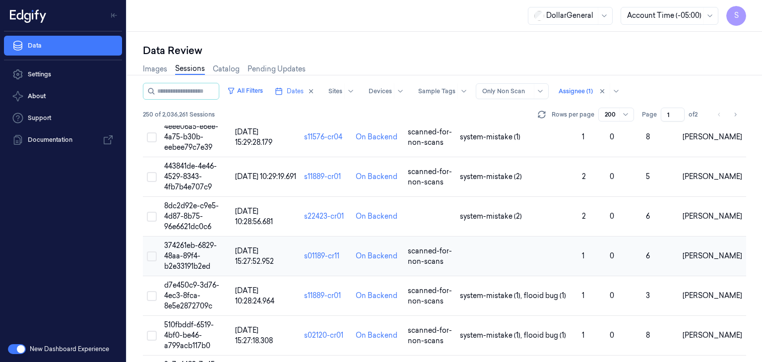
click at [171, 243] on span "374261eb-6829-48aa-89f4-b2e33191b2ed" at bounding box center [190, 256] width 53 height 30
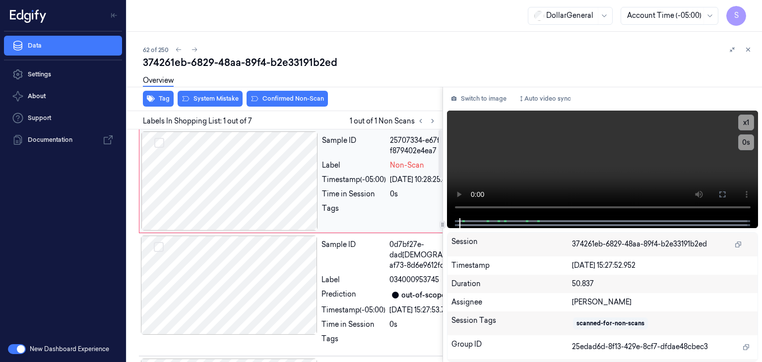
click at [214, 169] on div at bounding box center [229, 180] width 177 height 99
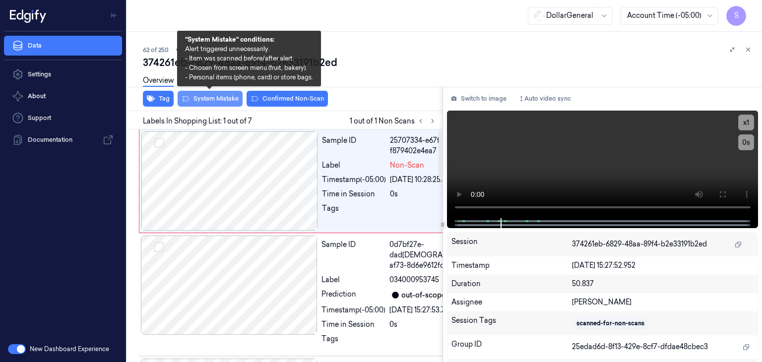
click at [227, 97] on button "System Mistake" at bounding box center [210, 99] width 65 height 16
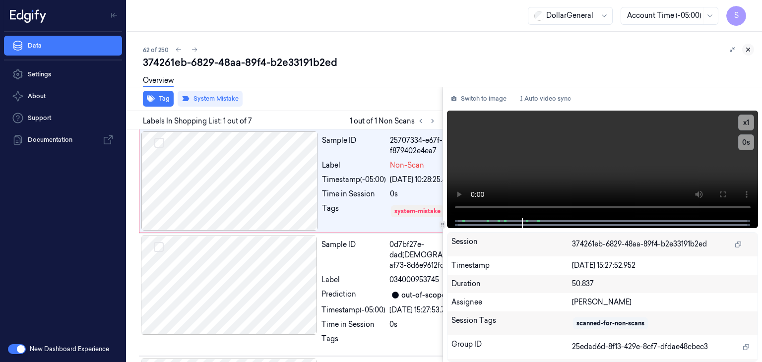
click at [749, 49] on icon at bounding box center [748, 49] width 7 height 7
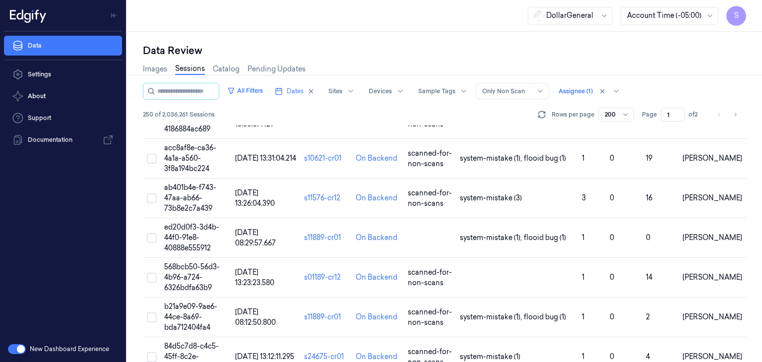
scroll to position [4554, 0]
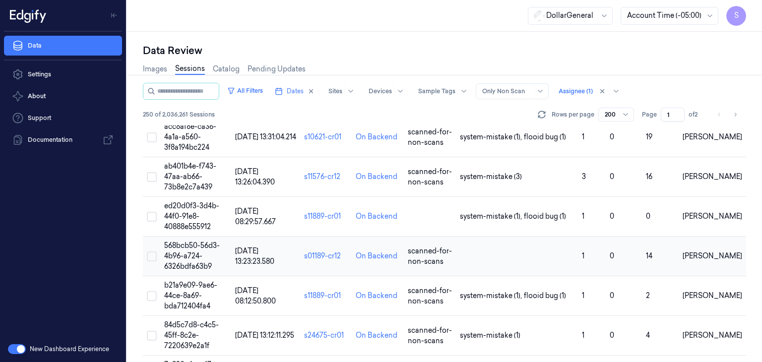
click at [188, 245] on span "568bcb50-56d3-4b96-a724-6326bdfa63b9" at bounding box center [192, 256] width 56 height 30
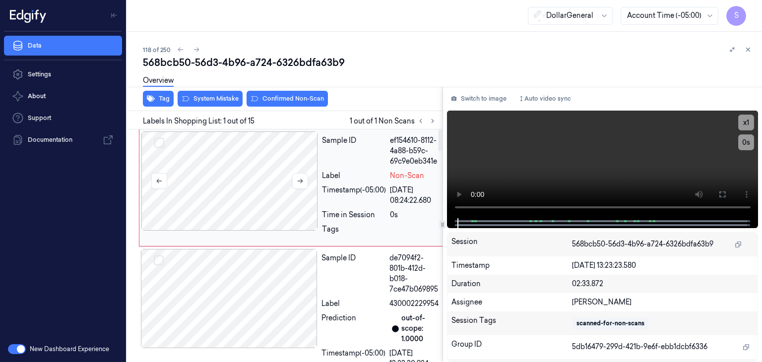
click at [255, 198] on div at bounding box center [229, 180] width 177 height 99
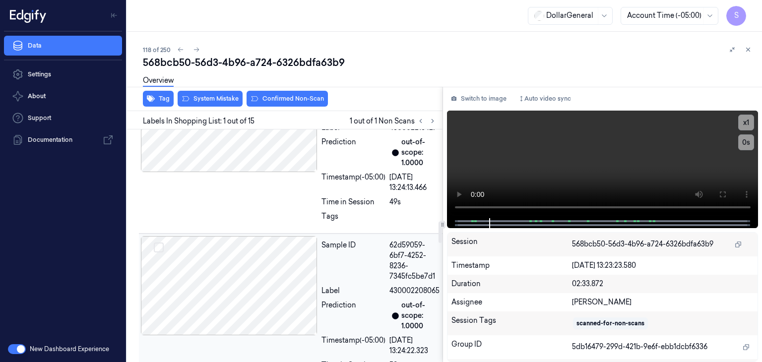
click at [235, 272] on div at bounding box center [229, 285] width 177 height 99
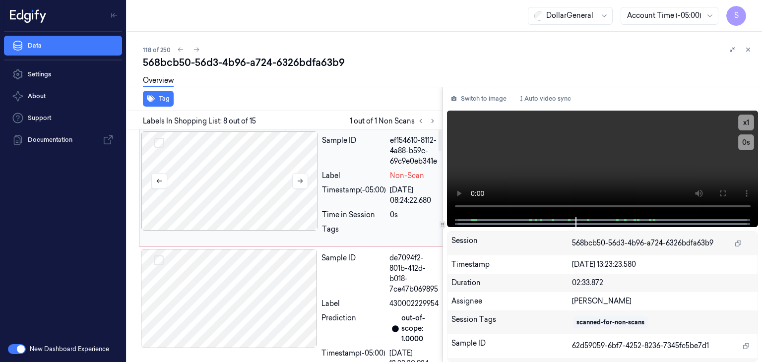
click at [241, 182] on div at bounding box center [229, 180] width 177 height 99
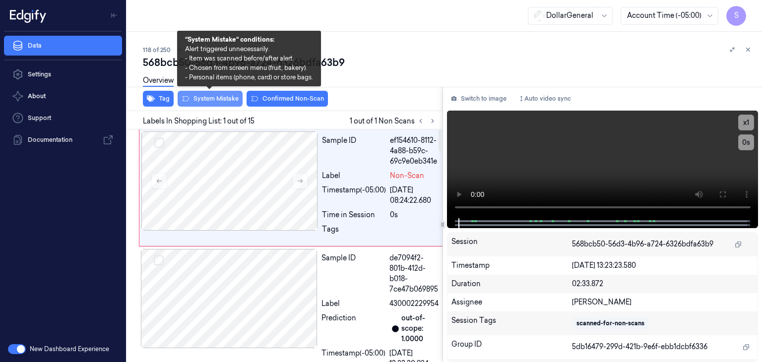
click at [225, 98] on button "System Mistake" at bounding box center [210, 99] width 65 height 16
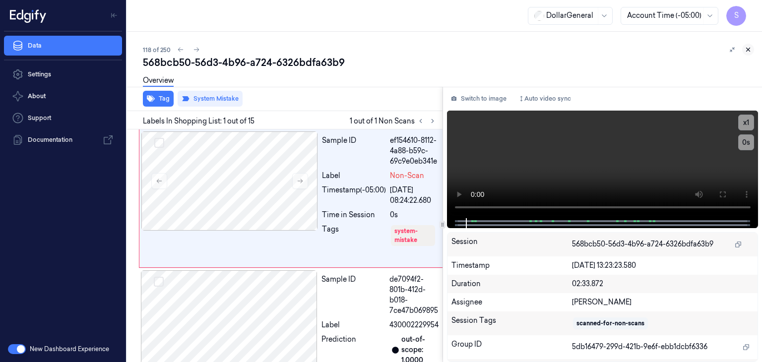
click at [747, 48] on icon at bounding box center [748, 49] width 3 height 3
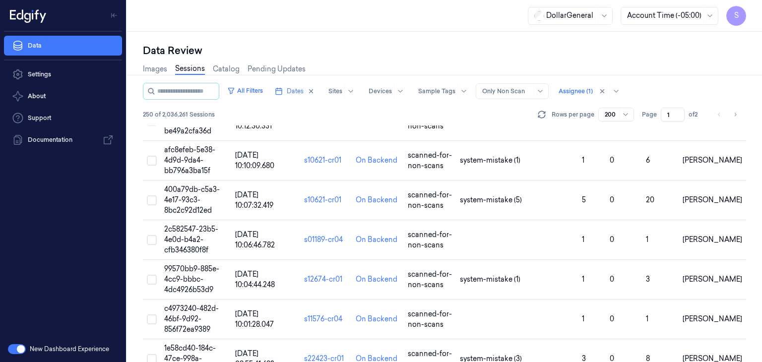
scroll to position [6152, 0]
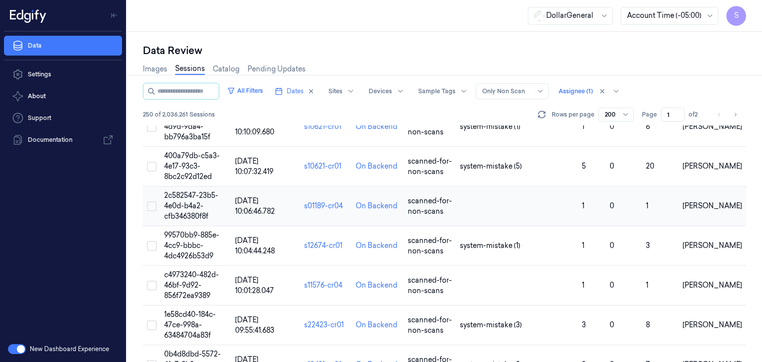
click at [181, 196] on span "2c582547-23b5-4e0d-b4a2-cfb346380f8f" at bounding box center [191, 206] width 54 height 30
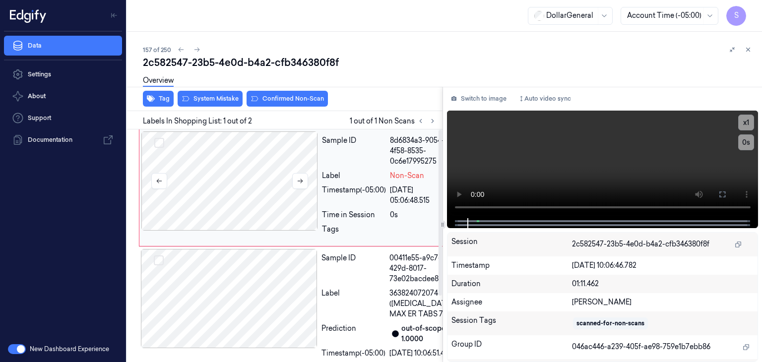
click at [228, 160] on div at bounding box center [229, 180] width 177 height 99
click at [429, 207] on div "Tag System Mistake Confirmed Non-Scan Labels In Shopping List: 1 out of 2 1 out…" at bounding box center [442, 224] width 639 height 275
click at [534, 165] on video at bounding box center [603, 165] width 312 height 108
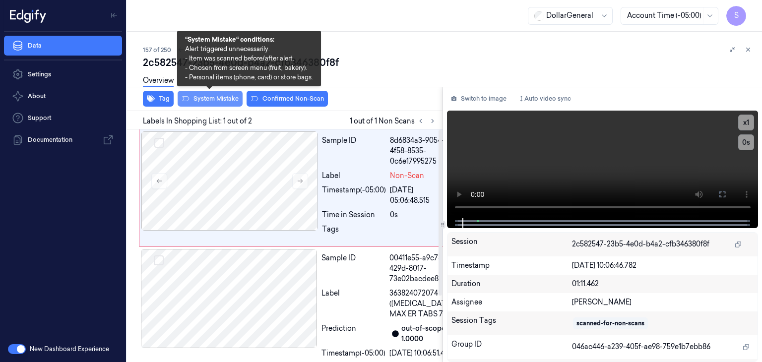
click at [230, 100] on button "System Mistake" at bounding box center [210, 99] width 65 height 16
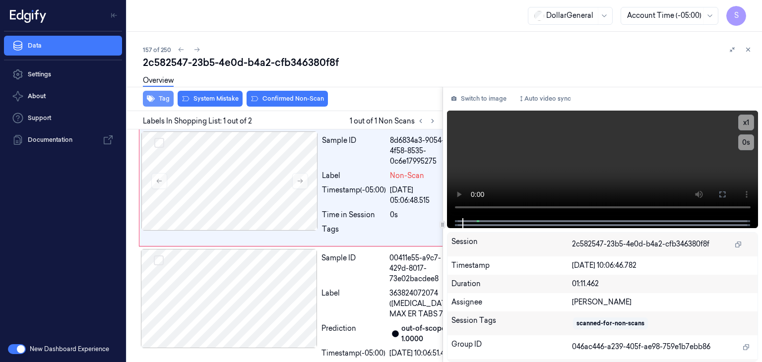
click at [161, 96] on button "Tag" at bounding box center [158, 99] width 31 height 16
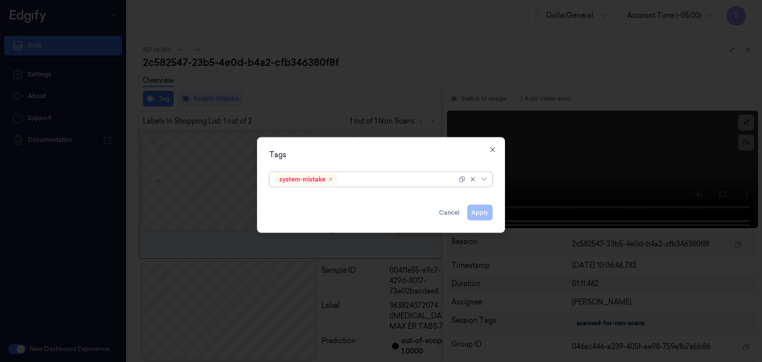
click at [489, 177] on div at bounding box center [485, 180] width 10 height 8
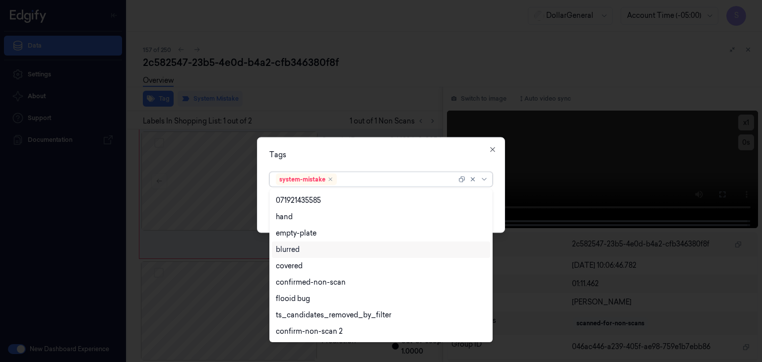
scroll to position [211, 0]
click at [344, 248] on div "flooid bug" at bounding box center [381, 250] width 210 height 10
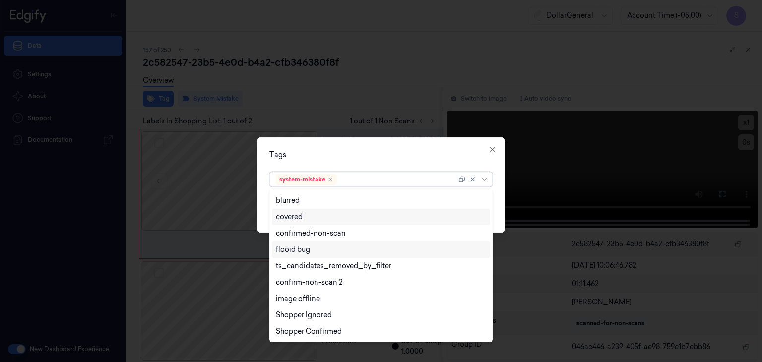
scroll to position [194, 0]
click at [497, 196] on div "Tags option flooid bug , selected. 21 results available. Use Up and Down to cho…" at bounding box center [381, 185] width 248 height 96
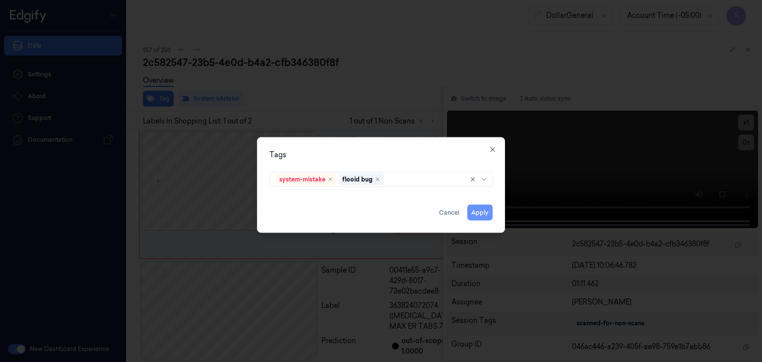
click at [483, 213] on button "Apply" at bounding box center [479, 213] width 25 height 16
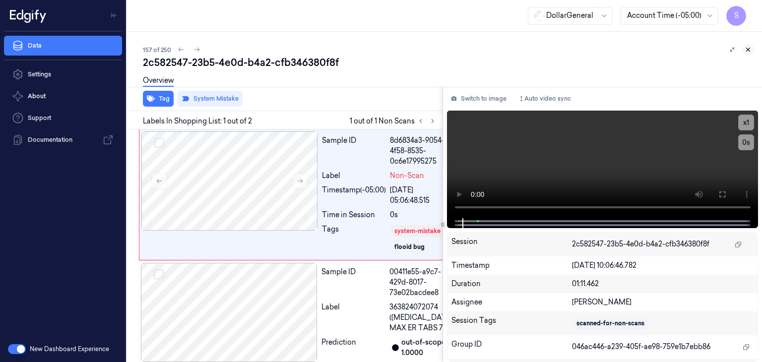
click at [746, 52] on icon at bounding box center [748, 49] width 7 height 7
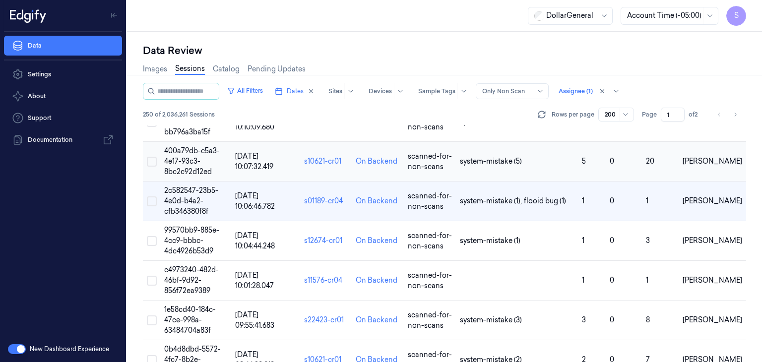
scroll to position [6197, 0]
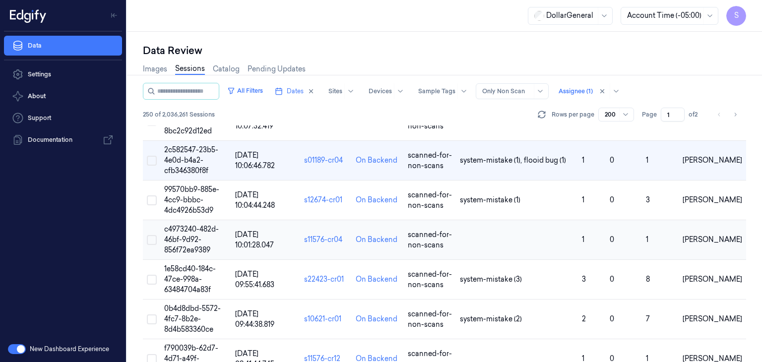
click at [187, 225] on span "c4973240-482d-46bf-9d92-856f72ea9389" at bounding box center [191, 240] width 55 height 30
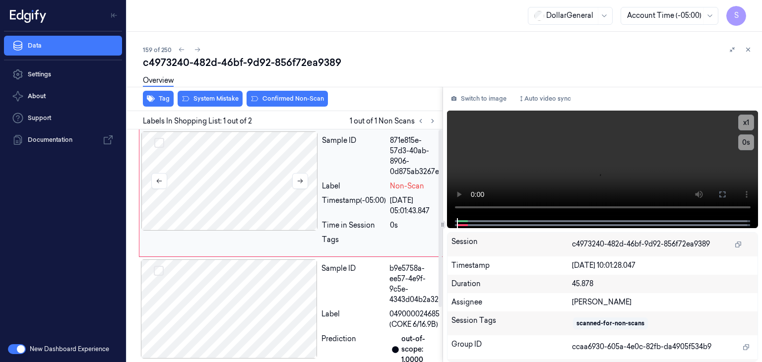
click at [212, 179] on div at bounding box center [229, 180] width 177 height 99
click at [305, 184] on button at bounding box center [300, 181] width 16 height 16
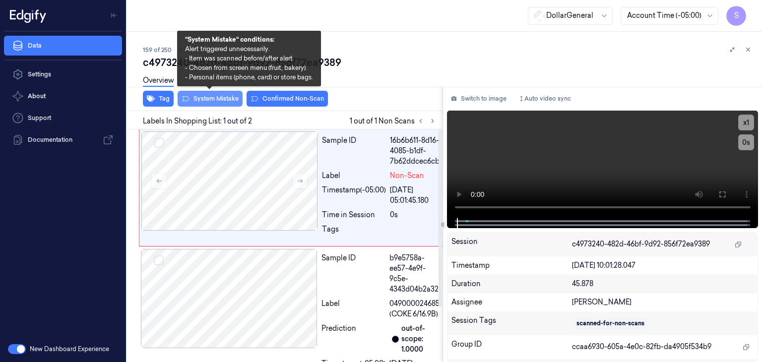
click at [225, 98] on button "System Mistake" at bounding box center [210, 99] width 65 height 16
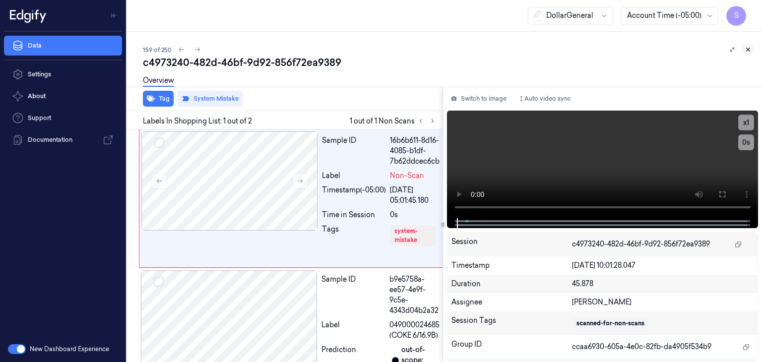
click at [748, 49] on icon at bounding box center [748, 49] width 3 height 3
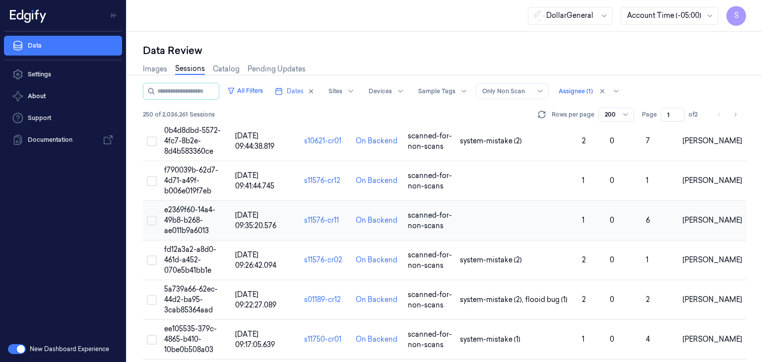
scroll to position [6376, 0]
click at [182, 165] on span "f790039b-62d7-4d71-a49f-b006e019f7eb" at bounding box center [191, 180] width 54 height 30
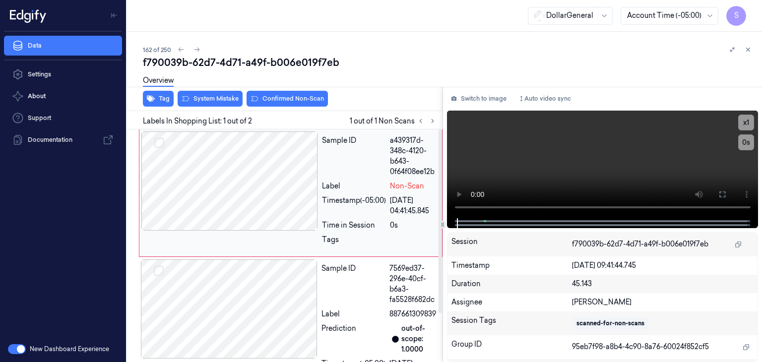
click at [226, 181] on div at bounding box center [229, 180] width 177 height 99
click at [521, 161] on video at bounding box center [603, 165] width 312 height 108
click at [230, 317] on div at bounding box center [229, 308] width 177 height 99
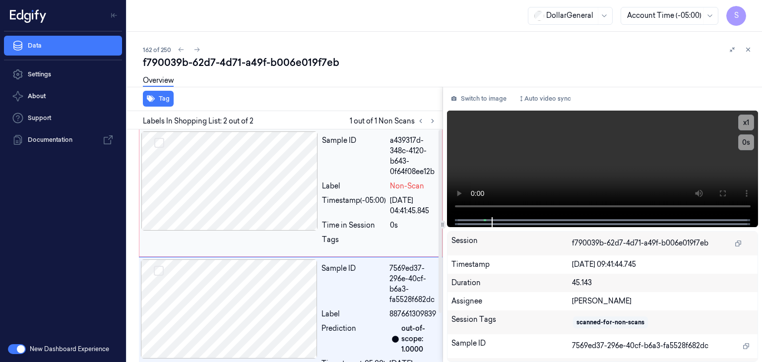
click at [216, 221] on div at bounding box center [229, 180] width 177 height 99
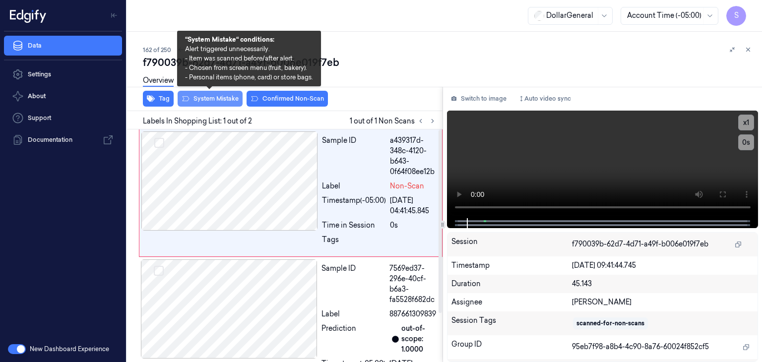
click at [212, 97] on button "System Mistake" at bounding box center [210, 99] width 65 height 16
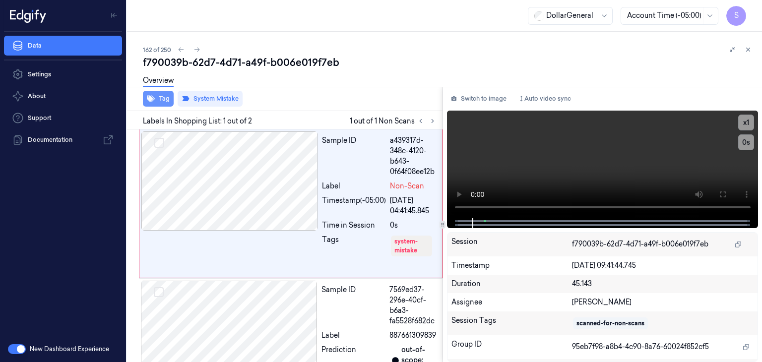
click at [163, 95] on button "Tag" at bounding box center [158, 99] width 31 height 16
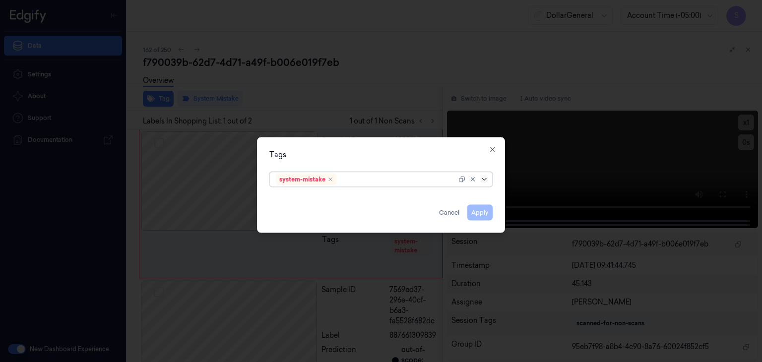
click at [484, 178] on icon at bounding box center [484, 180] width 8 height 8
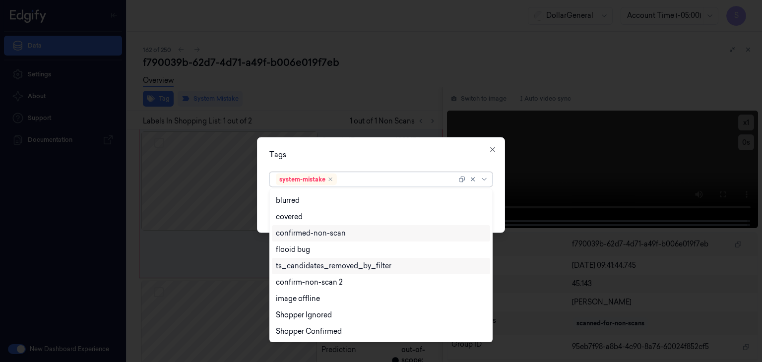
click at [359, 256] on div "flooid bug" at bounding box center [381, 250] width 218 height 16
click at [499, 199] on div "Tags option flooid bug , selected. 21 results available. Use Up and Down to cho…" at bounding box center [381, 185] width 248 height 96
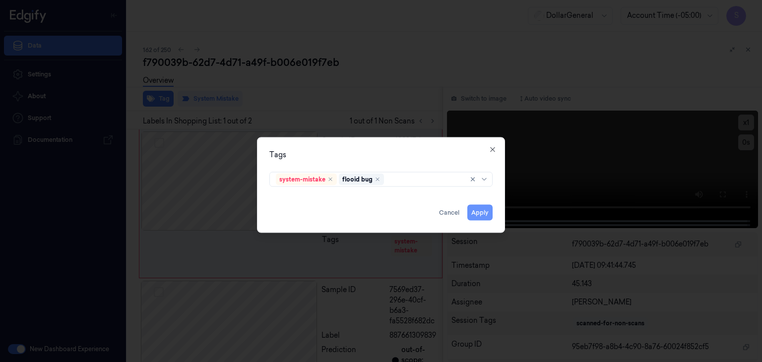
click at [480, 218] on button "Apply" at bounding box center [479, 213] width 25 height 16
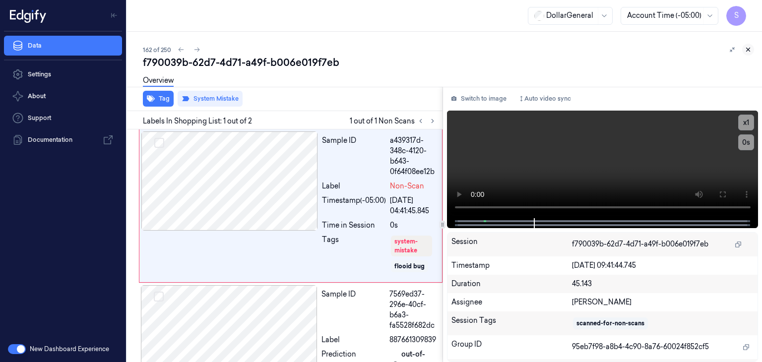
click at [748, 52] on icon at bounding box center [748, 49] width 7 height 7
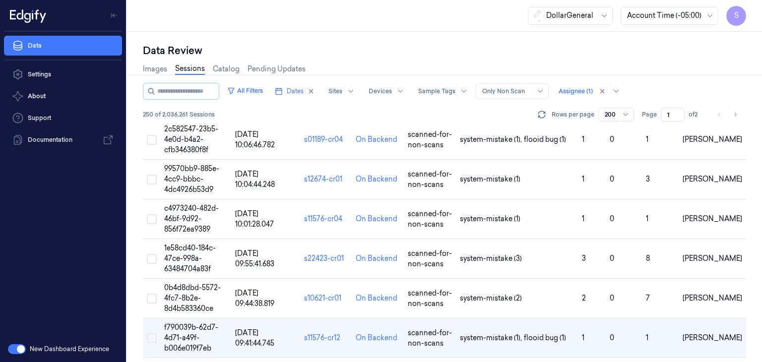
scroll to position [6350, 0]
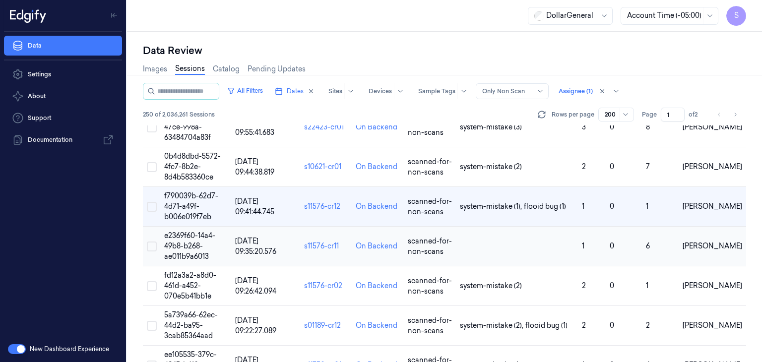
click at [187, 232] on span "e2369f60-14a4-49b8-b268-ae011b9a6013" at bounding box center [189, 246] width 51 height 30
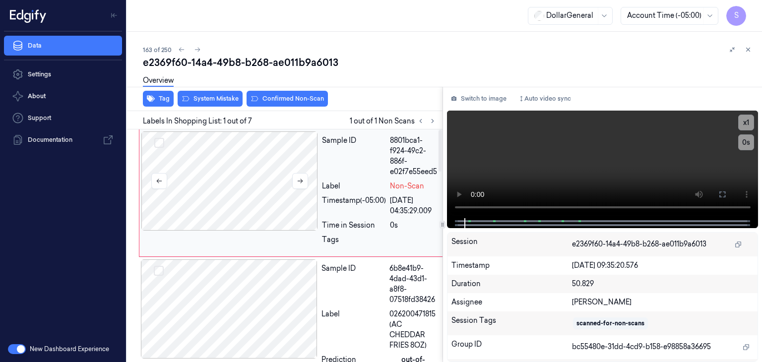
click at [250, 186] on div at bounding box center [229, 180] width 177 height 99
click at [250, 185] on div at bounding box center [229, 180] width 177 height 99
click at [267, 186] on div at bounding box center [229, 180] width 177 height 99
click at [561, 141] on video at bounding box center [603, 165] width 312 height 108
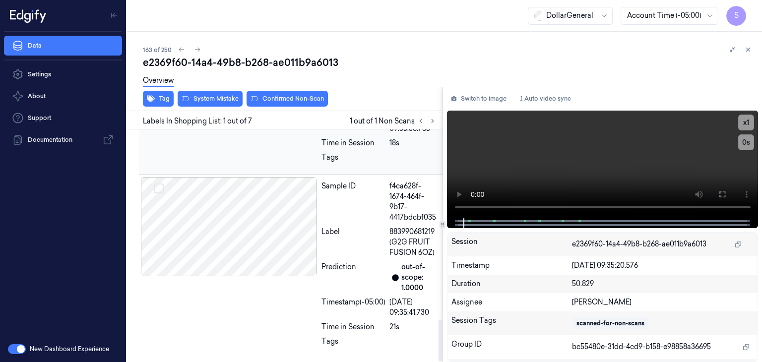
scroll to position [1053, 0]
click at [279, 256] on div at bounding box center [229, 226] width 177 height 99
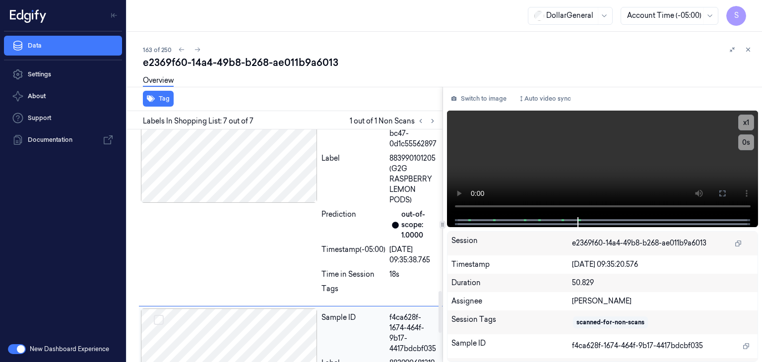
scroll to position [805, 0]
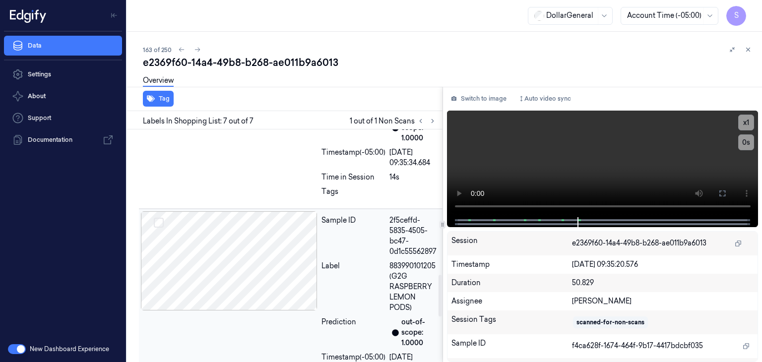
click at [270, 245] on div at bounding box center [229, 260] width 177 height 99
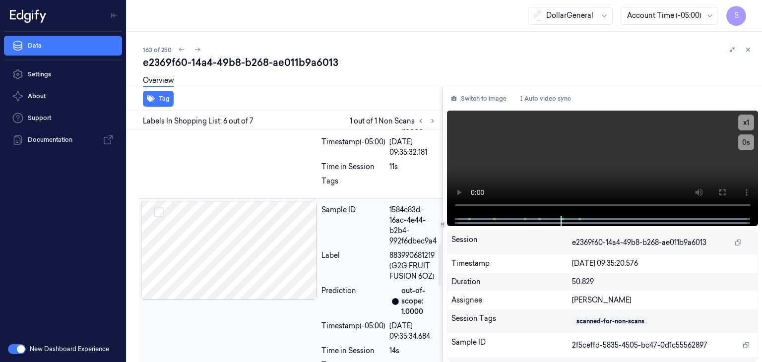
click at [268, 263] on div at bounding box center [229, 250] width 177 height 99
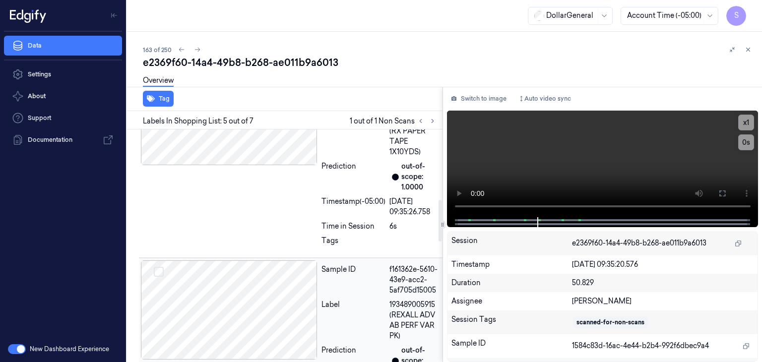
click at [261, 274] on div at bounding box center [229, 309] width 177 height 99
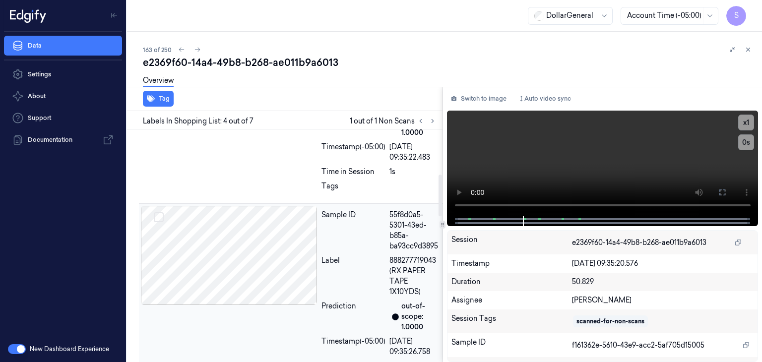
click at [264, 251] on div at bounding box center [229, 255] width 177 height 99
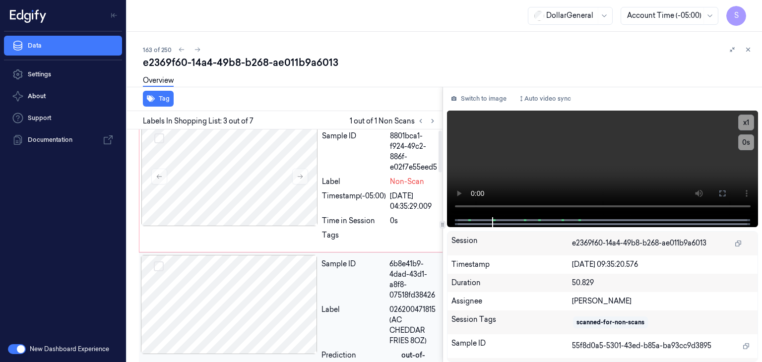
scroll to position [0, 0]
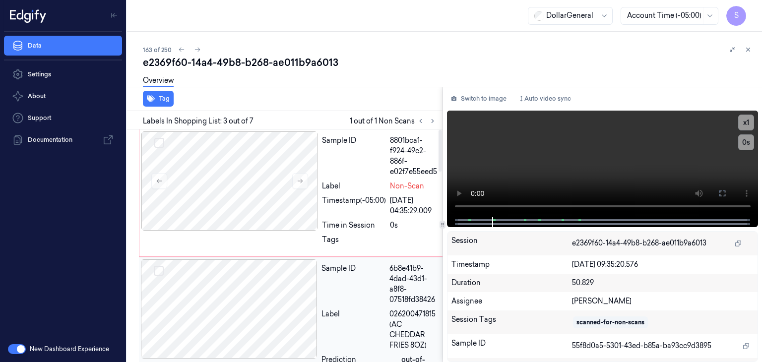
click at [263, 278] on div at bounding box center [229, 308] width 177 height 99
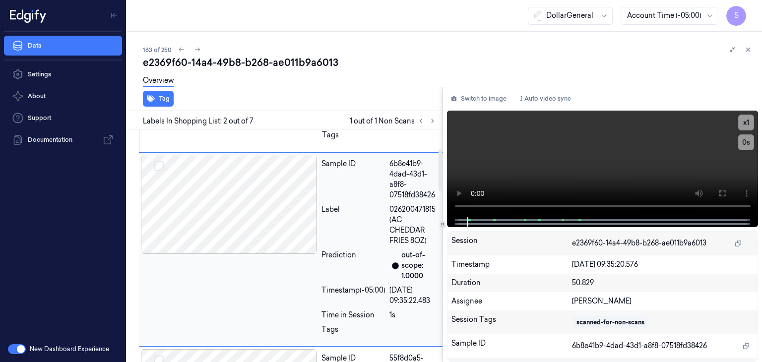
scroll to position [108, 0]
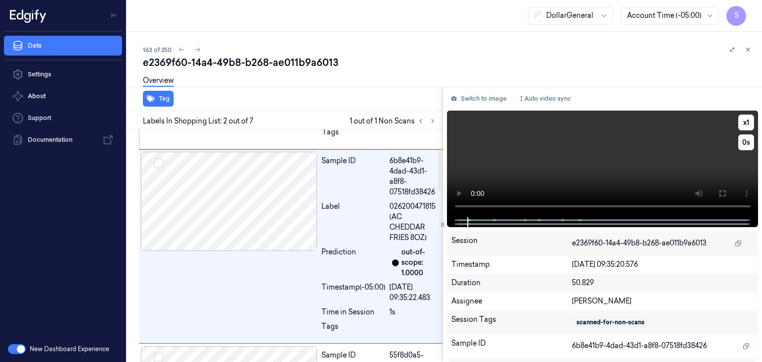
click at [589, 171] on video at bounding box center [603, 164] width 312 height 107
click at [746, 122] on button "x 1" at bounding box center [746, 123] width 16 height 16
click at [746, 122] on button "x 2" at bounding box center [746, 123] width 16 height 16
click at [627, 165] on video at bounding box center [603, 164] width 312 height 107
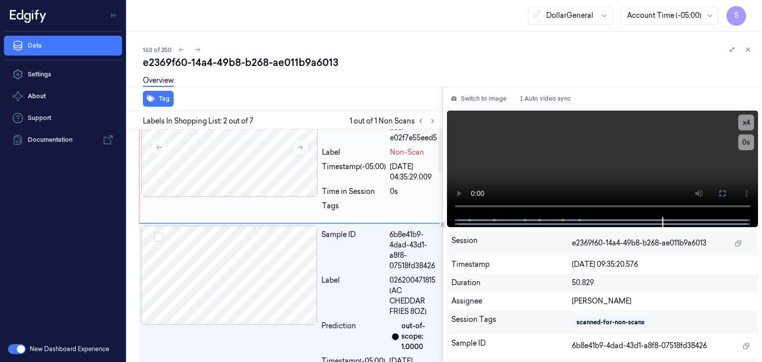
scroll to position [0, 0]
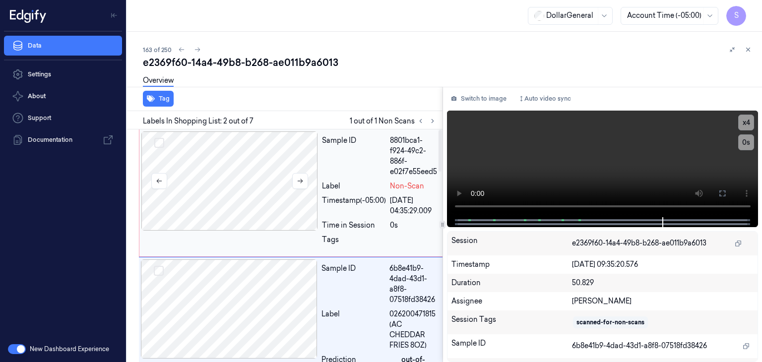
click at [250, 184] on div at bounding box center [229, 180] width 177 height 99
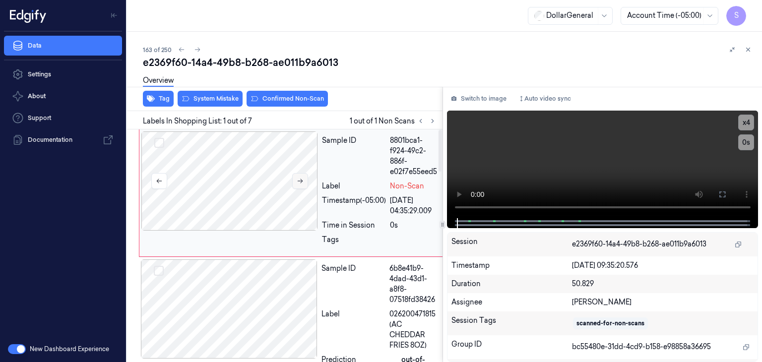
drag, startPoint x: 262, startPoint y: 183, endPoint x: 292, endPoint y: 181, distance: 30.3
click at [263, 183] on div at bounding box center [229, 180] width 177 height 99
click at [298, 178] on icon at bounding box center [300, 181] width 7 height 7
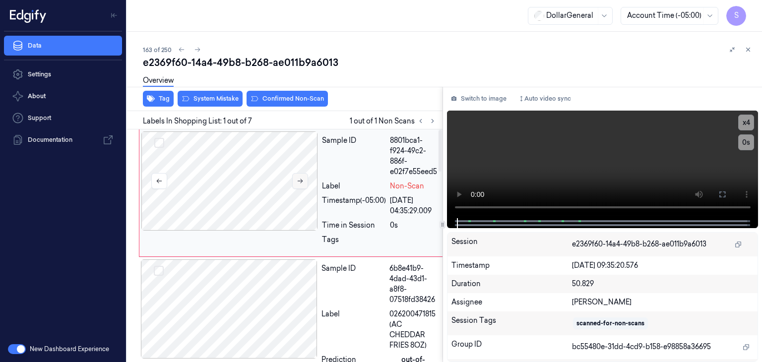
click at [298, 178] on icon at bounding box center [300, 181] width 7 height 7
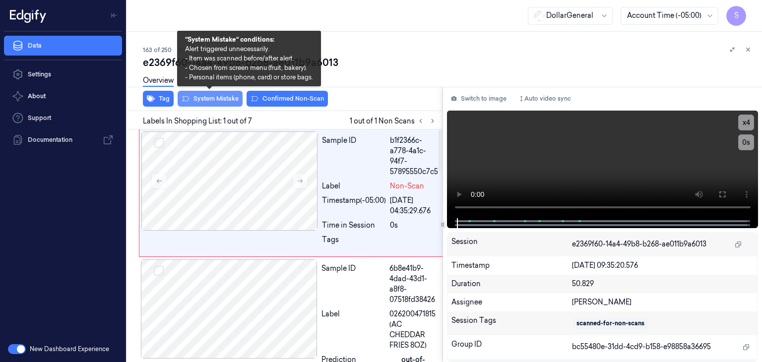
click at [198, 104] on button "System Mistake" at bounding box center [210, 99] width 65 height 16
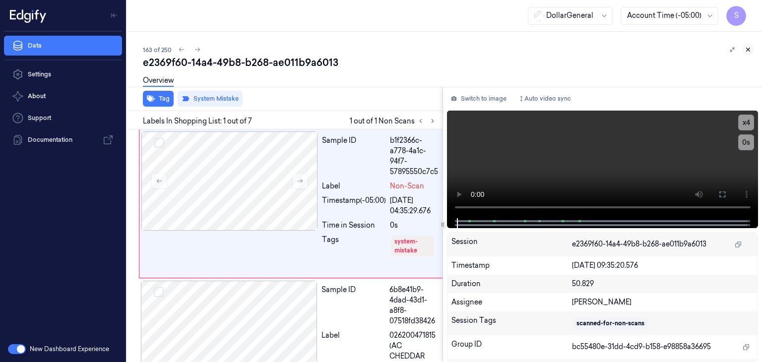
click at [750, 52] on icon at bounding box center [748, 49] width 7 height 7
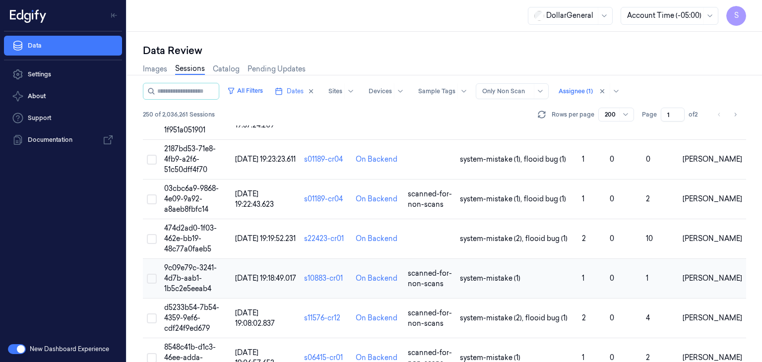
scroll to position [7710, 0]
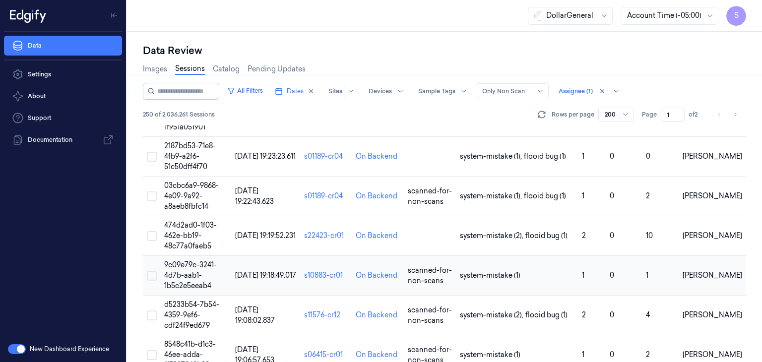
drag, startPoint x: 744, startPoint y: 359, endPoint x: 733, endPoint y: 253, distance: 106.8
click at [733, 253] on div "All Filters Dates Sites Devices Sample Tags Alert Type Only Non Scan Assignee (…" at bounding box center [444, 222] width 603 height 279
drag, startPoint x: 745, startPoint y: 360, endPoint x: 745, endPoint y: 189, distance: 171.1
click at [745, 189] on div "All Filters Dates Sites Devices Sample Tags Alert Type Only Non Scan Assignee (…" at bounding box center [444, 222] width 603 height 279
drag, startPoint x: 744, startPoint y: 359, endPoint x: 746, endPoint y: 309, distance: 49.6
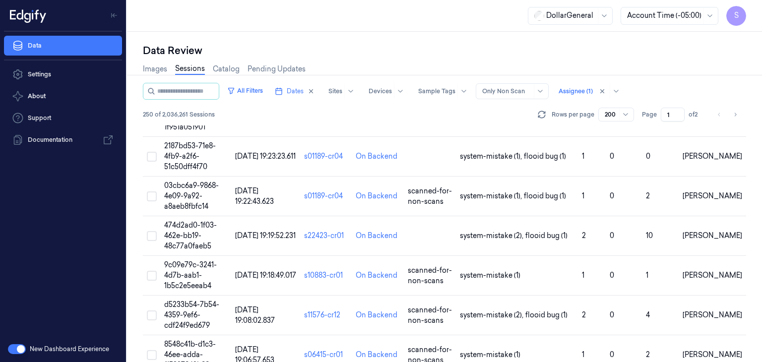
click at [746, 309] on div "All Filters Dates Sites Devices Sample Tags Alert Type Only Non Scan Assignee (…" at bounding box center [444, 222] width 603 height 279
click at [746, 309] on div "Data Review Images Sessions Catalog Pending Updates All Filters Dates Sites Dev…" at bounding box center [444, 197] width 635 height 330
click at [733, 113] on icon "Go to next page" at bounding box center [735, 115] width 6 height 8
type input "2"
